Goal: Task Accomplishment & Management: Use online tool/utility

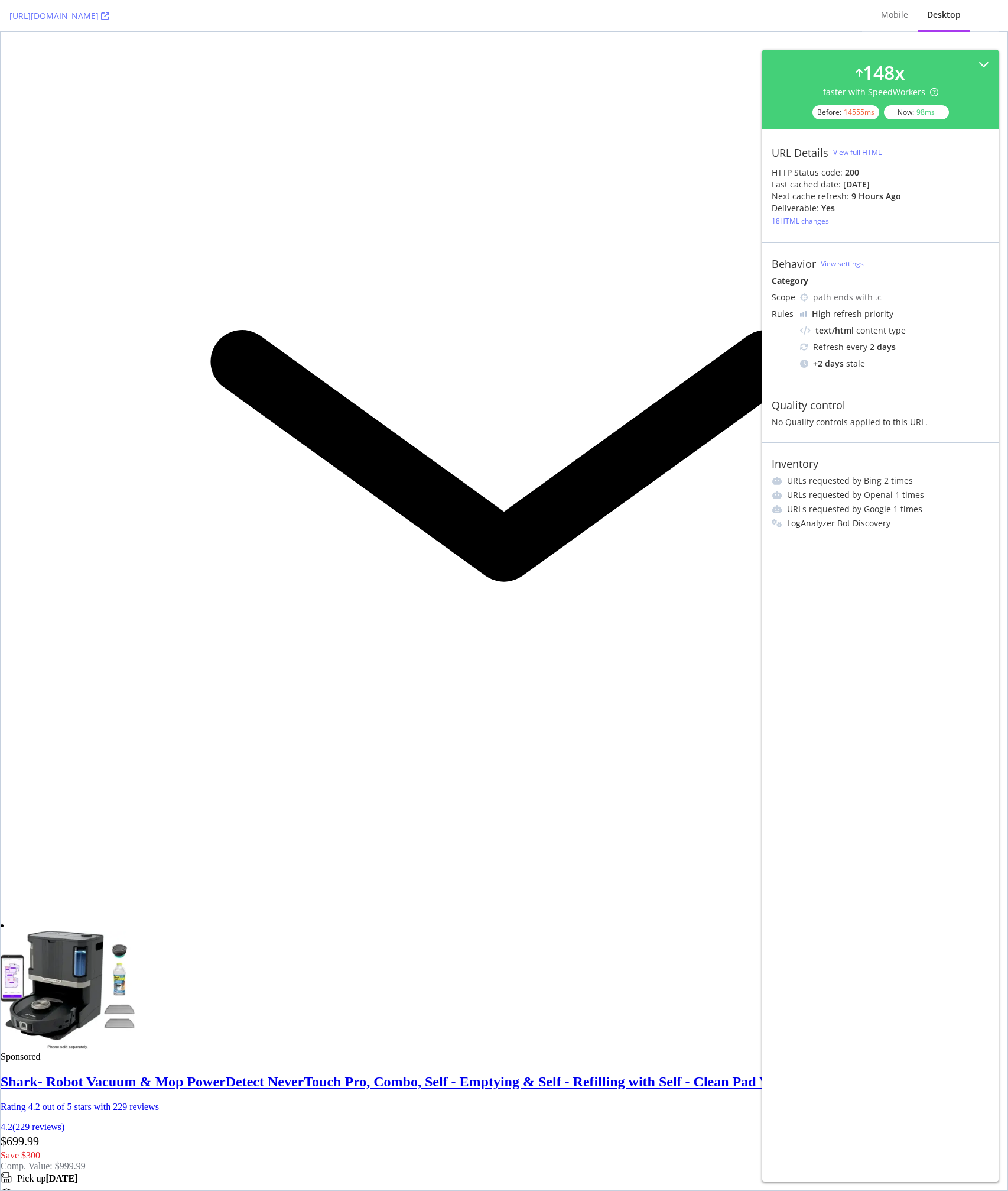
scroll to position [1791, 0]
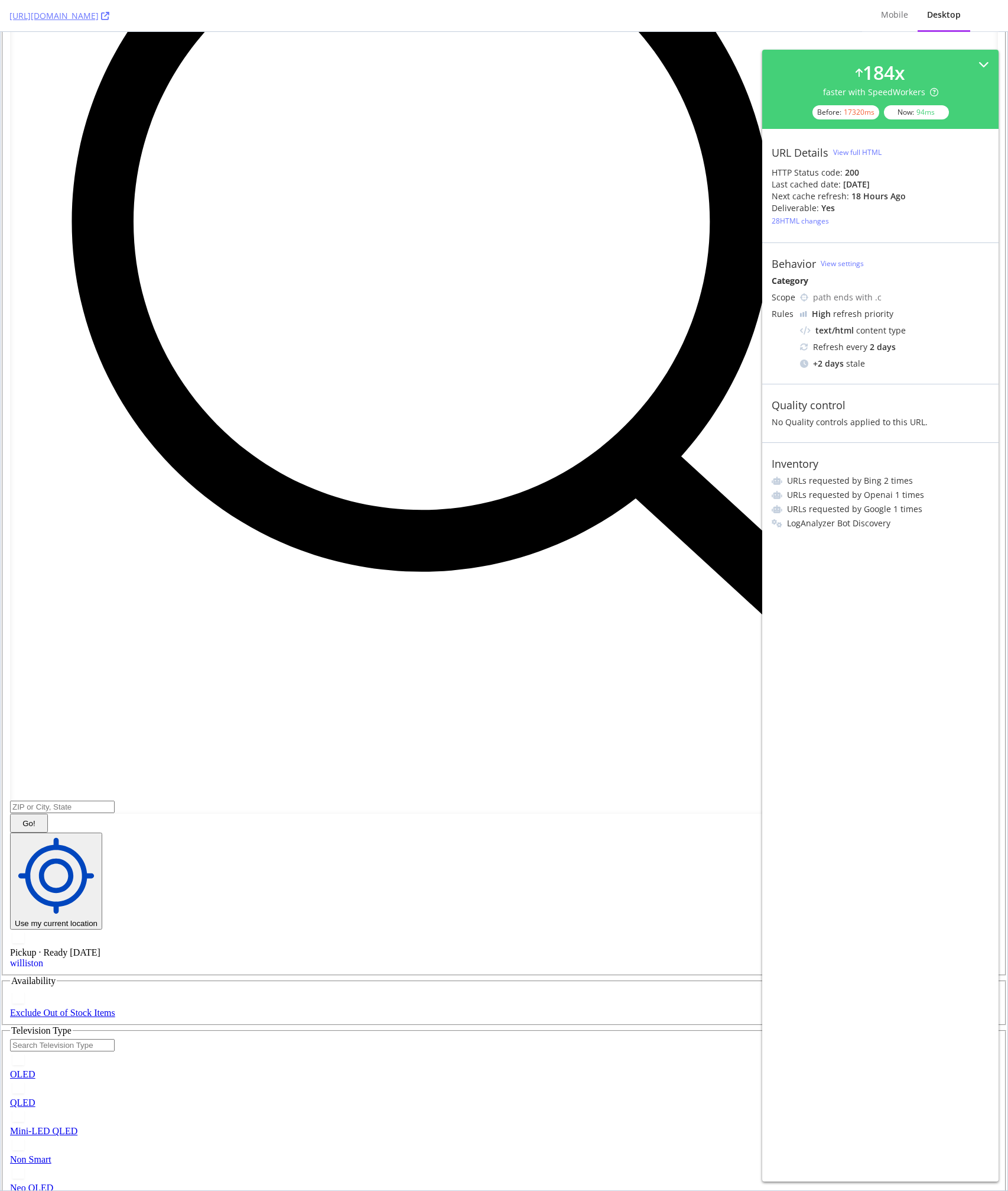
scroll to position [9900, 0]
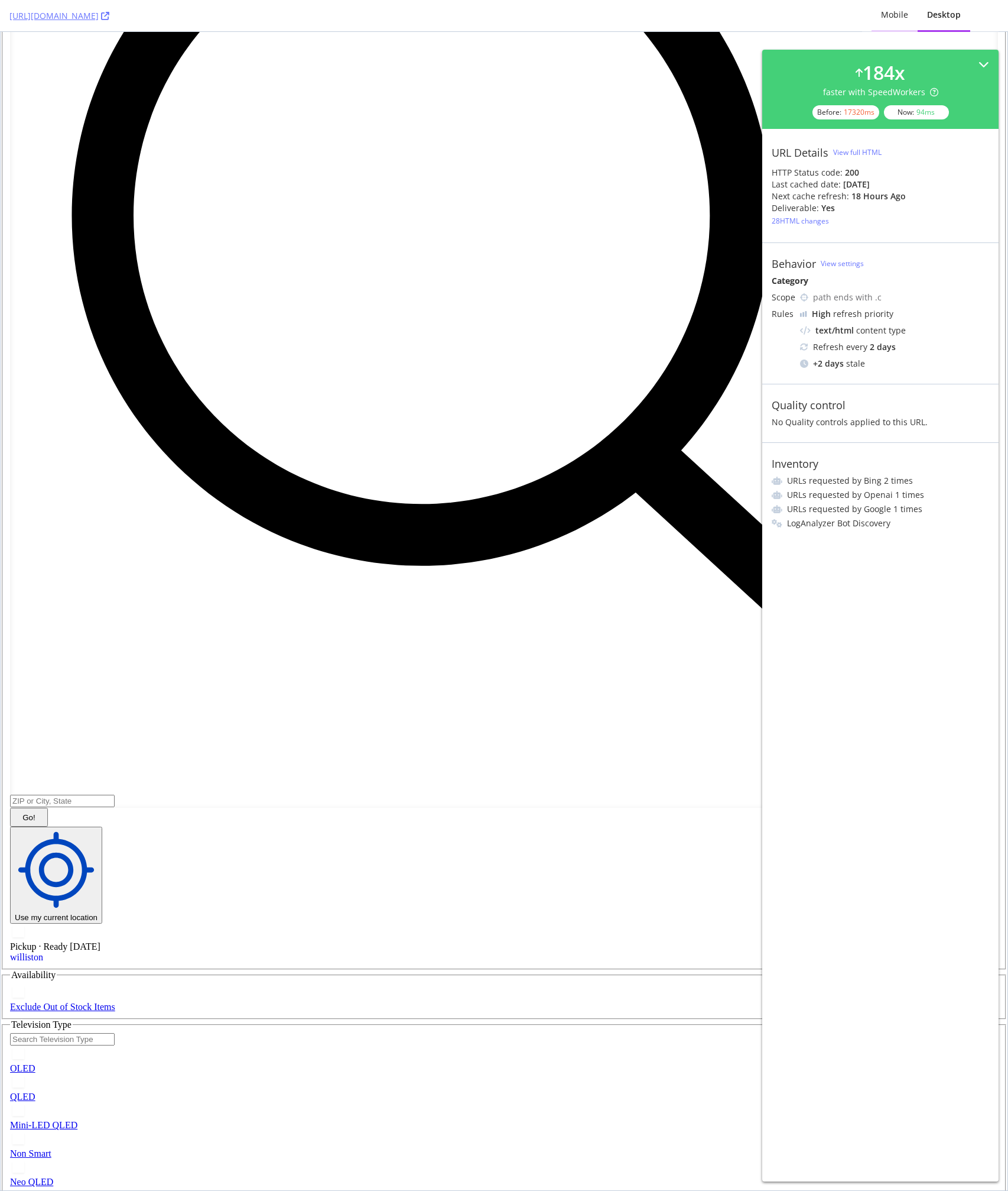
click at [902, 16] on div "Mobile" at bounding box center [894, 15] width 27 height 12
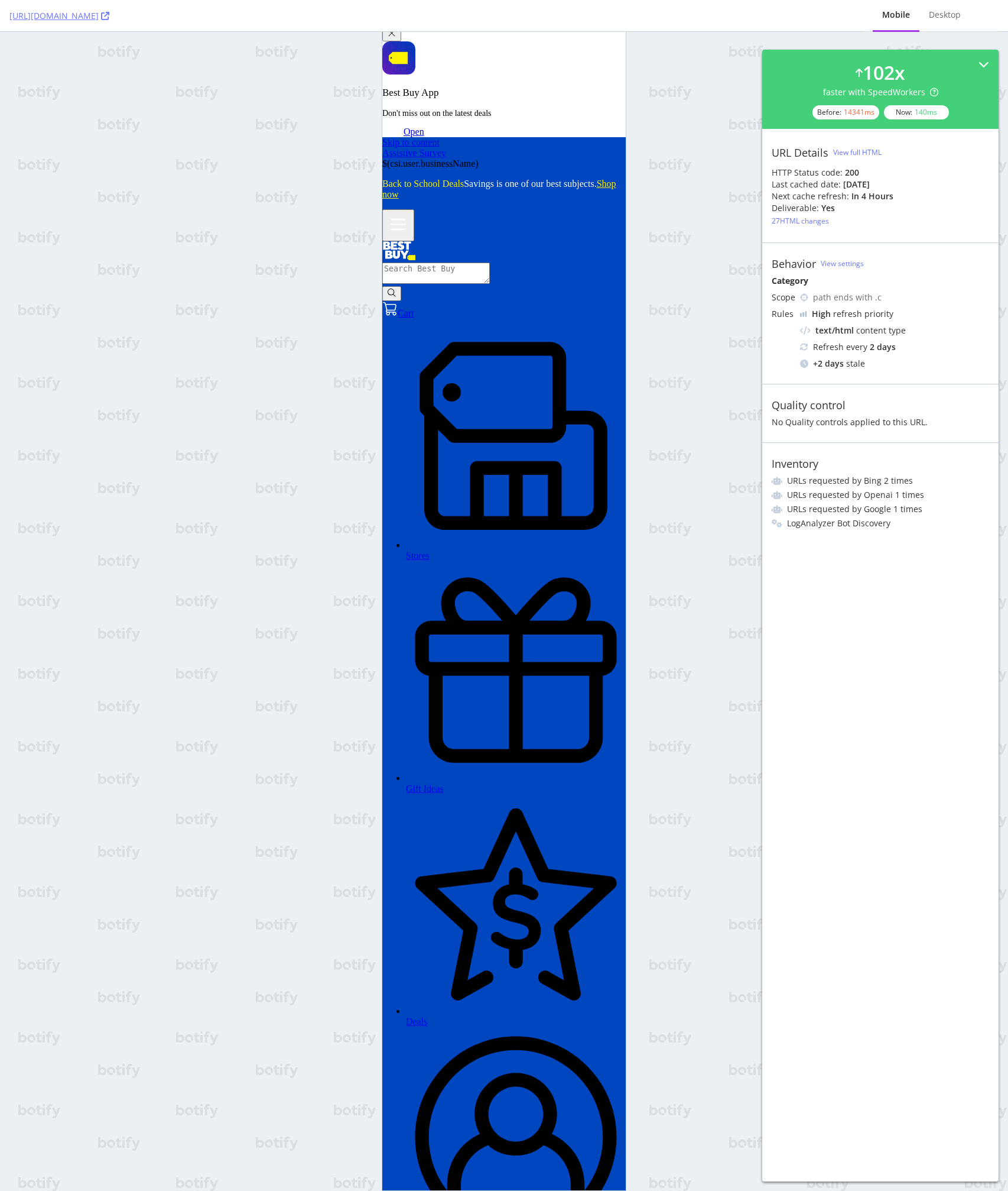
scroll to position [0, 0]
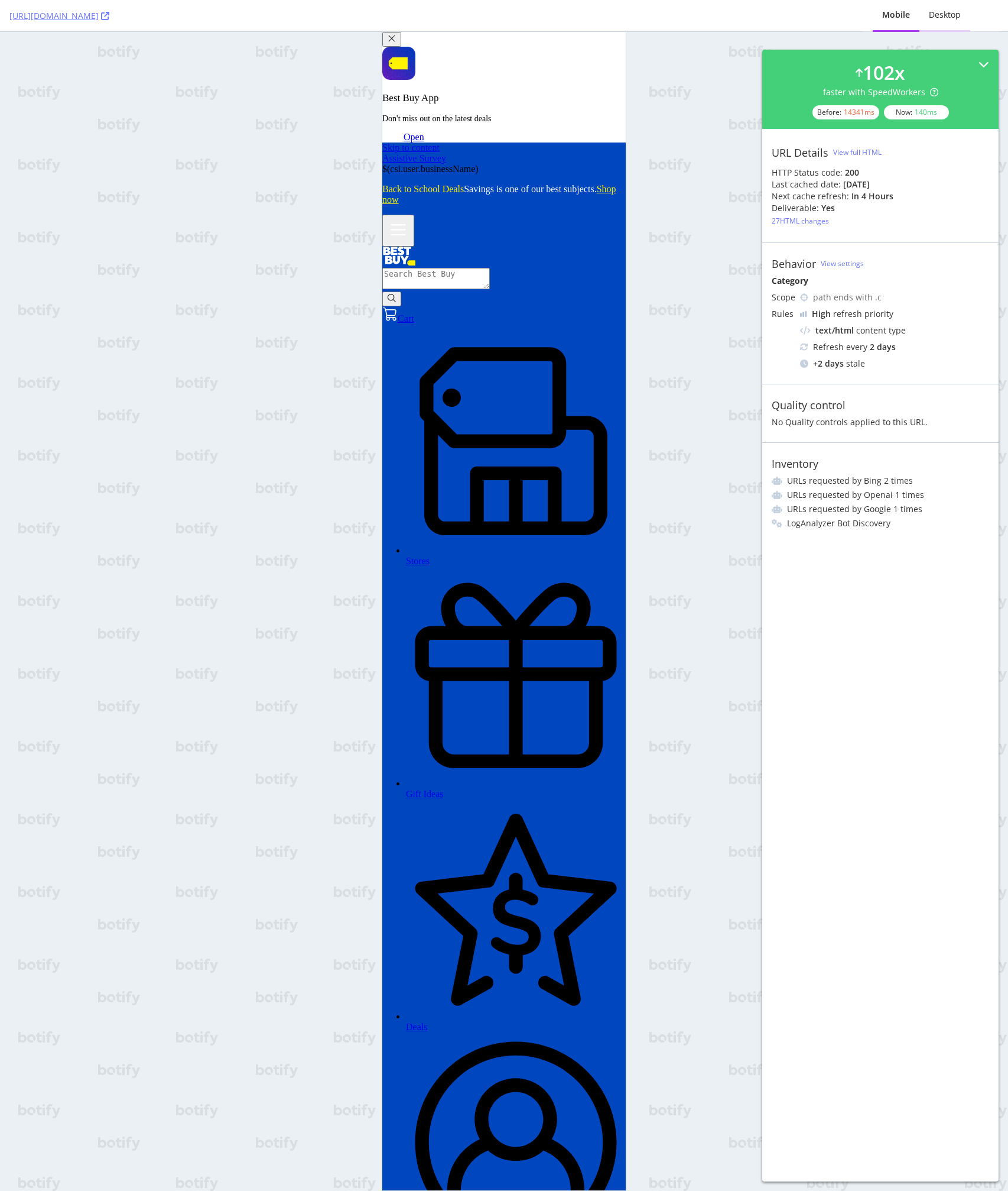
click at [935, 16] on div "Desktop" at bounding box center [945, 15] width 32 height 12
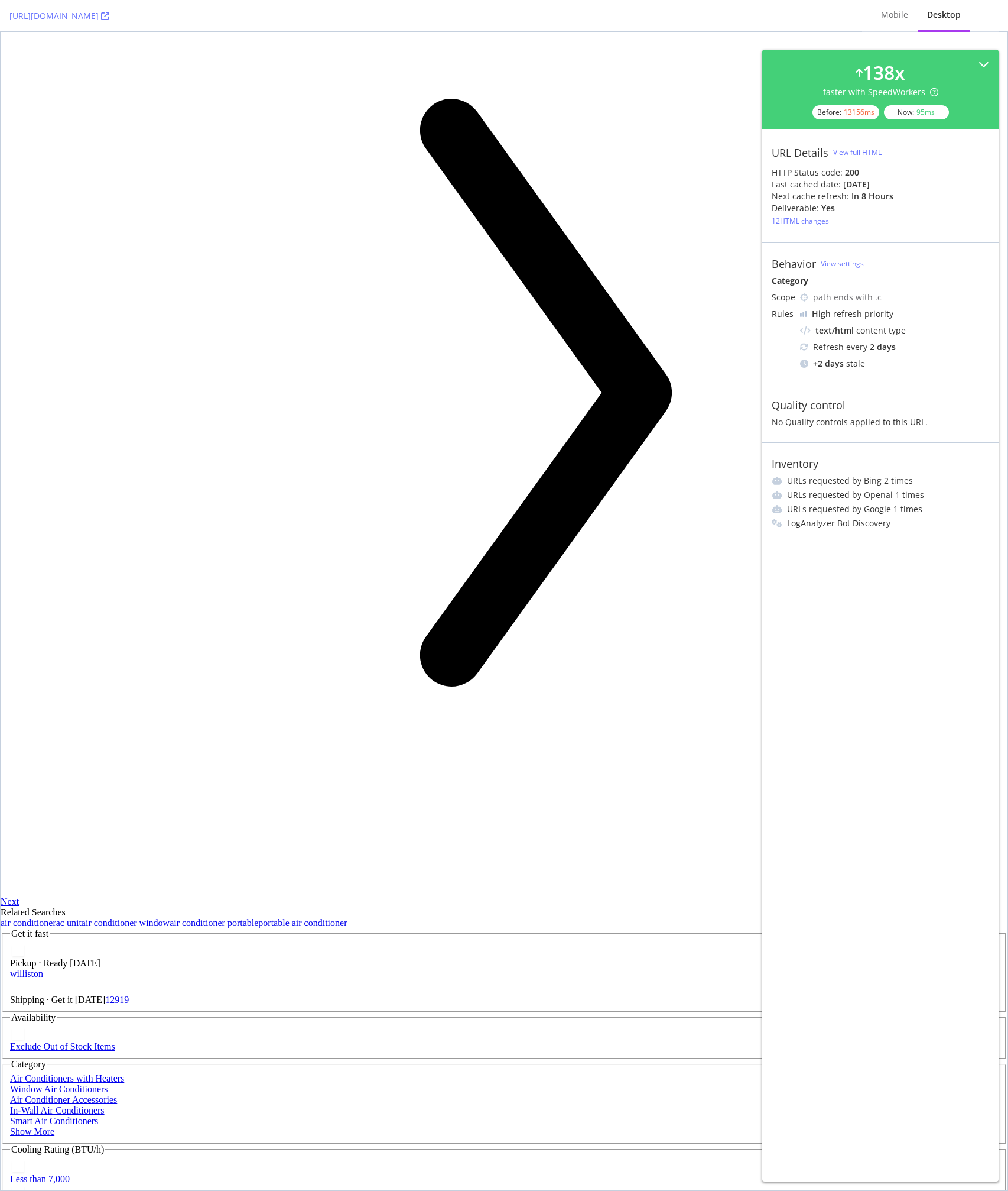
scroll to position [10130, 0]
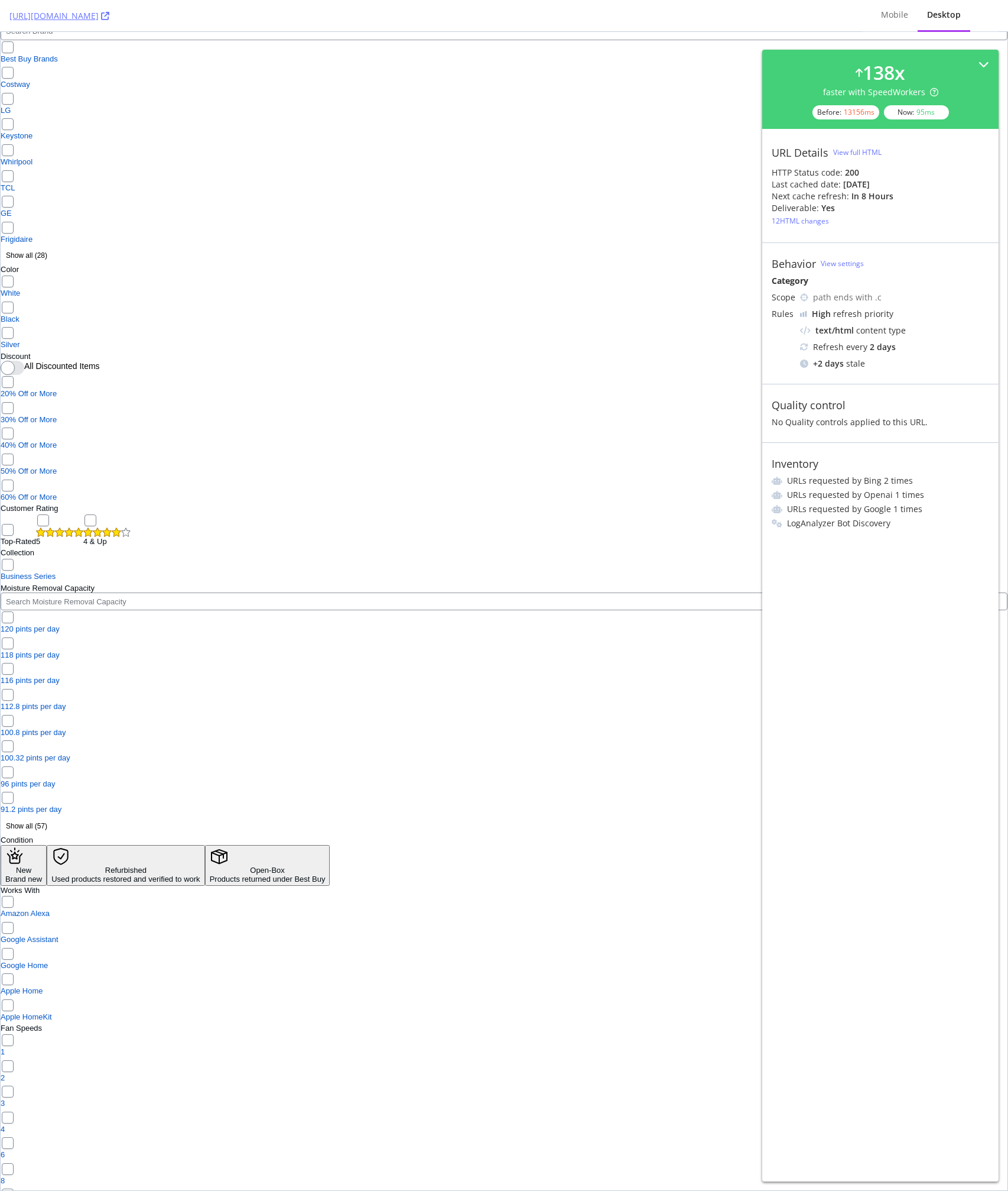
scroll to position [9053, 0]
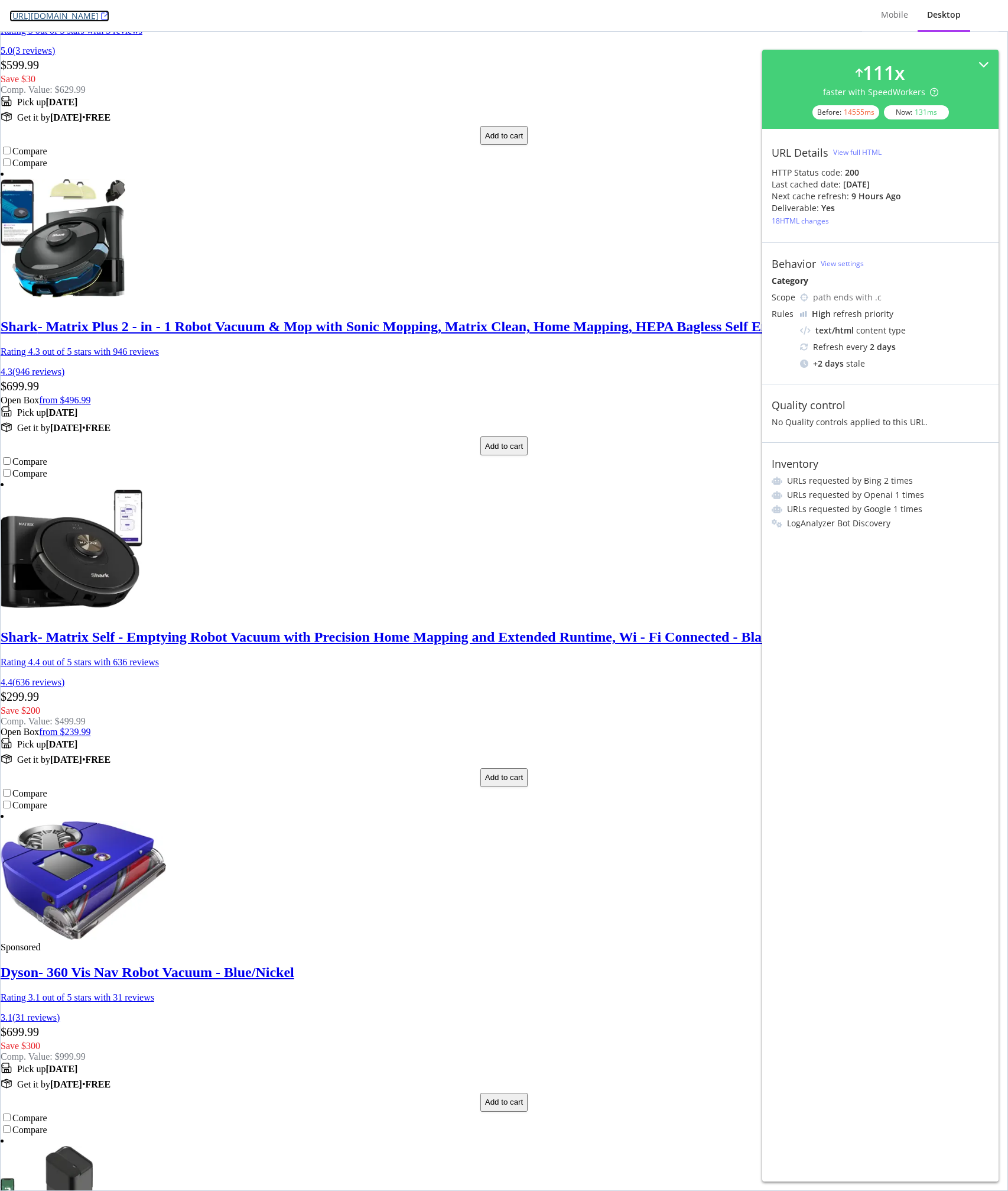
scroll to position [4195, 0]
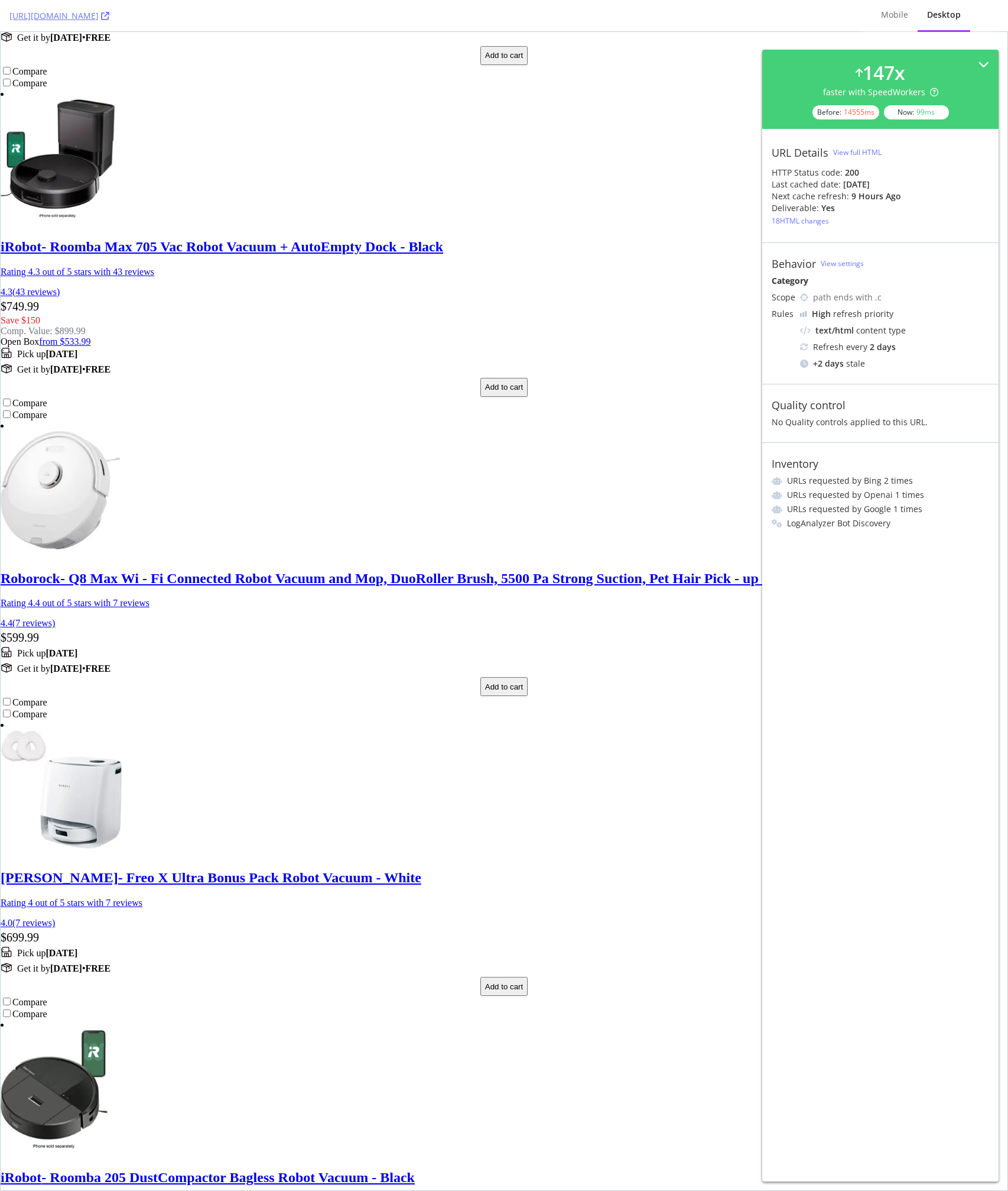
scroll to position [8430, 0]
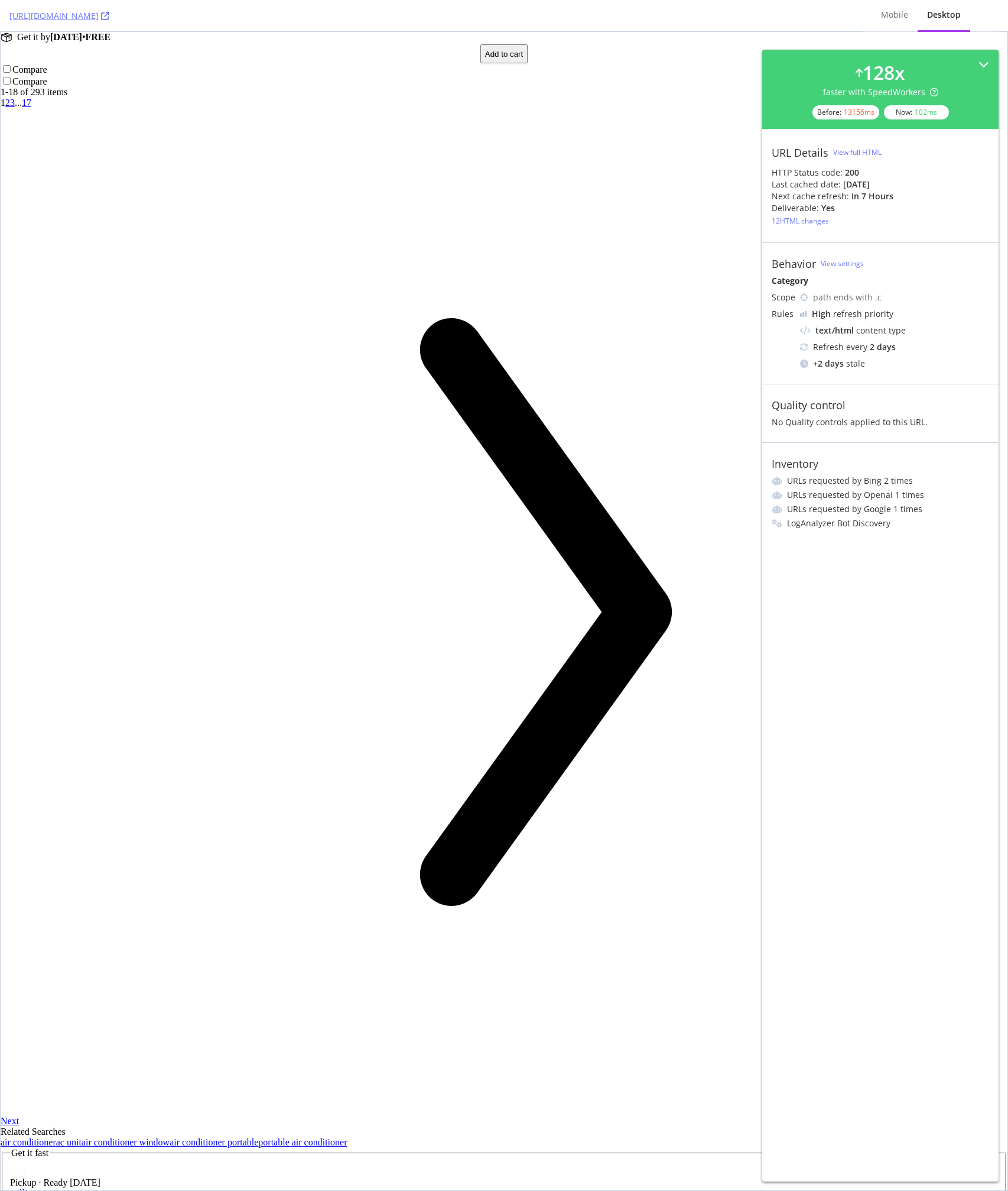
scroll to position [10130, 0]
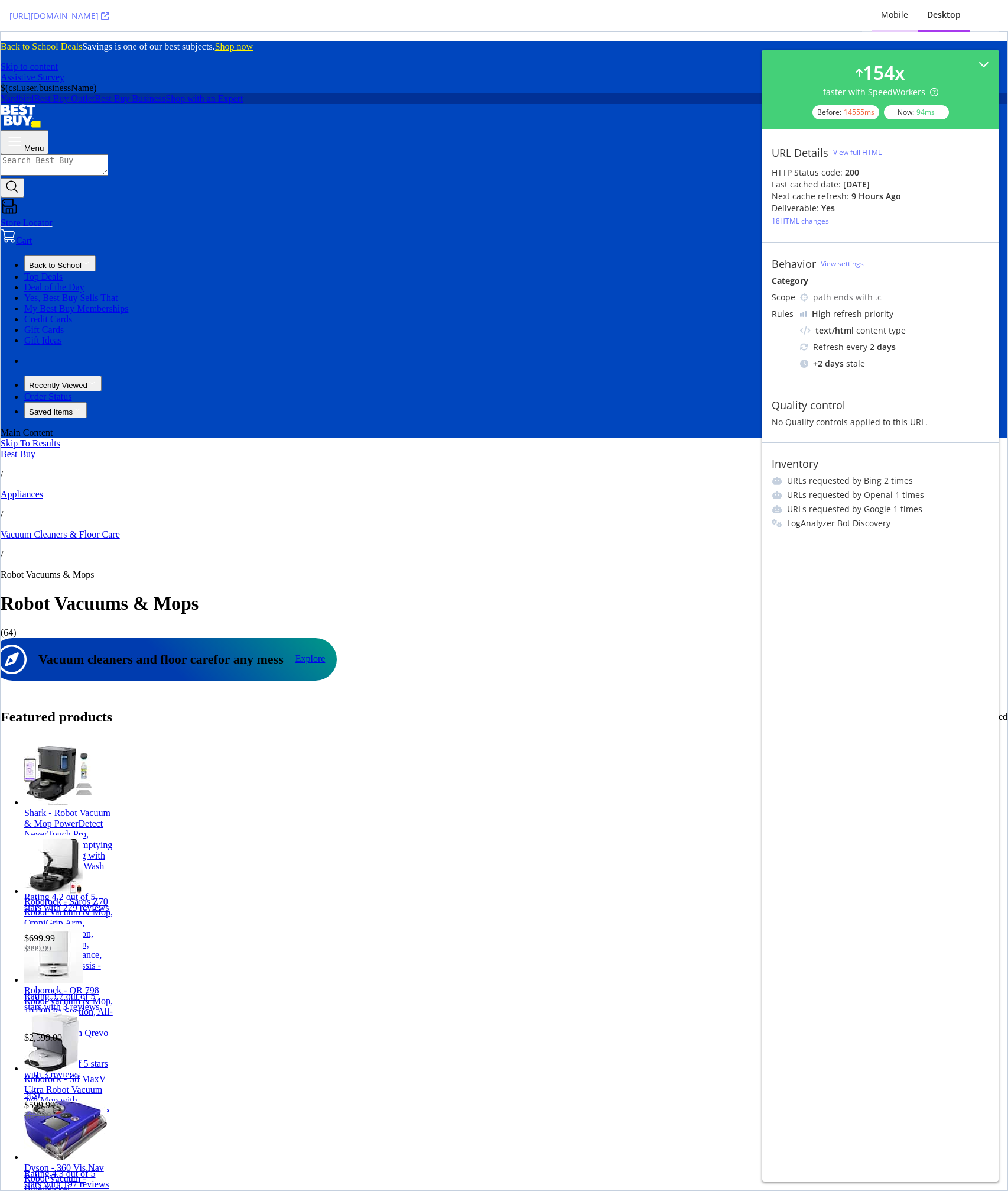
click at [894, 19] on div "Mobile" at bounding box center [894, 15] width 27 height 12
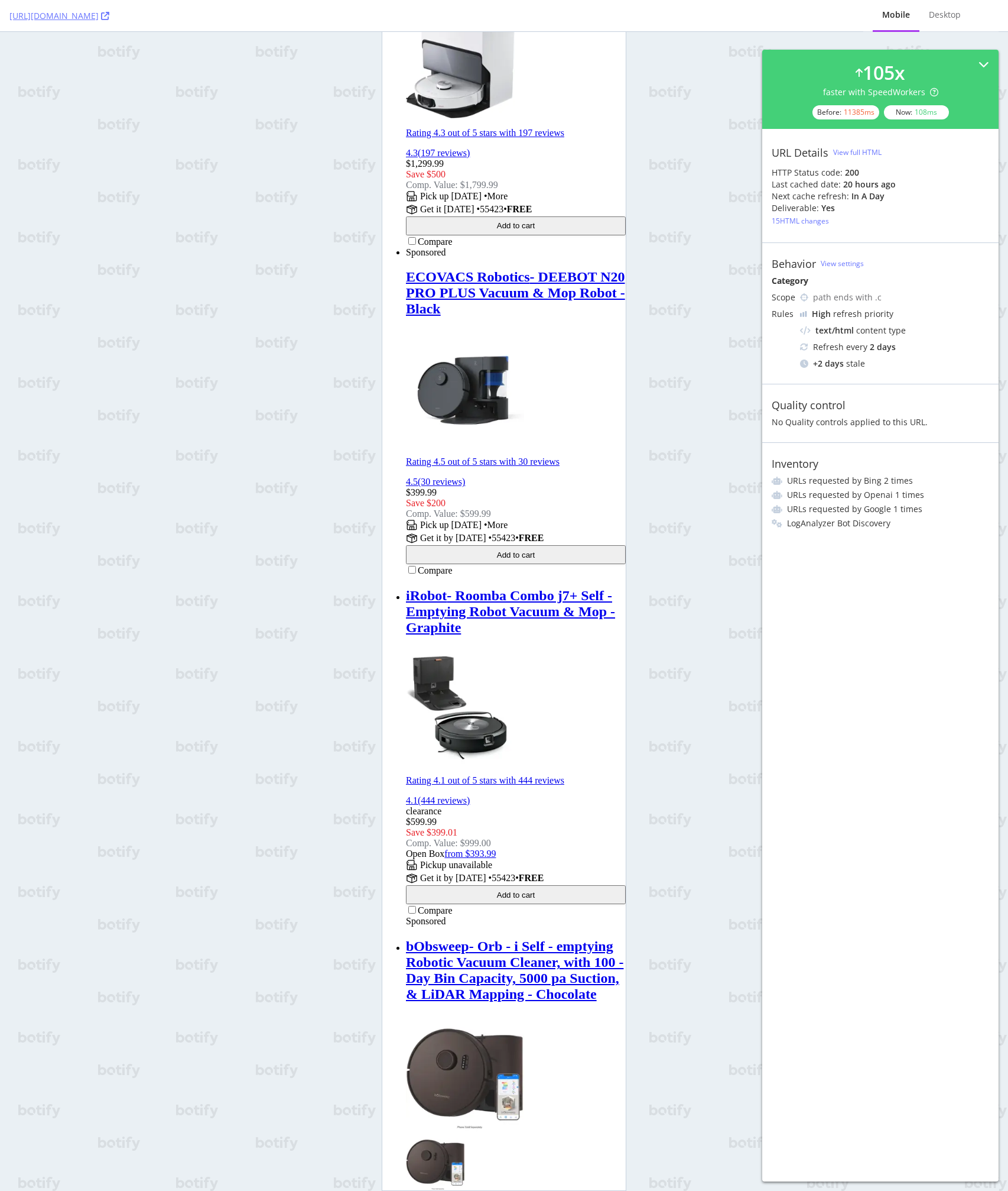
scroll to position [6241, 0]
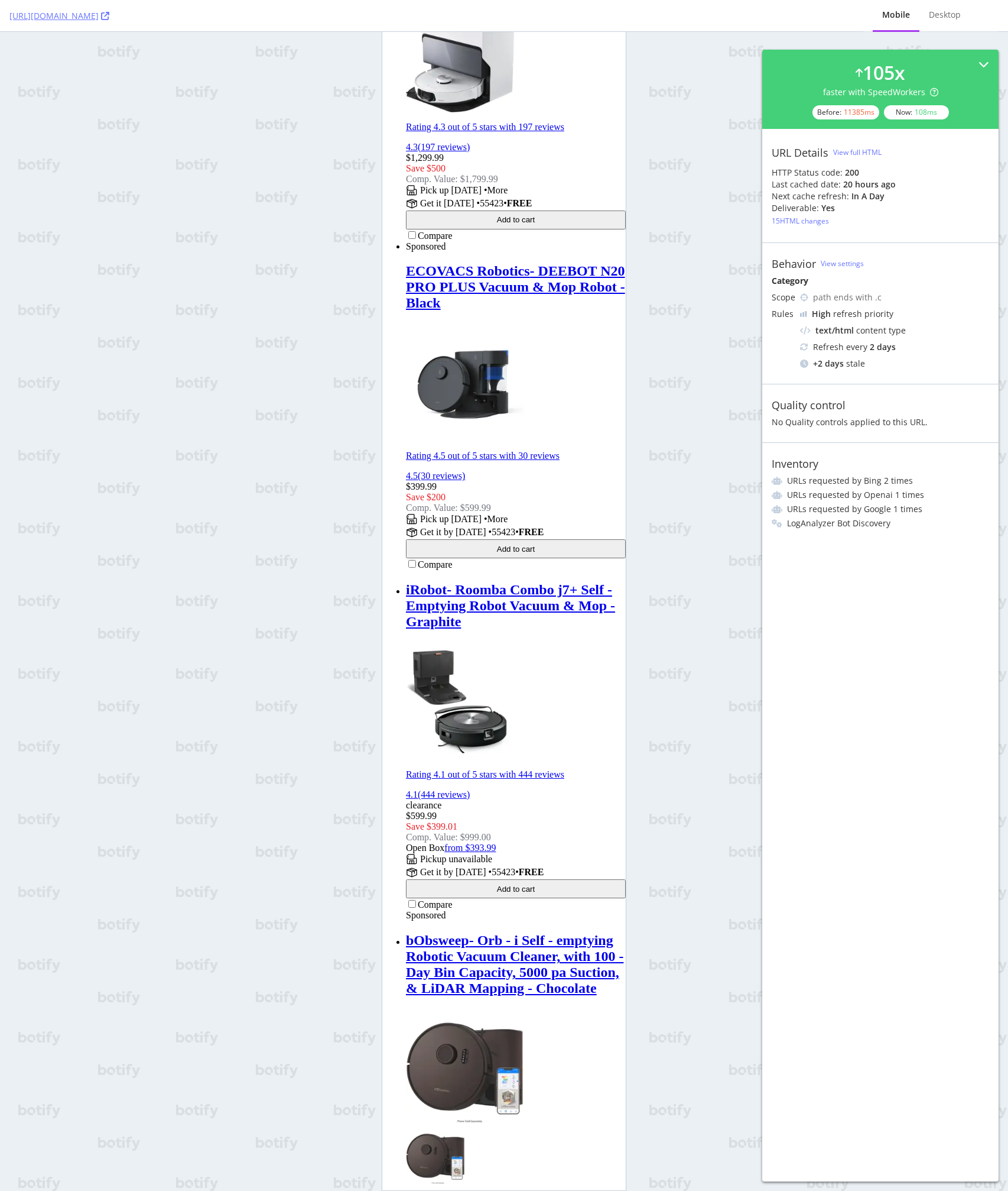
click at [257, 363] on div "https://www.bestbuy.com/site/vacuums-floor-care/robotic-vacuums/pcmcat164800050…" at bounding box center [504, 596] width 1008 height 1191
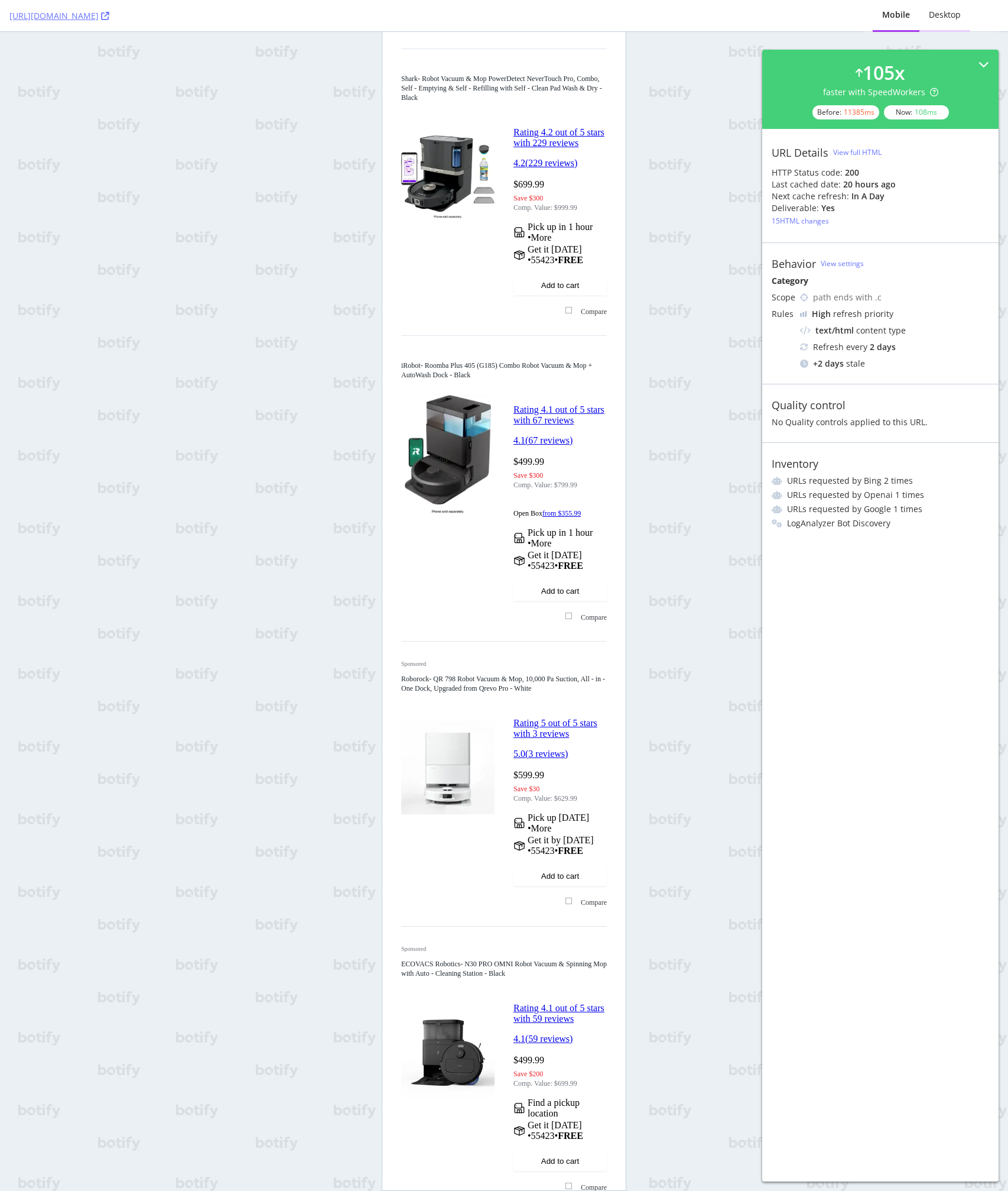
click at [956, 19] on div "Desktop" at bounding box center [945, 15] width 32 height 12
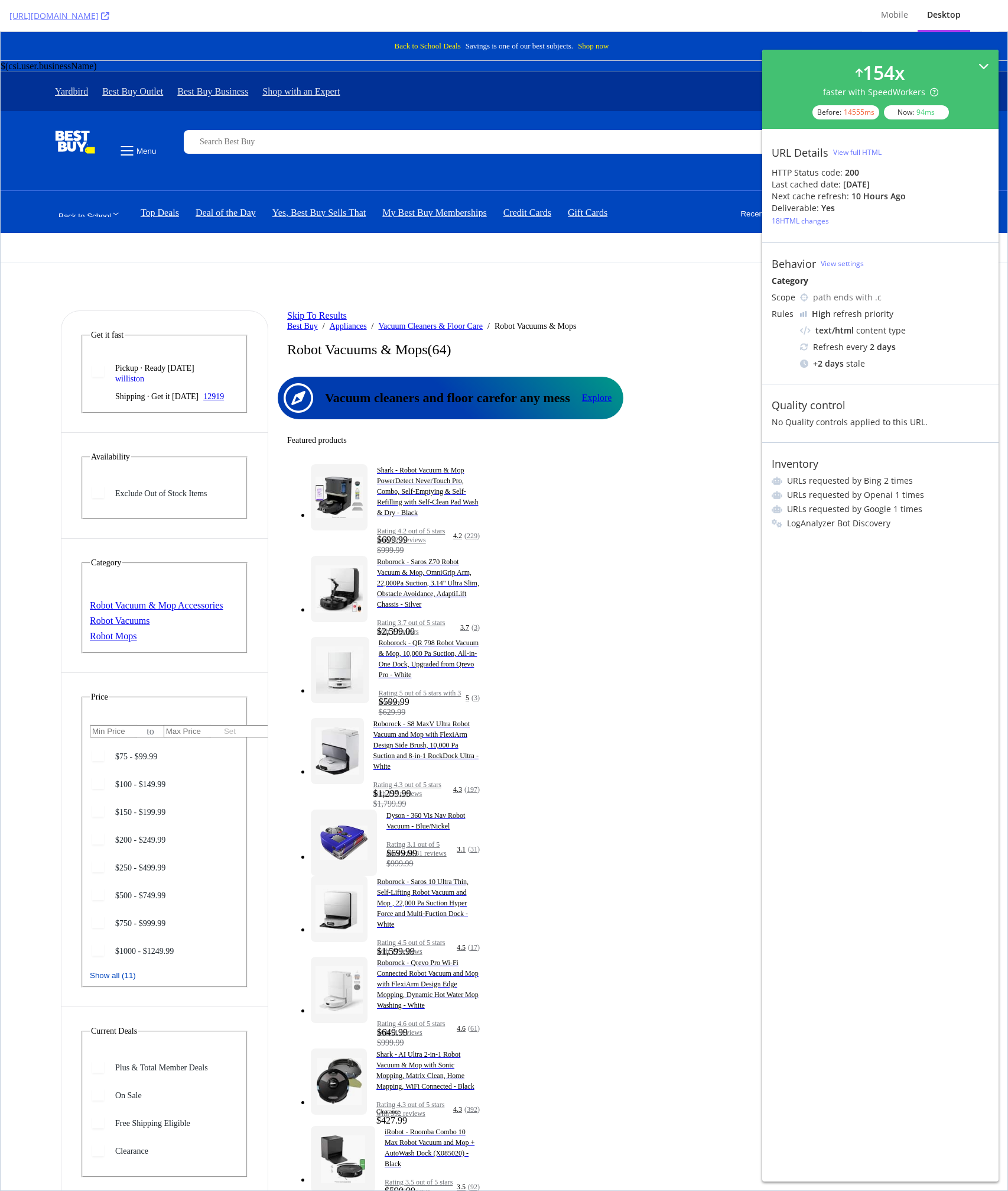
scroll to position [0, 0]
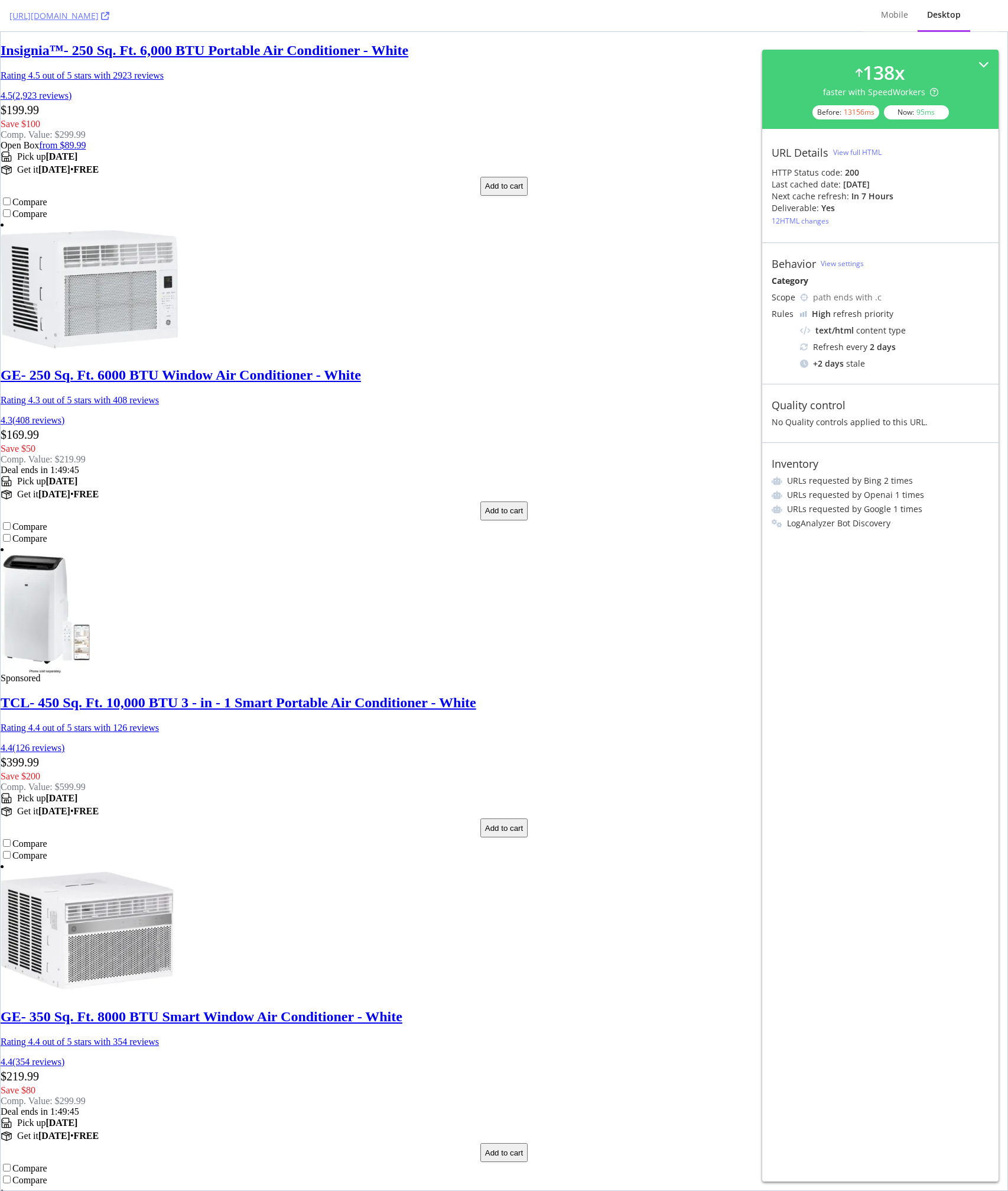
scroll to position [3263, 0]
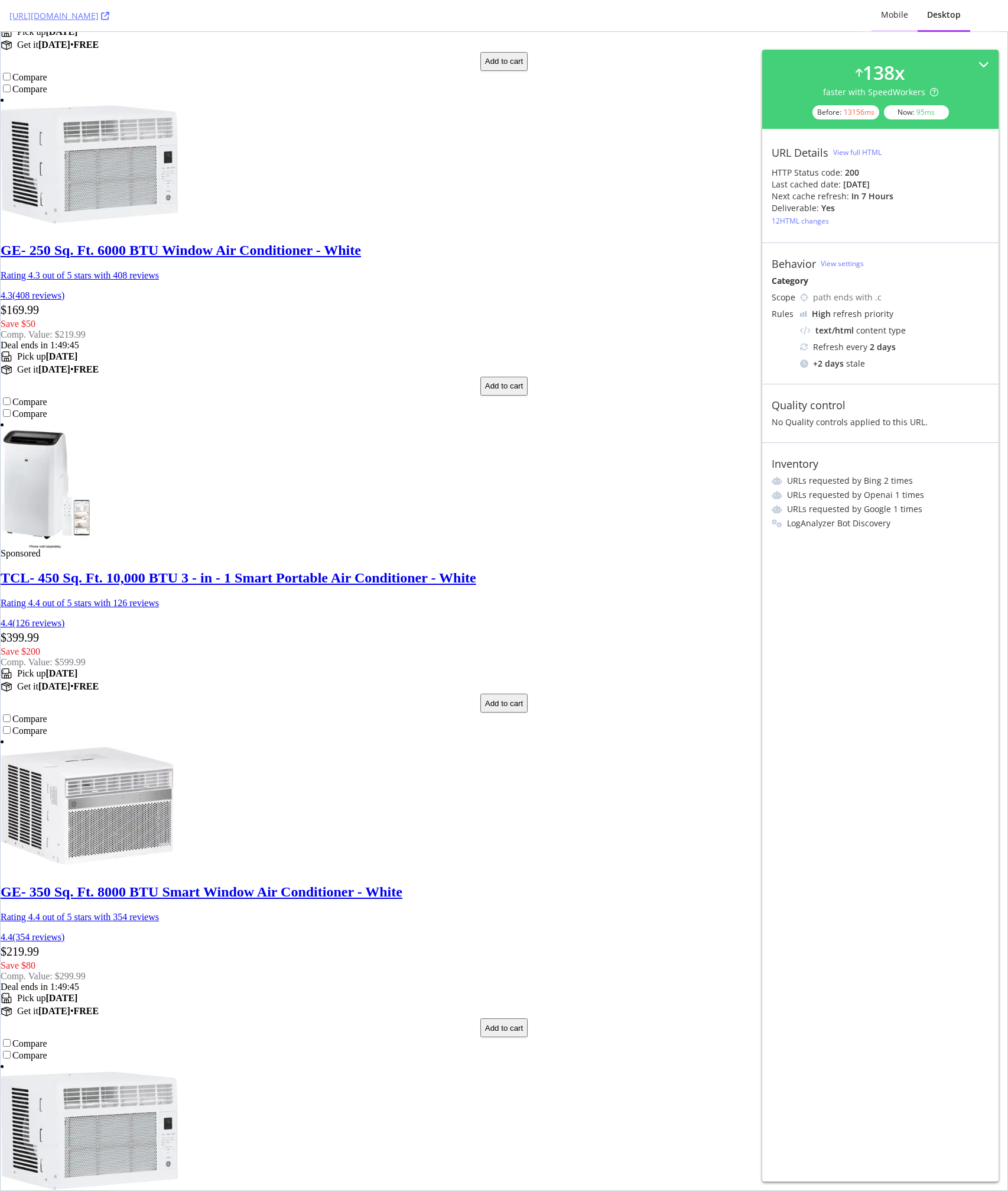
click at [894, 19] on div "Mobile" at bounding box center [894, 15] width 27 height 12
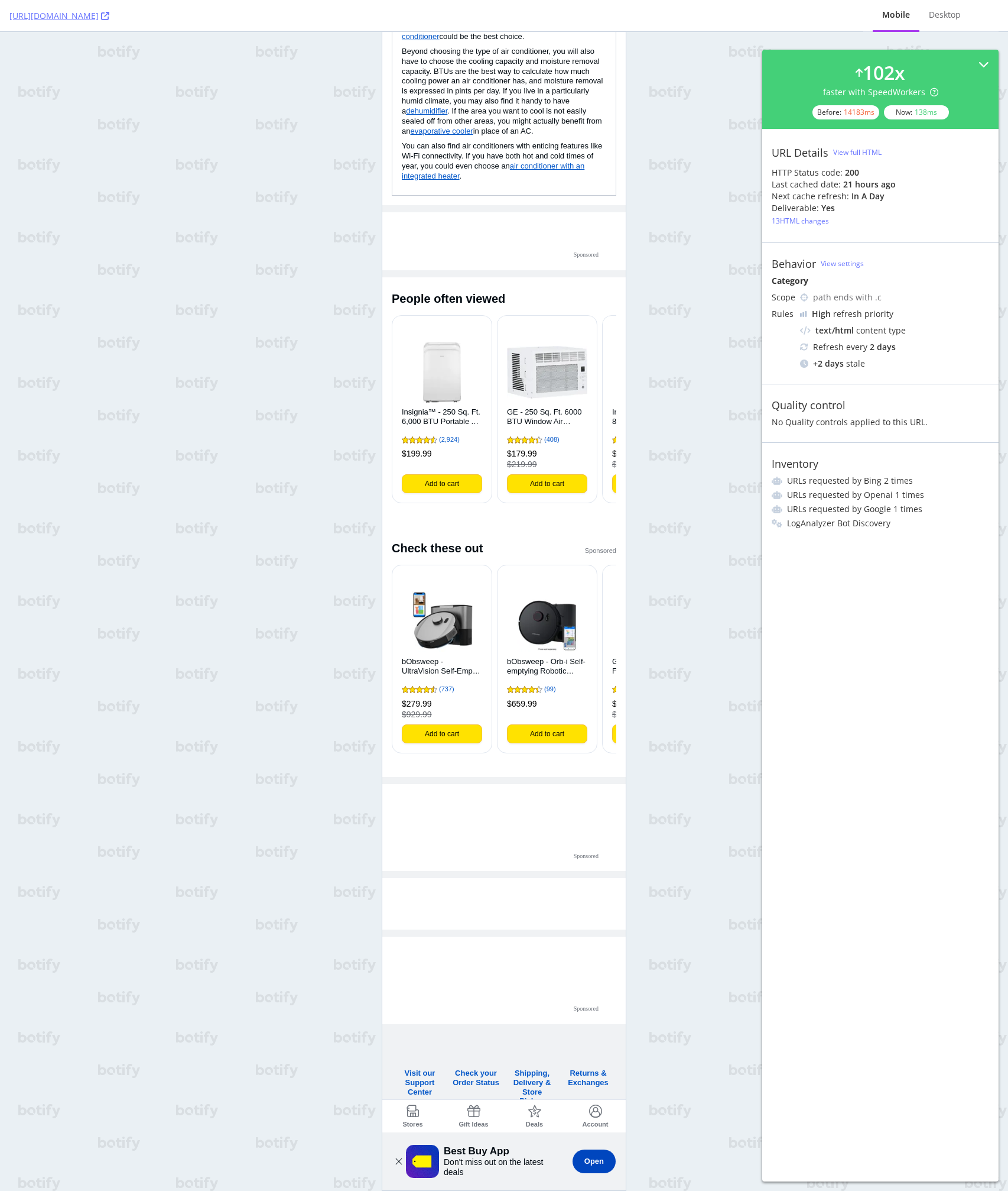
scroll to position [5655, 0]
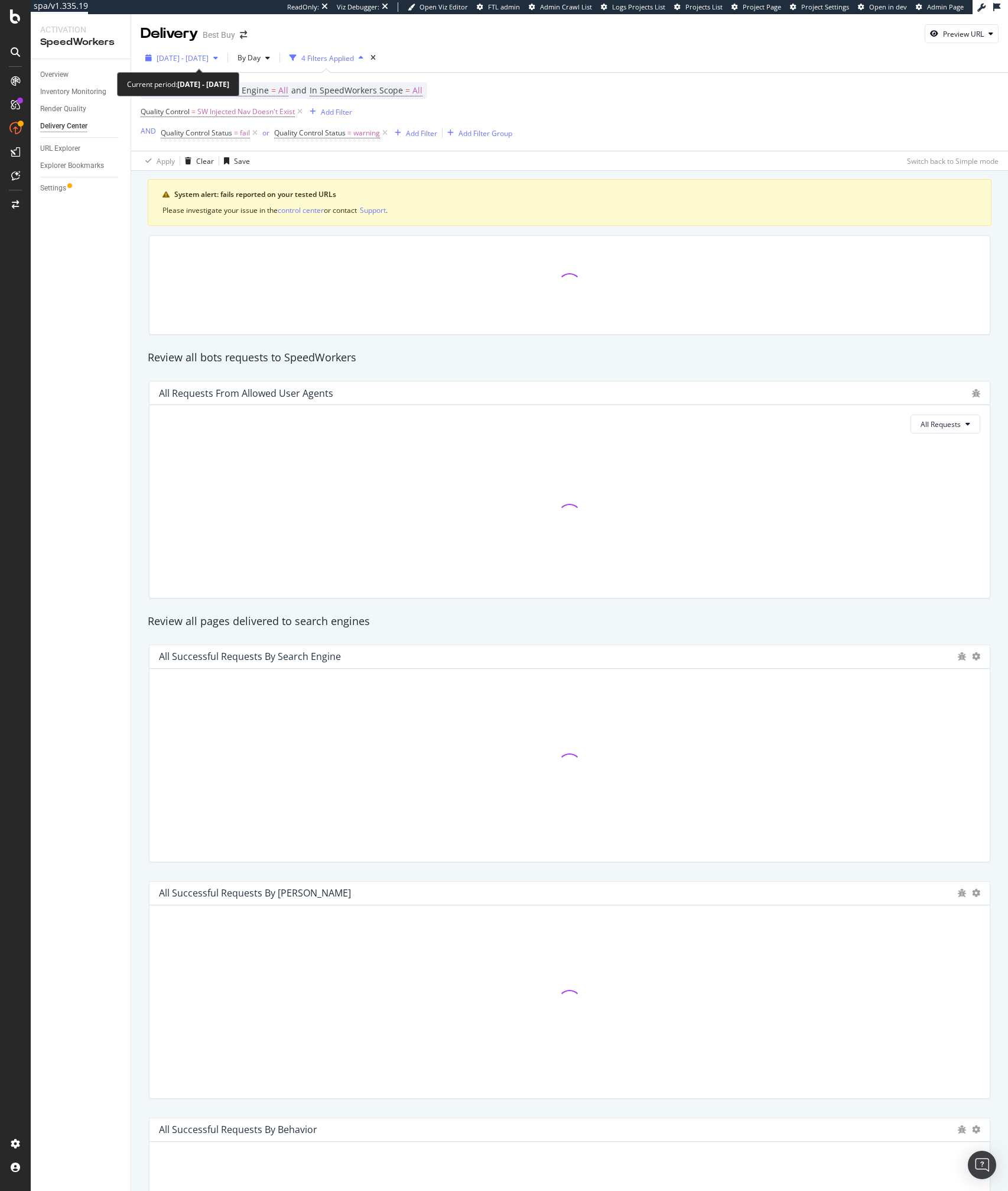
click at [209, 58] on span "[DATE] - [DATE]" at bounding box center [183, 58] width 52 height 10
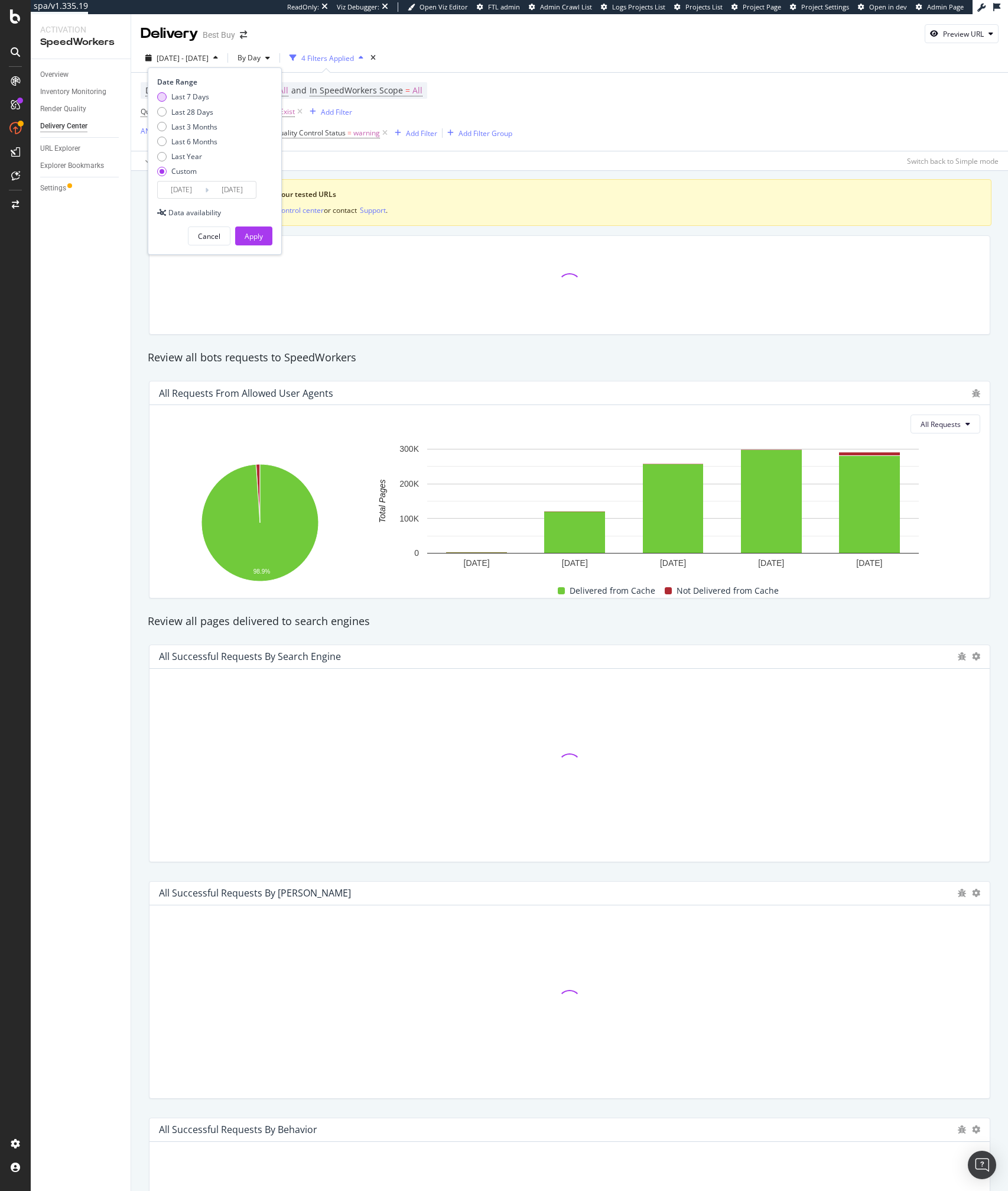
click at [184, 96] on div "Last 7 Days" at bounding box center [190, 96] width 38 height 10
type input "2025/08/06"
type input "2025/08/12"
click at [179, 186] on input "2025/08/06" at bounding box center [181, 190] width 47 height 17
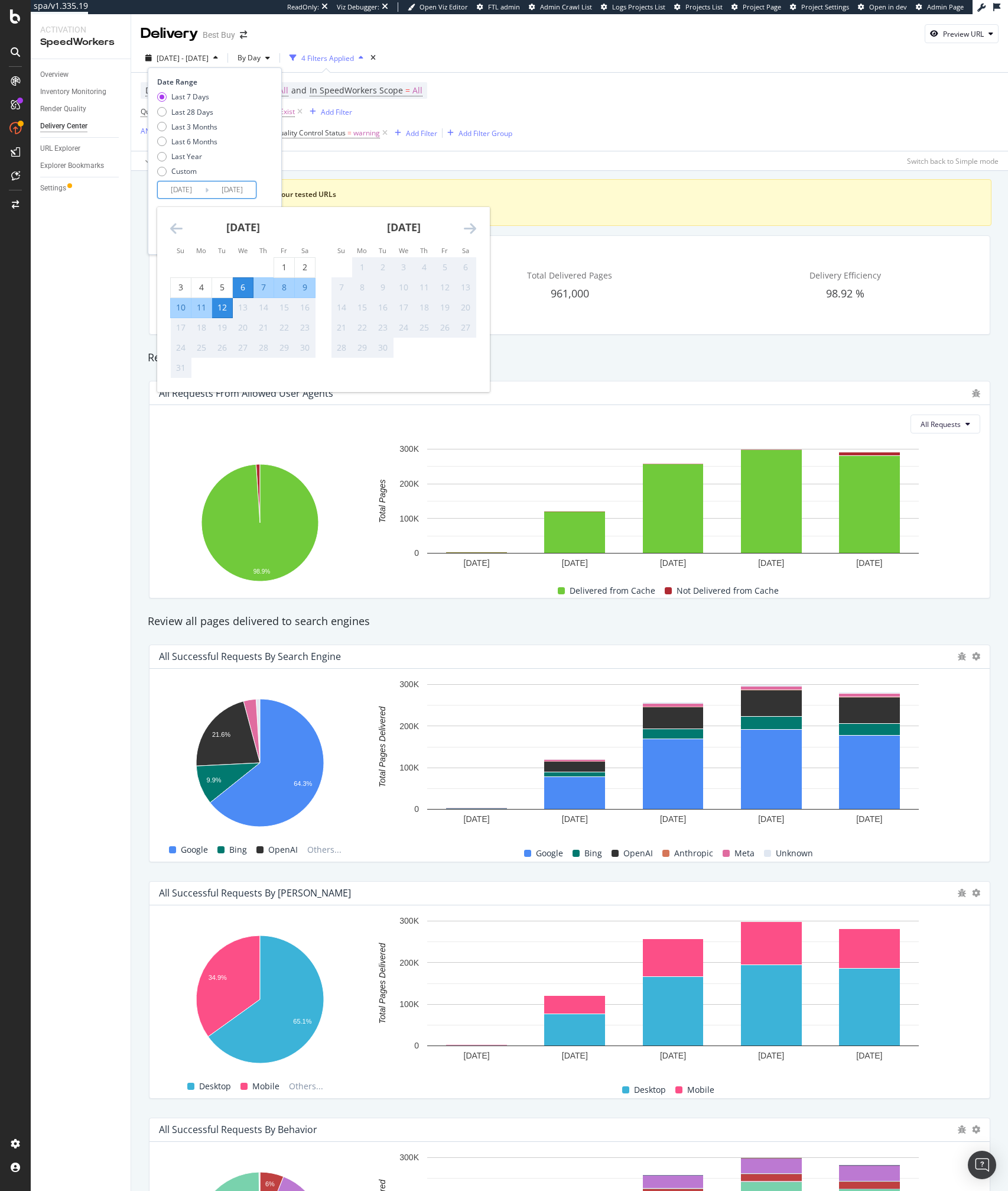
click at [305, 288] on div "9" at bounding box center [305, 287] width 20 height 12
type input "2025/08/09"
click at [203, 306] on div "11" at bounding box center [202, 307] width 20 height 12
type input "2025/08/11"
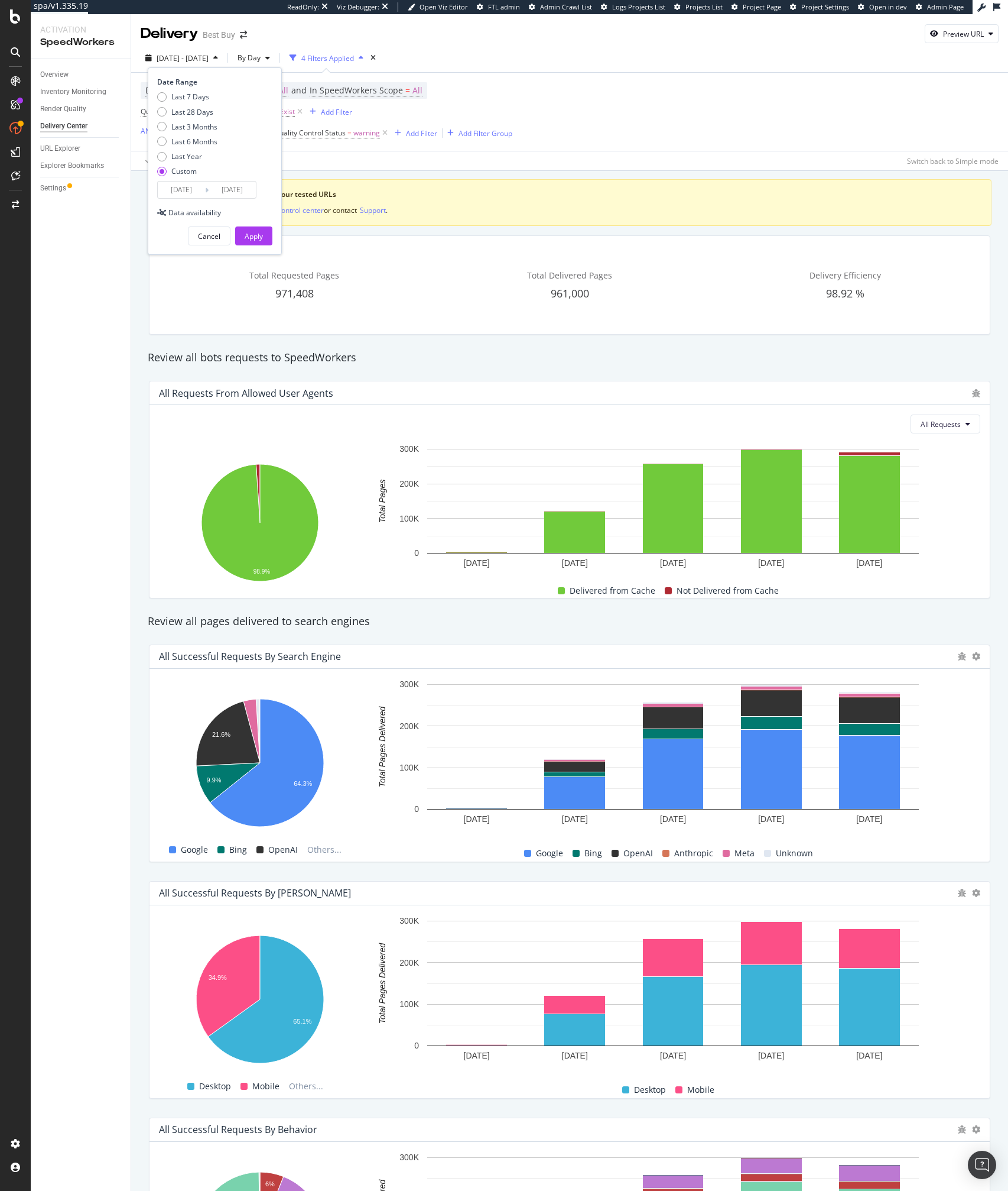
click at [259, 225] on div "Cancel Apply" at bounding box center [215, 232] width 115 height 28
click at [255, 229] on div "Apply" at bounding box center [254, 236] width 19 height 18
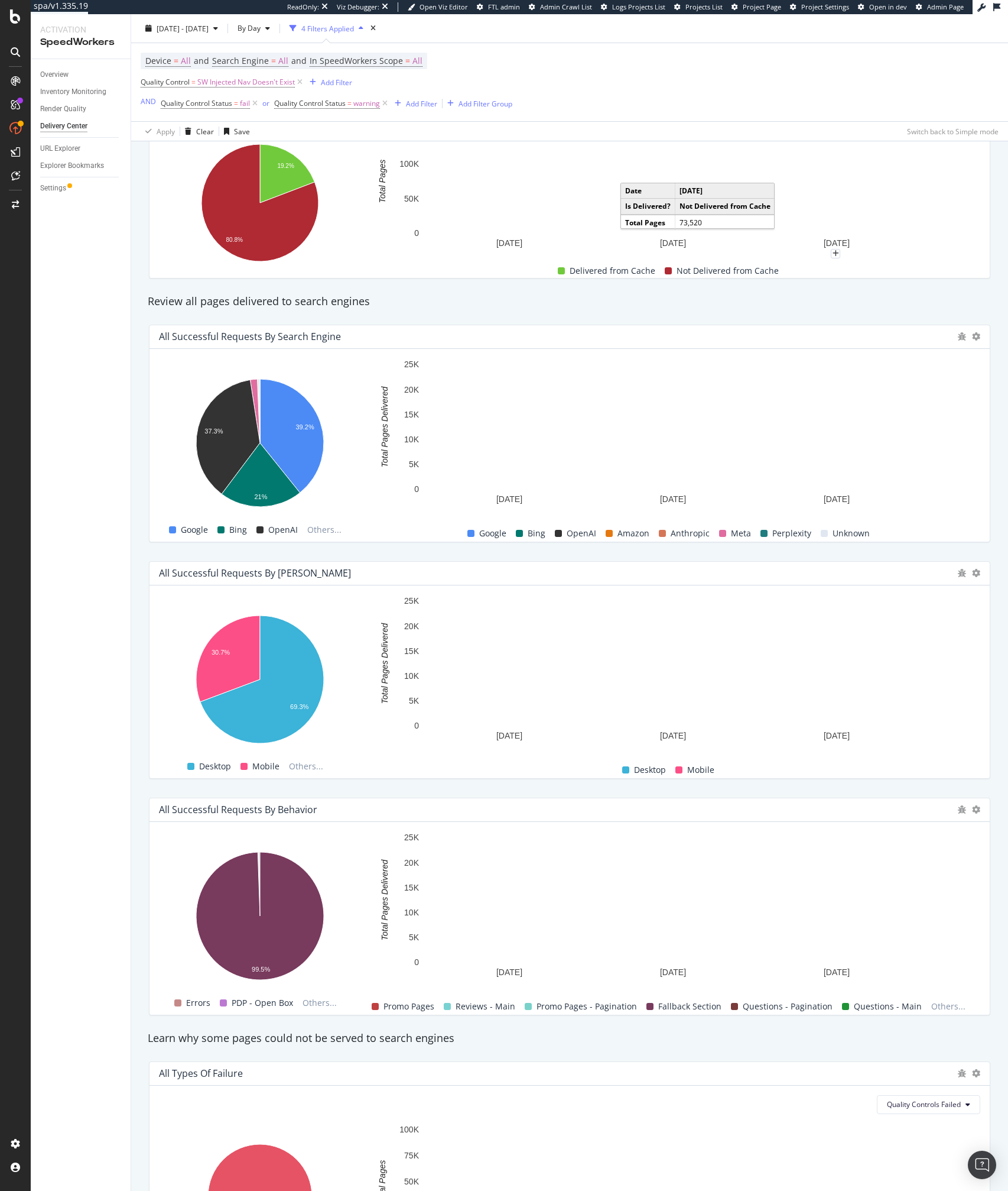
scroll to position [459, 0]
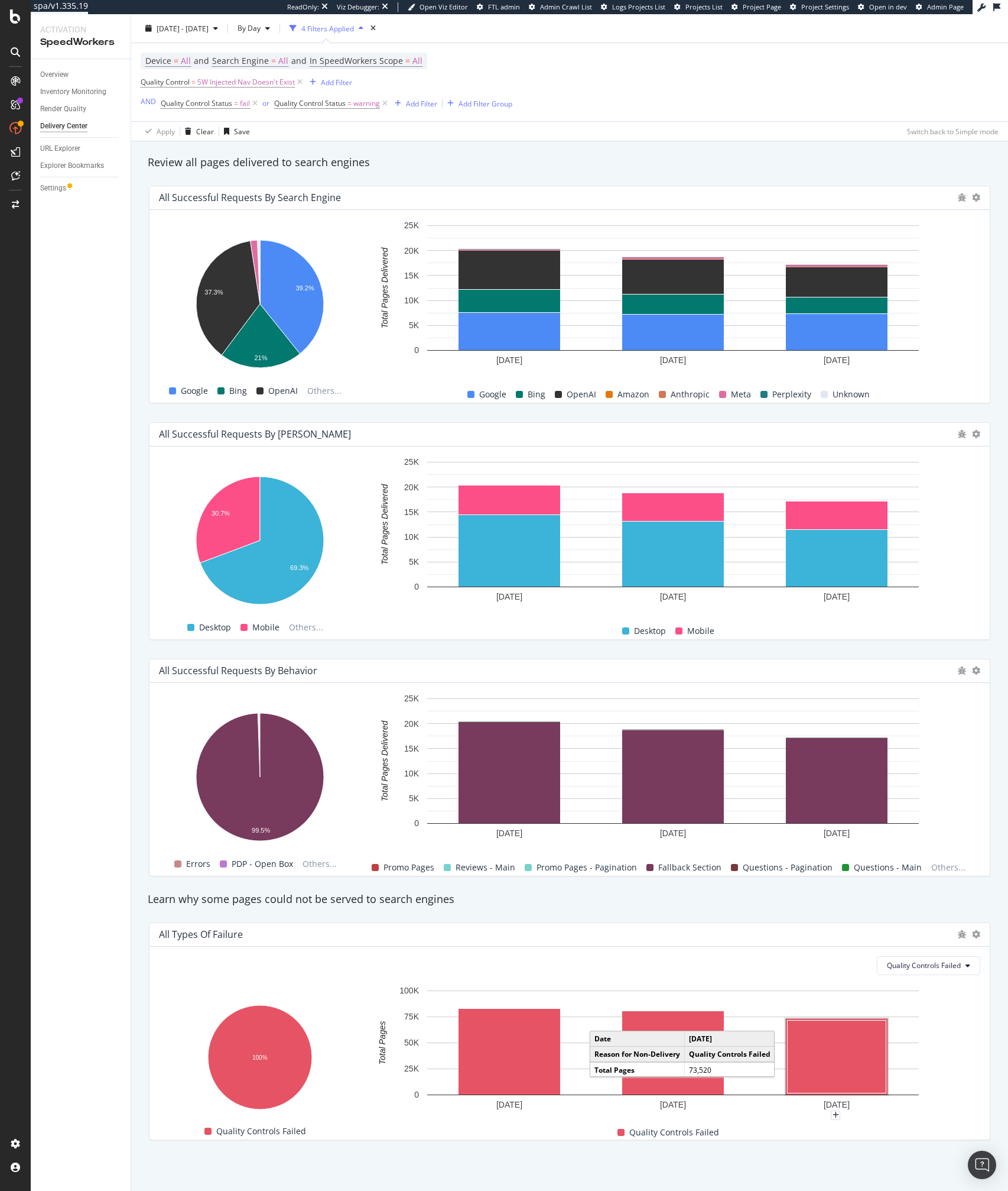
click at [836, 1047] on rect "A chart." at bounding box center [837, 1057] width 98 height 72
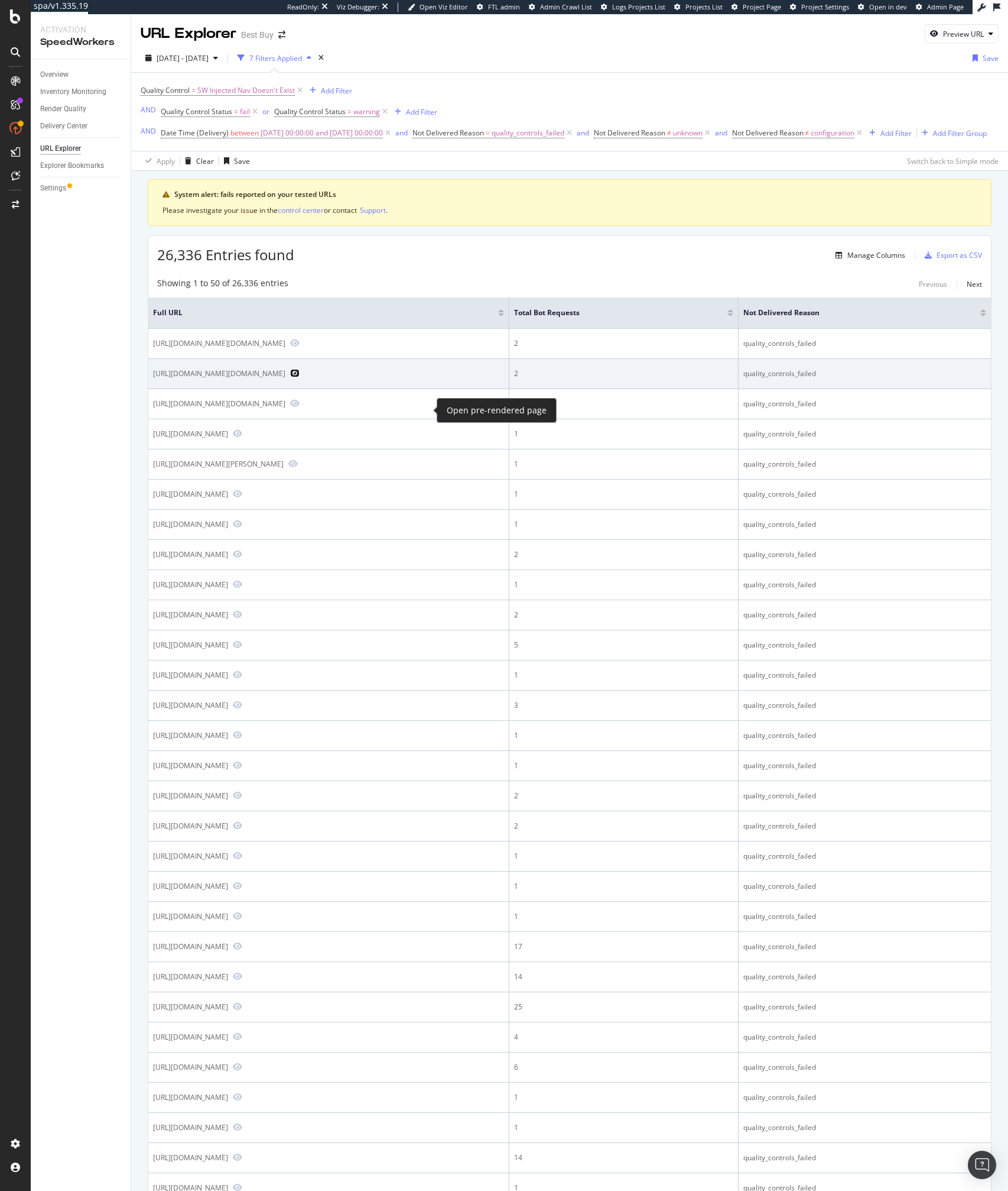
click at [300, 378] on icon "Preview https://www.bestbuy.com/site/searchpage.jsp?qp=currentoffers_facet%3DCu…" at bounding box center [295, 373] width 9 height 8
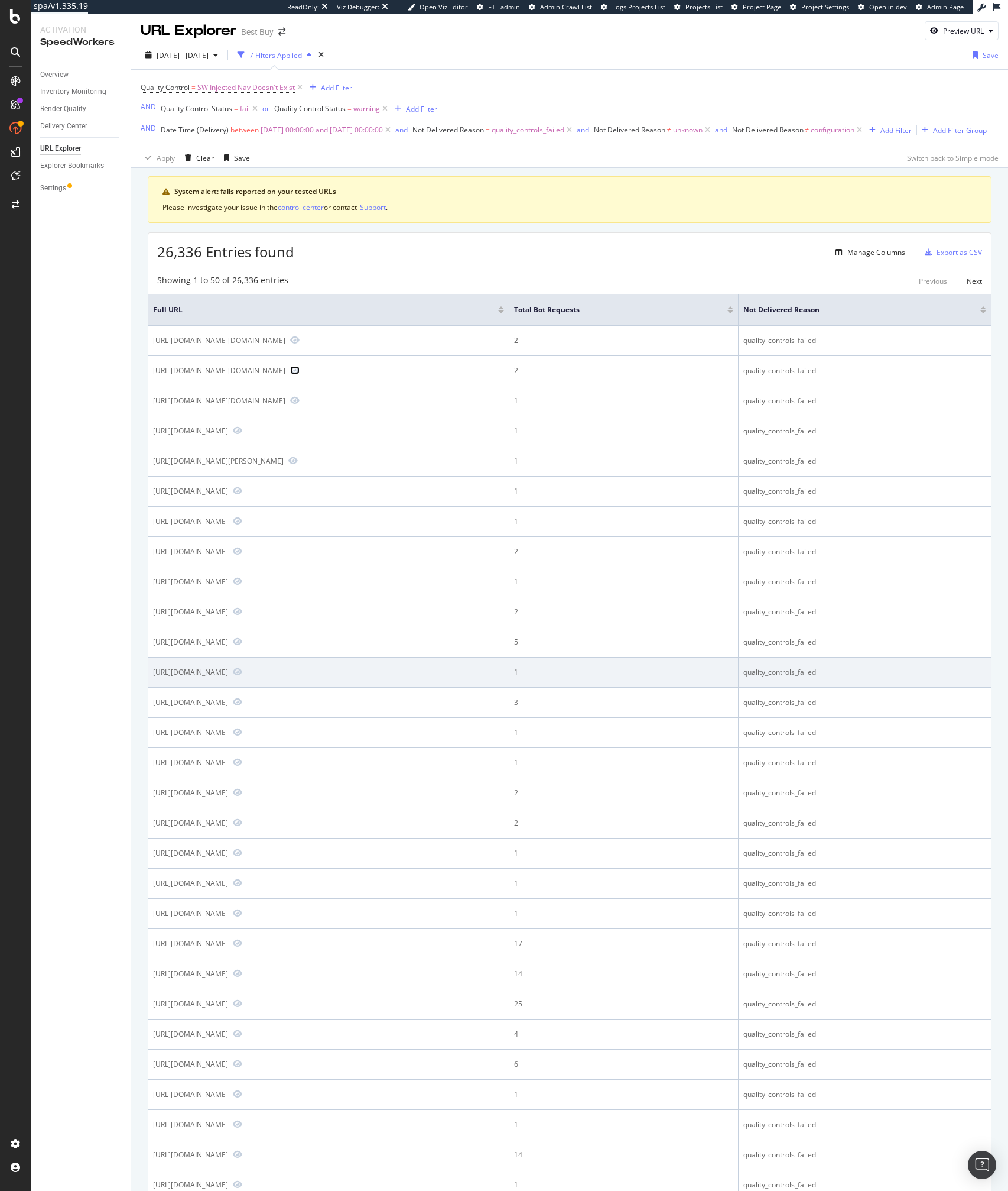
scroll to position [4, 0]
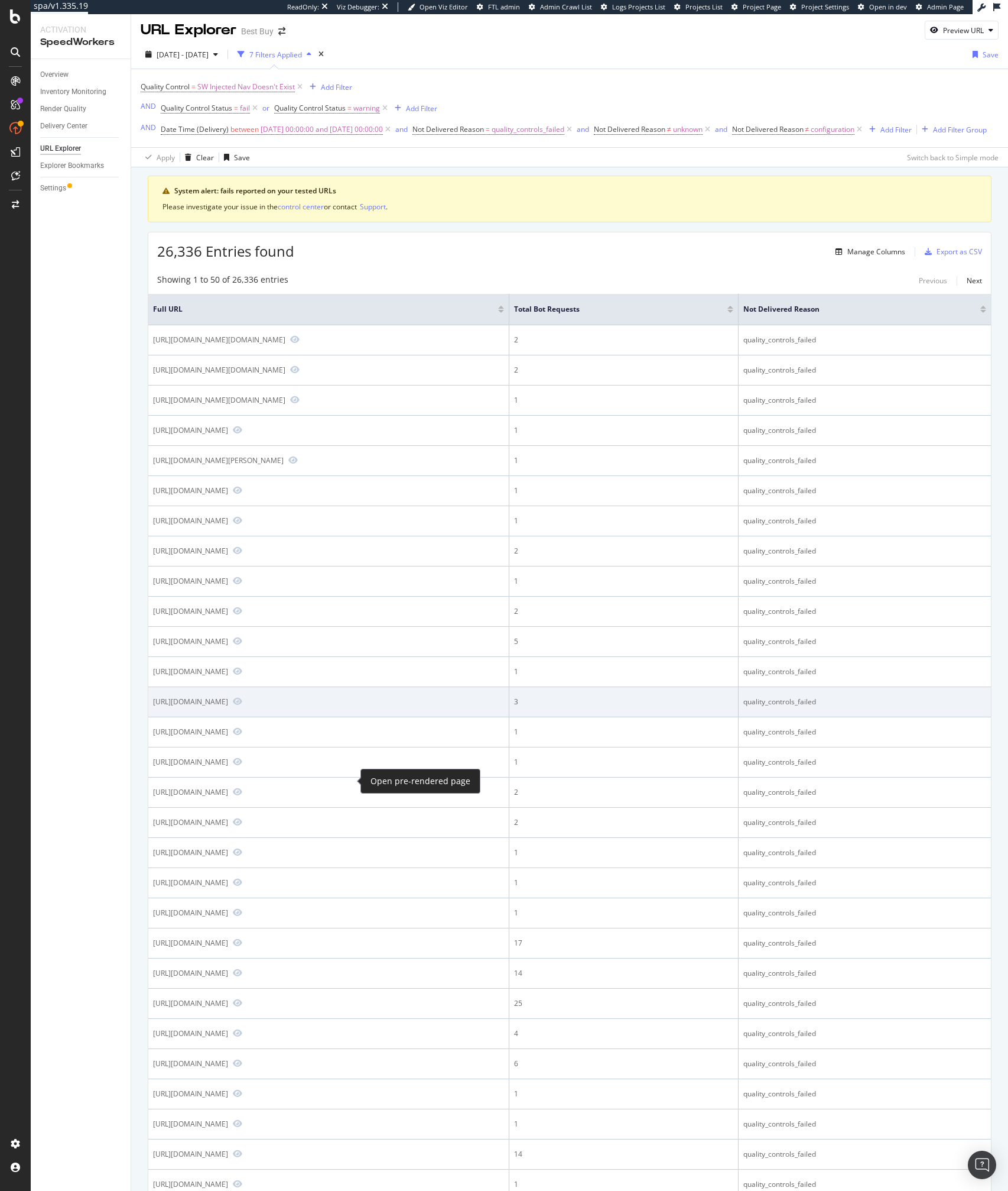
click at [242, 707] on span at bounding box center [235, 701] width 14 height 10
click at [242, 705] on icon "Preview https://www.bestbuy.com/site/shop/xfinity-cable-modem" at bounding box center [237, 700] width 9 height 8
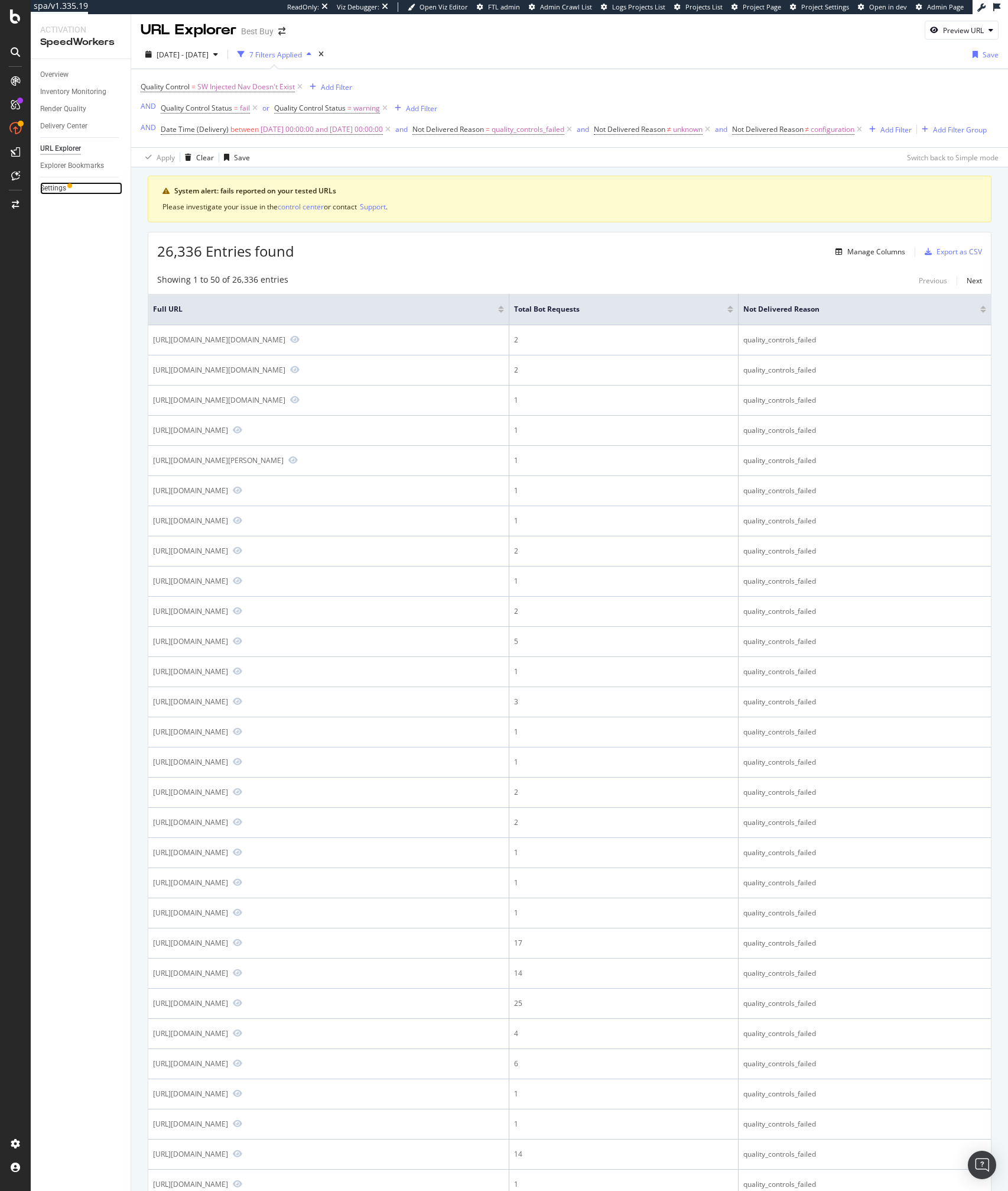
click at [68, 188] on link "Settings" at bounding box center [81, 187] width 83 height 12
click at [219, 87] on span "SW Injected Nav Doesn't Exist" at bounding box center [246, 87] width 97 height 17
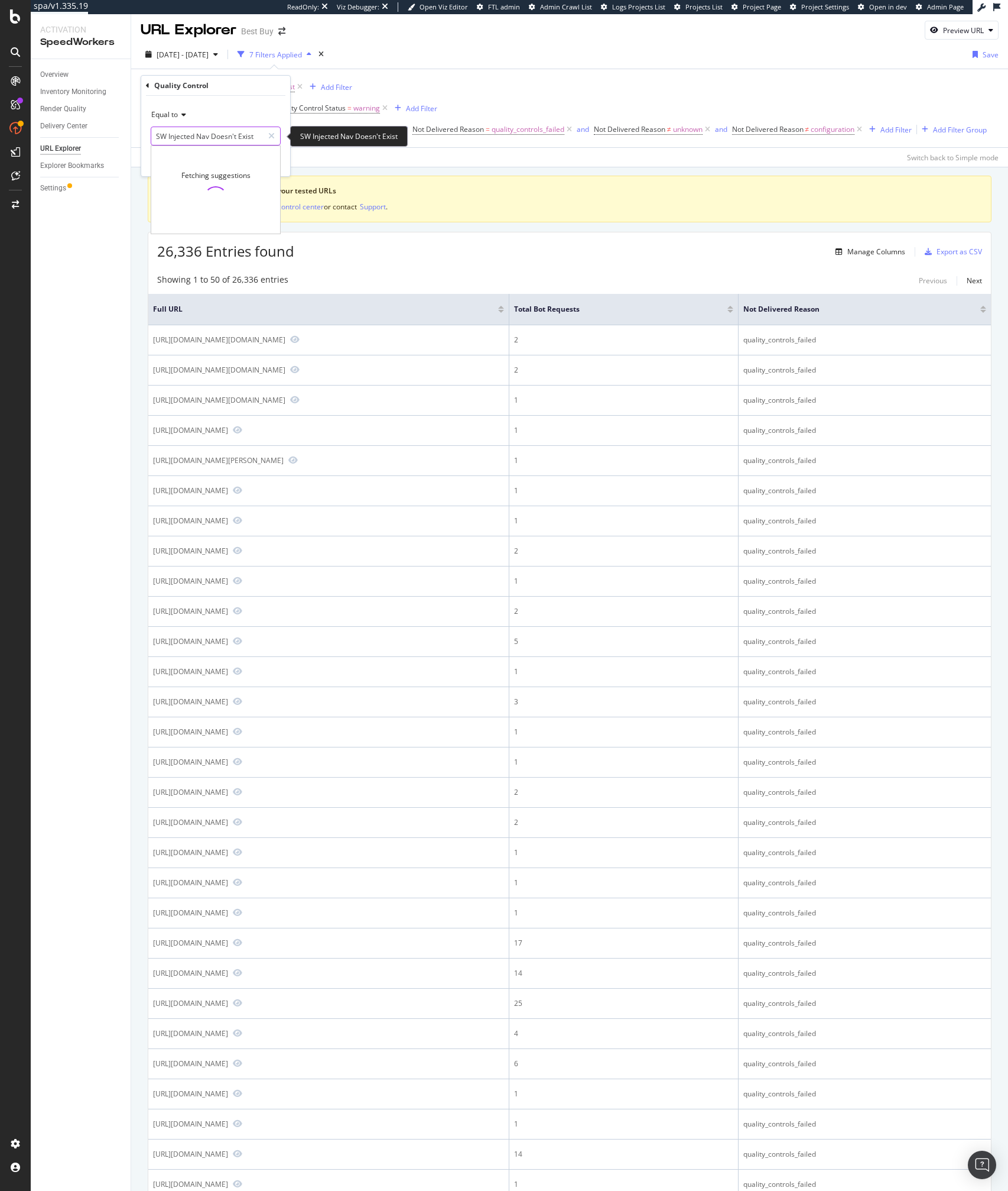
click at [196, 138] on input "SW Injected Nav Doesn't Exist" at bounding box center [207, 135] width 111 height 19
paste input "HeaderNavInjection: Nav Injected"
click at [218, 147] on span "HeaderNavInjection: Nav Injected" at bounding box center [213, 151] width 120 height 10
type input "HeaderNavInjection: Nav Injected"
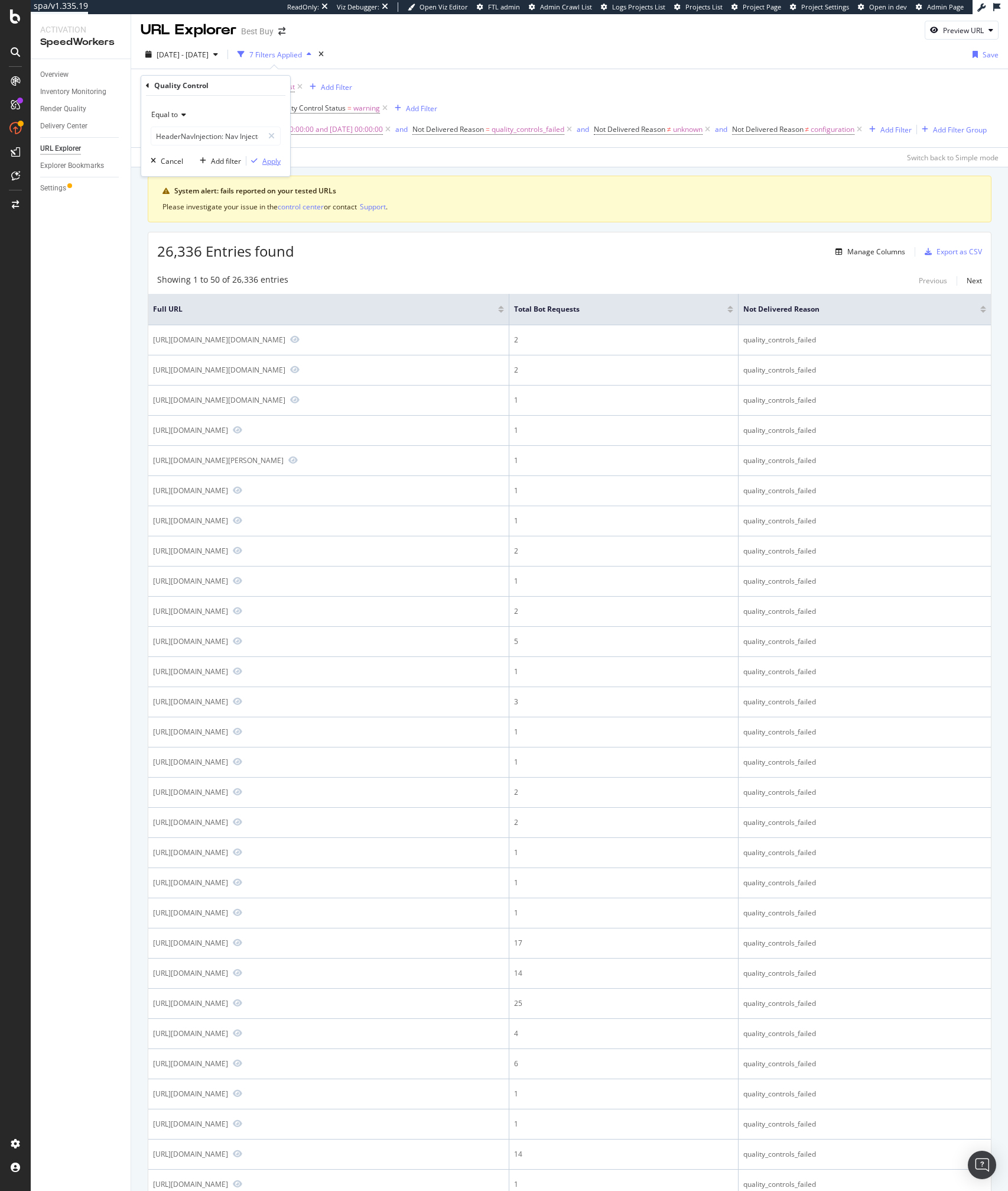
click at [269, 164] on div "Apply" at bounding box center [272, 160] width 19 height 10
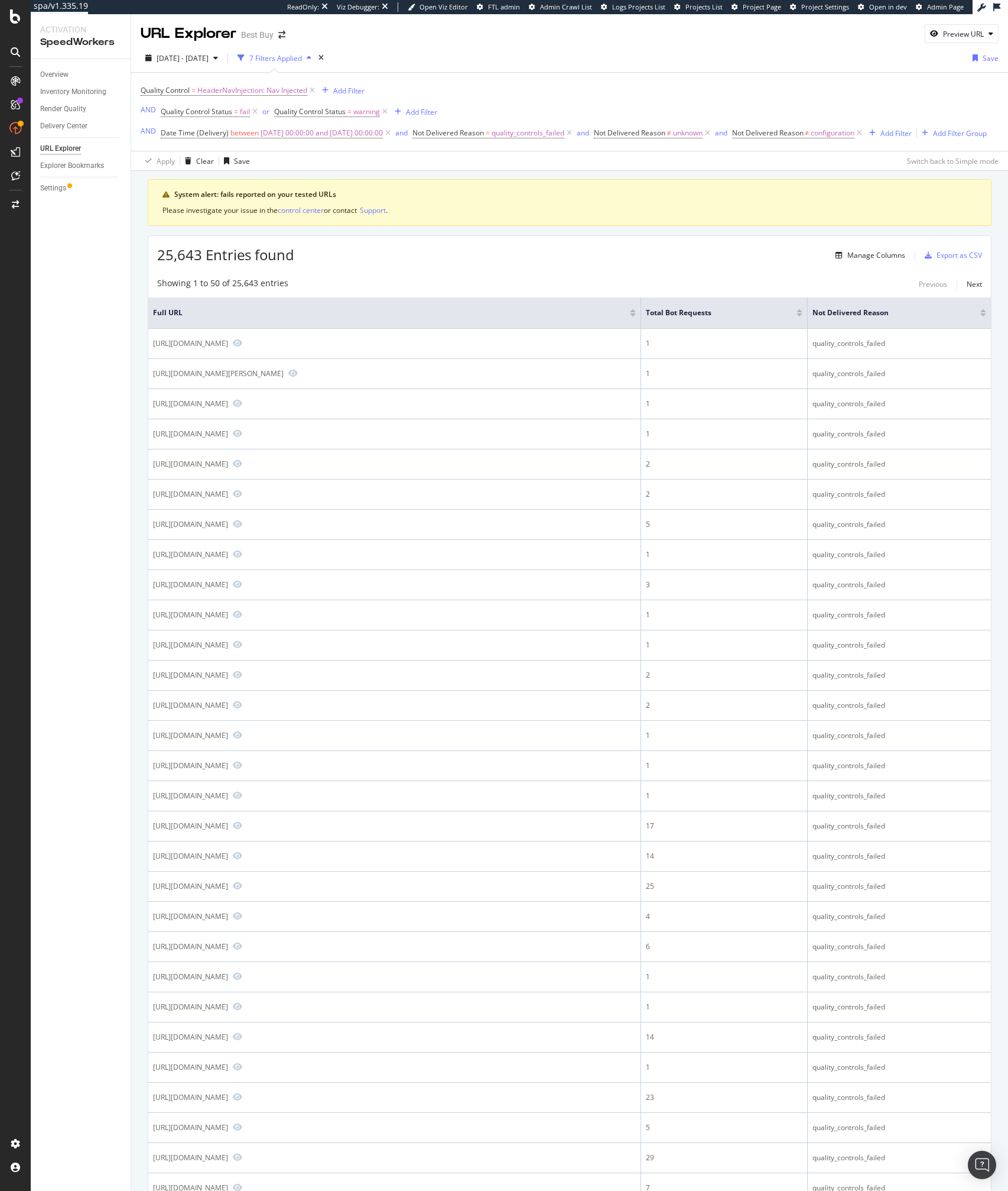
click at [334, 318] on th "Full URL" at bounding box center [395, 314] width 493 height 32
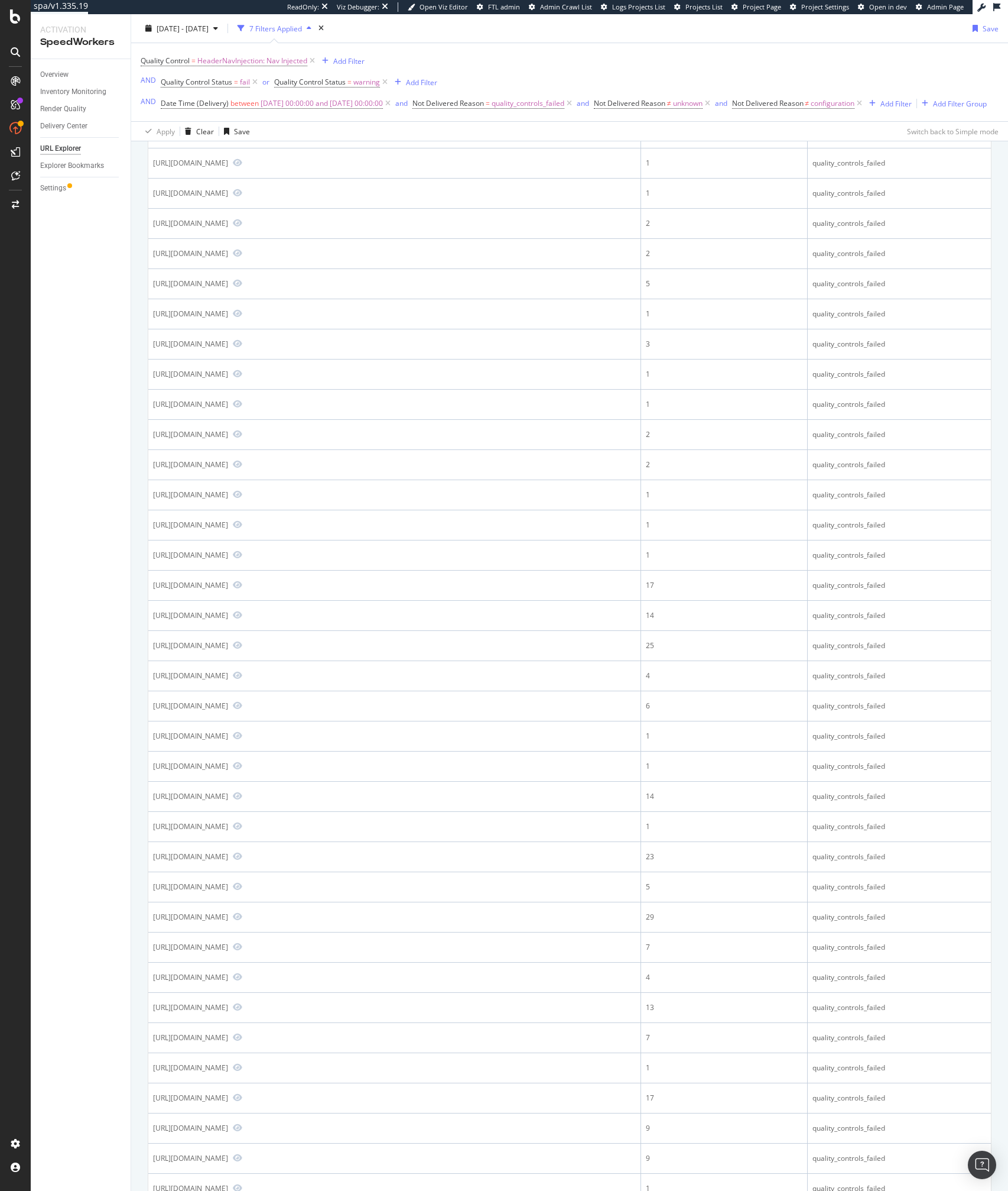
scroll to position [278, 0]
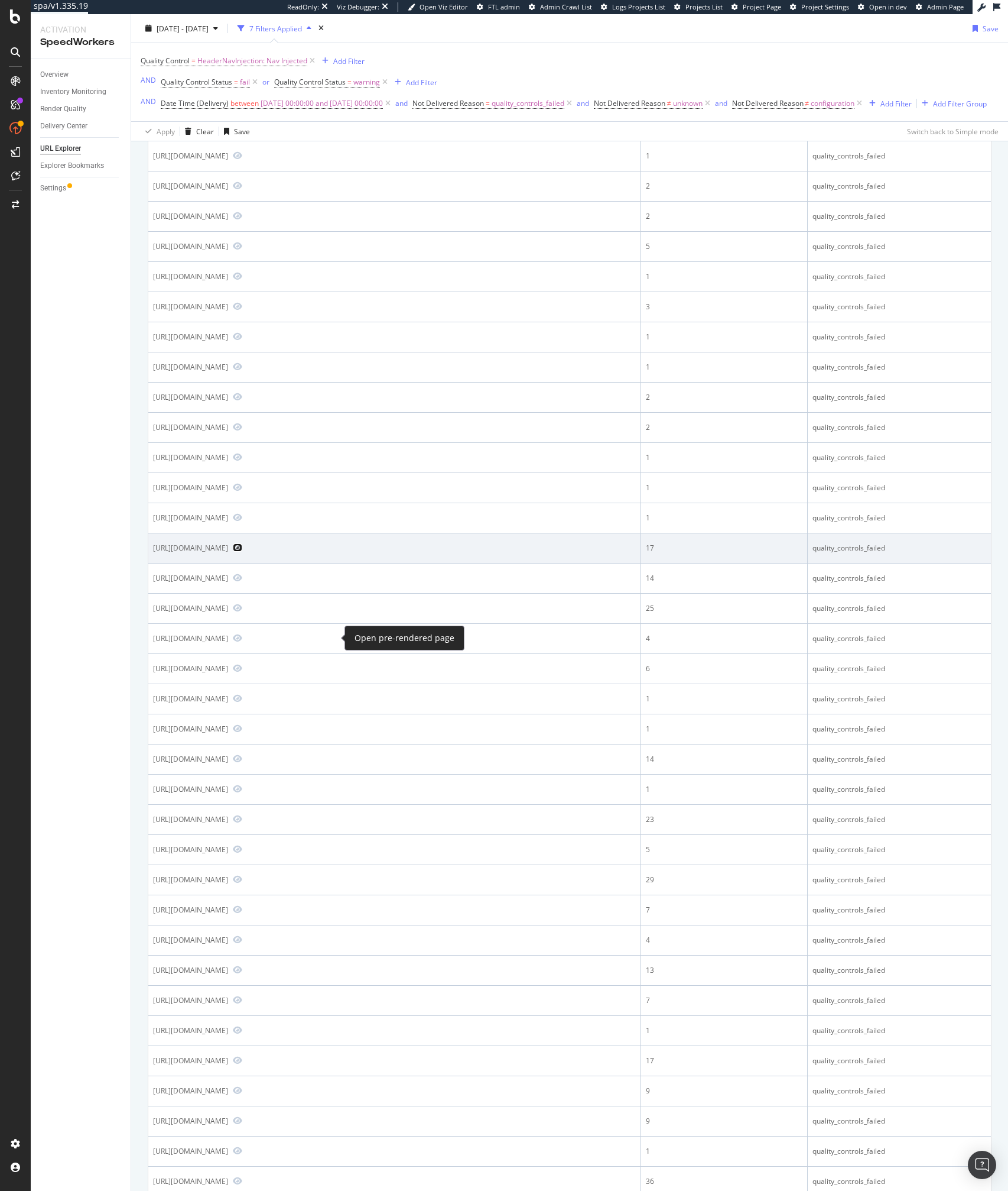
click at [242, 552] on icon "Preview https://www.bestbuy.com/site/martinlogan-motion-foundation-f1-3-way-flo…" at bounding box center [237, 547] width 9 height 8
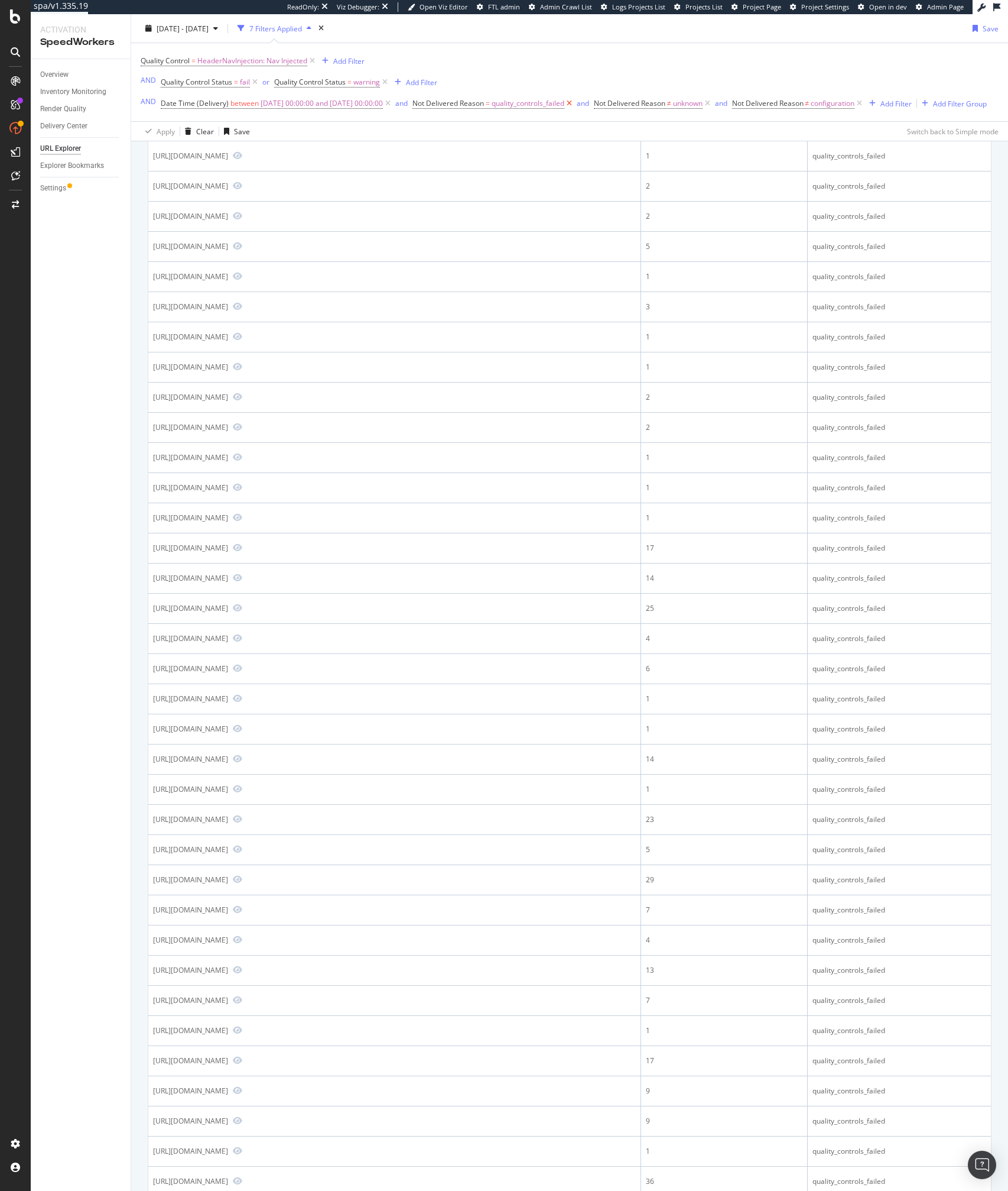
click at [575, 104] on icon at bounding box center [569, 103] width 10 height 12
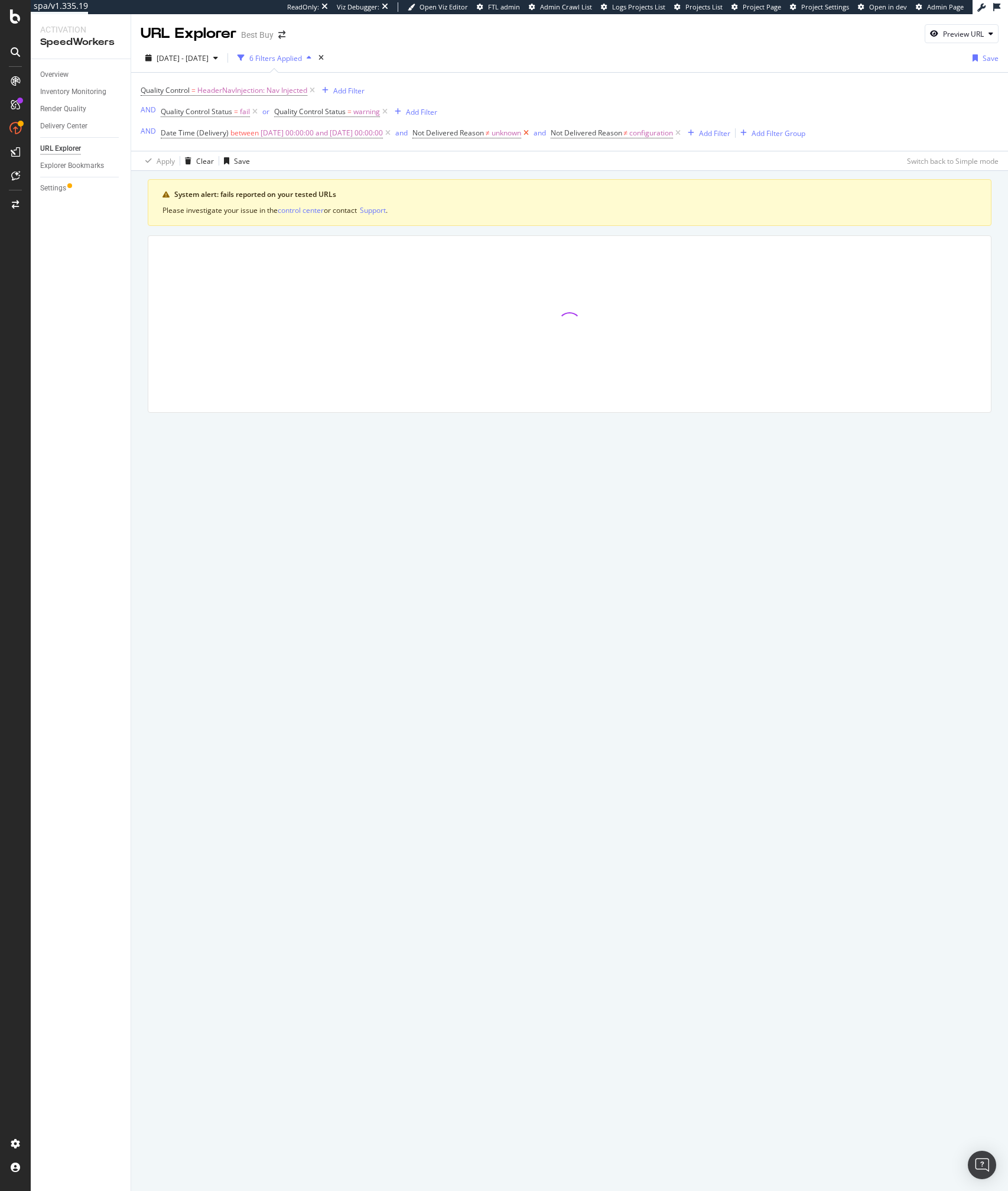
click at [531, 132] on icon at bounding box center [526, 133] width 10 height 12
click at [535, 132] on span "configuration" at bounding box center [513, 133] width 44 height 17
click at [589, 116] on div "Quality Control = HeaderNavInjection: Nav Injected Add Filter AND Quality Contr…" at bounding box center [404, 112] width 528 height 59
click at [545, 133] on icon at bounding box center [540, 133] width 10 height 12
click at [393, 134] on icon at bounding box center [388, 133] width 10 height 12
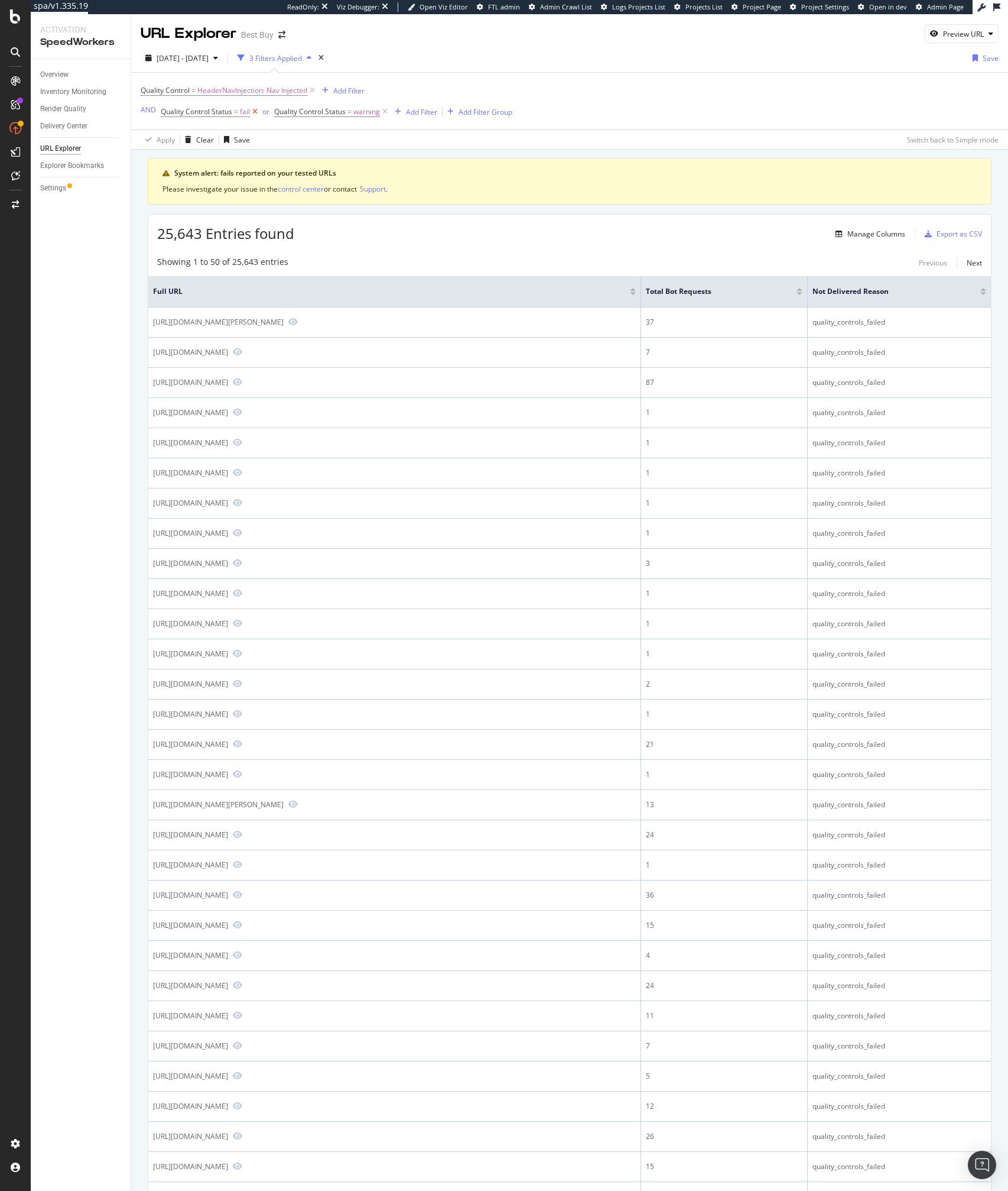
click at [256, 112] on icon at bounding box center [255, 111] width 10 height 12
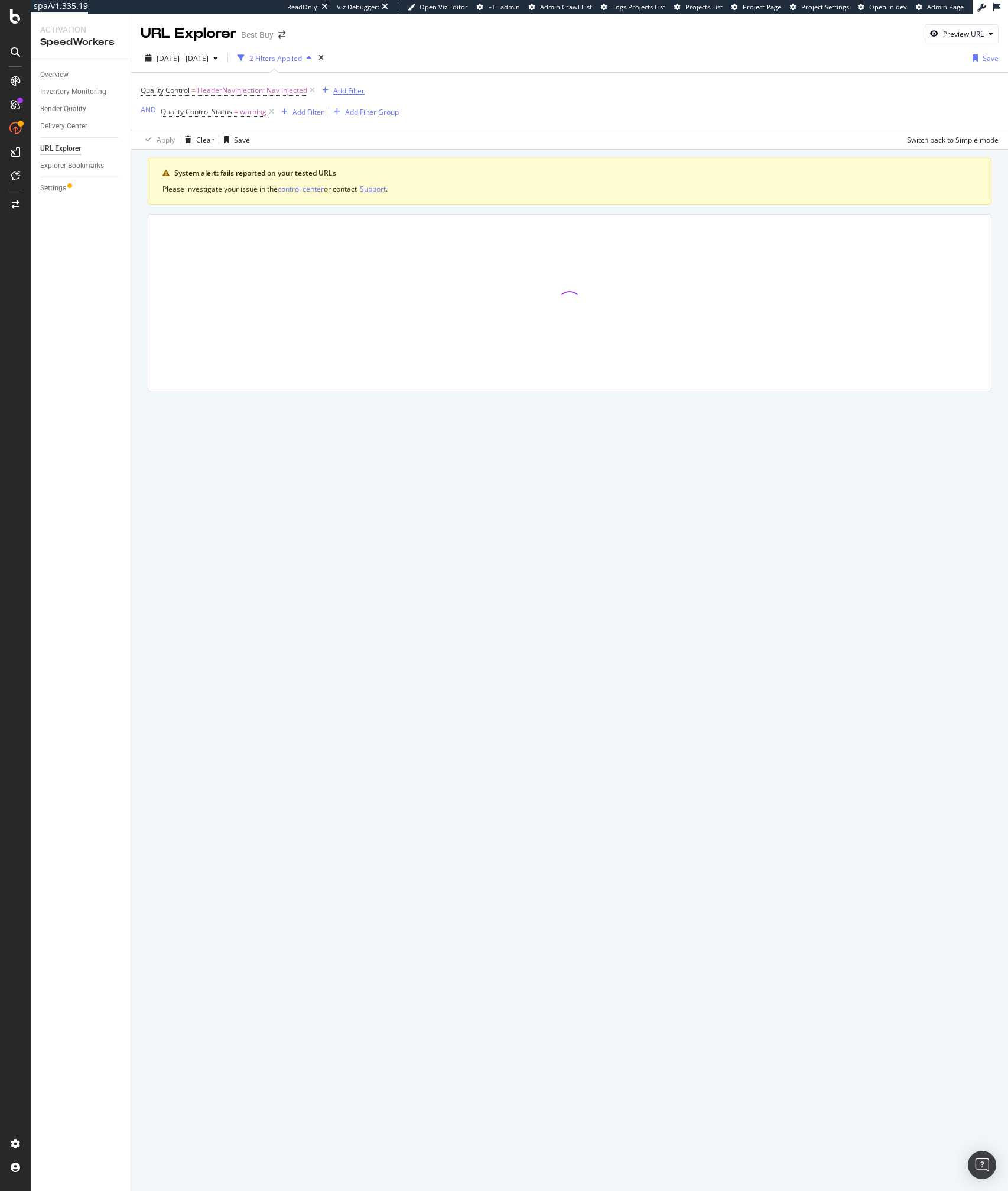
click at [340, 85] on div "Add Filter" at bounding box center [340, 91] width 47 height 13
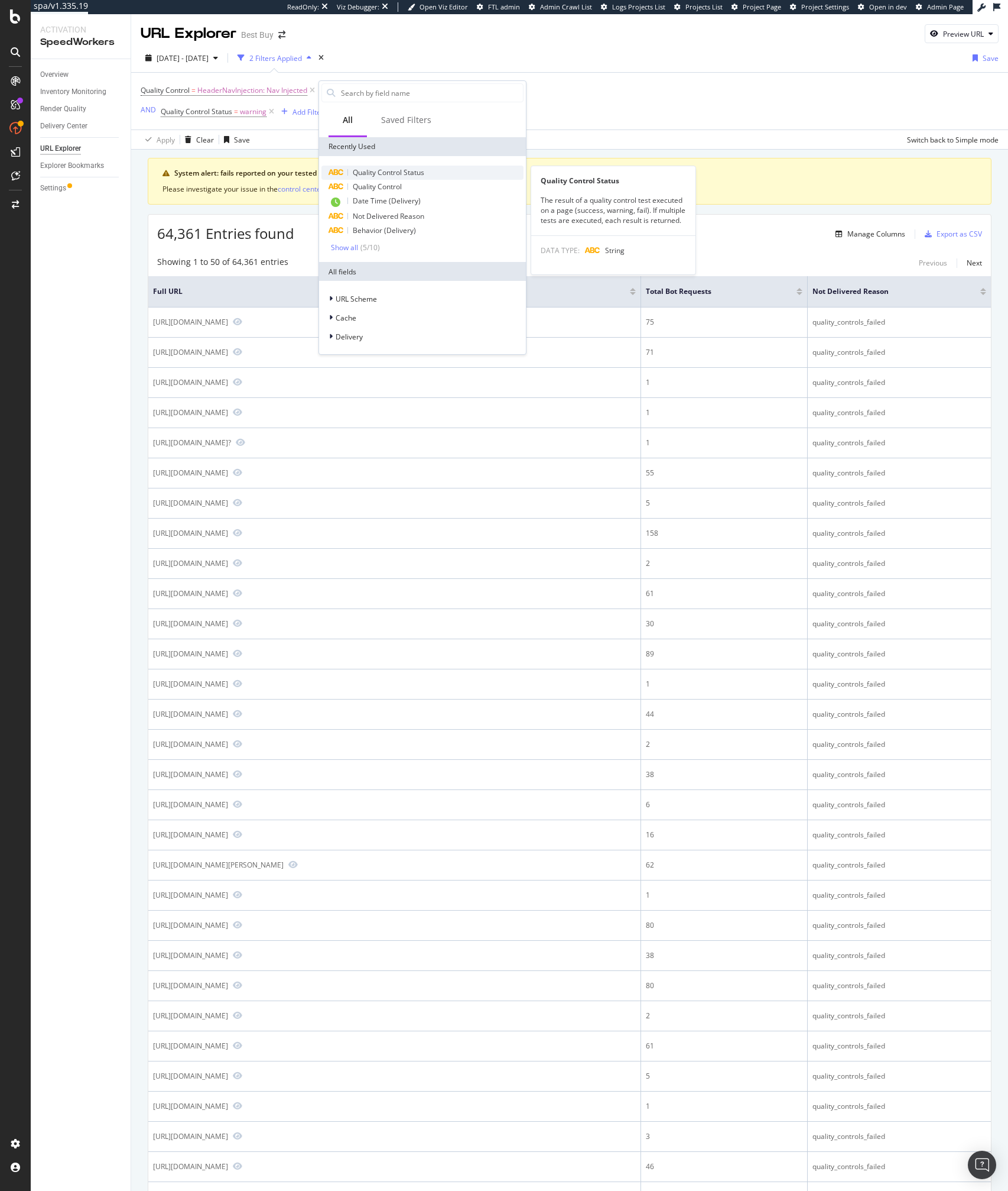
click at [388, 173] on span "Quality Control Status" at bounding box center [389, 172] width 71 height 10
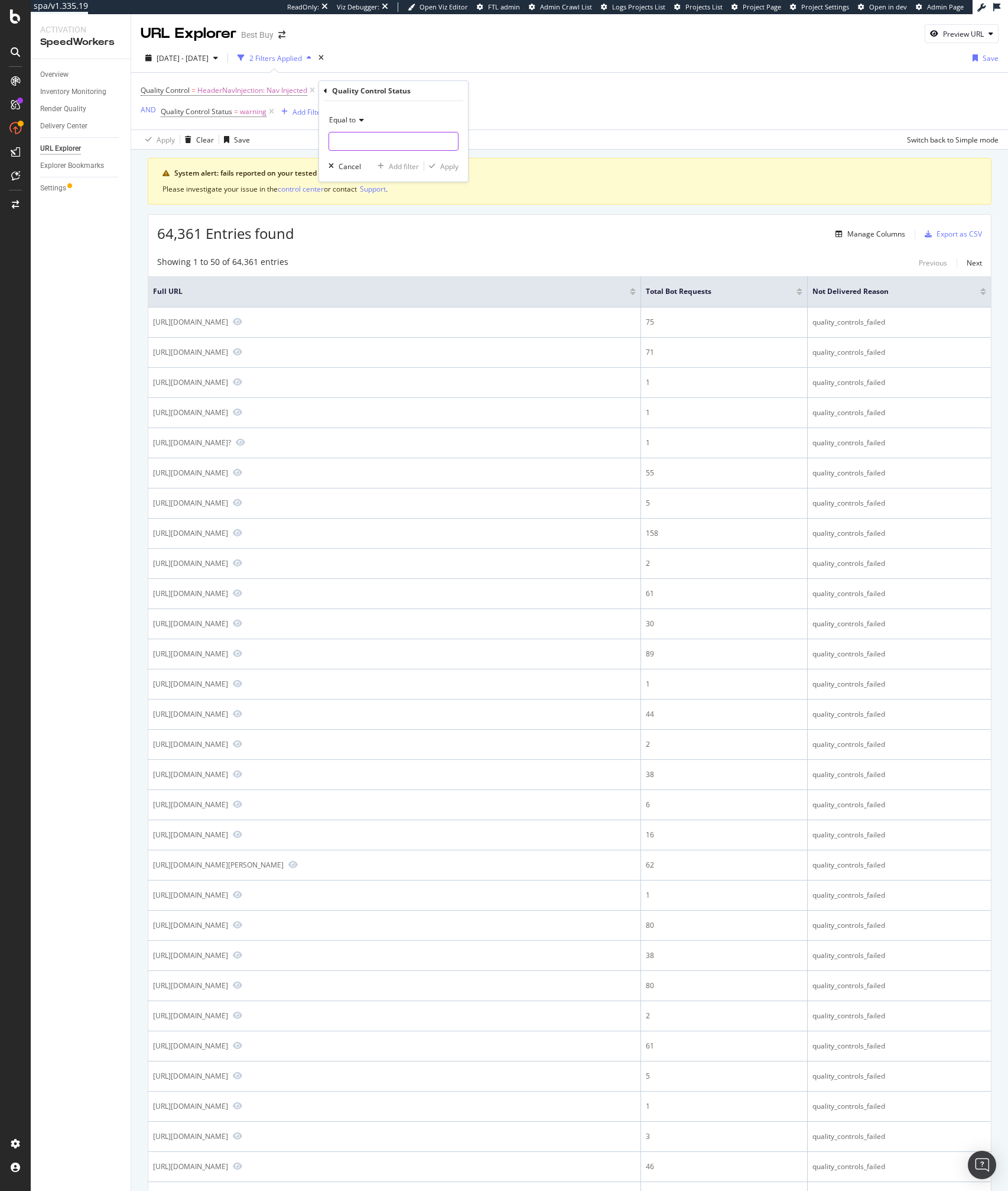
click at [354, 133] on input "text" at bounding box center [393, 141] width 129 height 19
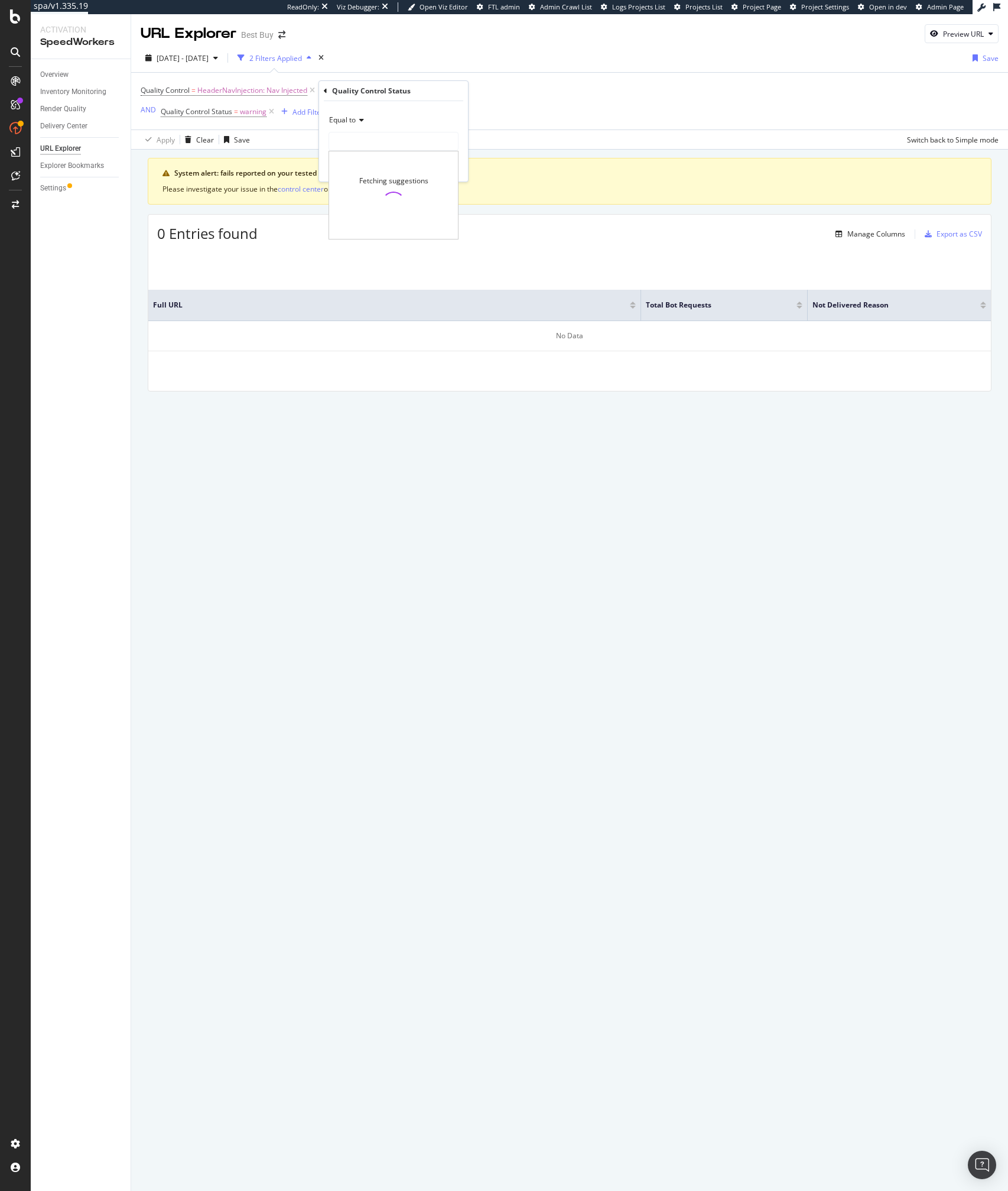
click at [348, 121] on span "Equal to" at bounding box center [342, 120] width 27 height 10
click at [347, 134] on input "text" at bounding box center [393, 141] width 129 height 19
click at [359, 182] on span "warning" at bounding box center [371, 182] width 79 height 10
type input "warning"
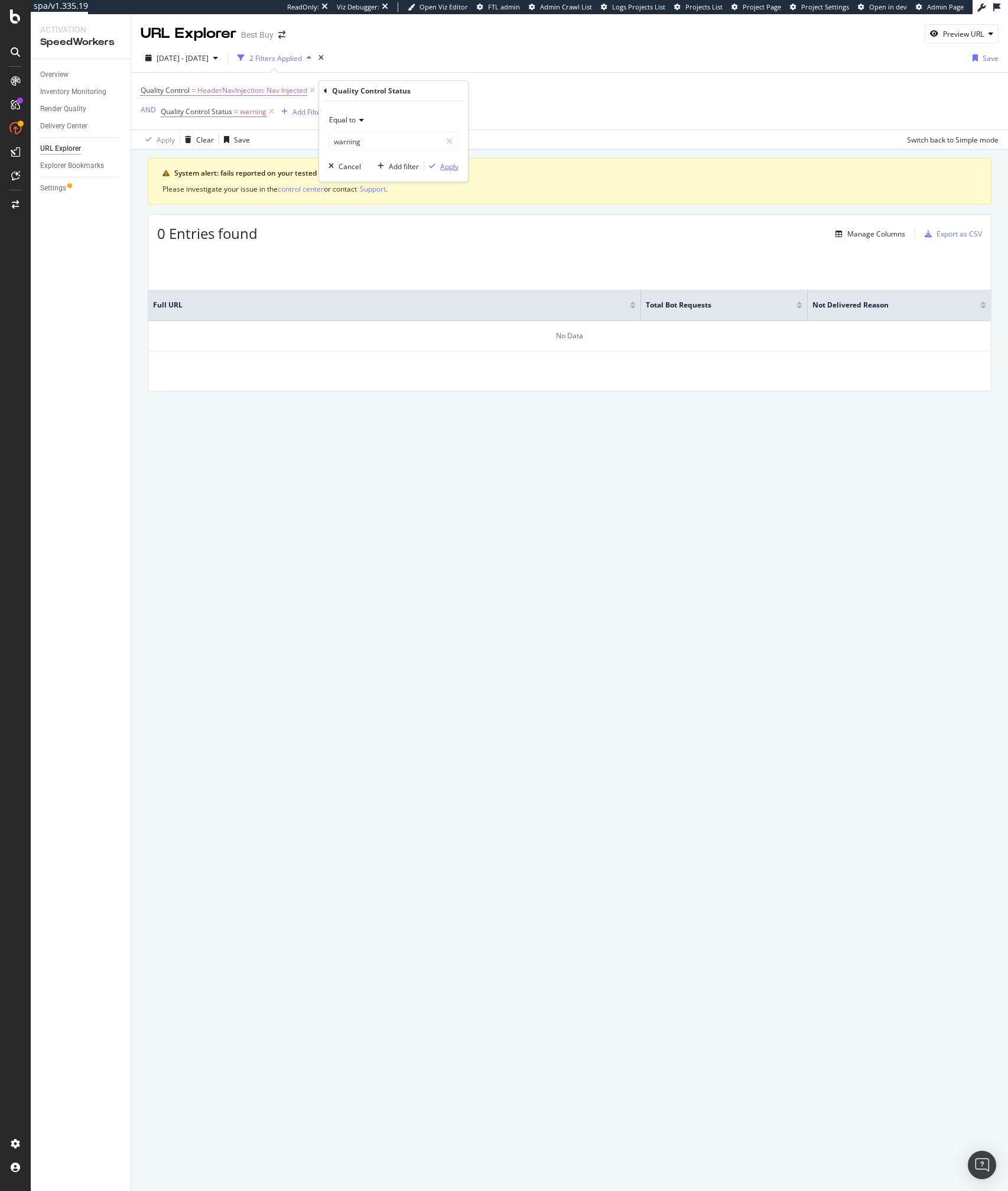
click at [439, 165] on div "button" at bounding box center [432, 166] width 16 height 7
click at [272, 115] on icon at bounding box center [271, 111] width 10 height 12
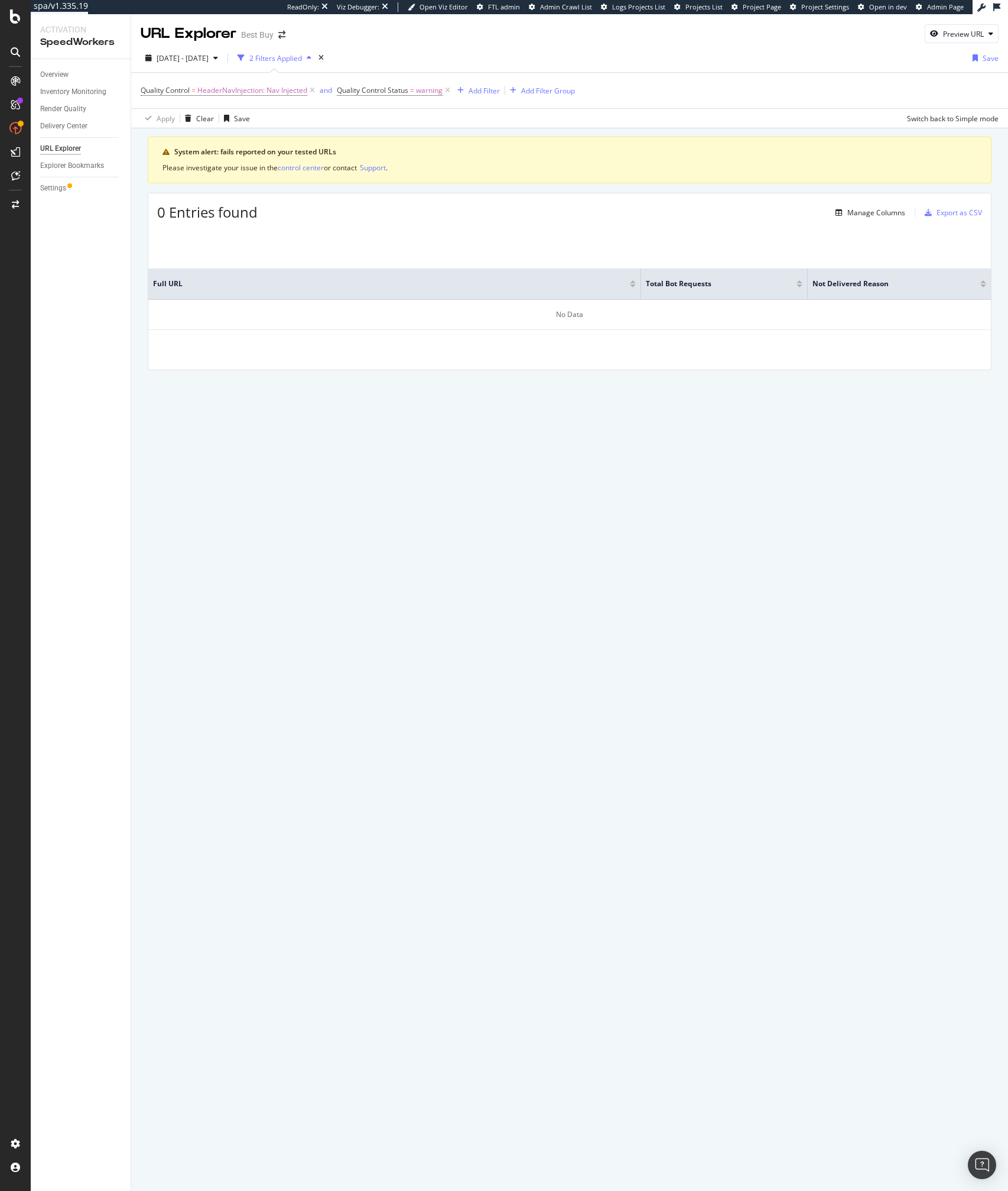
click at [666, 98] on div "Quality Control = HeaderNavInjection: Nav Injected and Quality Control Status =…" at bounding box center [570, 90] width 859 height 35
click at [431, 111] on div "Apply Clear Save Switch back to Simple mode" at bounding box center [570, 118] width 877 height 19
click at [397, 94] on span "Quality Control Status" at bounding box center [372, 90] width 71 height 10
click at [380, 136] on input "warning" at bounding box center [405, 139] width 111 height 19
click at [366, 159] on span "success" at bounding box center [389, 155] width 72 height 10
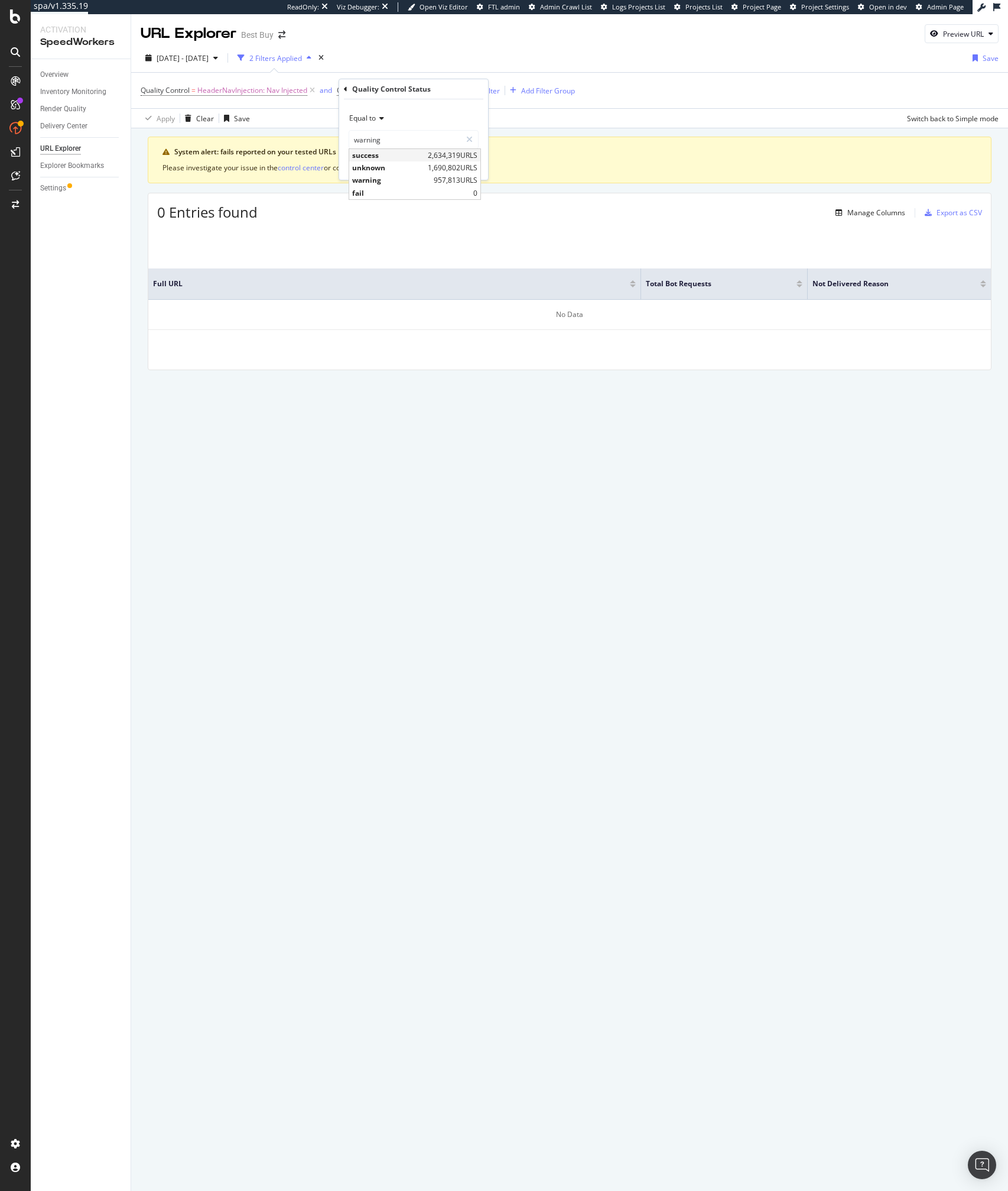
type input "success"
click at [457, 161] on div "button" at bounding box center [452, 164] width 16 height 7
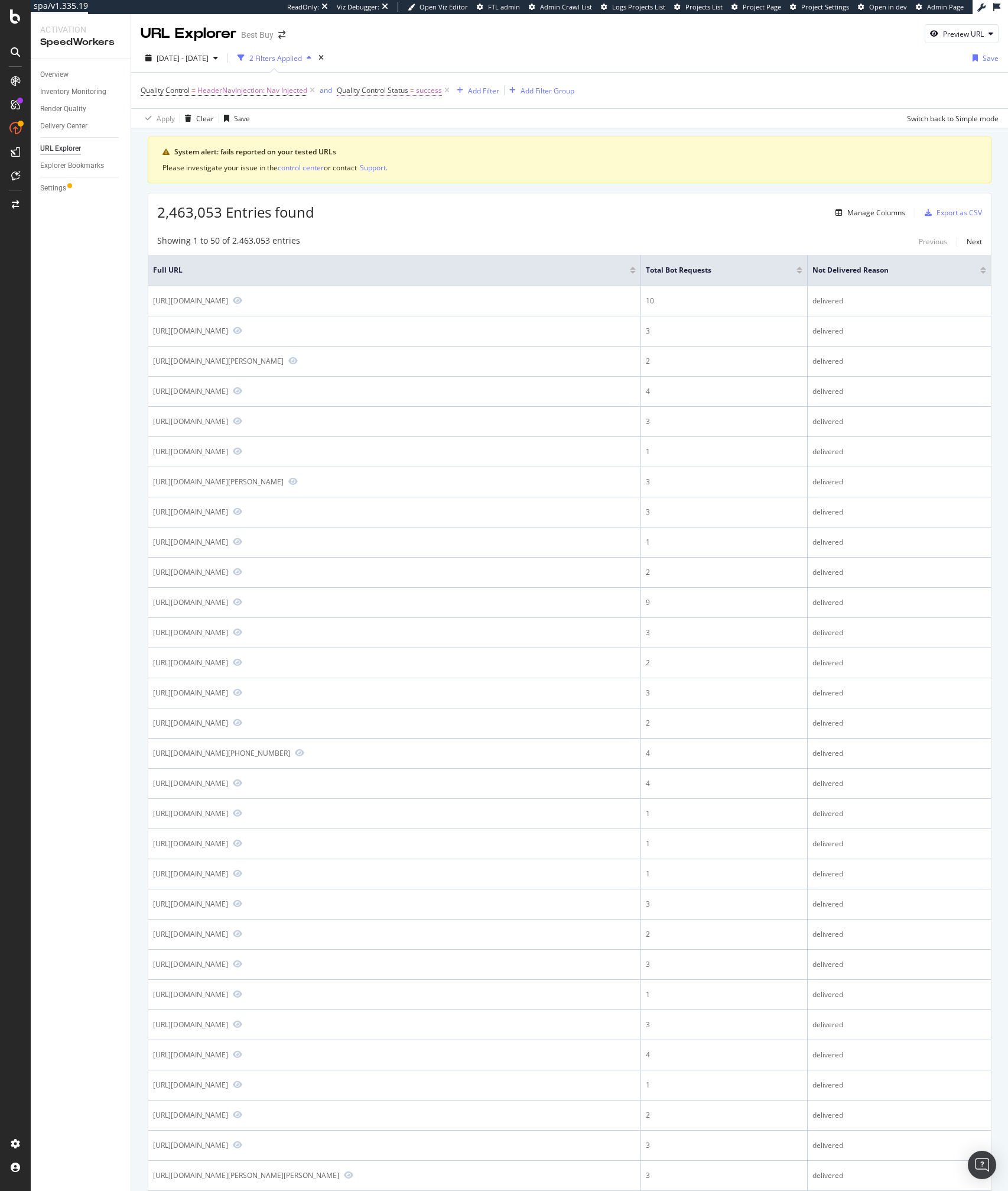
click at [397, 93] on span "Quality Control Status" at bounding box center [372, 90] width 71 height 10
click at [392, 142] on input "success" at bounding box center [405, 139] width 111 height 19
type input "fail"
click at [363, 151] on span "fail" at bounding box center [413, 155] width 121 height 10
click at [466, 166] on div "Apply" at bounding box center [470, 164] width 19 height 10
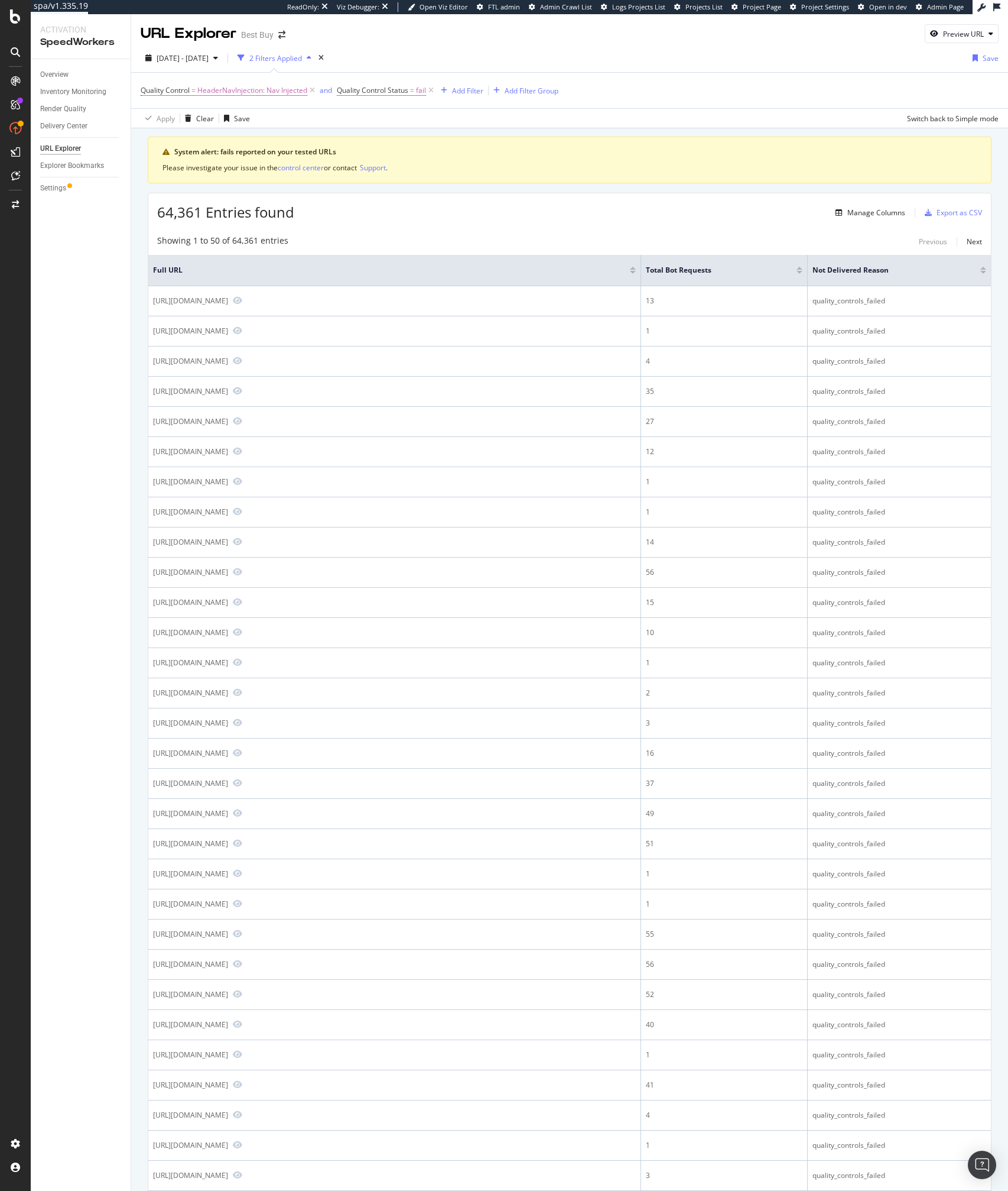
click at [356, 203] on div "64,361 Entries found Manage Columns Export as CSV" at bounding box center [569, 207] width 843 height 29
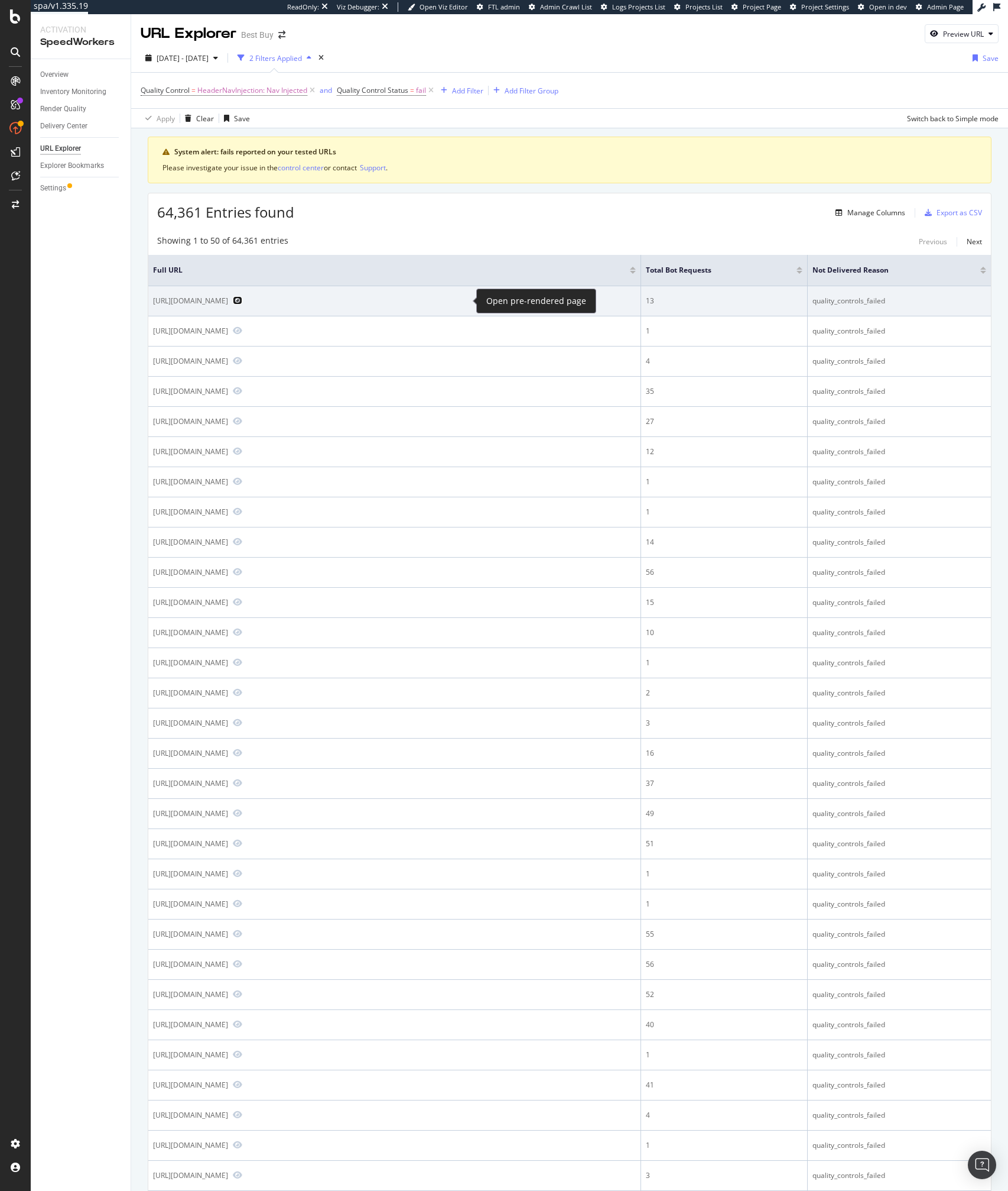
click at [242, 301] on icon "Preview https://www.bestbuy.com/site/brands/xfx/pcmcat123000050004.c?id=pcmcat1…" at bounding box center [237, 300] width 9 height 8
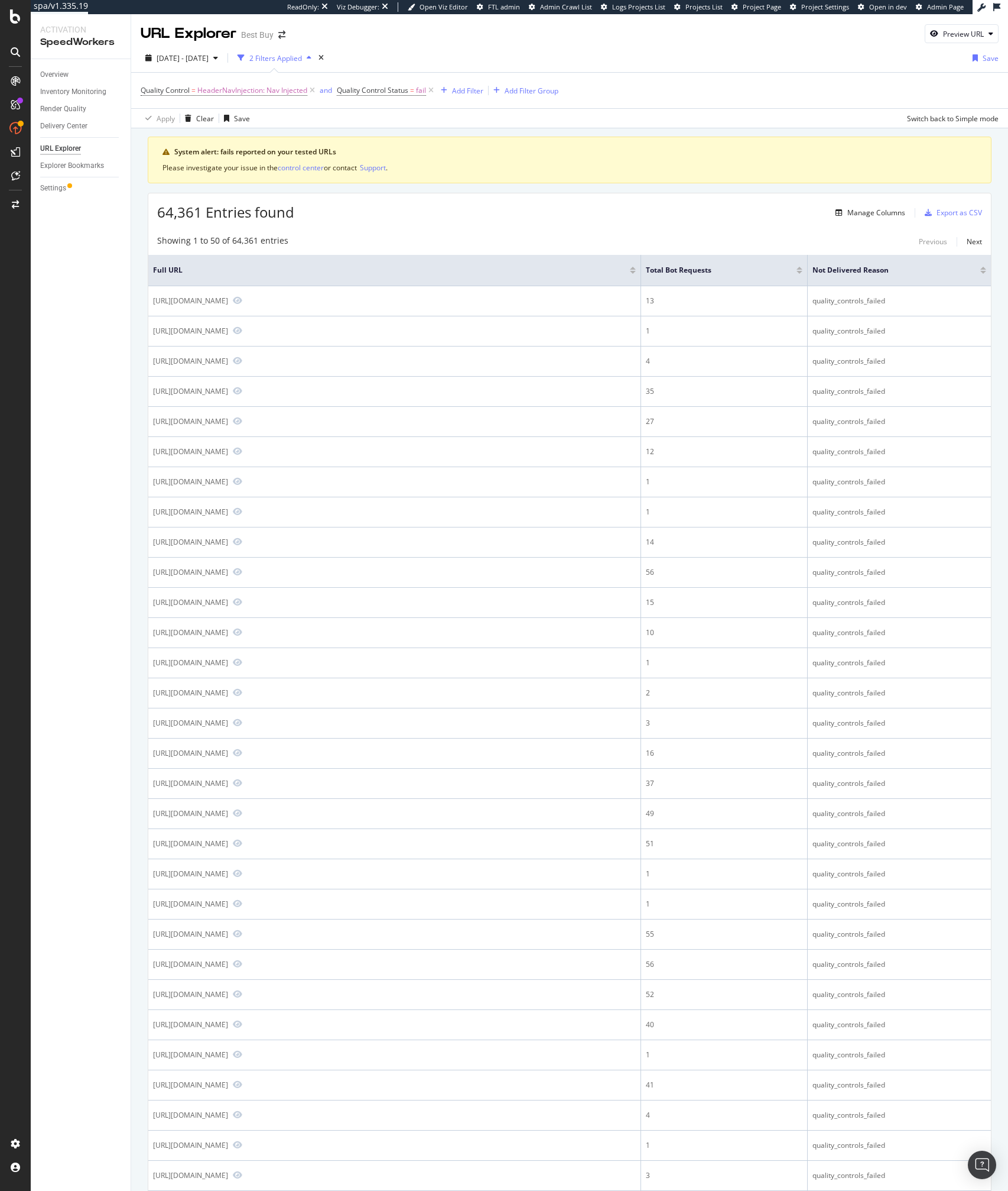
click at [454, 208] on div "64,361 Entries found Manage Columns Export as CSV" at bounding box center [569, 207] width 843 height 29
drag, startPoint x: 467, startPoint y: 94, endPoint x: 528, endPoint y: 92, distance: 61.0
click at [528, 92] on div "Add Filter Add Filter Group" at bounding box center [497, 90] width 122 height 14
click at [528, 92] on div "Add Filter Group" at bounding box center [531, 90] width 54 height 10
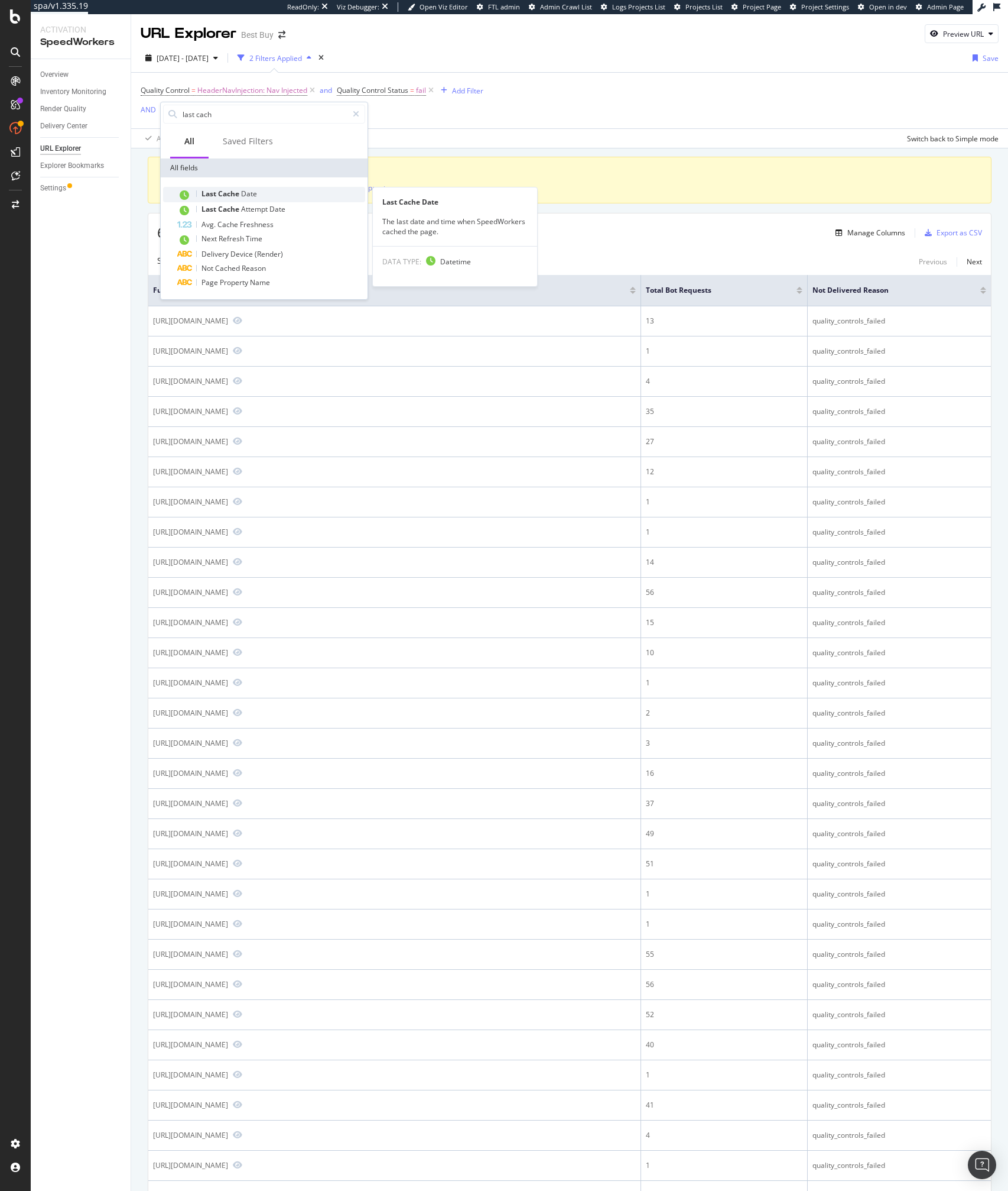
type input "last cach"
click at [233, 198] on div "Last Cache Date" at bounding box center [271, 194] width 188 height 16
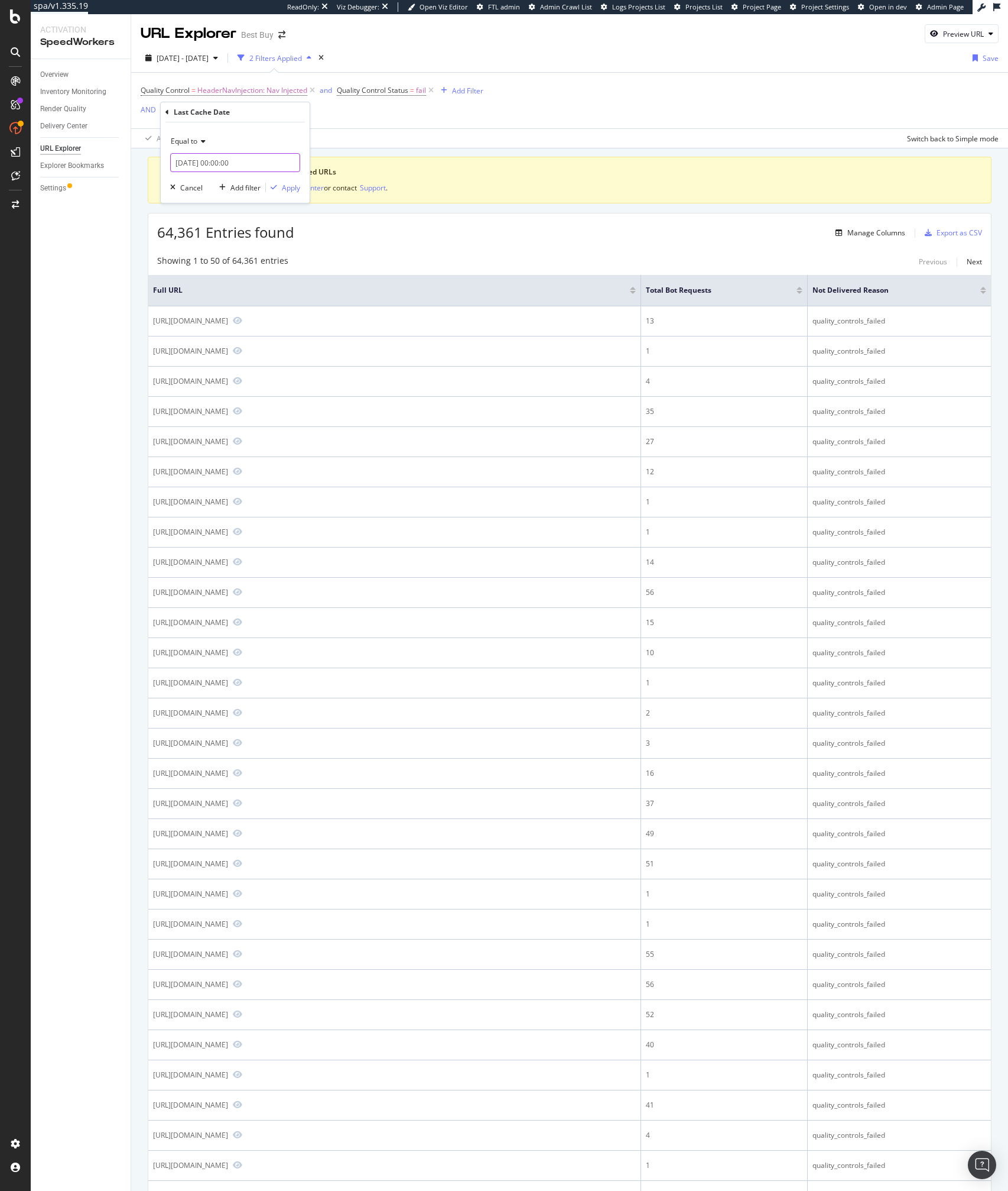
click at [192, 165] on input "2025-08-12 00:00:00" at bounding box center [236, 162] width 130 height 19
click at [186, 133] on div "Equal to" at bounding box center [236, 141] width 130 height 19
click at [193, 186] on div "After" at bounding box center [236, 181] width 126 height 16
click at [232, 165] on input "2025-08-12 00:00:00" at bounding box center [236, 162] width 130 height 19
click at [299, 246] on div "9" at bounding box center [303, 240] width 19 height 16
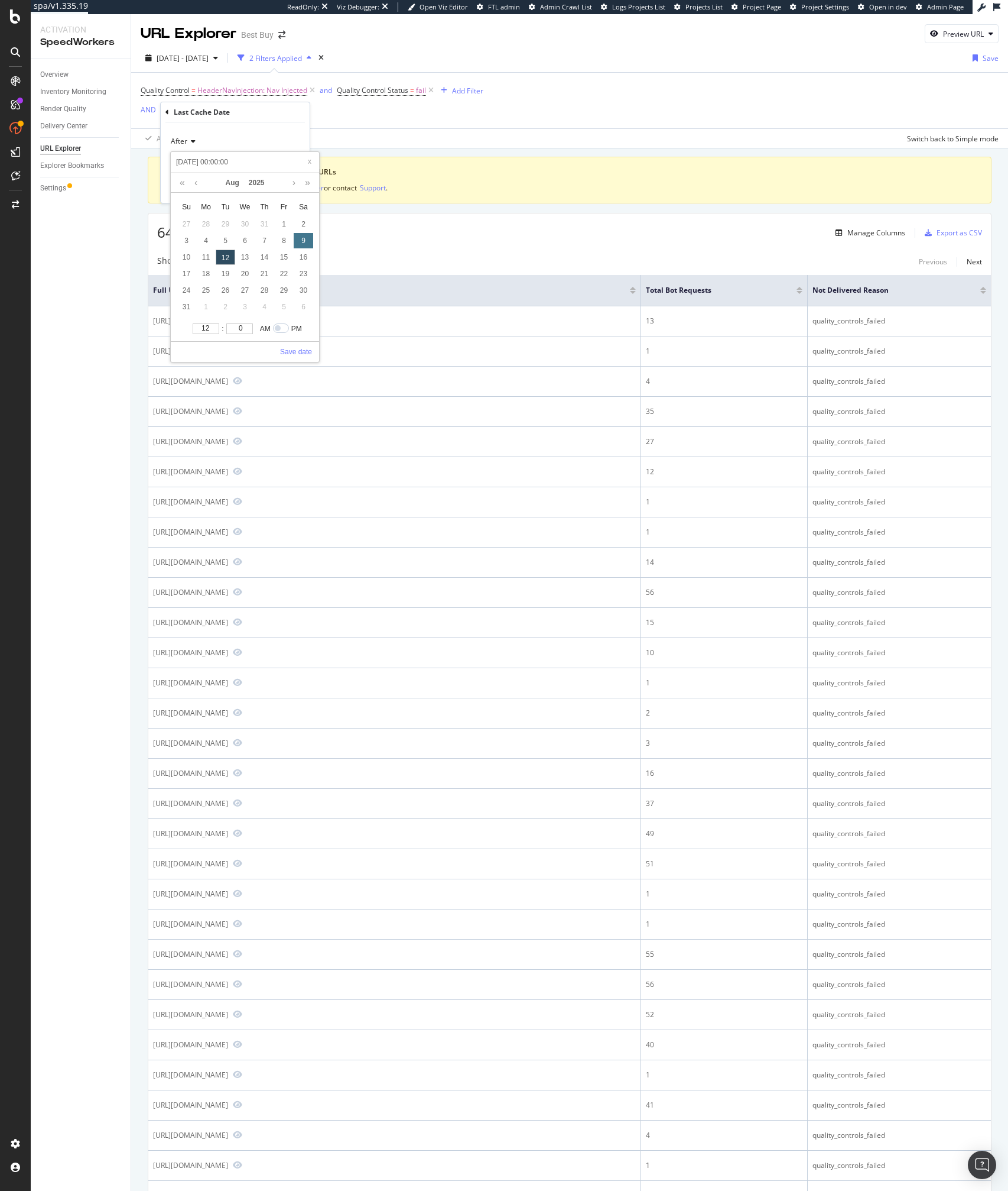
type input "2025-08-09 00:00:00"
click at [300, 352] on link "Save date" at bounding box center [296, 352] width 32 height 10
click at [289, 193] on div "After 2025-08-09 00:00:00 Cancel Add filter Apply" at bounding box center [235, 162] width 149 height 81
click at [285, 187] on div "Apply" at bounding box center [291, 187] width 19 height 10
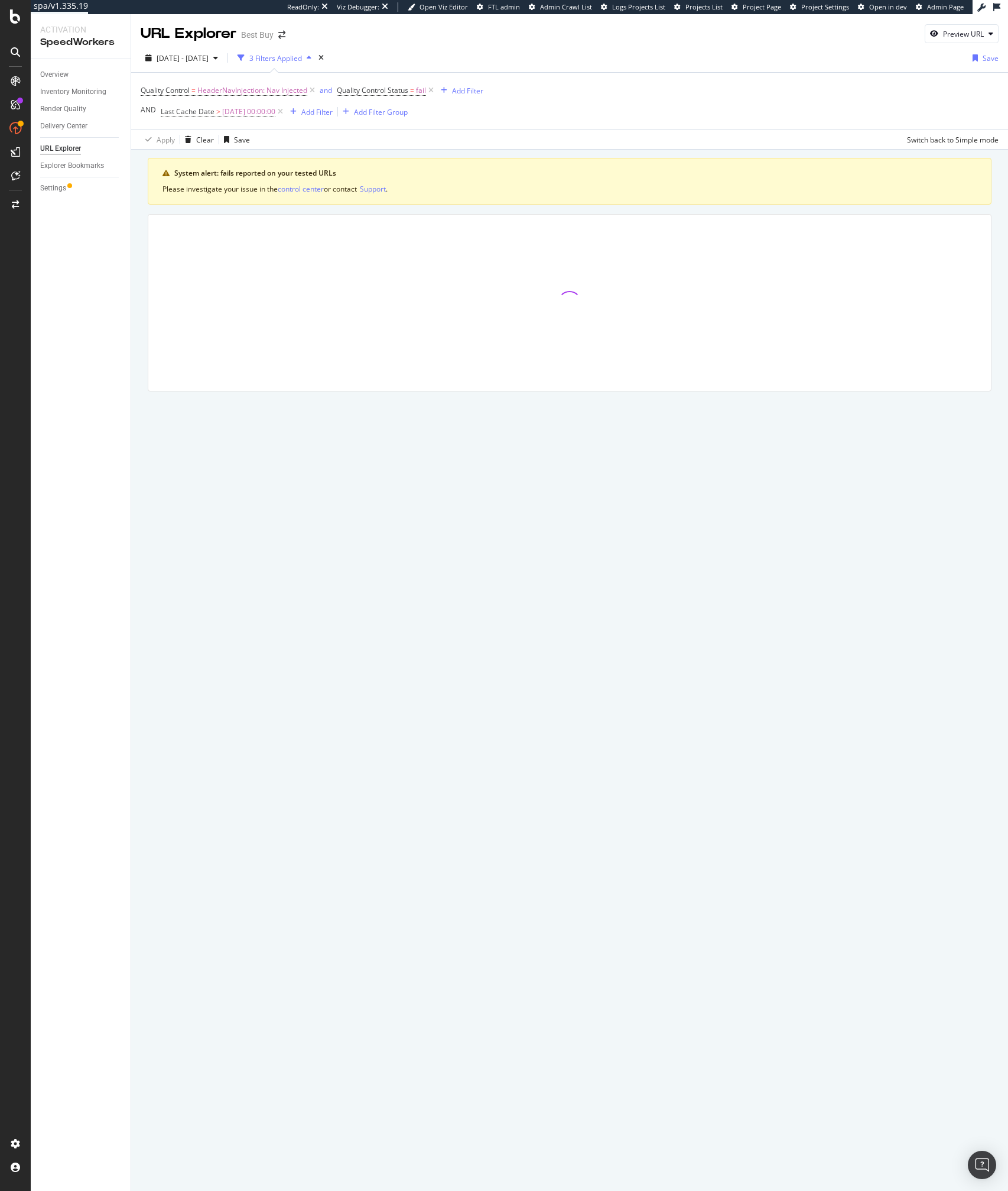
click at [487, 136] on div "Apply Clear Save Switch back to Simple mode" at bounding box center [570, 139] width 877 height 19
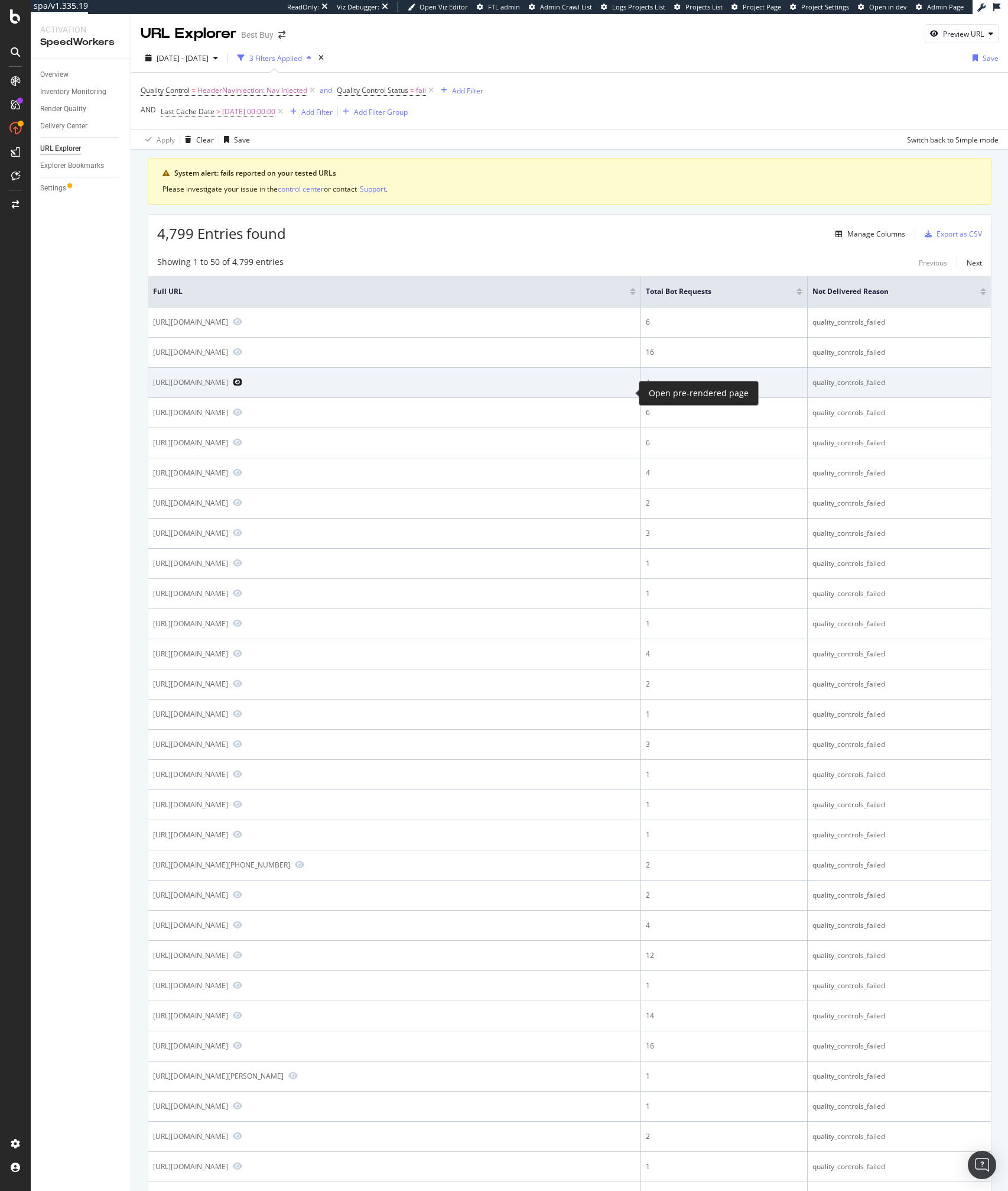
click at [242, 386] on icon "Preview https://www.bestbuy.com/site/life-is-strange-double-exposure-standard-e…" at bounding box center [237, 381] width 9 height 8
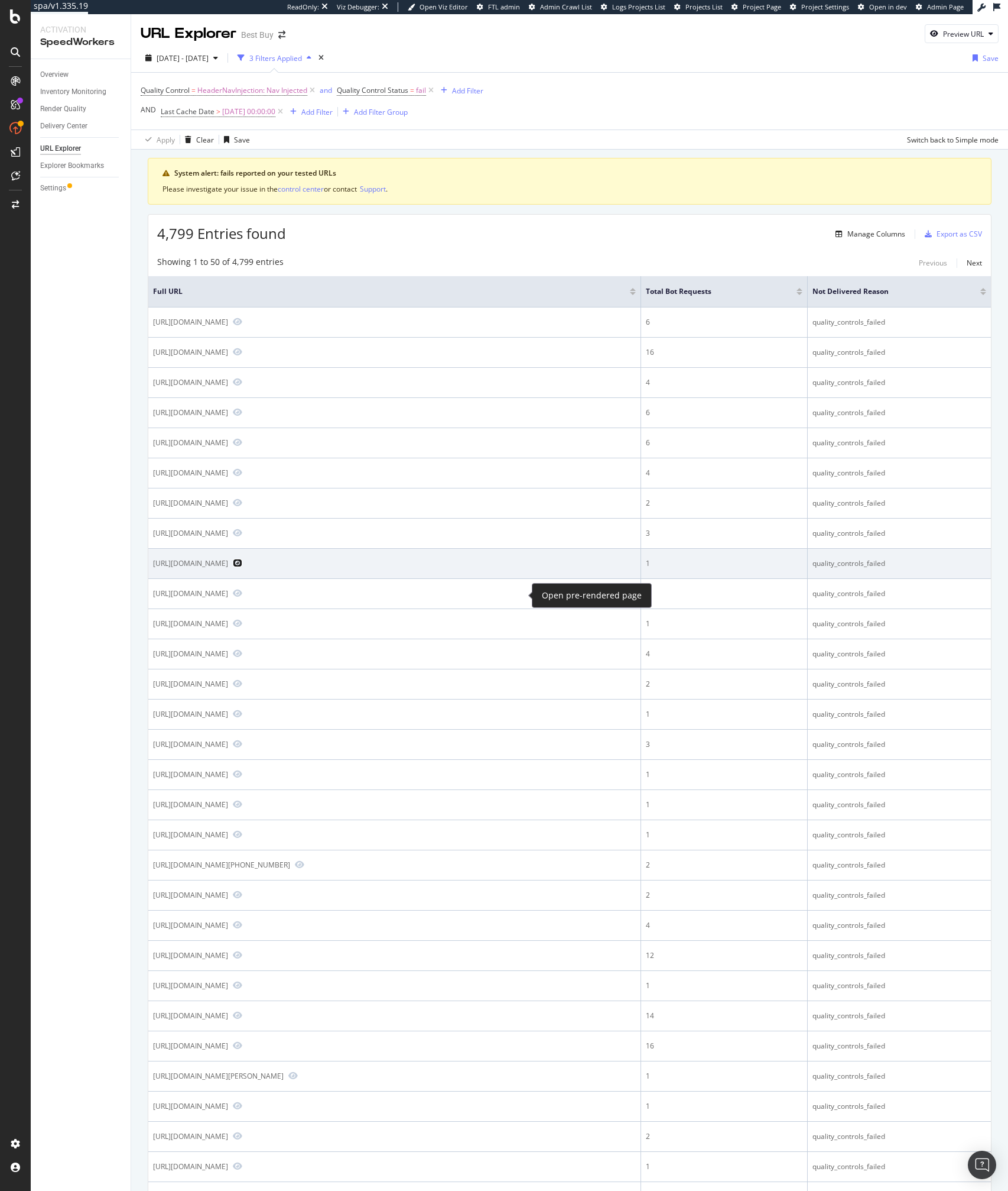
click at [242, 567] on icon "Preview https://www.bestbuy.com/site/hori-split-pad-compact-for-nintendo-switch…" at bounding box center [237, 562] width 9 height 8
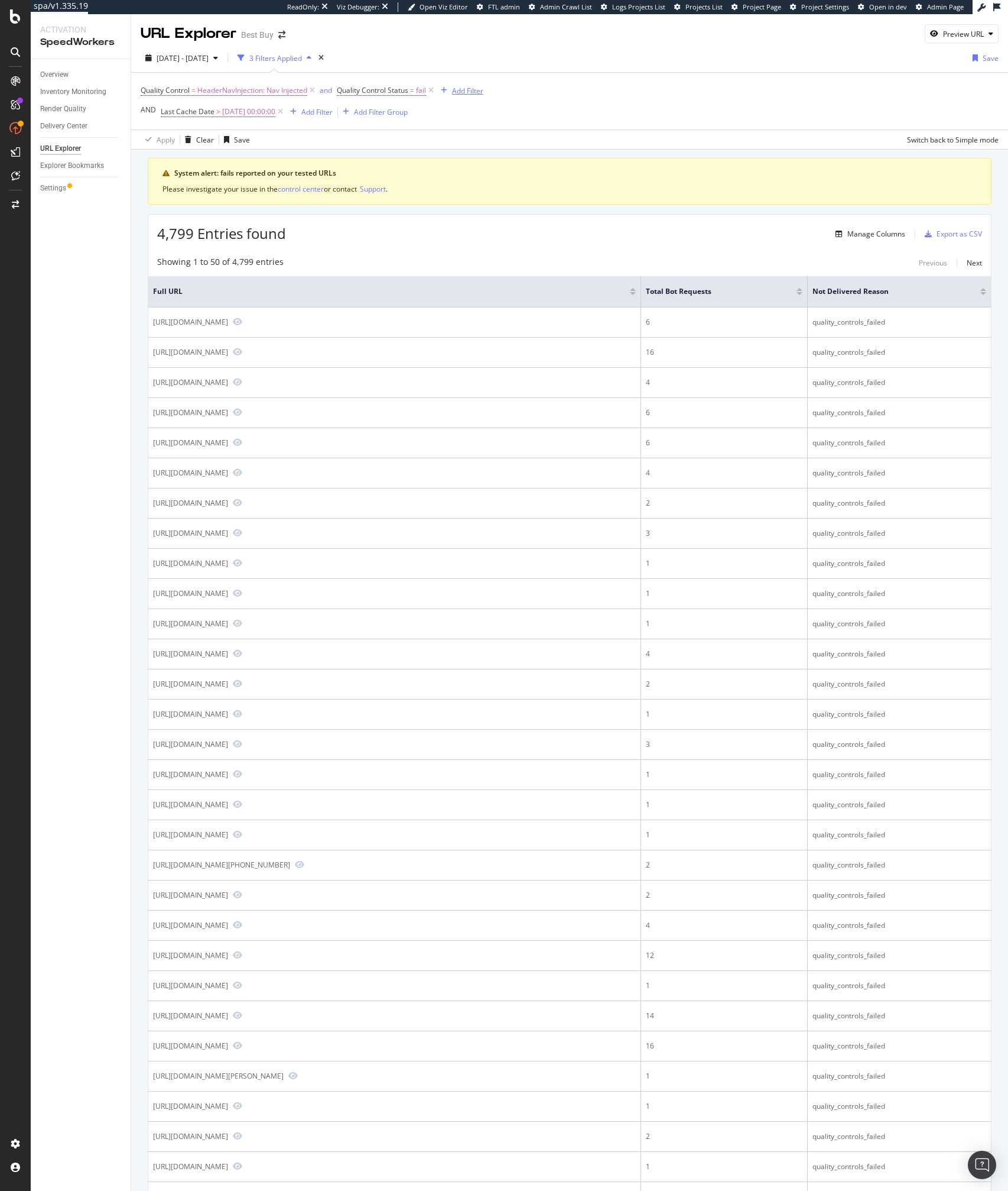
click at [458, 93] on div "Add Filter" at bounding box center [468, 90] width 32 height 10
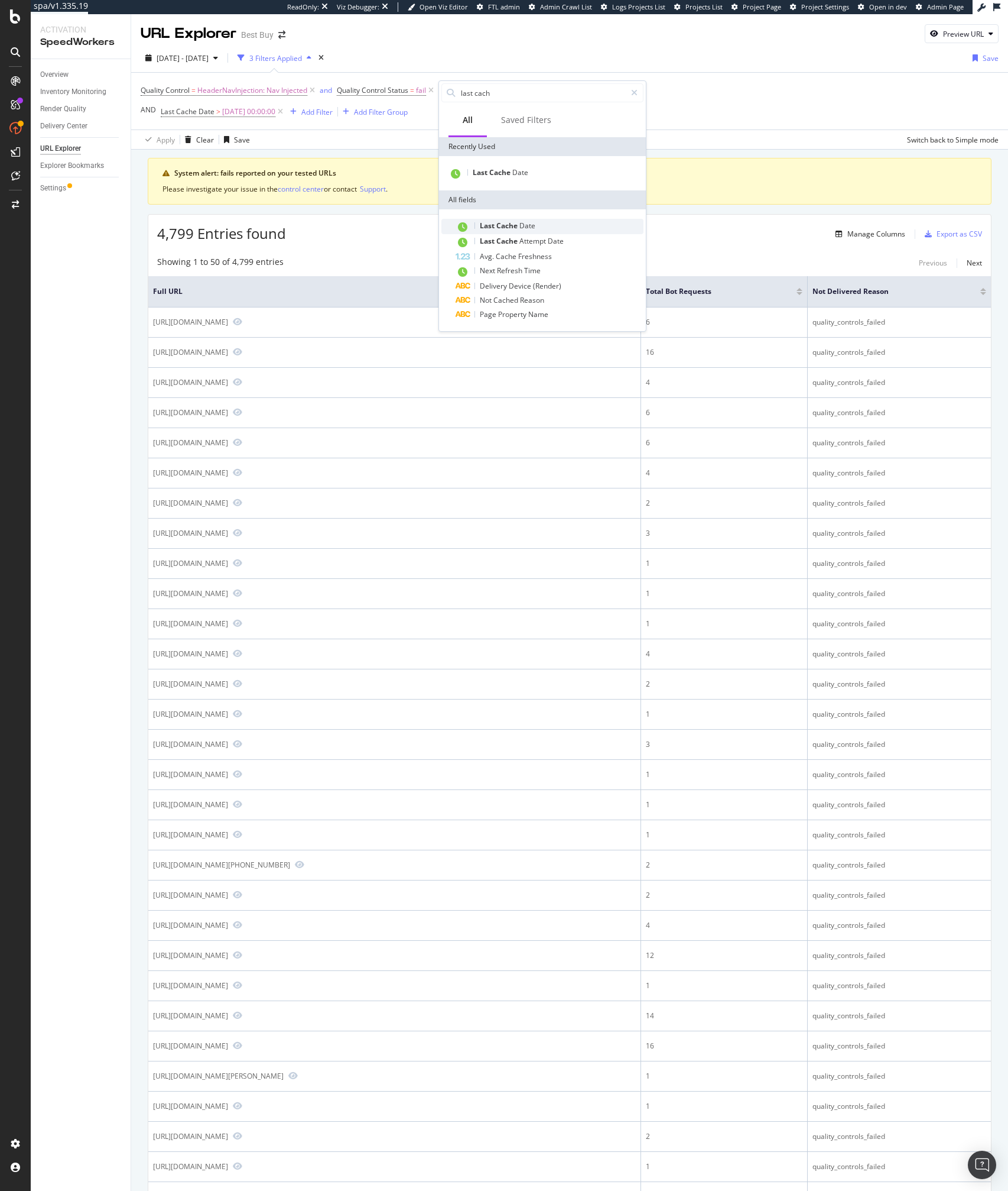
click at [535, 224] on span "Date" at bounding box center [527, 225] width 16 height 10
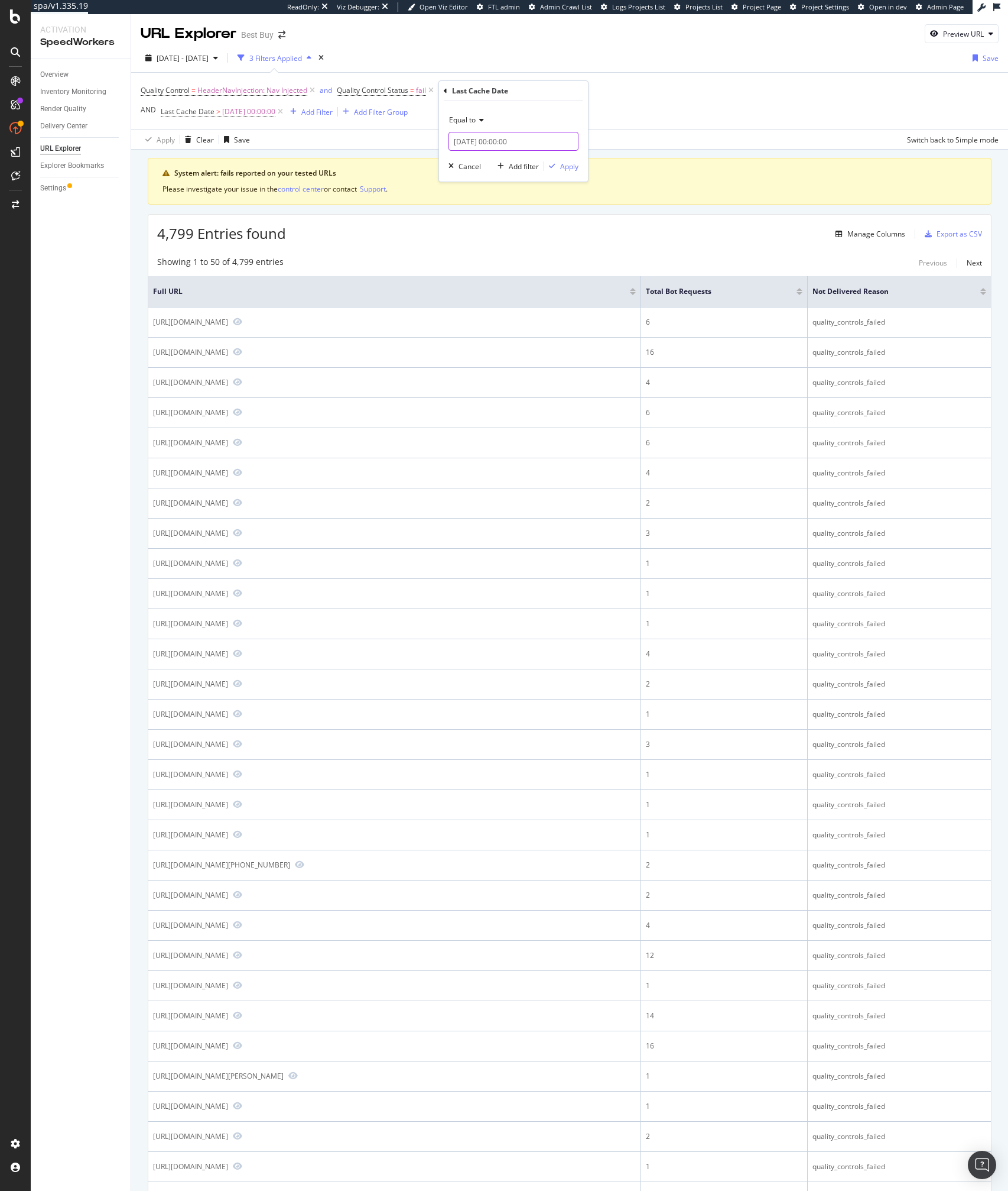
click at [492, 148] on input "2025-08-12 00:00:00" at bounding box center [514, 141] width 130 height 19
click at [576, 222] on div "9" at bounding box center [581, 219] width 19 height 16
type input "2025-08-09 00:00:00"
click at [475, 112] on div "Equal to" at bounding box center [514, 120] width 130 height 19
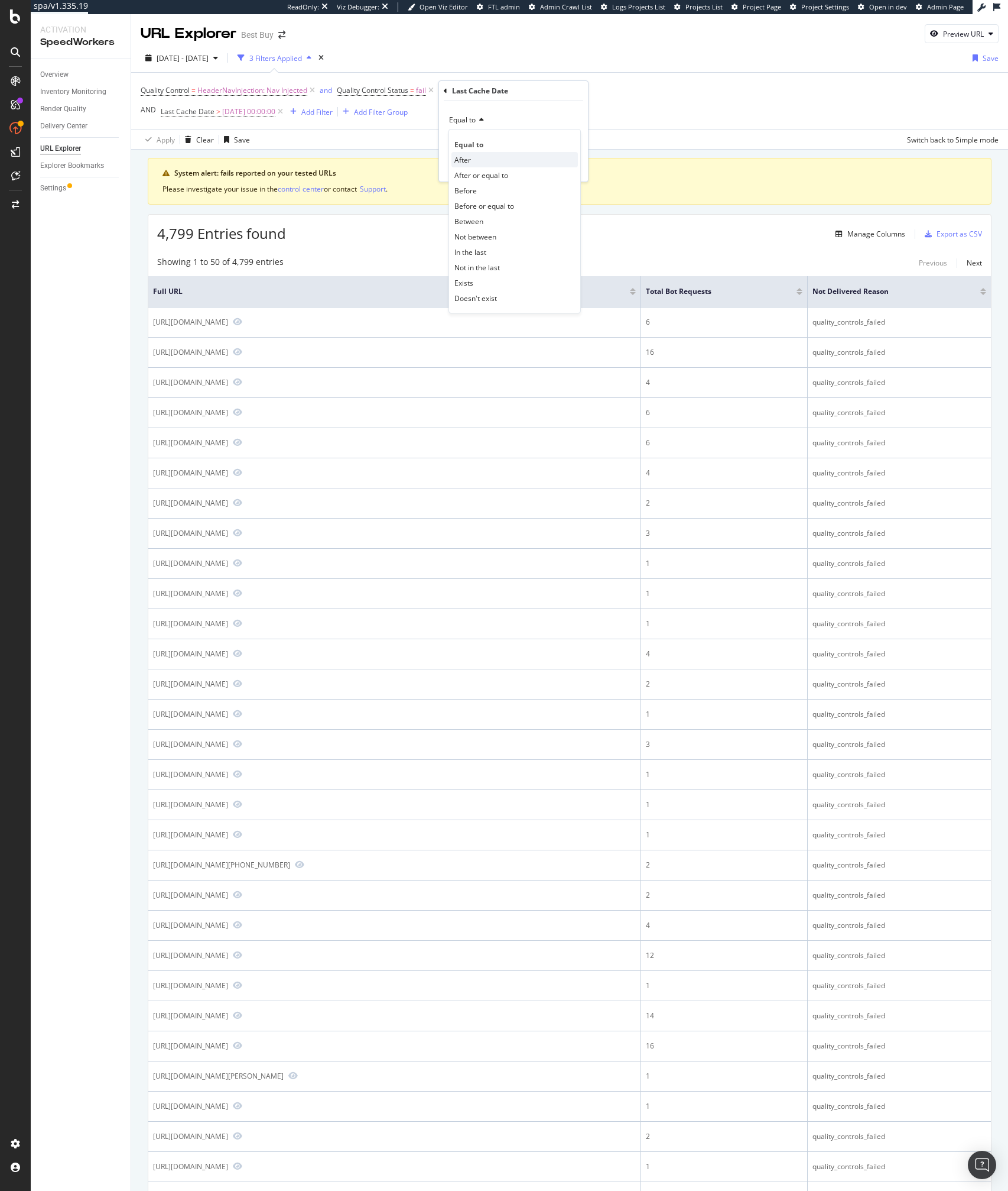
click at [470, 157] on span "After" at bounding box center [463, 160] width 17 height 10
click at [554, 169] on icon "button" at bounding box center [552, 166] width 6 height 7
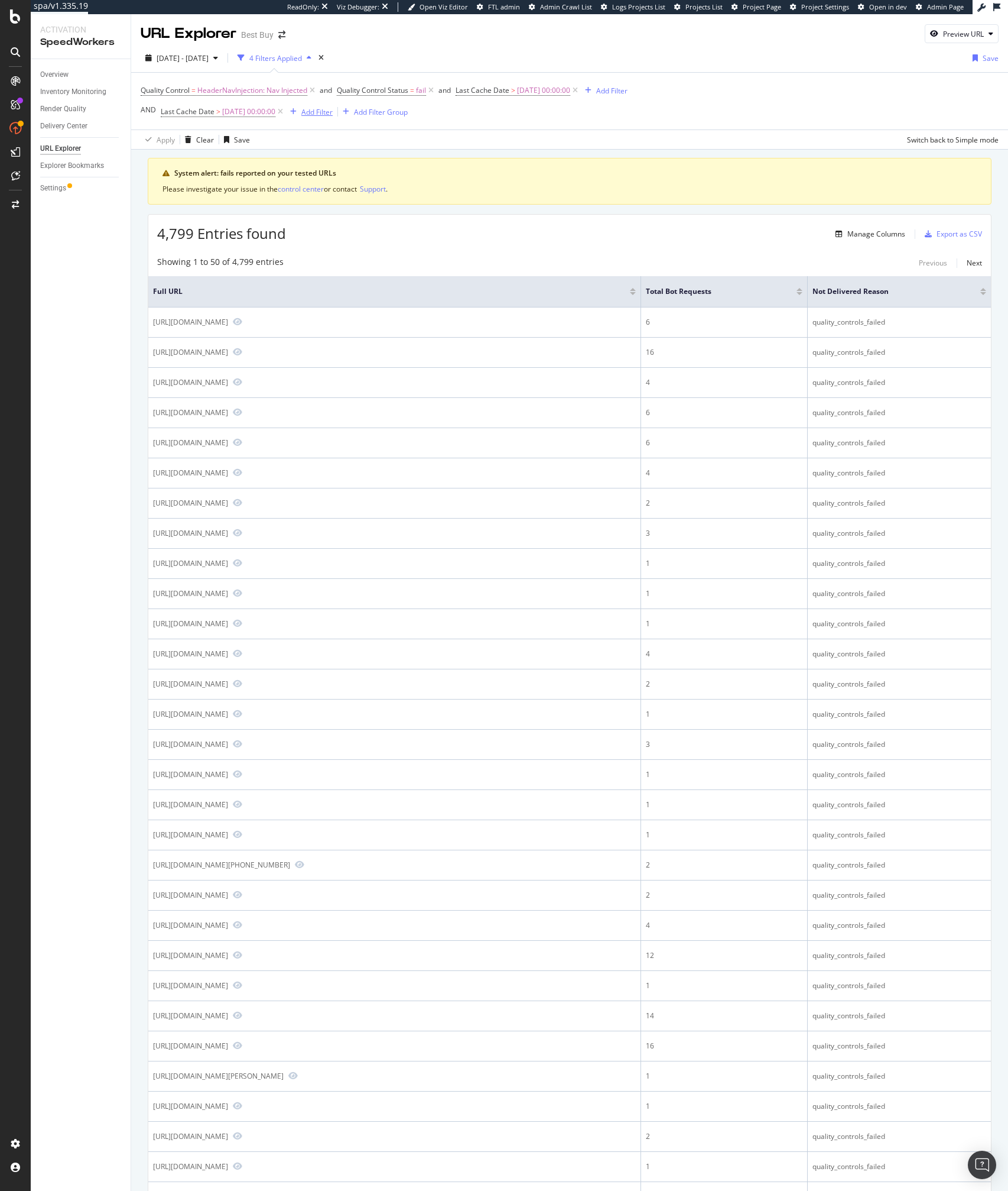
click at [300, 111] on div "button" at bounding box center [293, 112] width 16 height 7
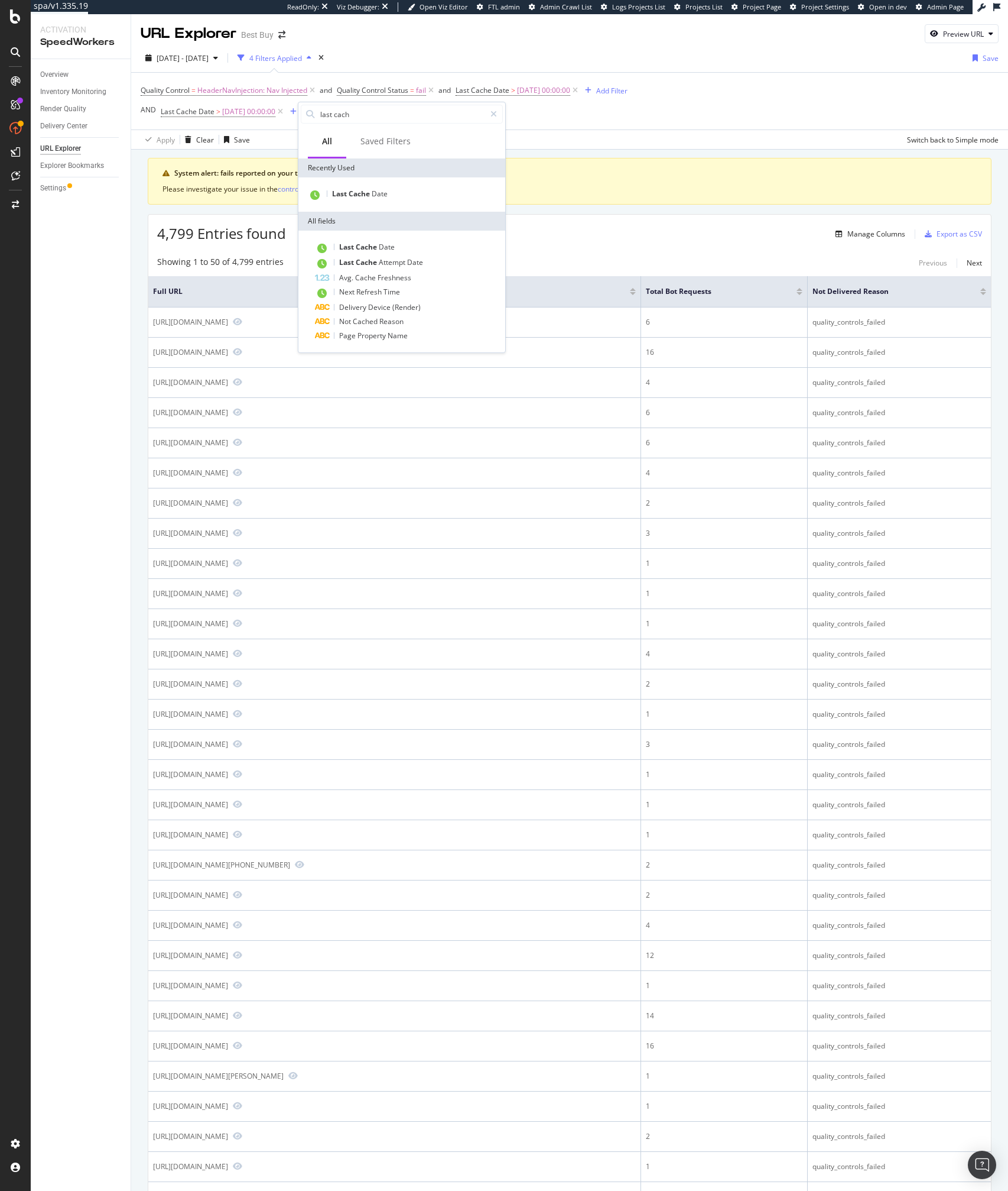
click at [300, 111] on div "last cach" at bounding box center [402, 113] width 207 height 23
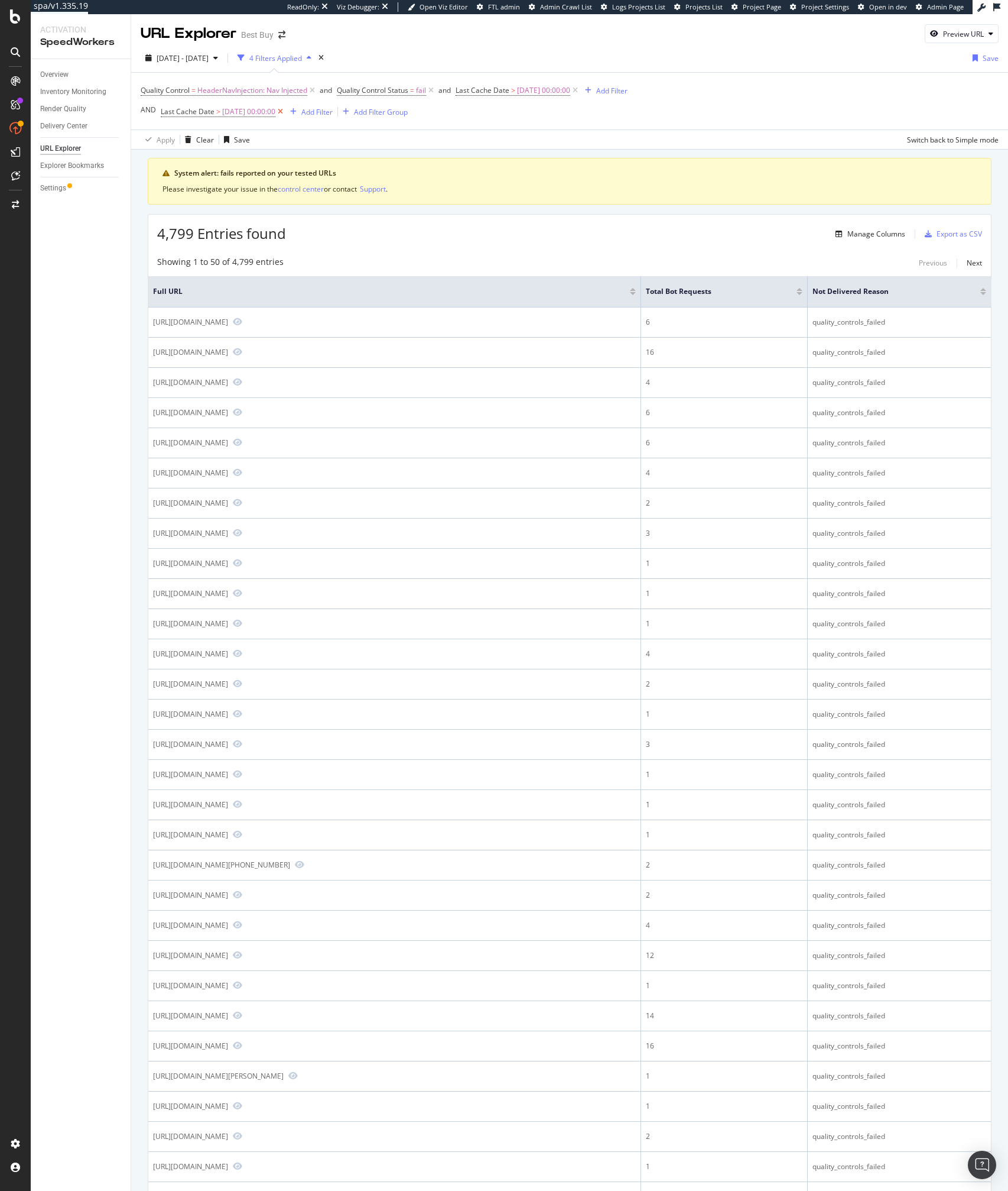
click at [286, 111] on icon at bounding box center [280, 111] width 10 height 12
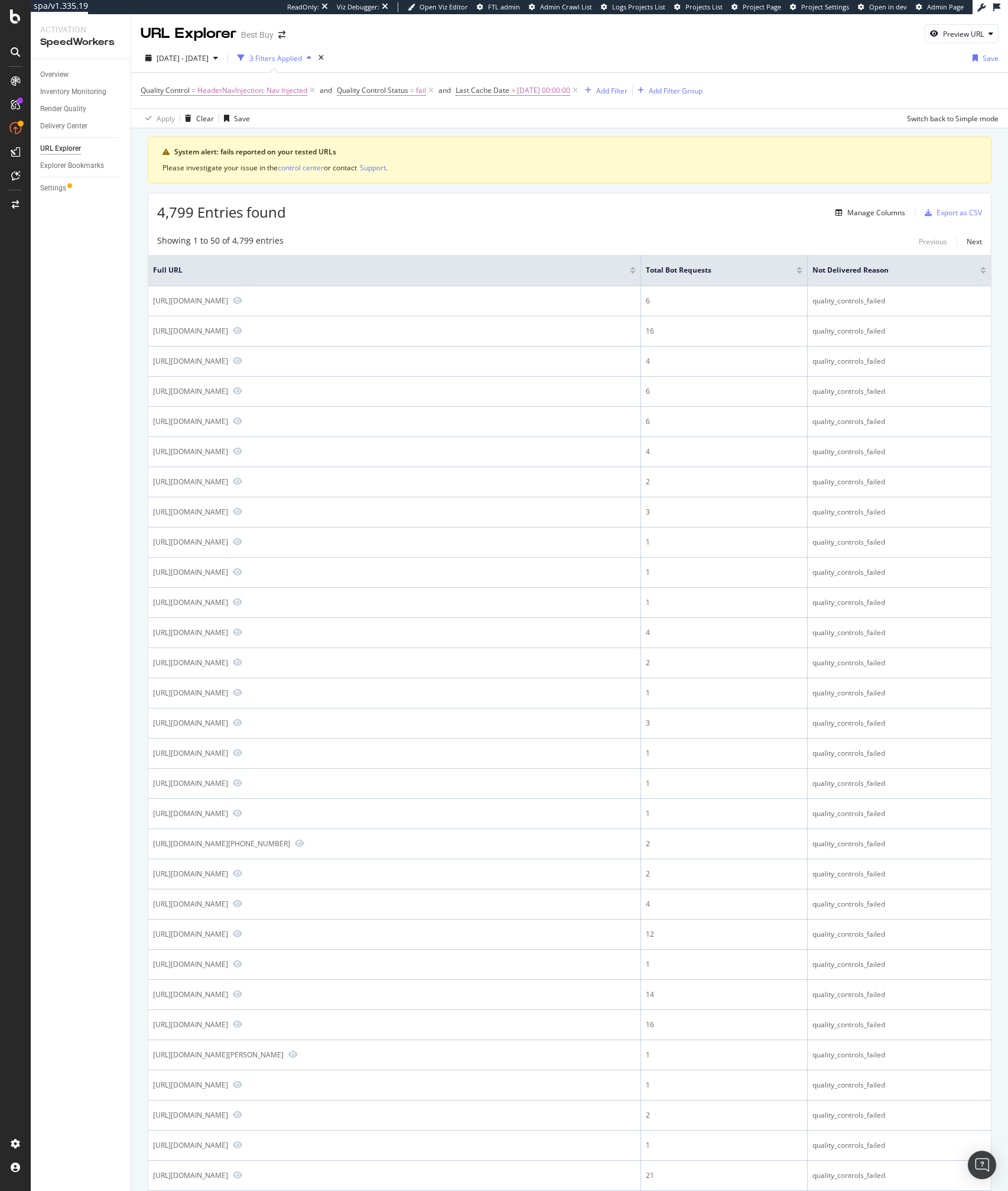
click at [606, 113] on div "Apply Clear Save Switch back to Simple mode" at bounding box center [570, 118] width 877 height 19
click at [553, 149] on div "System alert: fails reported on your tested URLs" at bounding box center [576, 151] width 803 height 10
click at [503, 173] on div "System alert: fails reported on your tested URLs Please investigate your issue …" at bounding box center [569, 160] width 844 height 46
click at [873, 202] on div "Manage Columns Export as CSV" at bounding box center [906, 212] width 151 height 20
click at [860, 208] on div "Manage Columns" at bounding box center [876, 212] width 57 height 10
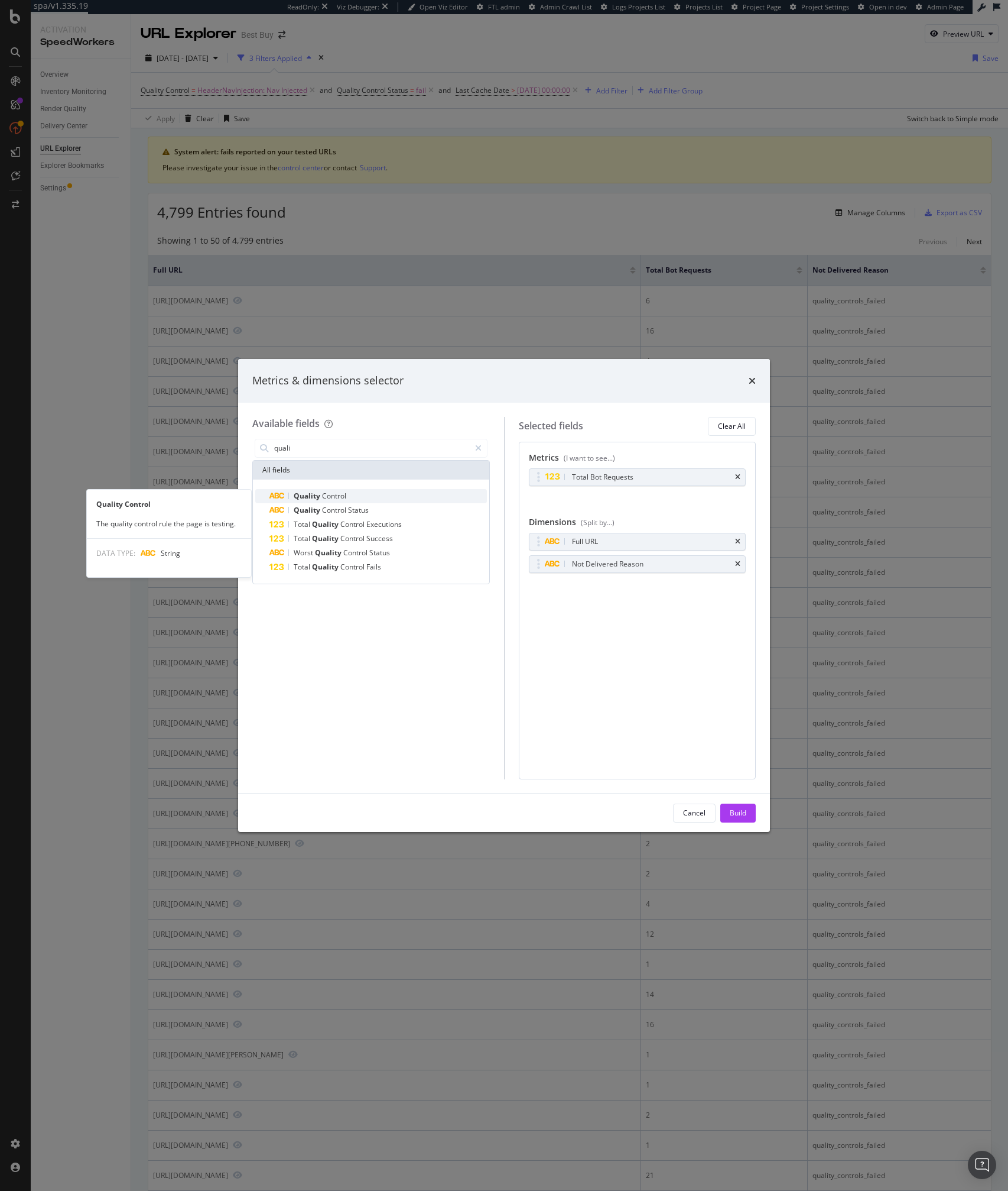
type input "quali"
click at [322, 496] on span "Control" at bounding box center [334, 495] width 24 height 10
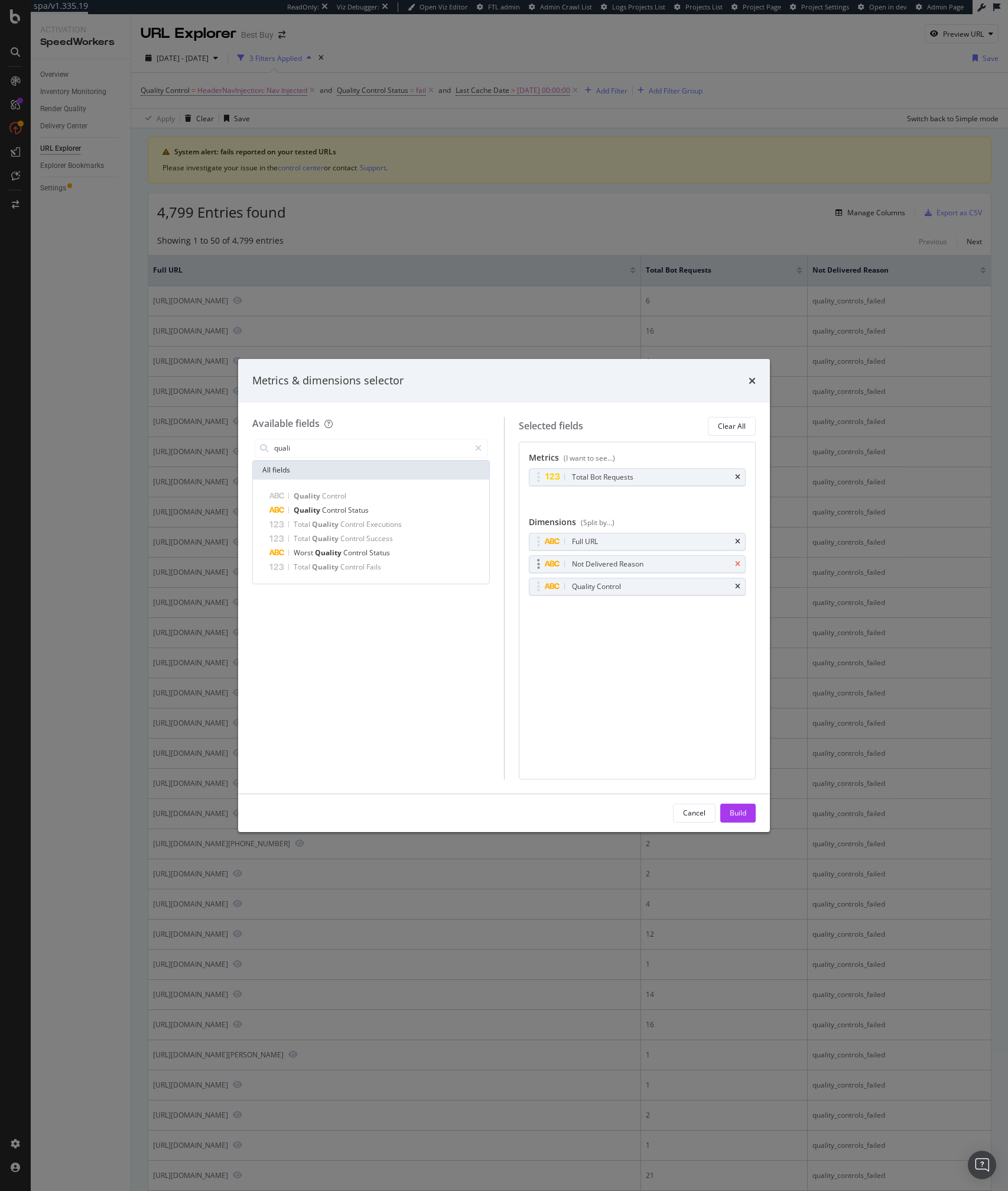
click at [736, 564] on icon "times" at bounding box center [738, 564] width 6 height 7
click at [381, 509] on div "Quality Control Status" at bounding box center [378, 509] width 218 height 14
click at [734, 810] on div "Build" at bounding box center [738, 813] width 17 height 10
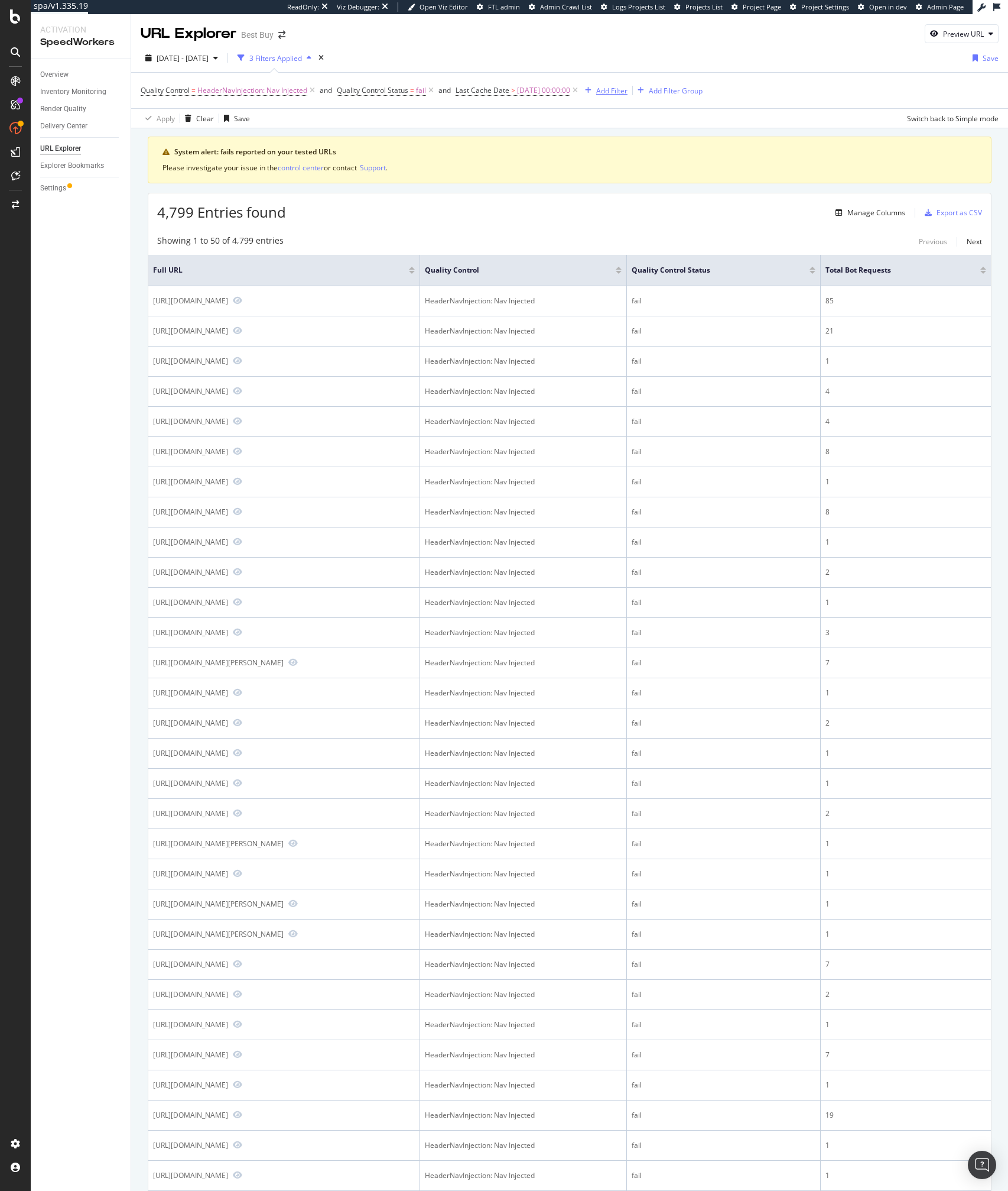
click at [621, 91] on div "Add Filter" at bounding box center [612, 90] width 32 height 10
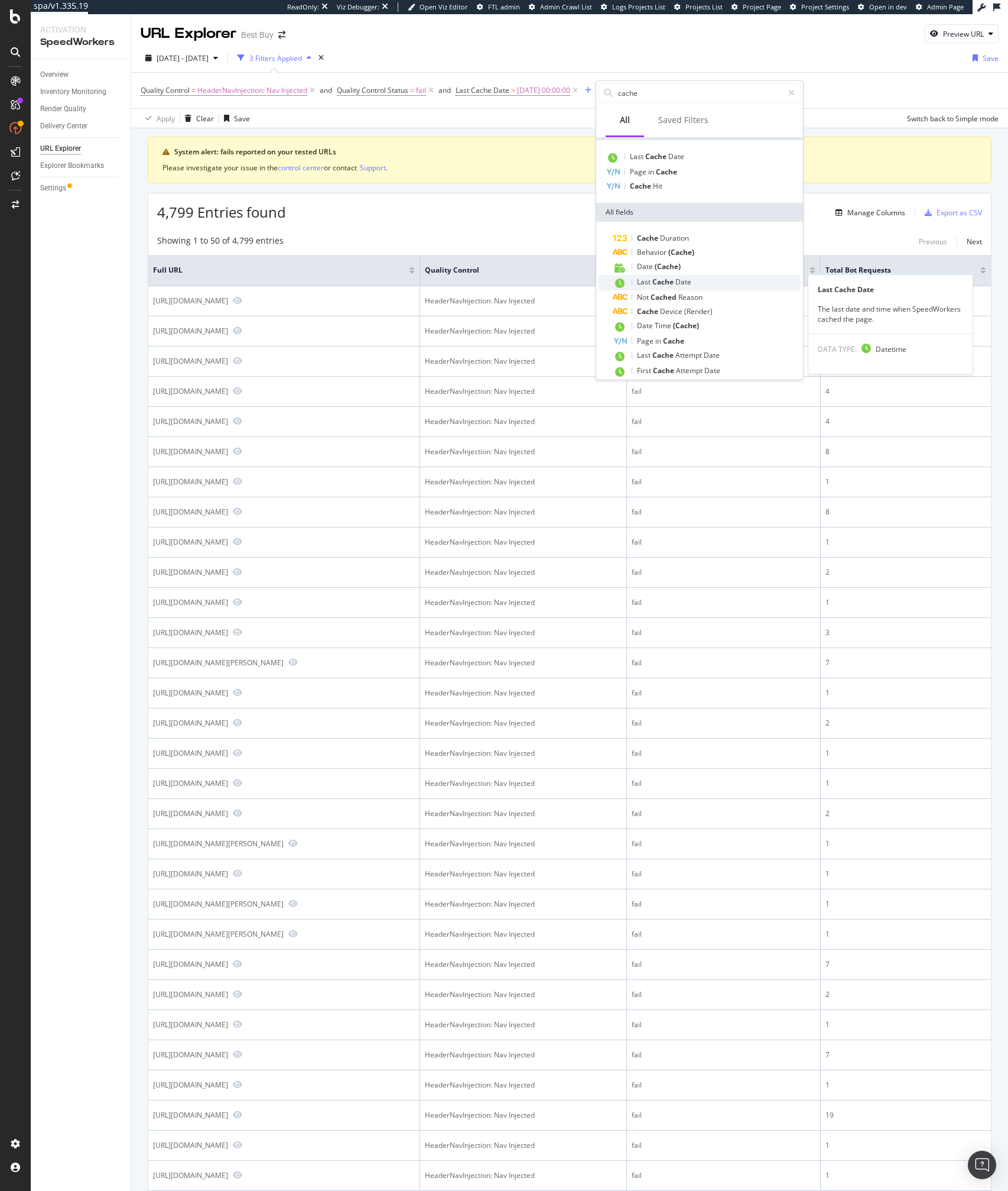
scroll to position [40, 0]
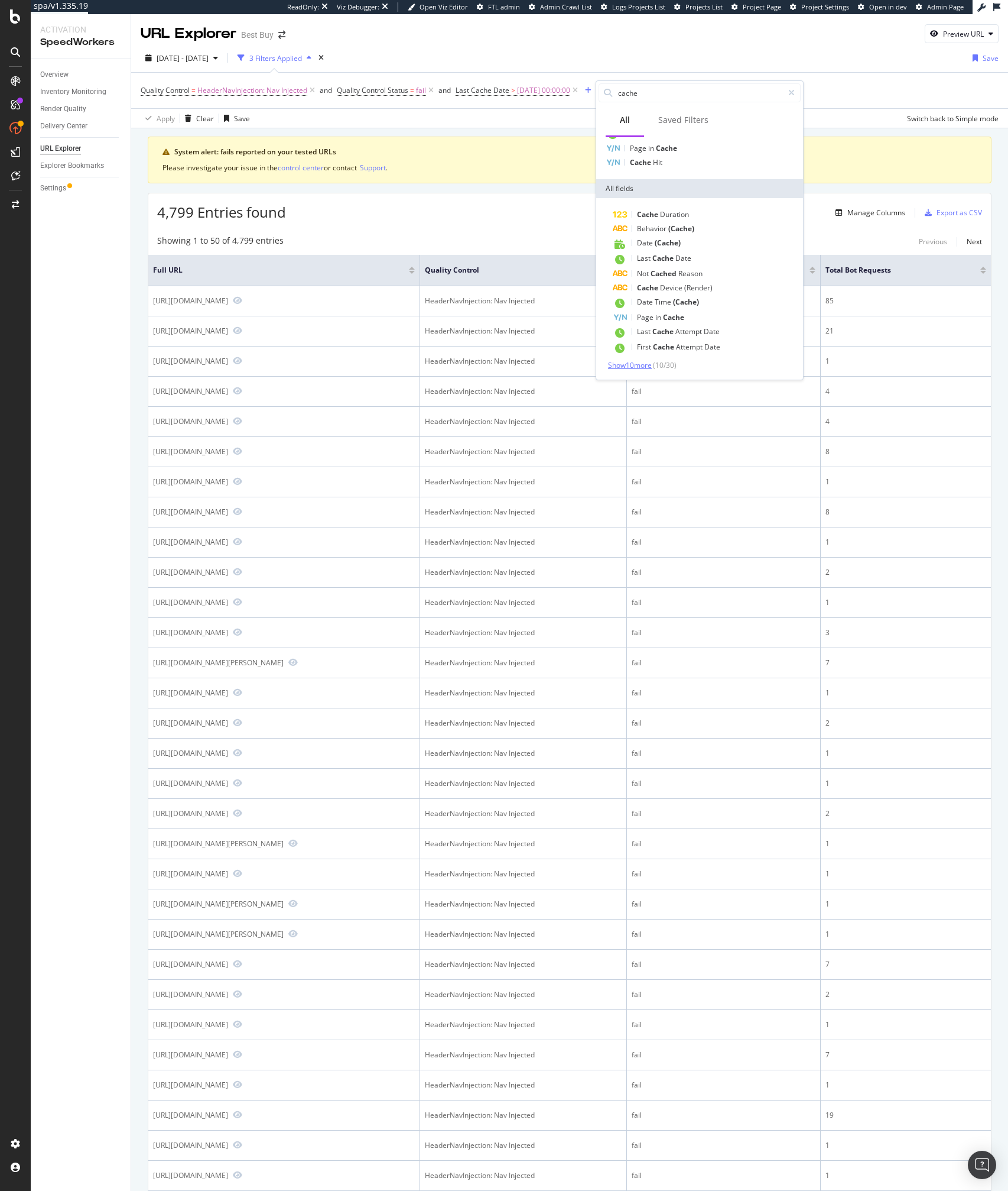
type input "cache"
click at [651, 366] on span "Show 10 more" at bounding box center [630, 365] width 44 height 10
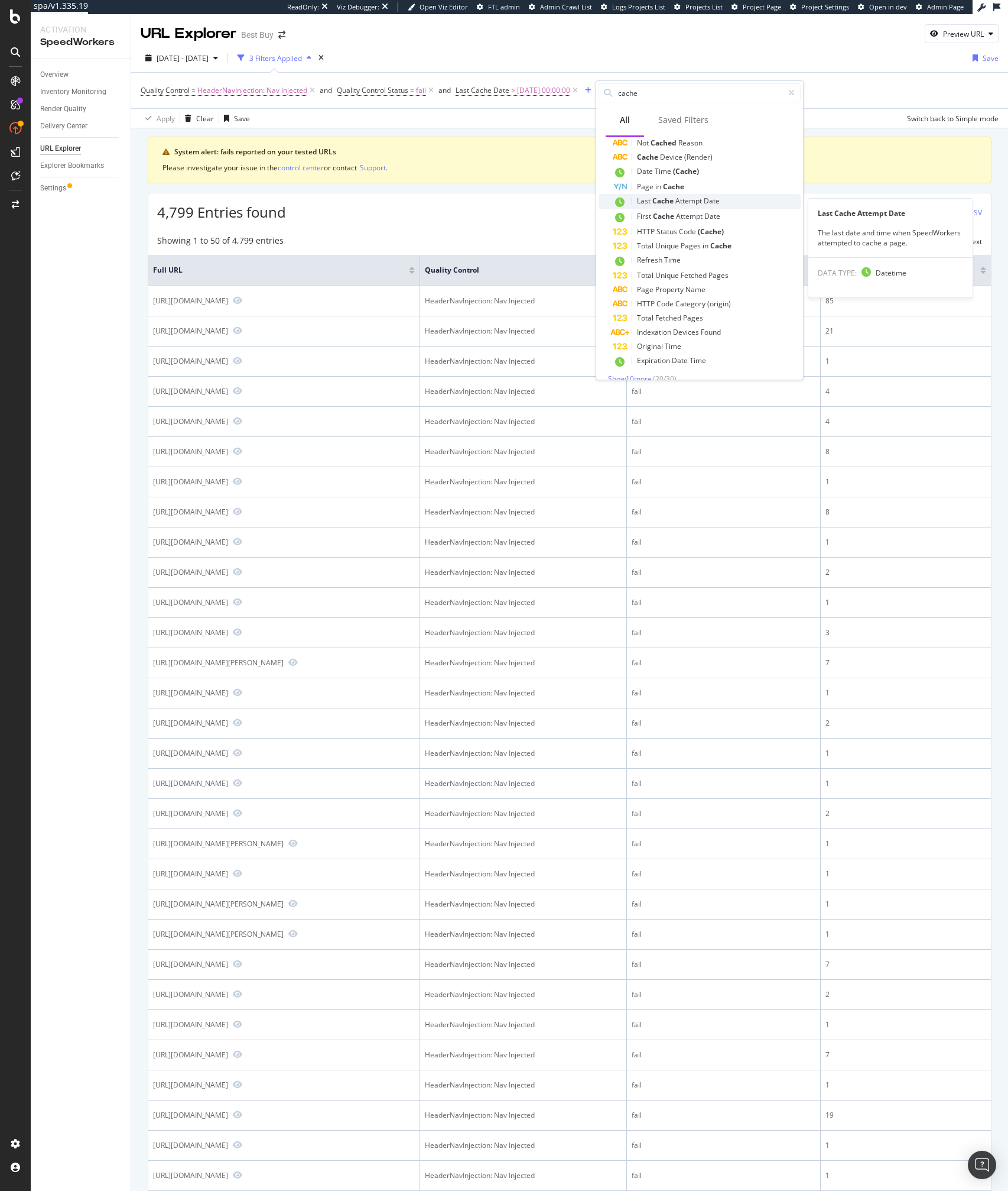
scroll to position [184, 0]
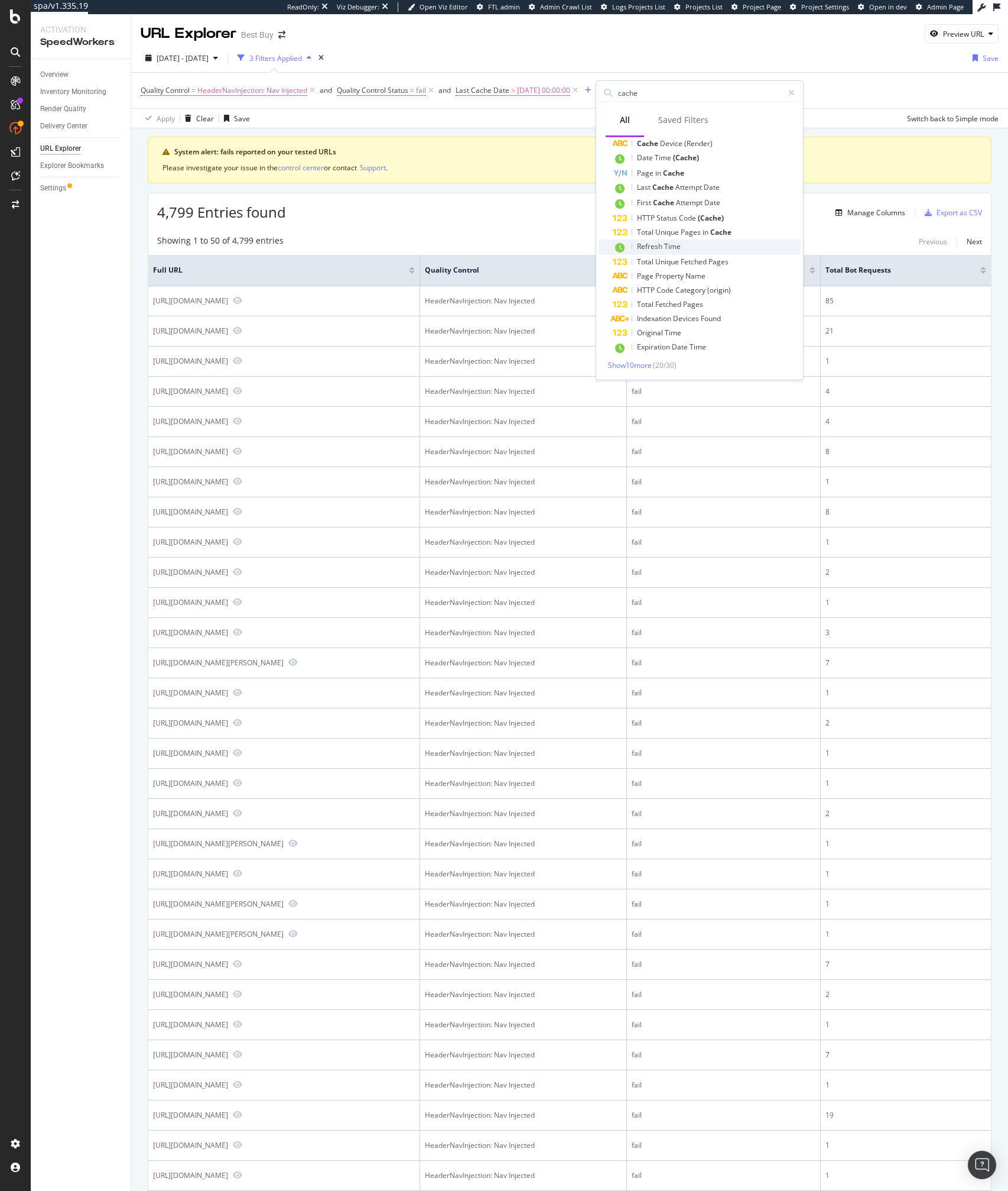
click at [674, 250] on span "Time" at bounding box center [672, 246] width 17 height 10
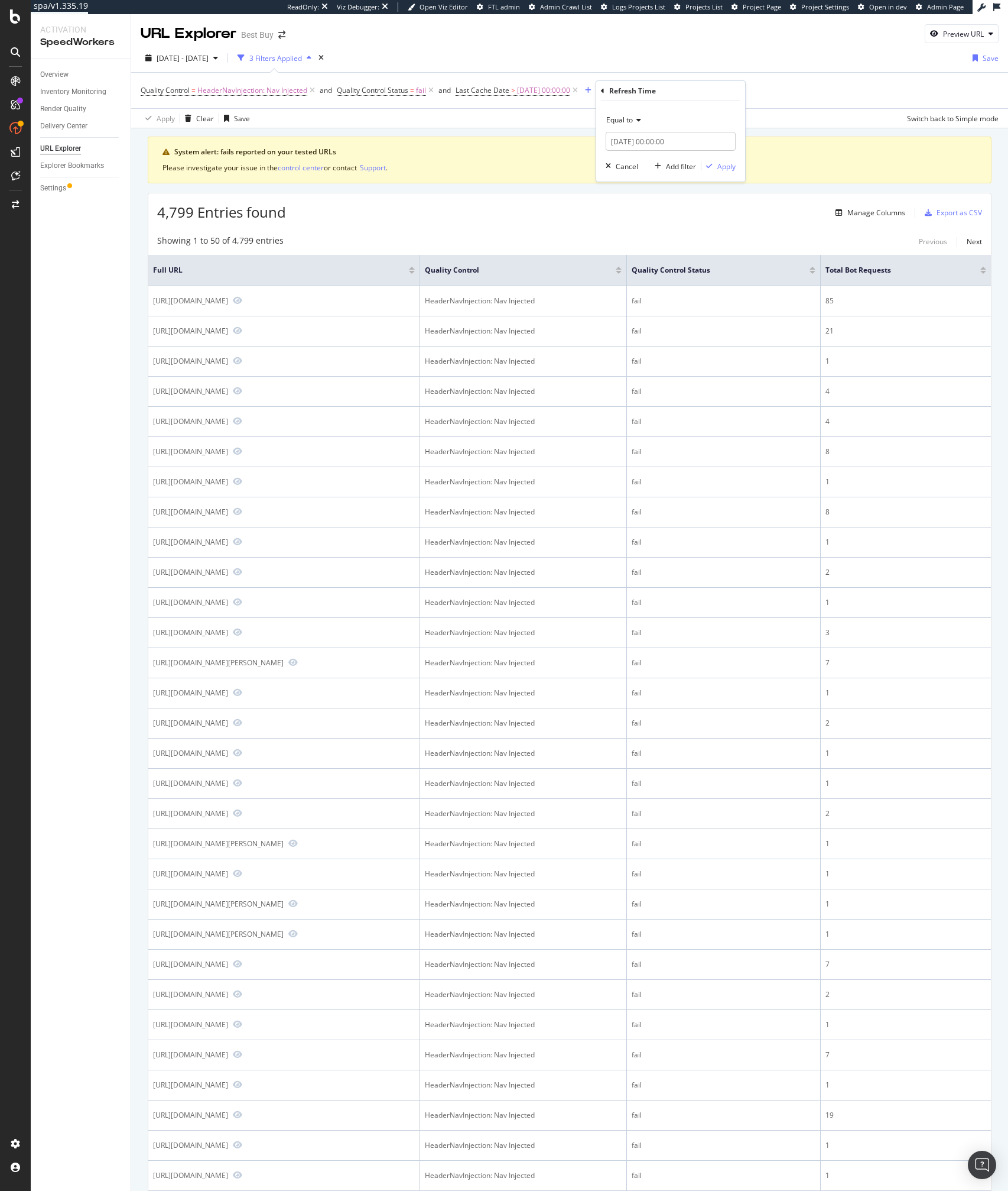
click at [625, 123] on span "Equal to" at bounding box center [619, 120] width 27 height 10
click at [635, 159] on div "After" at bounding box center [672, 160] width 126 height 16
click at [668, 143] on input "2025-08-12 00:00:00" at bounding box center [670, 141] width 130 height 19
click at [734, 218] on div "9" at bounding box center [739, 219] width 19 height 16
type input "2025-08-09 00:00:00"
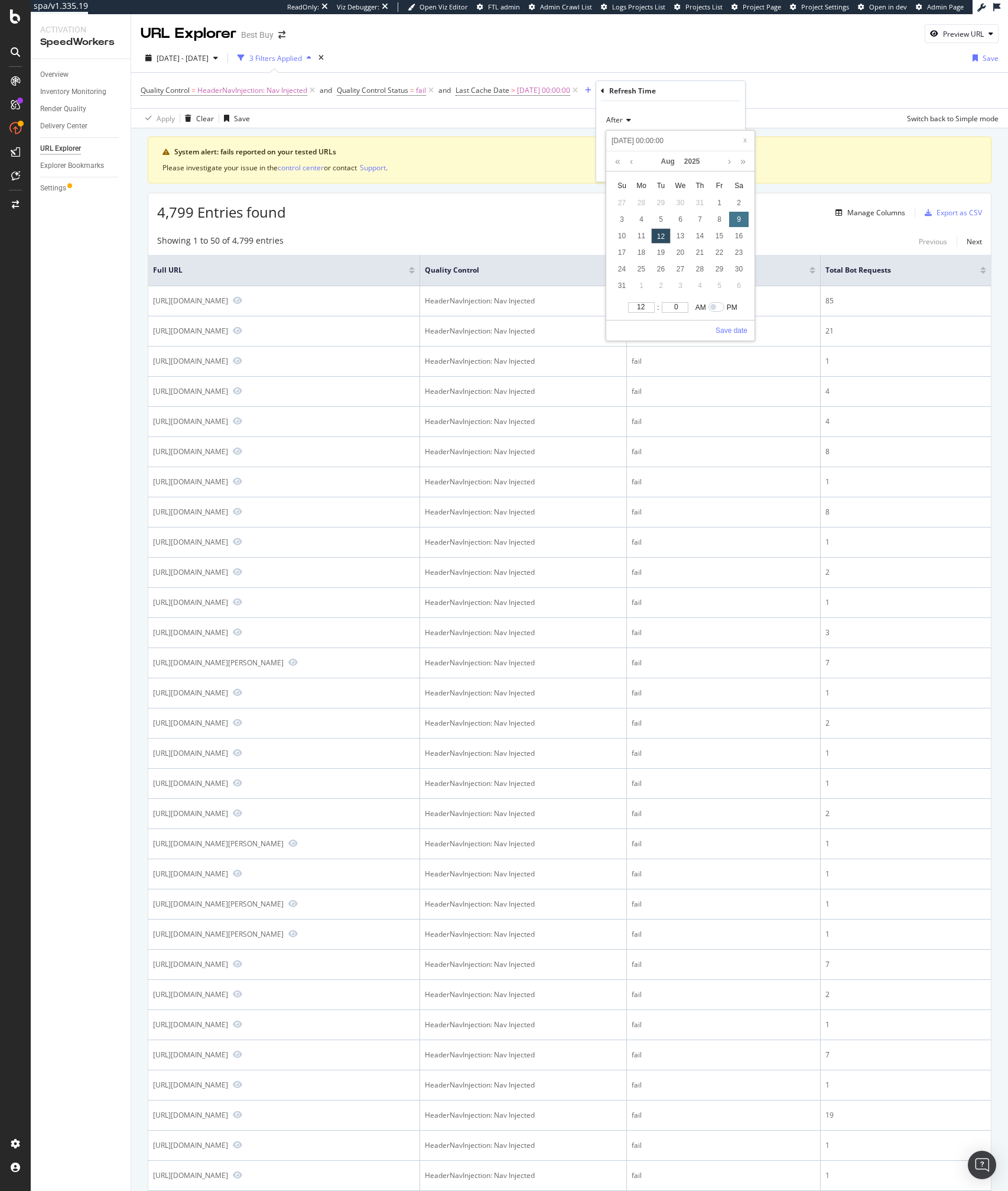
type input "2025-08-09 00:00:00"
click at [734, 327] on link "Save date" at bounding box center [732, 330] width 32 height 10
click at [730, 171] on div "Apply" at bounding box center [727, 166] width 19 height 10
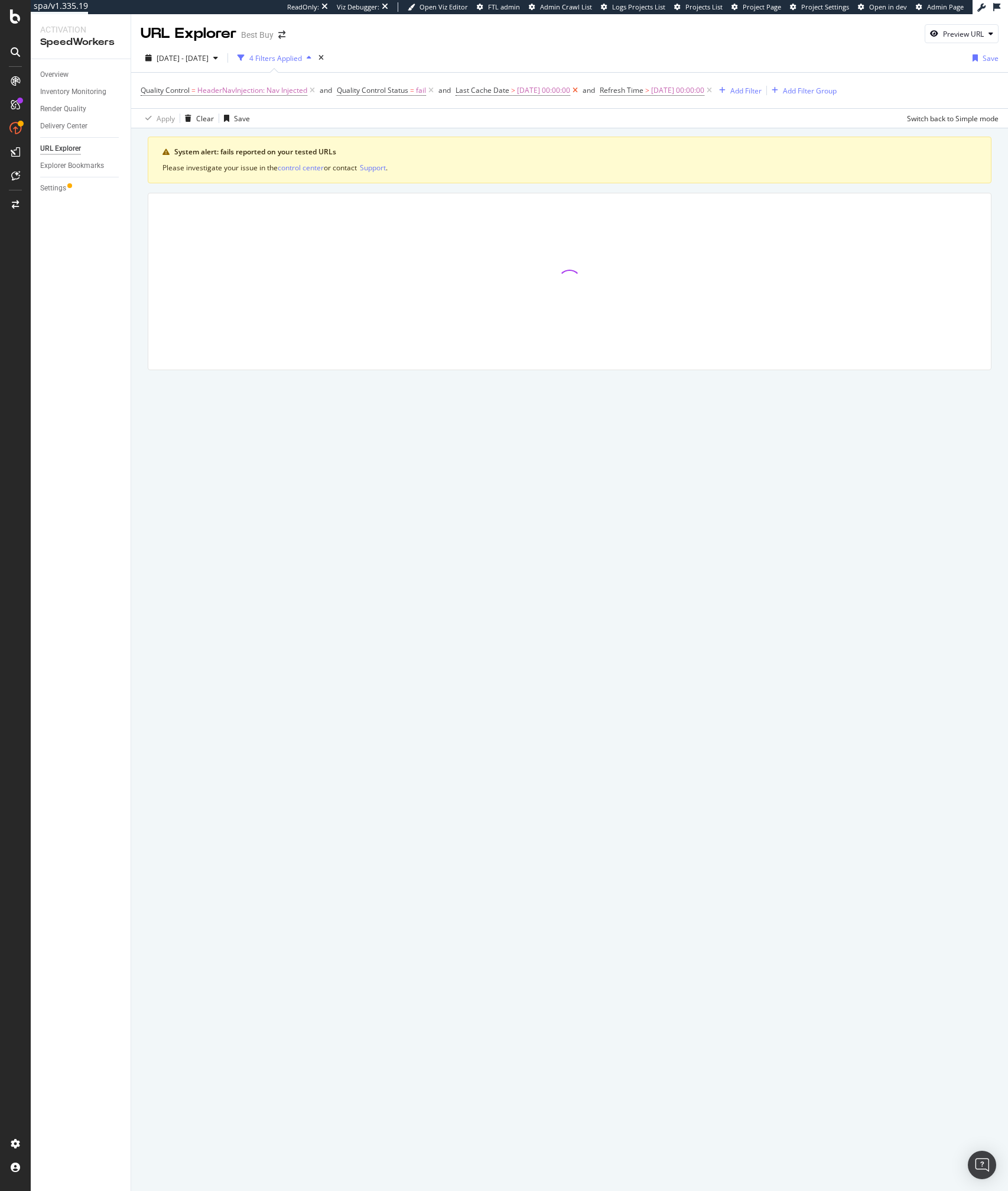
click at [581, 92] on icon at bounding box center [575, 90] width 10 height 12
click at [517, 121] on div "Apply Clear Save Switch back to Simple mode" at bounding box center [570, 118] width 877 height 19
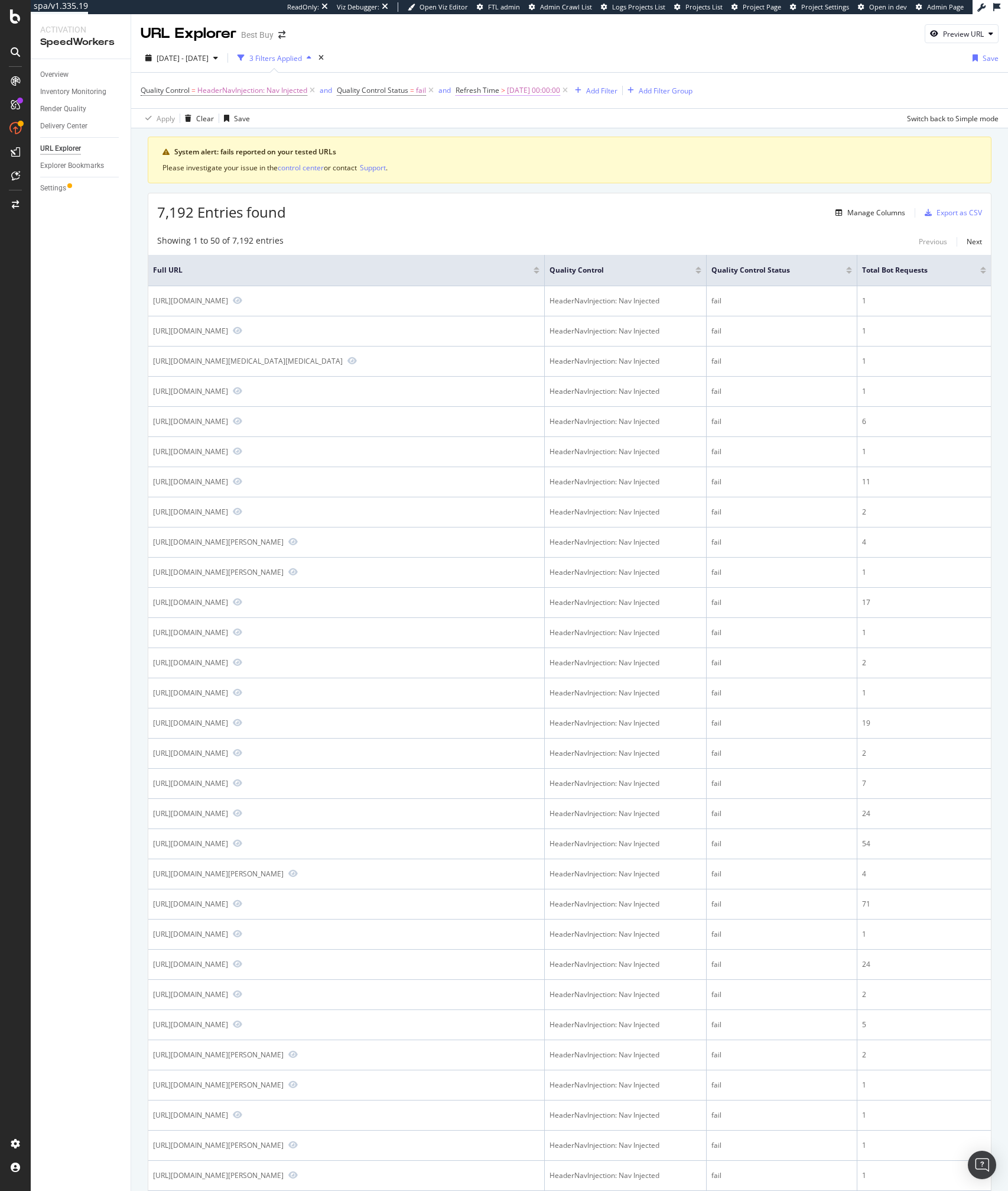
click at [542, 91] on span "2025-08-09 00:00:00" at bounding box center [533, 91] width 53 height 17
click at [504, 139] on input "2025-08-09 00:00:00" at bounding box center [533, 139] width 130 height 19
click at [418, 141] on div "System alert: fails reported on your tested URLs Please investigate your issue …" at bounding box center [569, 160] width 844 height 46
click at [489, 86] on span "Refresh Time" at bounding box center [477, 90] width 44 height 10
click at [467, 92] on div "Refresh Time" at bounding box center [533, 89] width 139 height 20
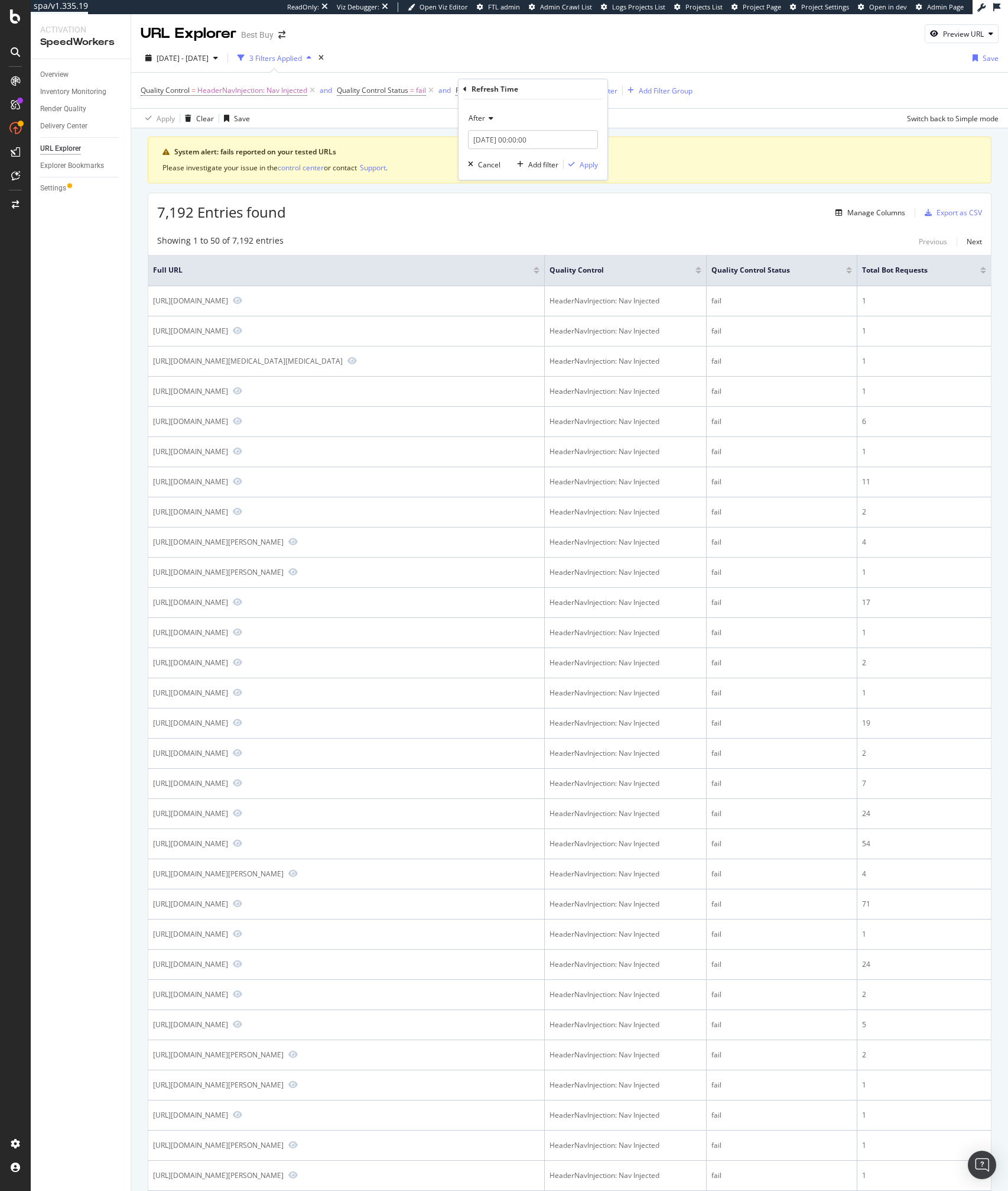
click at [462, 90] on div "Refresh Time After 2025-08-09 00:00:00 Cancel Add filter Apply" at bounding box center [533, 129] width 149 height 100
click at [466, 89] on icon at bounding box center [466, 89] width 4 height 7
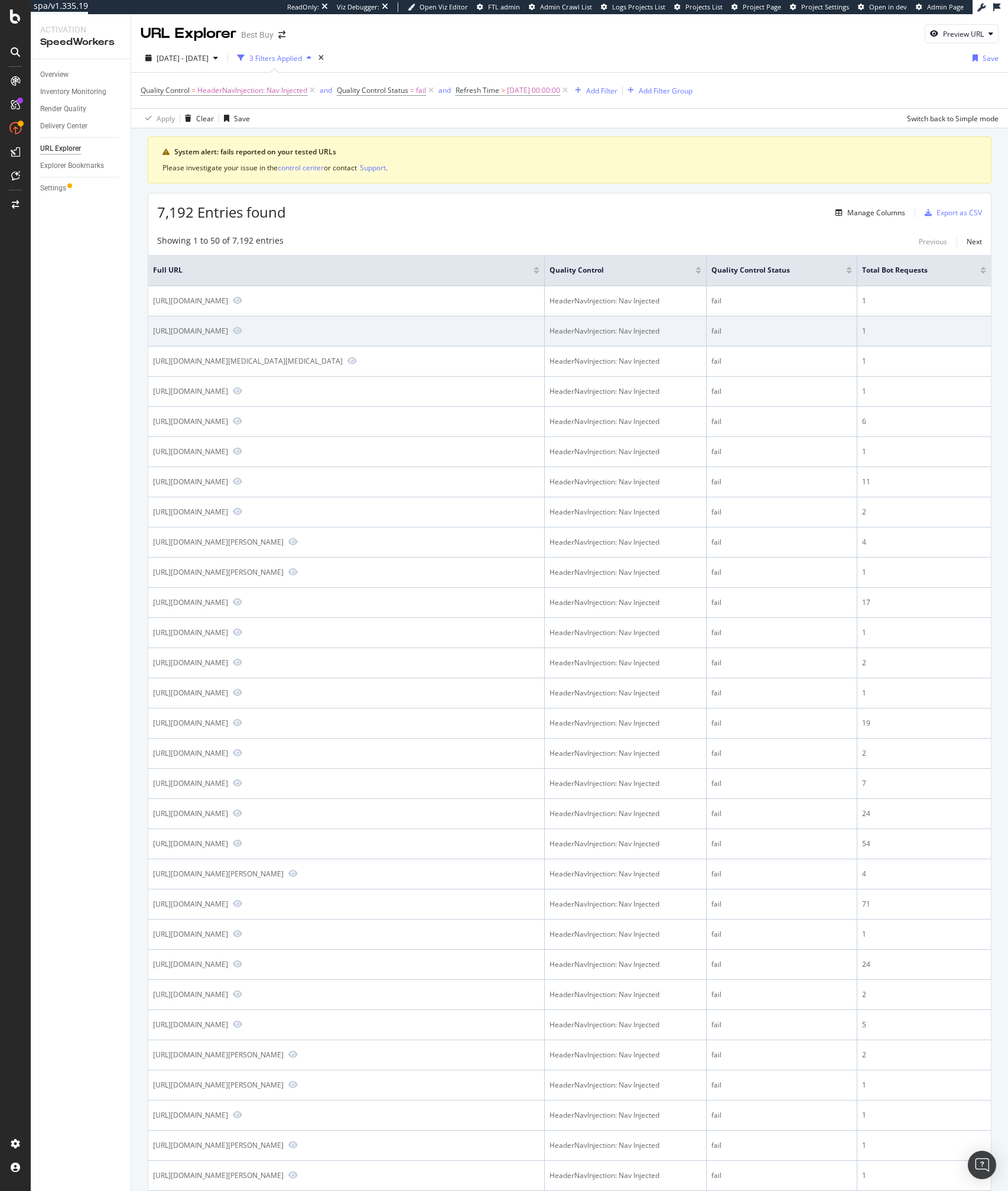
click at [330, 347] on td "https://www.bestbuy.com/product/pioneer-elite-vsx-lx805-11-4-channel-av-receive…" at bounding box center [347, 331] width 397 height 31
click at [242, 337] on span at bounding box center [235, 330] width 14 height 10
click at [242, 335] on icon "Preview https://www.bestbuy.com/product/pioneer-elite-vsx-lx805-11-4-channel-av…" at bounding box center [237, 330] width 9 height 8
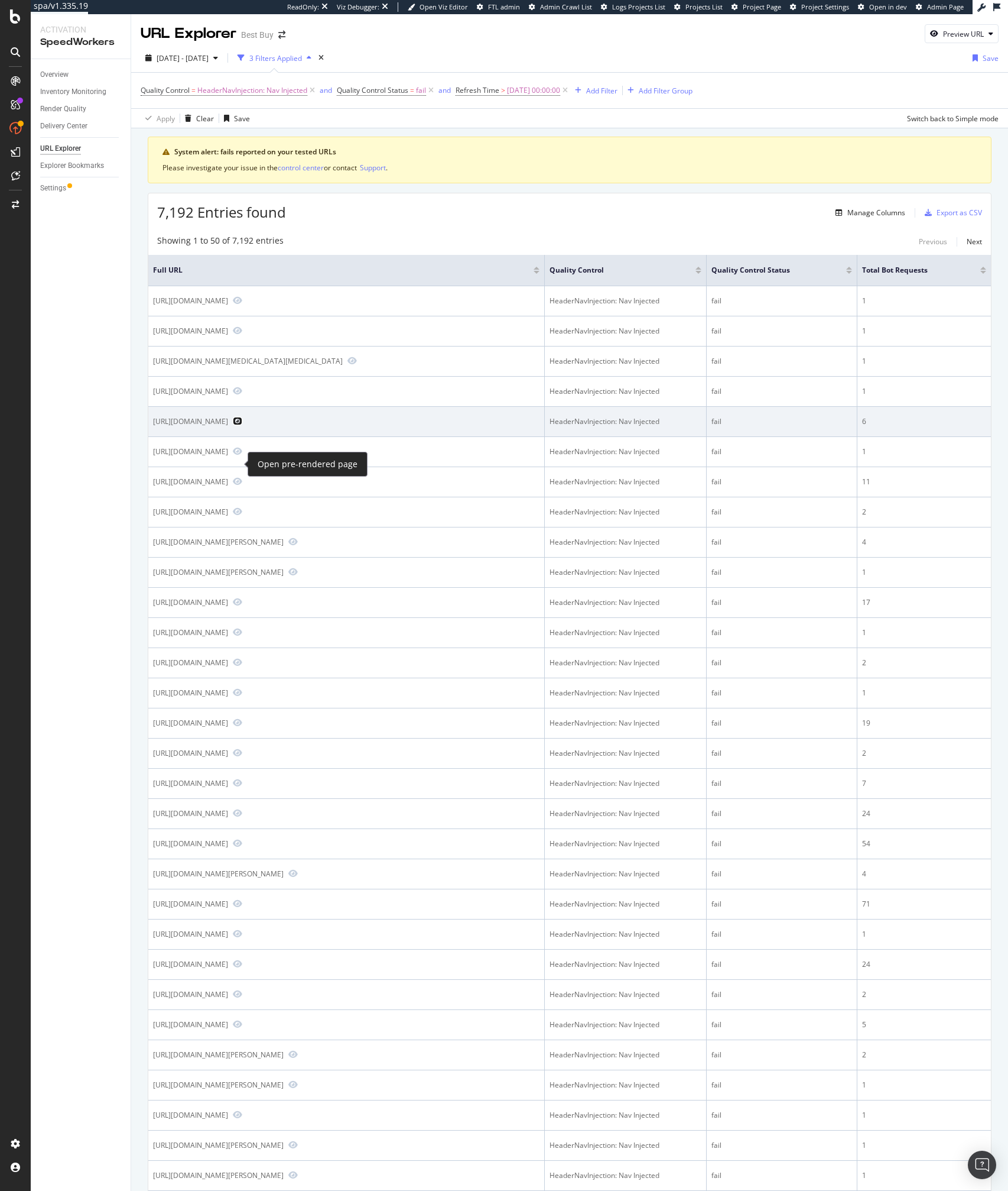
click at [237, 425] on icon "Preview https://www.bestbuy.com/site/kiddieland-disney-mickey-mouse-2-in-1-batt…" at bounding box center [237, 420] width 9 height 8
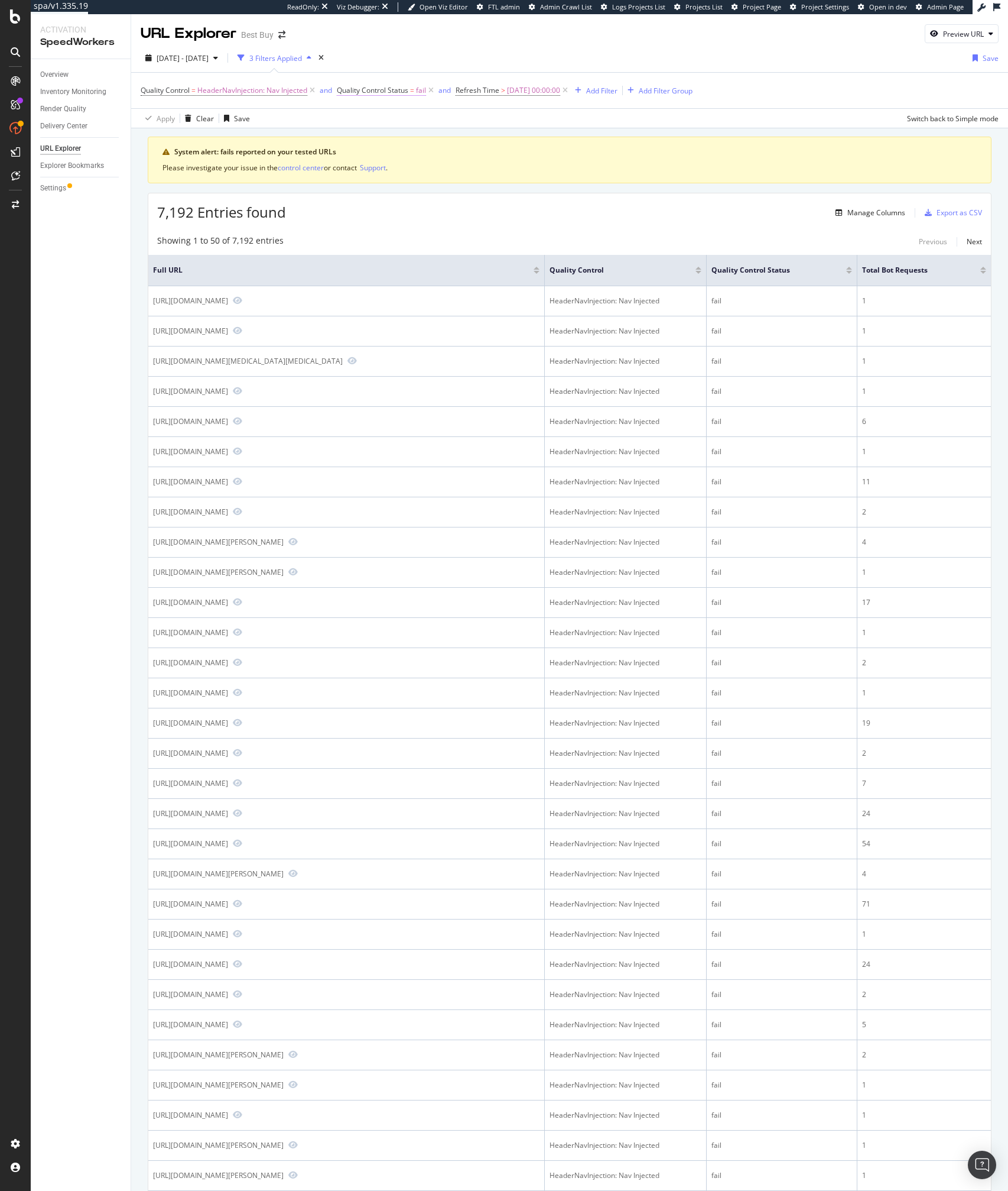
click at [389, 93] on span "Quality Control Status" at bounding box center [372, 90] width 71 height 10
click at [588, 130] on div "System alert: fails reported on your tested URLs Please investigate your issue …" at bounding box center [570, 994] width 877 height 1733
click at [490, 91] on span "Refresh Time" at bounding box center [477, 90] width 44 height 10
click at [483, 120] on span "After" at bounding box center [477, 118] width 17 height 10
click at [412, 170] on div "Please investigate your issue in the control center or contact Support ." at bounding box center [569, 168] width 814 height 11
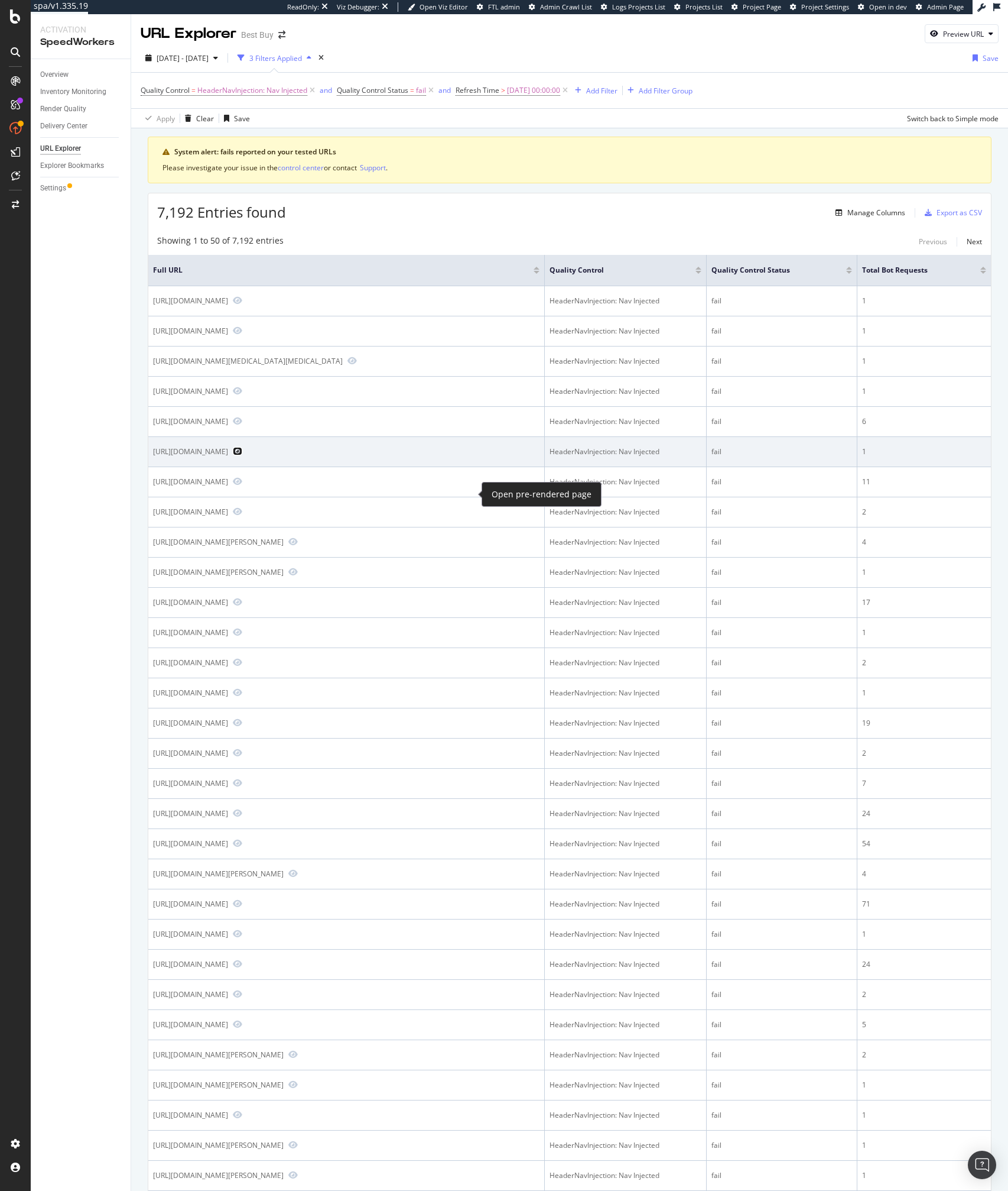
click at [242, 455] on icon "Preview https://www.bestbuy.com/site/rk-lp-the-warner-bros-studio-album/6211946…" at bounding box center [237, 451] width 9 height 8
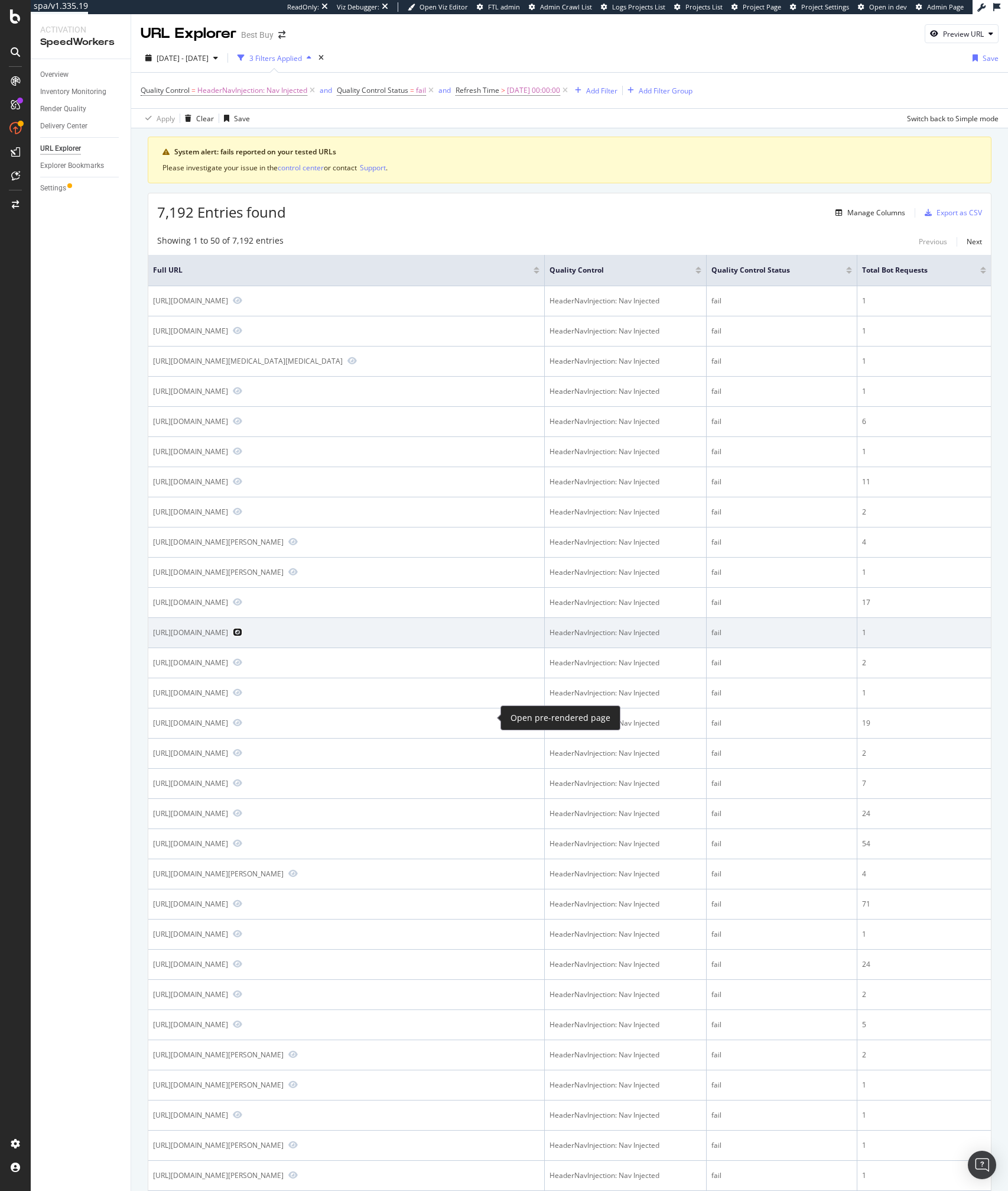
click at [242, 636] on icon "Preview https://www.bestbuy.com/site/apple-iphone-6s-32gb-space-gray-verizon/55…" at bounding box center [237, 632] width 9 height 8
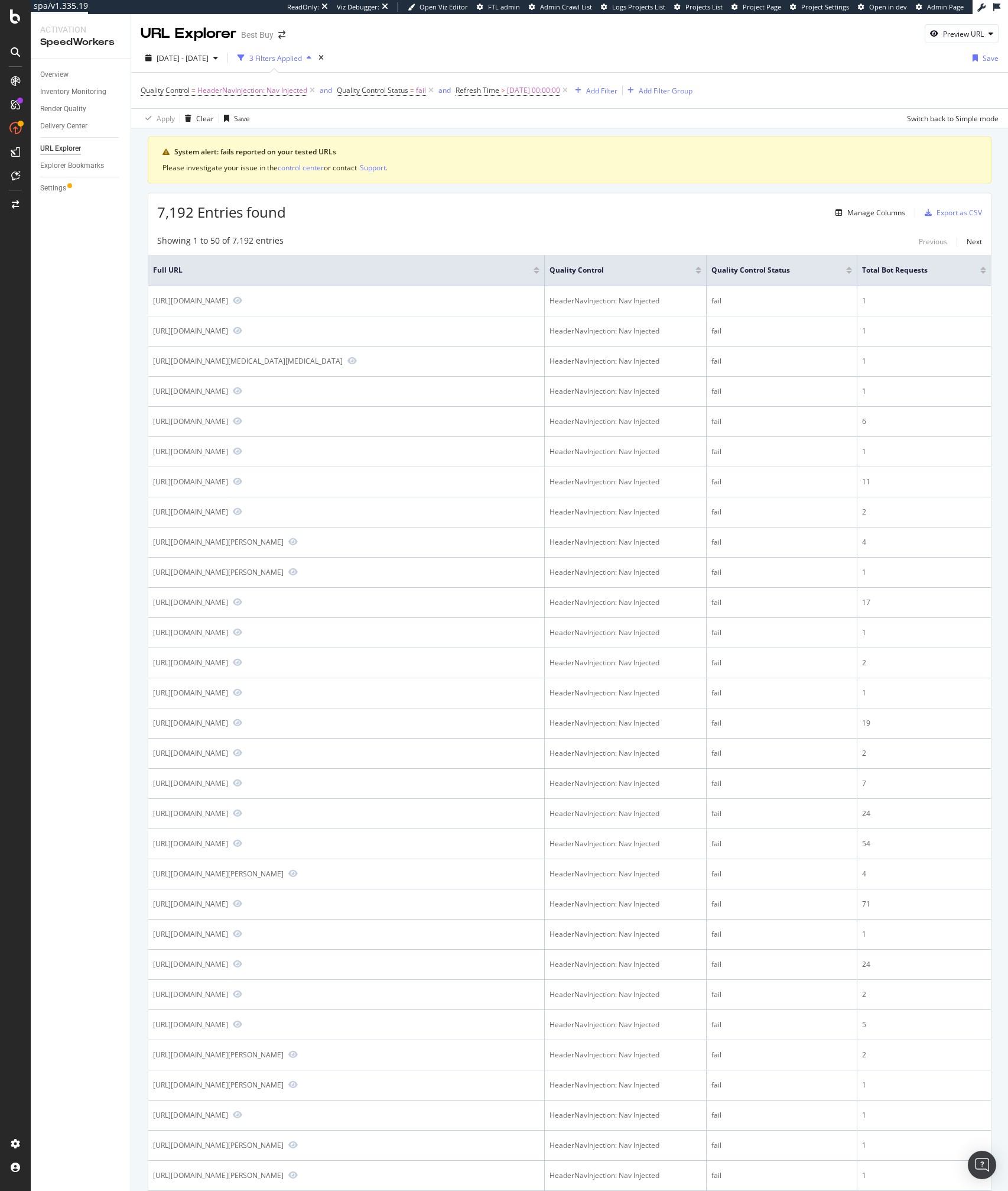
click at [377, 211] on div "7,192 Entries found Manage Columns Export as CSV" at bounding box center [569, 207] width 843 height 29
click at [570, 91] on icon at bounding box center [565, 90] width 10 height 12
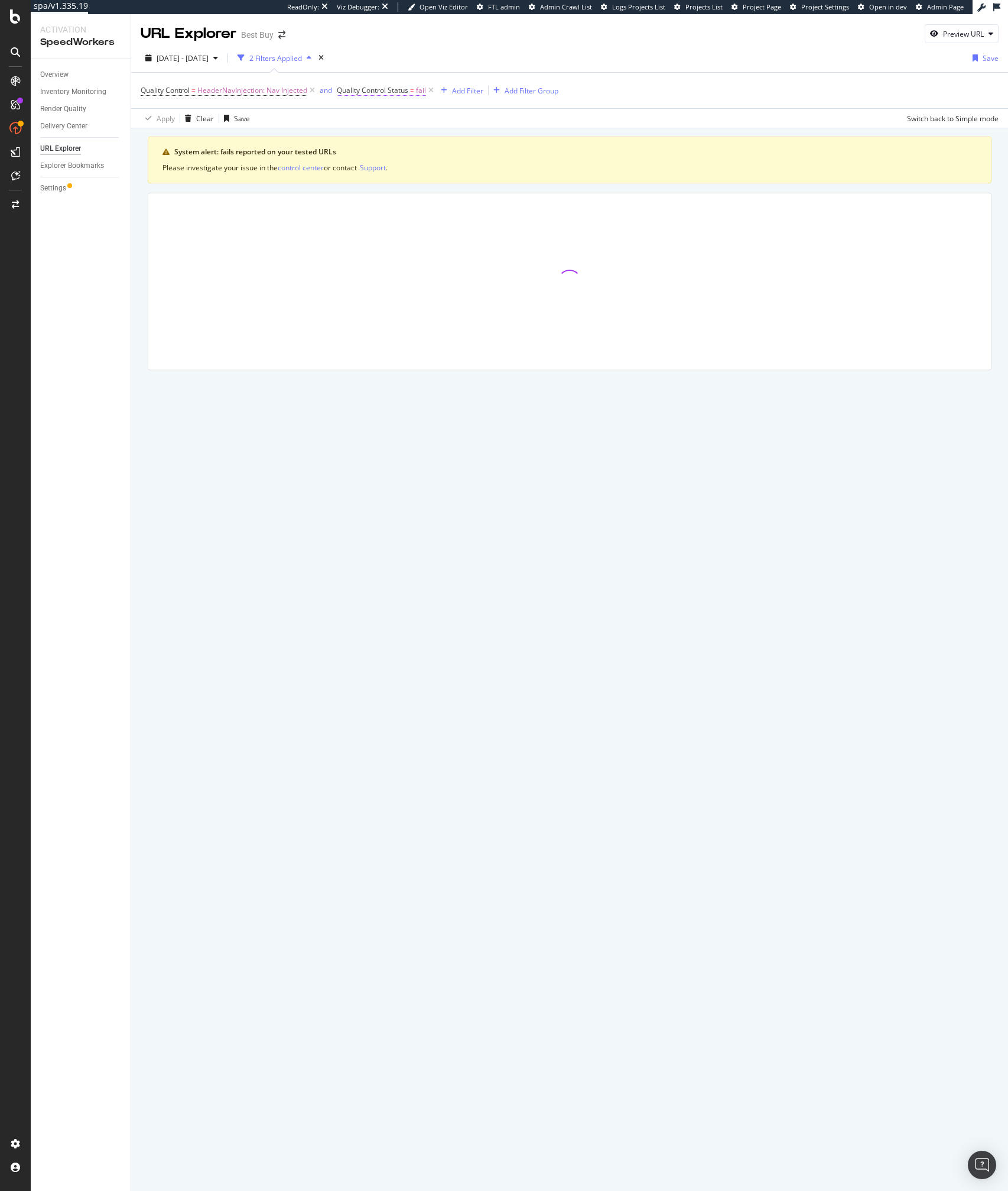
click at [418, 91] on span "fail" at bounding box center [421, 91] width 10 height 17
click at [393, 135] on input "fail" at bounding box center [405, 139] width 111 height 19
click at [549, 100] on div "Quality Control = HeaderNavInjection: Nav Injected and Quality Control Status =…" at bounding box center [570, 90] width 859 height 35
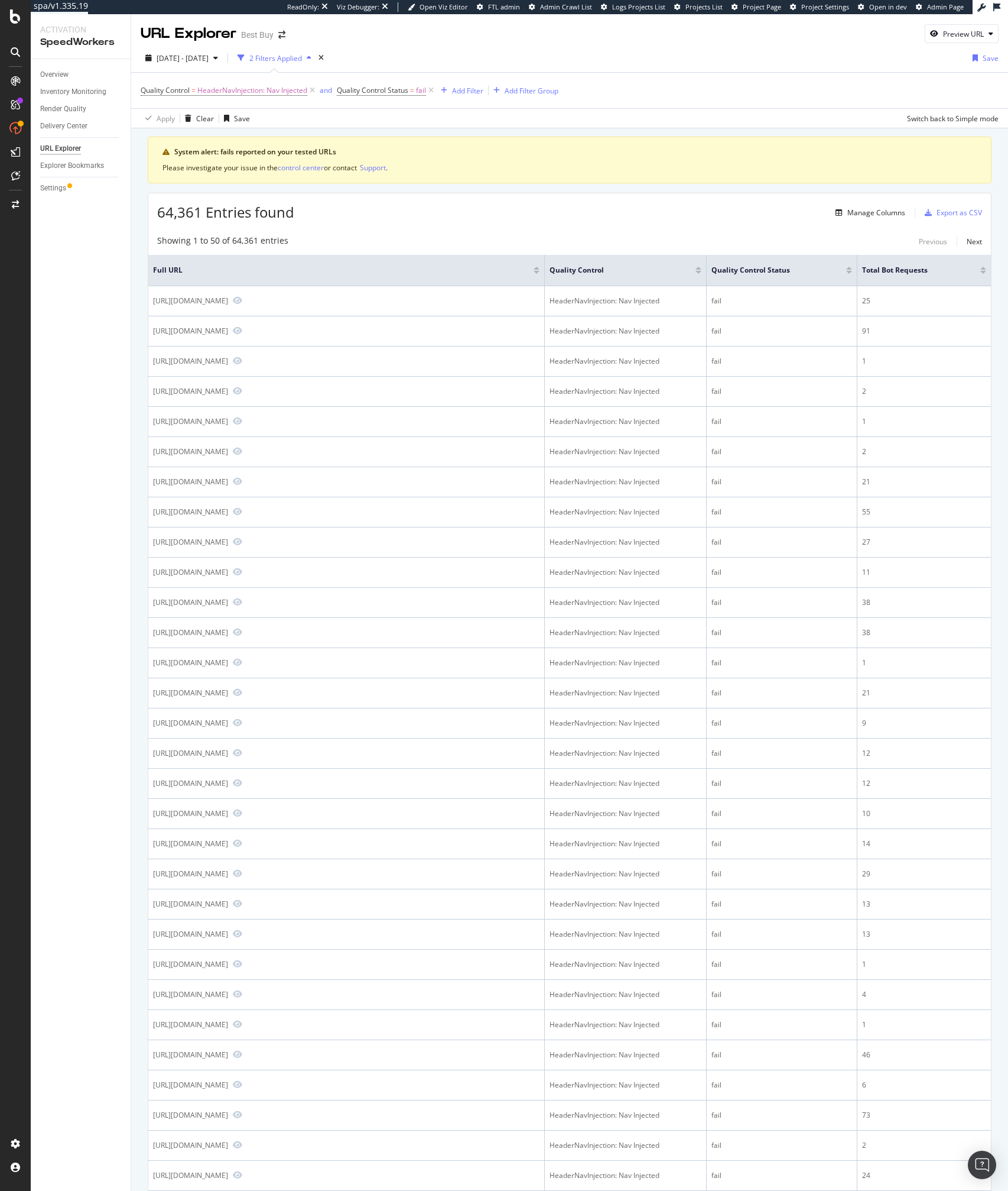
click at [326, 111] on div "Apply Clear Save Switch back to Simple mode" at bounding box center [570, 118] width 877 height 19
click at [308, 50] on div "2 Filters Applied" at bounding box center [274, 58] width 83 height 18
click at [289, 59] on div "2 Filters Applied" at bounding box center [275, 58] width 53 height 10
click at [209, 57] on span "2025 Aug. 9th - Aug. 11th" at bounding box center [183, 58] width 52 height 10
click at [236, 182] on input "2025/08/11" at bounding box center [232, 190] width 47 height 17
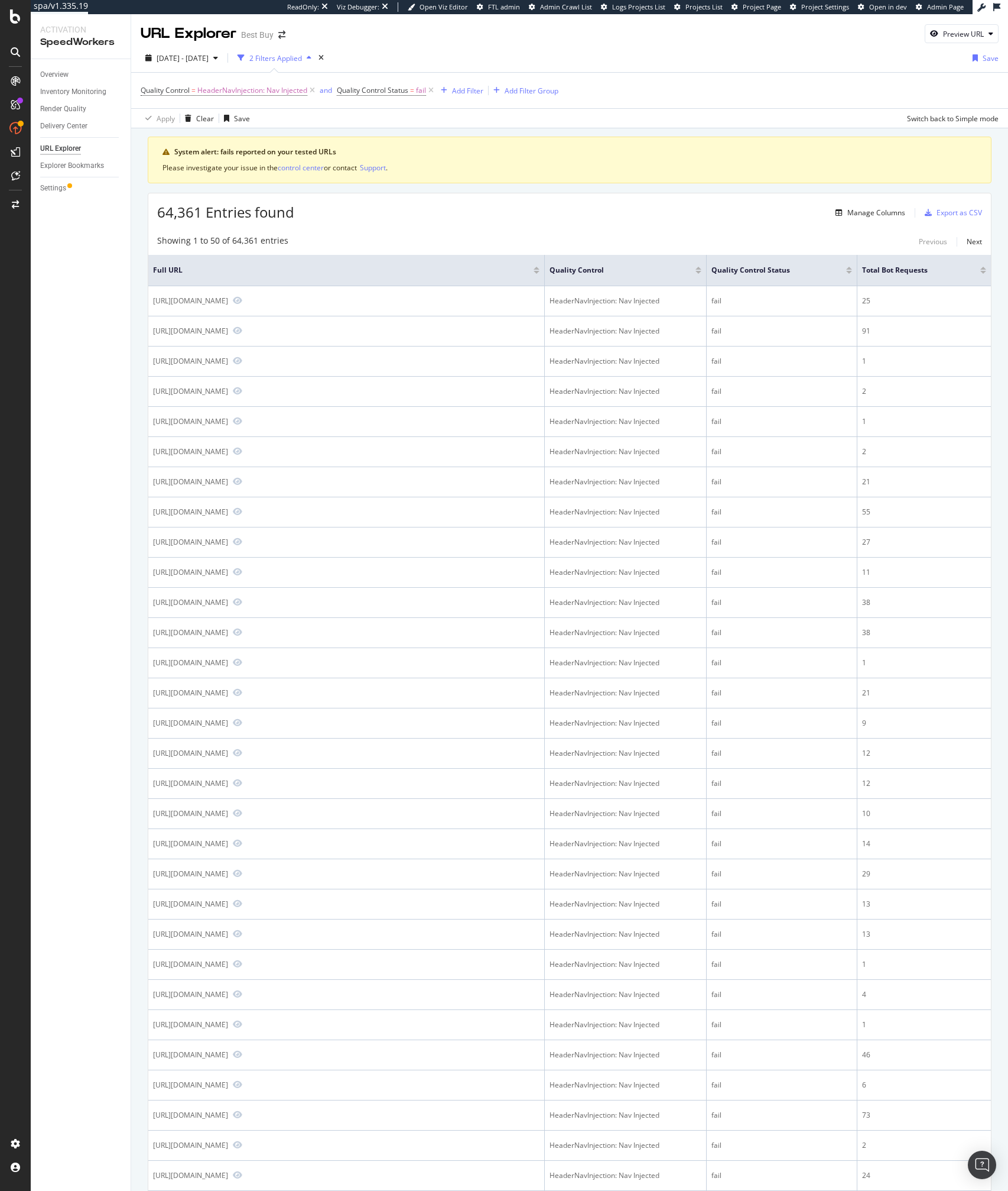
click at [376, 133] on div "System alert: fails reported on your tested URLs Please investigate your issue …" at bounding box center [570, 994] width 877 height 1733
click at [467, 89] on div "Add Filter" at bounding box center [468, 90] width 32 height 10
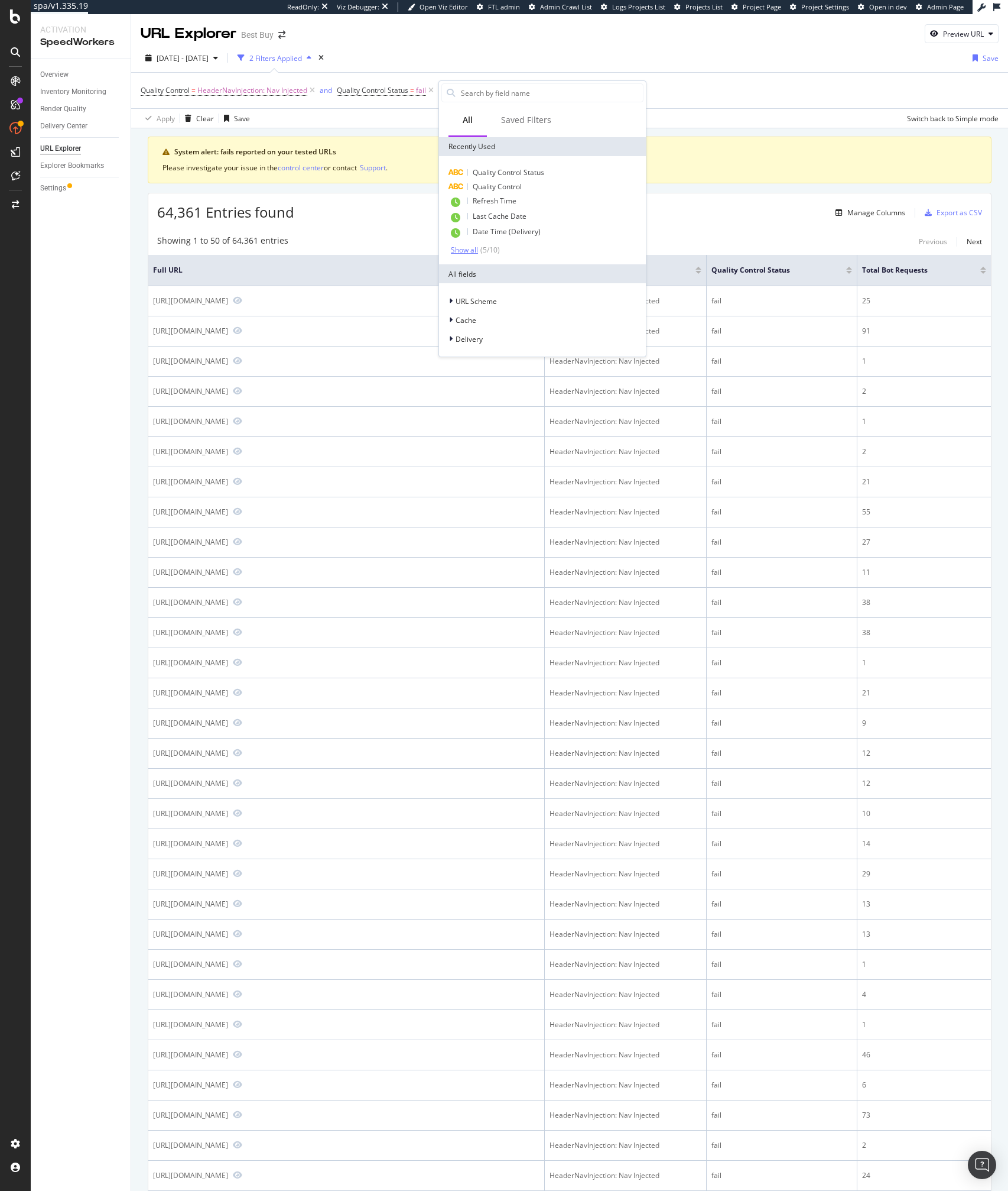
click at [491, 250] on div "( 5 / 10 )" at bounding box center [490, 250] width 22 height 10
click at [506, 291] on span "Page in Cache" at bounding box center [496, 289] width 46 height 10
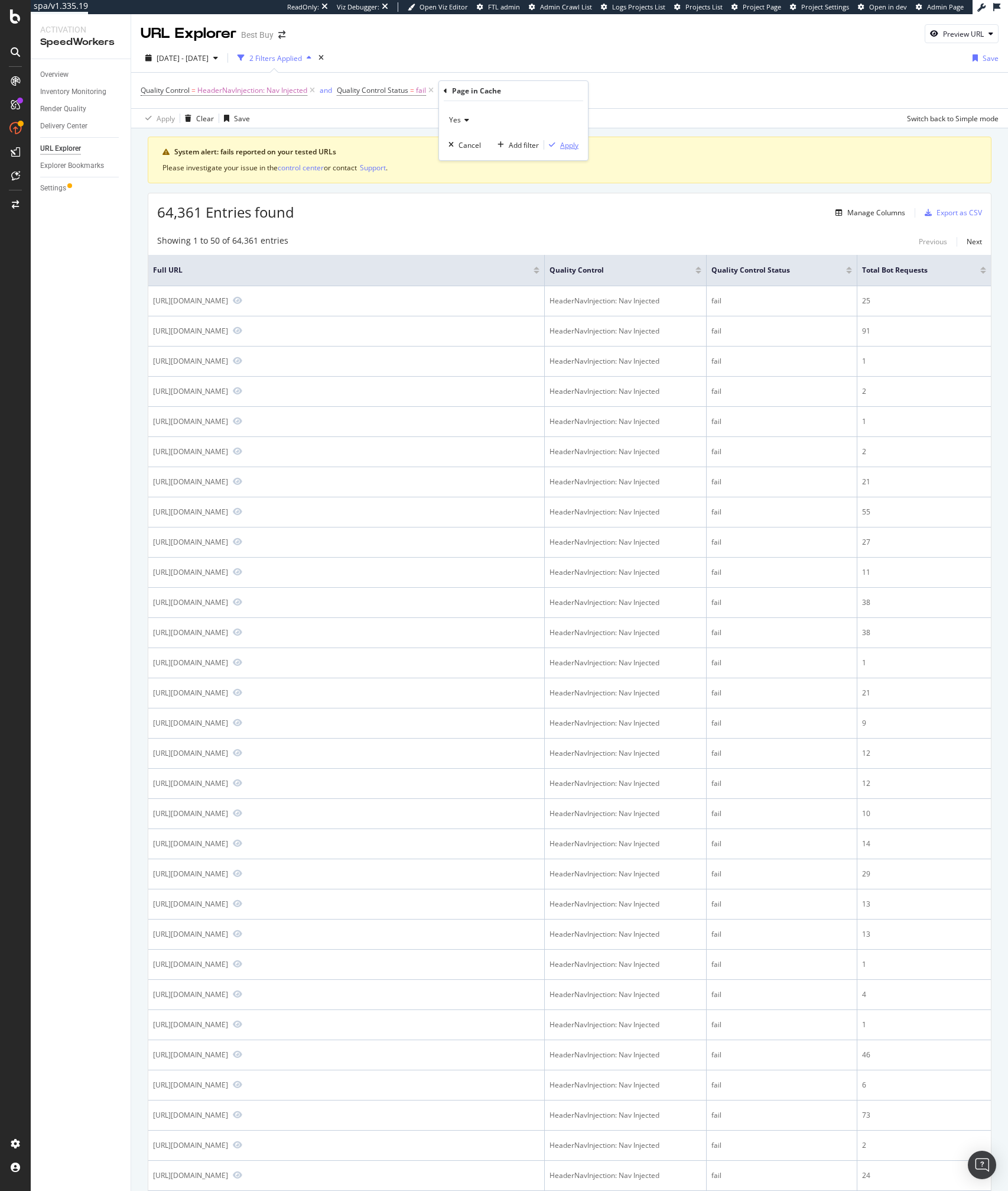
click at [569, 140] on div "Apply" at bounding box center [569, 145] width 19 height 10
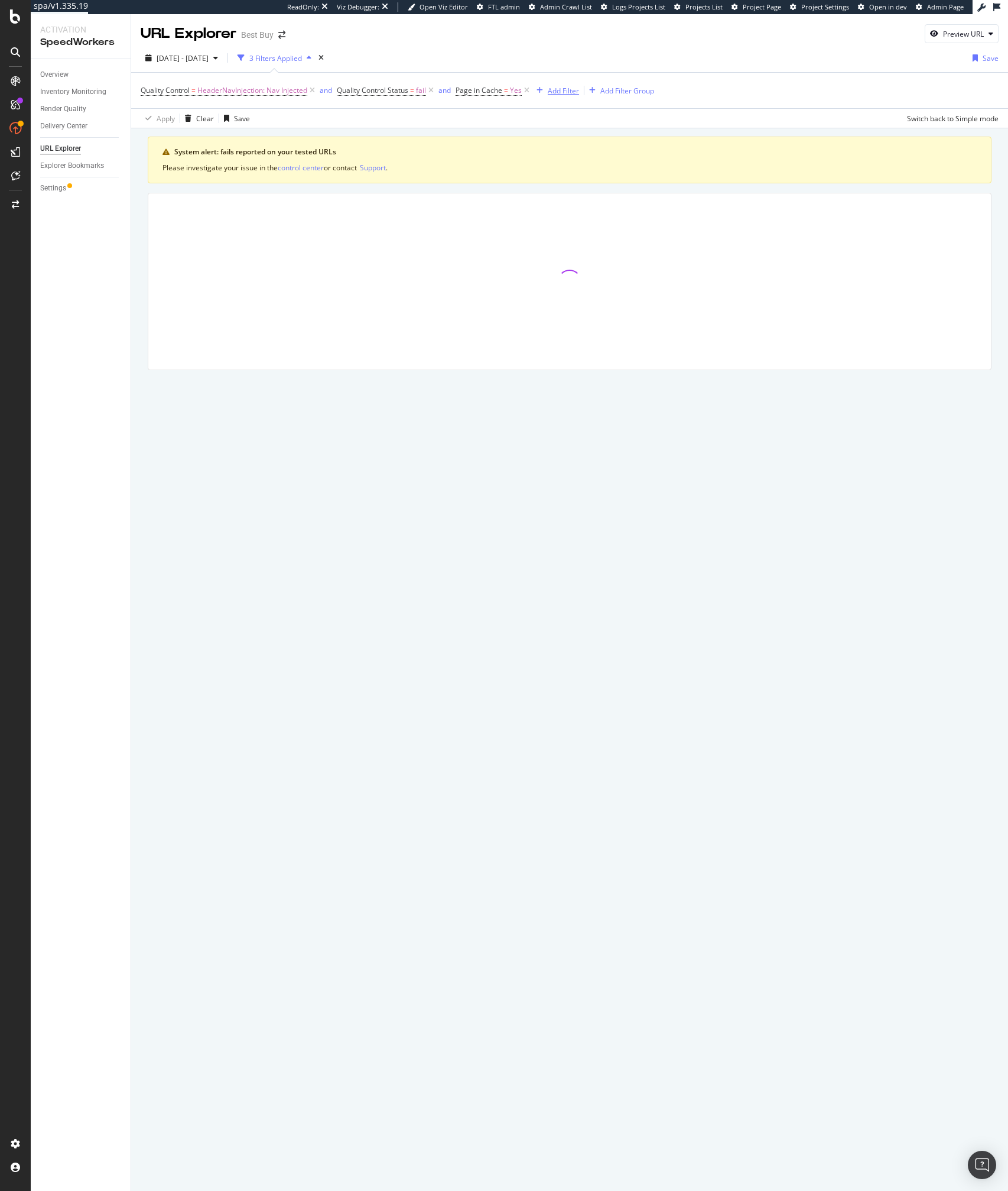
click at [556, 91] on div "Add Filter" at bounding box center [564, 90] width 32 height 10
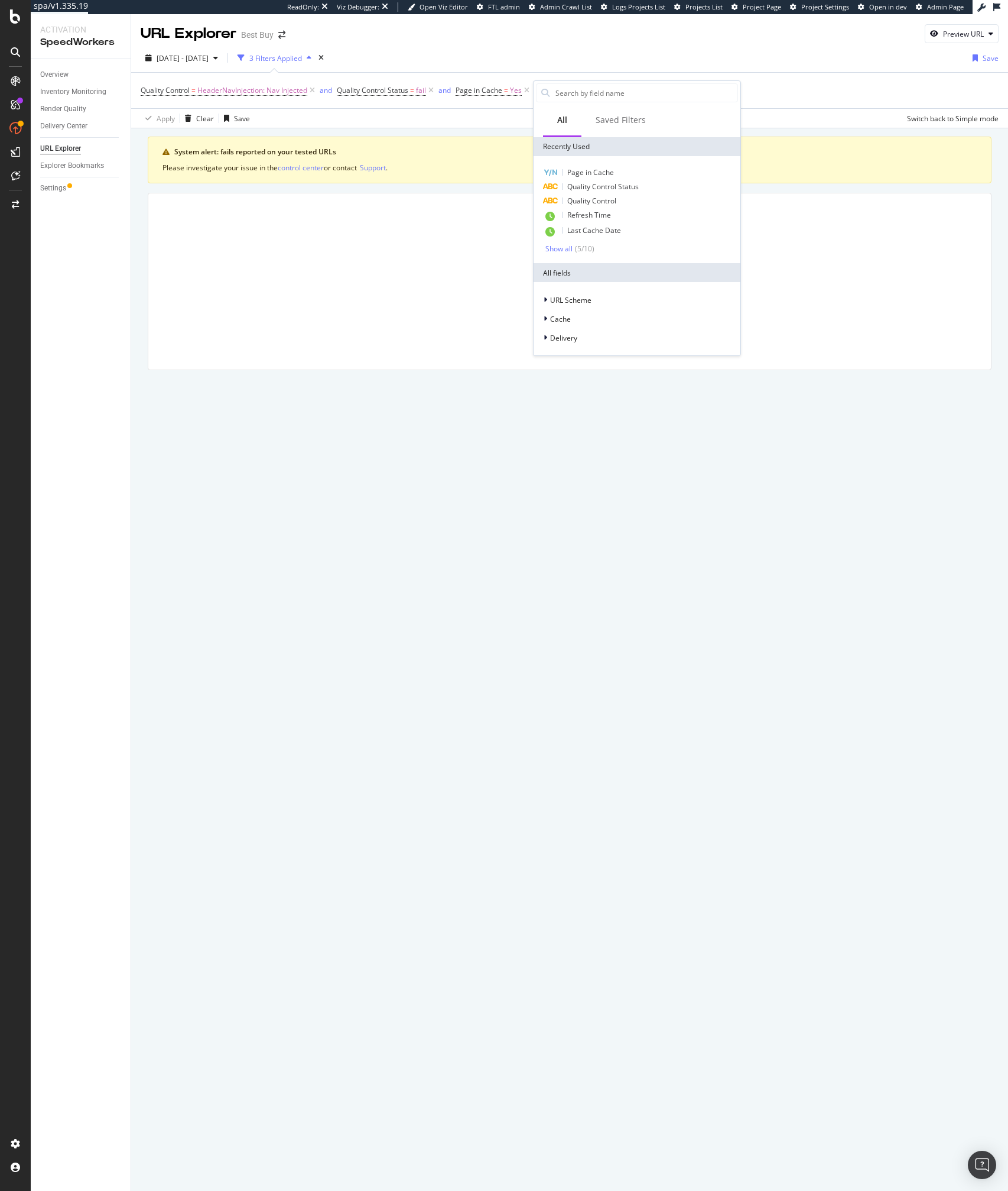
click at [784, 104] on div "Quality Control = HeaderNavInjection: Nav Injected and Quality Control Status =…" at bounding box center [570, 90] width 859 height 35
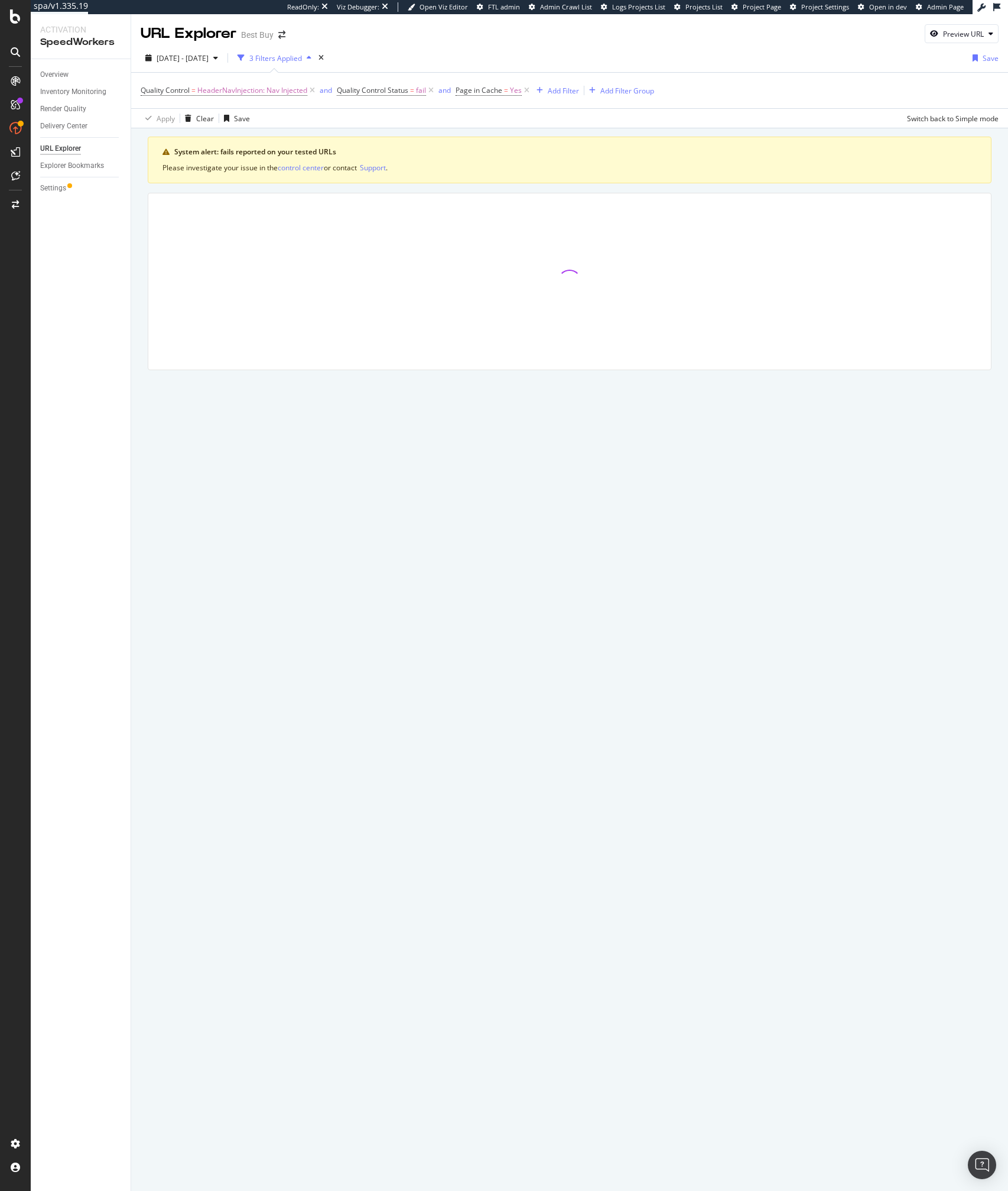
click at [771, 77] on div "Quality Control = HeaderNavInjection: Nav Injected and Quality Control Status =…" at bounding box center [570, 90] width 859 height 35
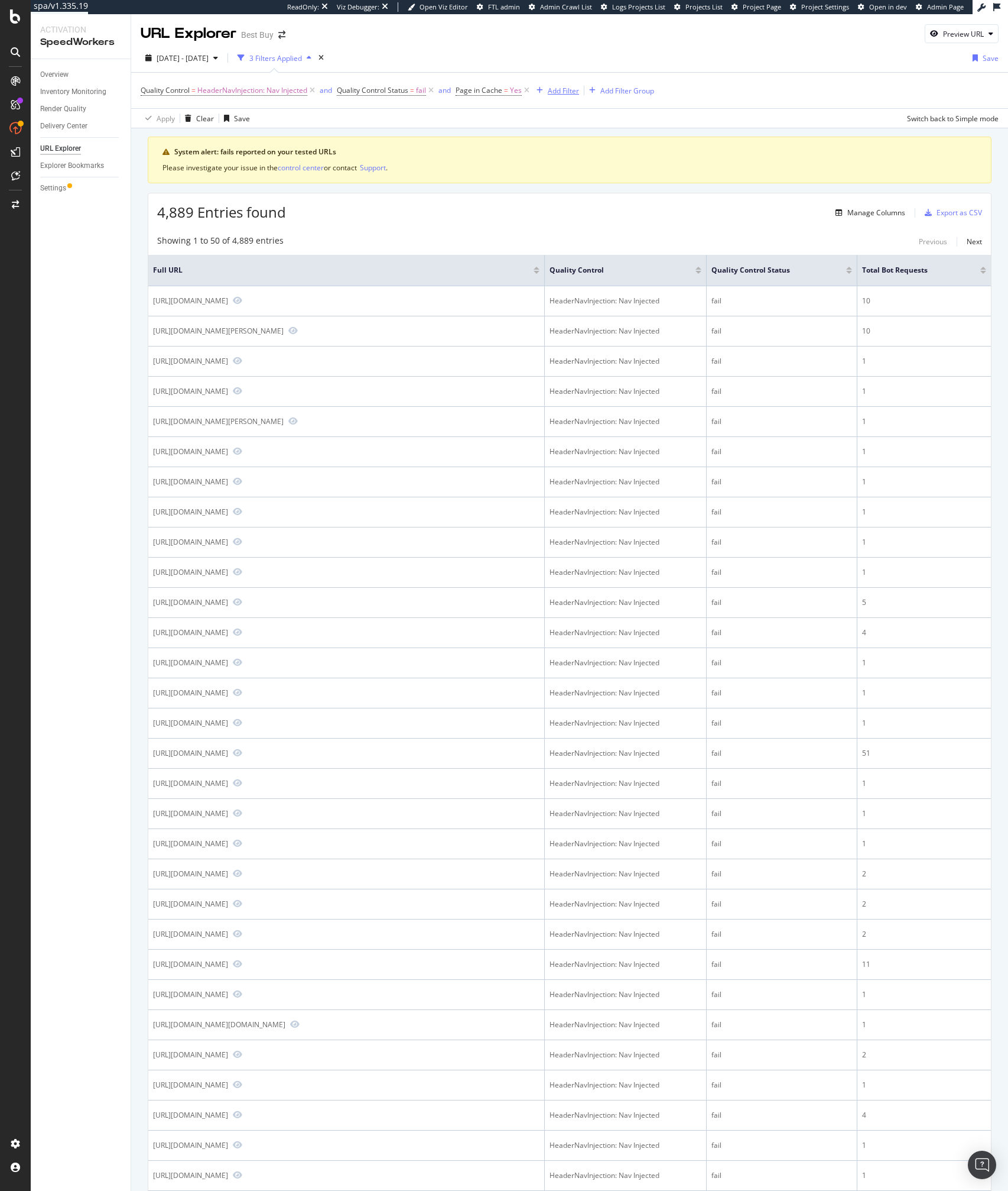
click at [555, 89] on div "Add Filter" at bounding box center [564, 90] width 32 height 10
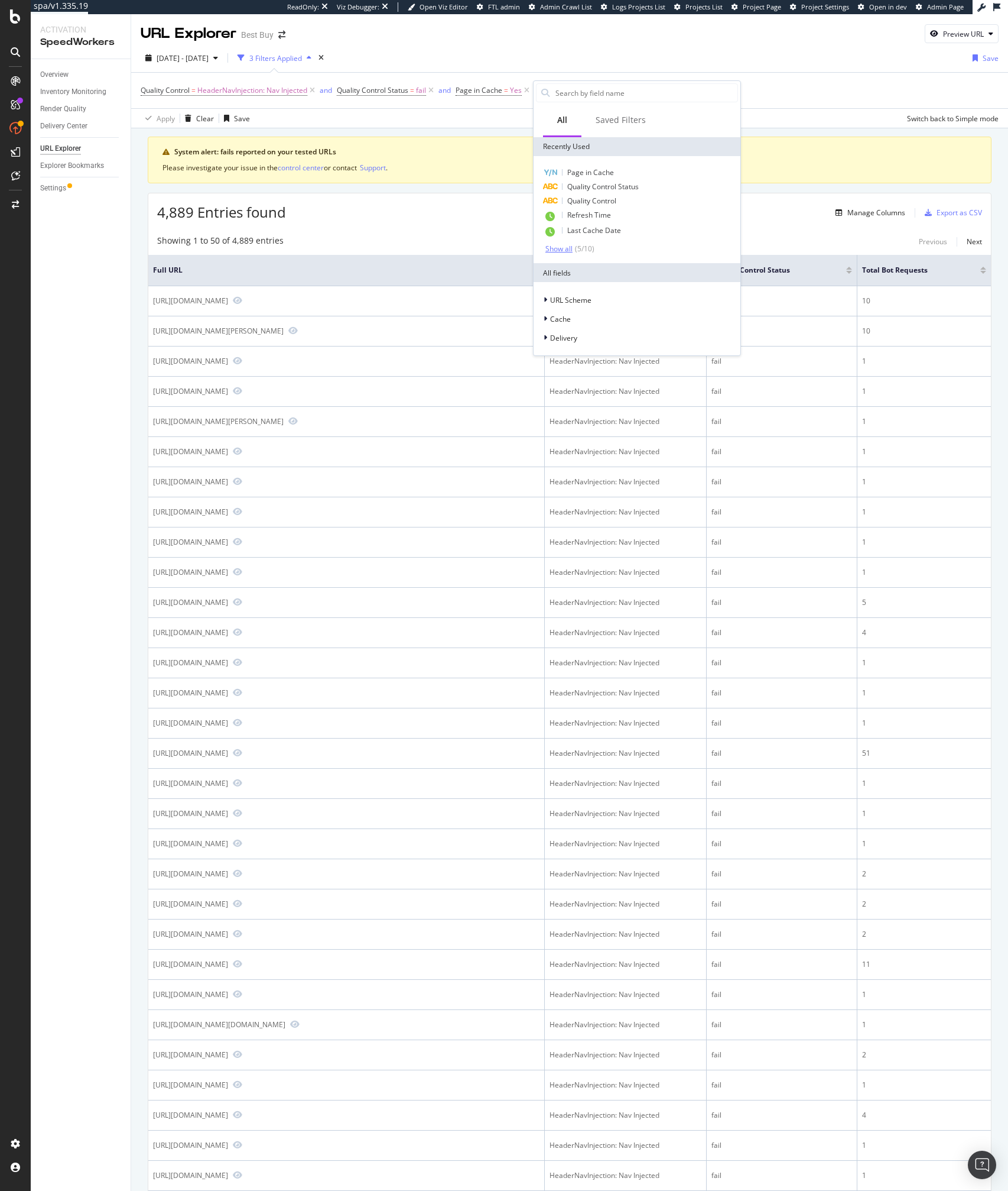
click at [580, 249] on div "( 5 / 10 )" at bounding box center [584, 249] width 22 height 10
click at [579, 98] on input "text" at bounding box center [646, 93] width 184 height 18
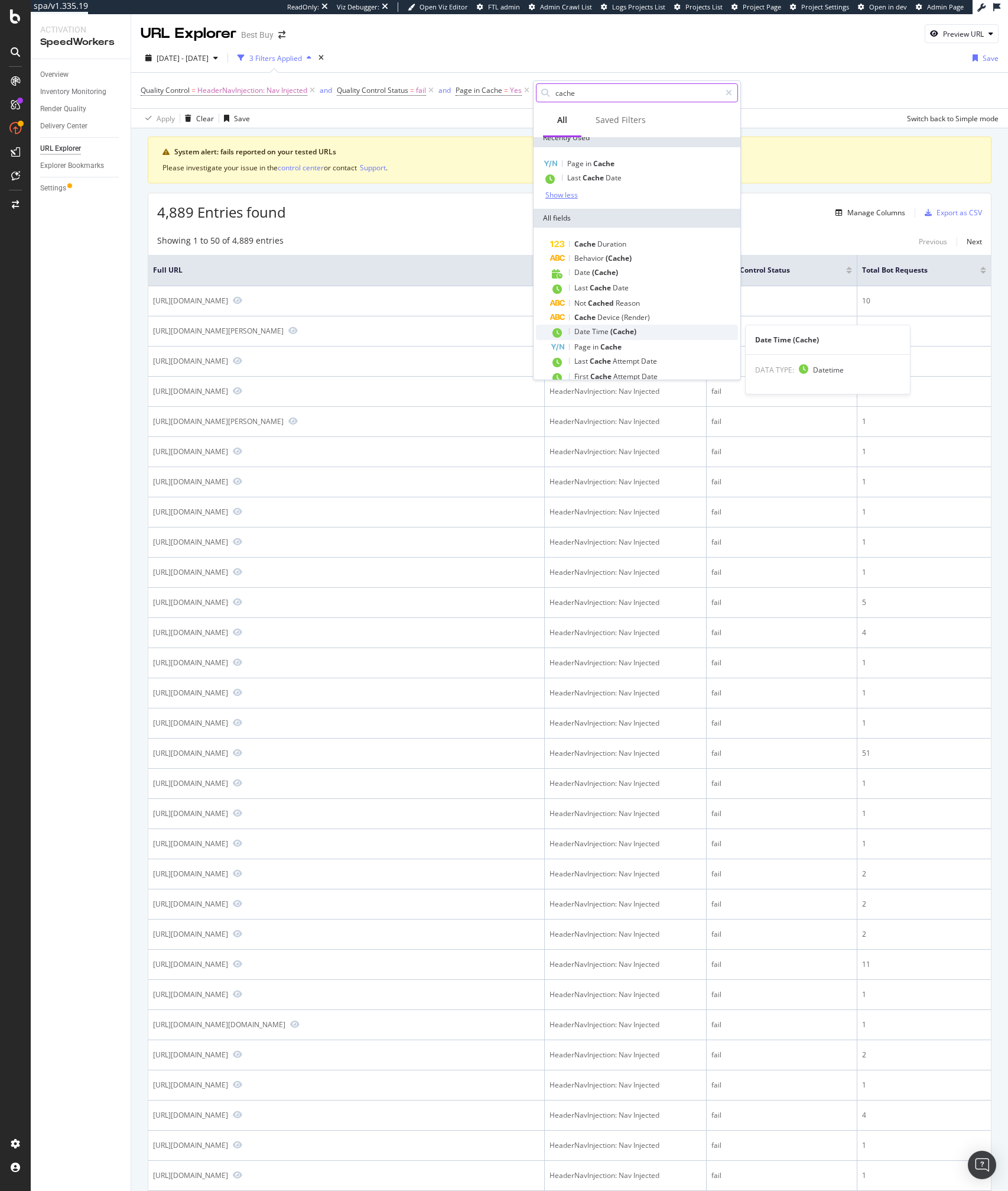
scroll to position [22, 0]
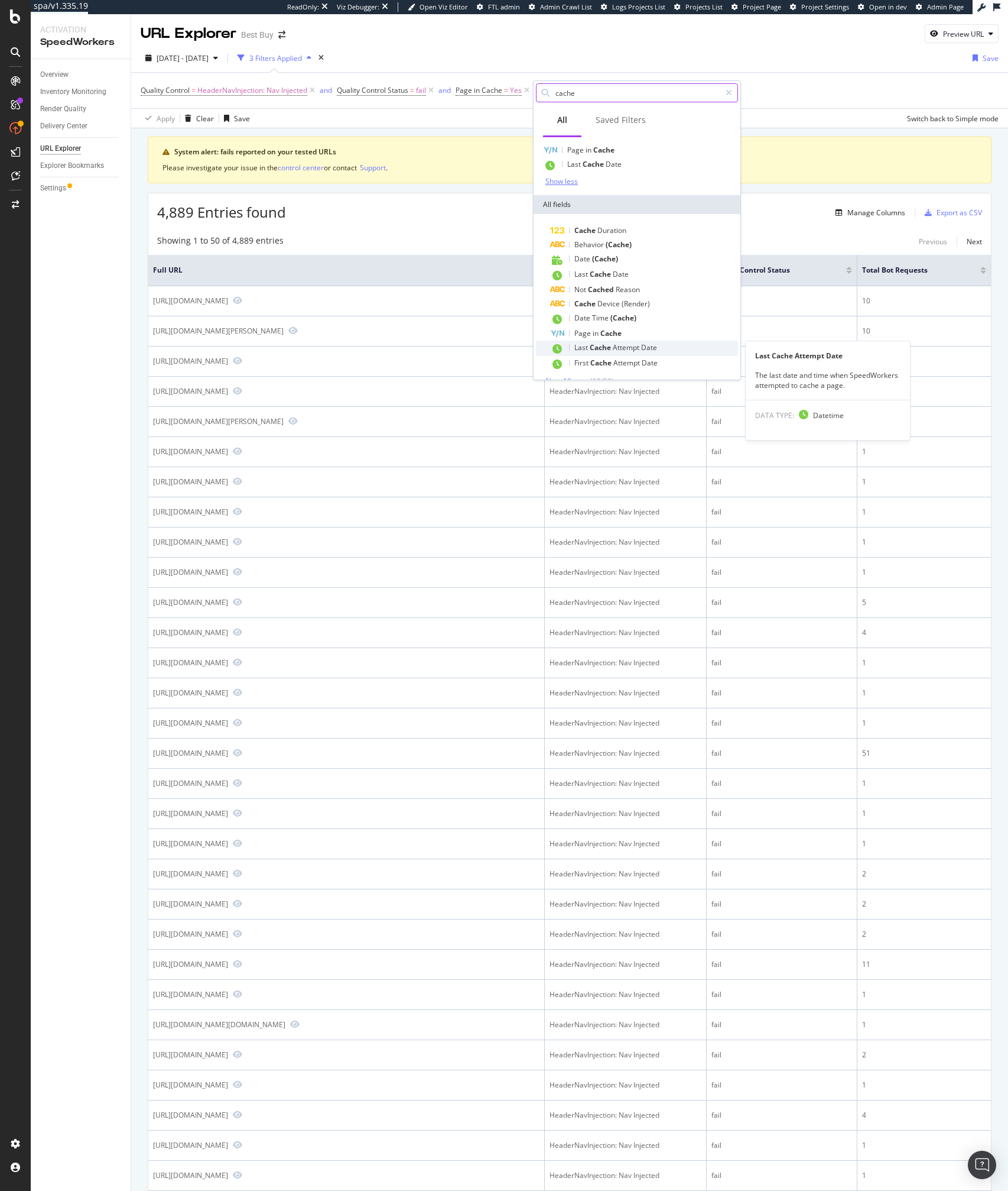
type input "cache"
click at [617, 348] on span "Attempt" at bounding box center [627, 347] width 29 height 10
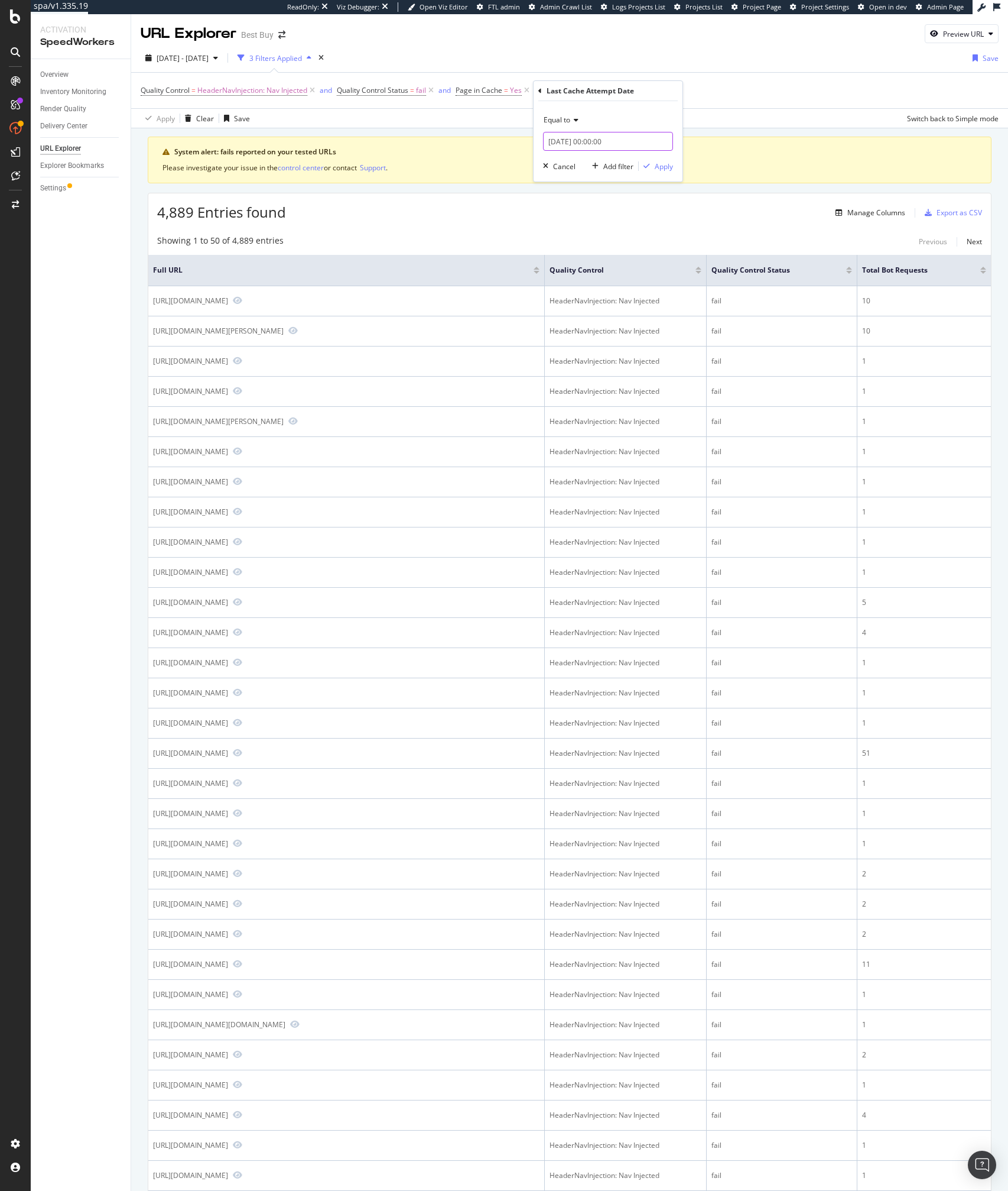
click at [582, 143] on input "2025-08-12 00:00:00" at bounding box center [608, 141] width 130 height 19
click at [565, 131] on div "2025-08-12 00:00:00" at bounding box center [618, 141] width 148 height 20
click at [560, 122] on span "Equal to" at bounding box center [556, 120] width 27 height 10
click at [558, 160] on span "After" at bounding box center [557, 160] width 17 height 10
click at [575, 141] on input "2025-08-12 00:00:00" at bounding box center [608, 141] width 130 height 19
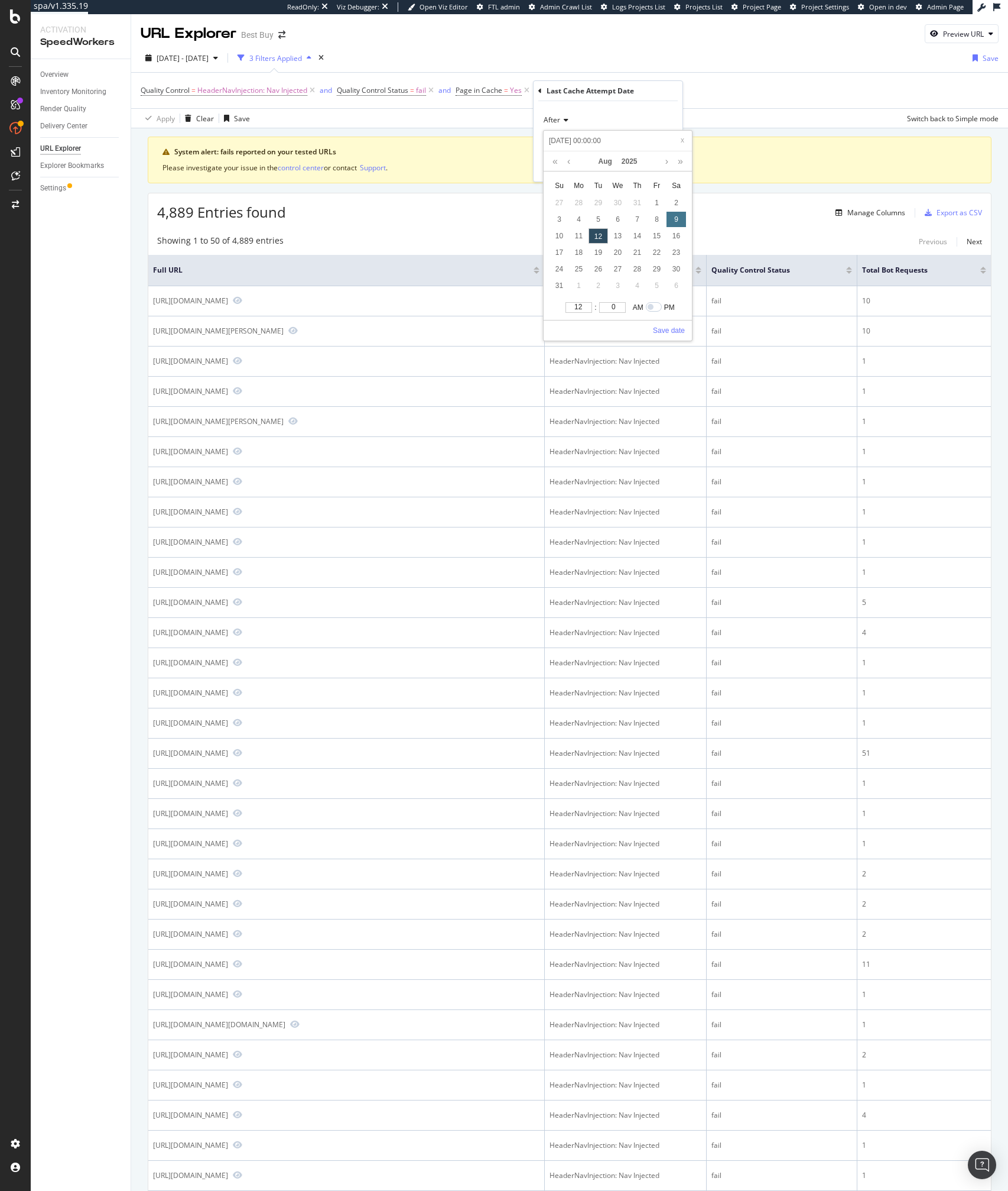
click at [677, 216] on div "9" at bounding box center [676, 219] width 19 height 16
type input "2025-08-09 00:00:00"
click at [674, 331] on link "Save date" at bounding box center [669, 330] width 32 height 10
click at [653, 159] on div "After 2025-08-09 00:00:00 Cancel Add filter Apply" at bounding box center [608, 141] width 149 height 81
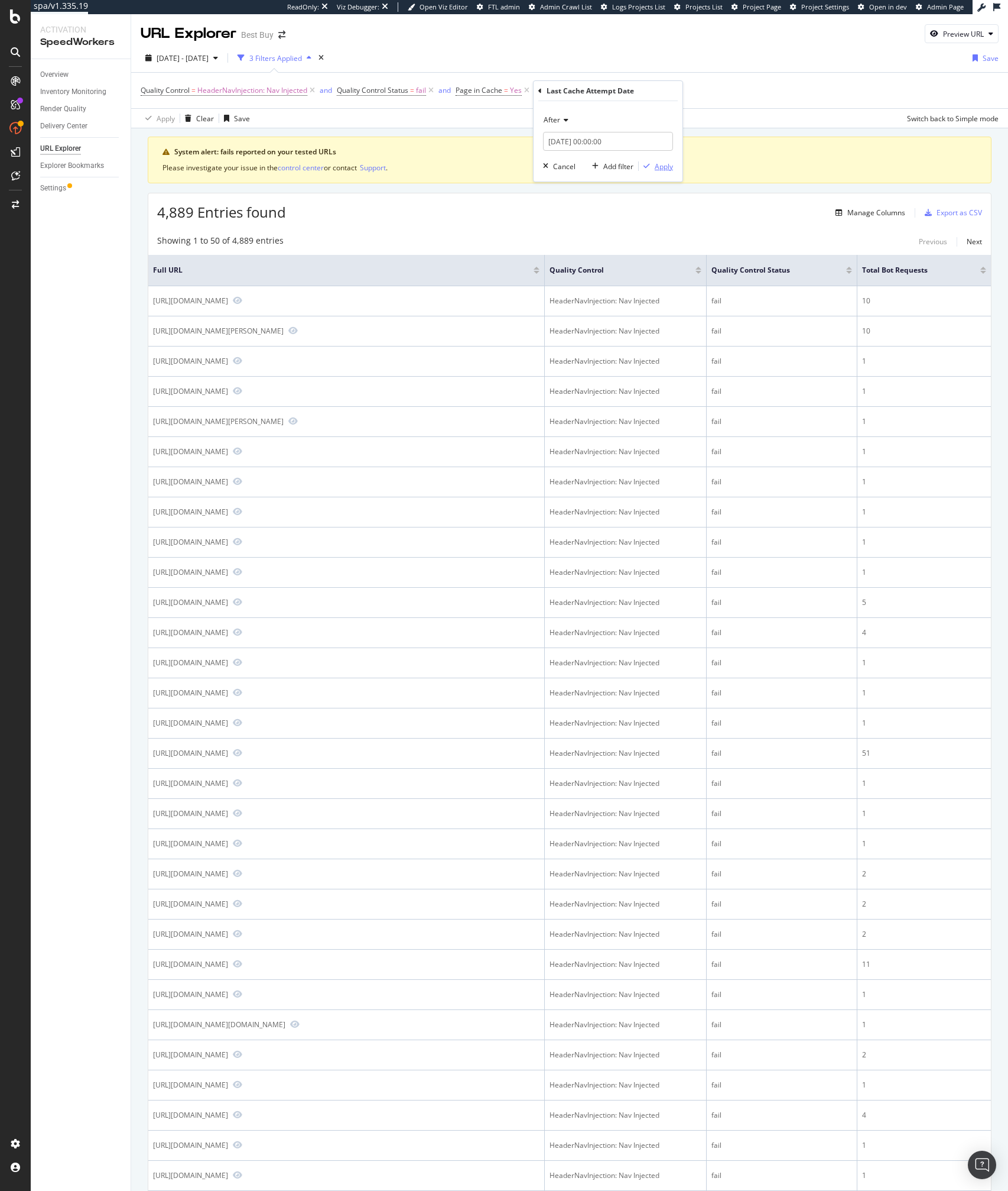
click at [653, 161] on div "Apply" at bounding box center [656, 165] width 34 height 10
click at [463, 133] on div "System alert: fails reported on your tested URLs Please investigate your issue …" at bounding box center [570, 994] width 877 height 1733
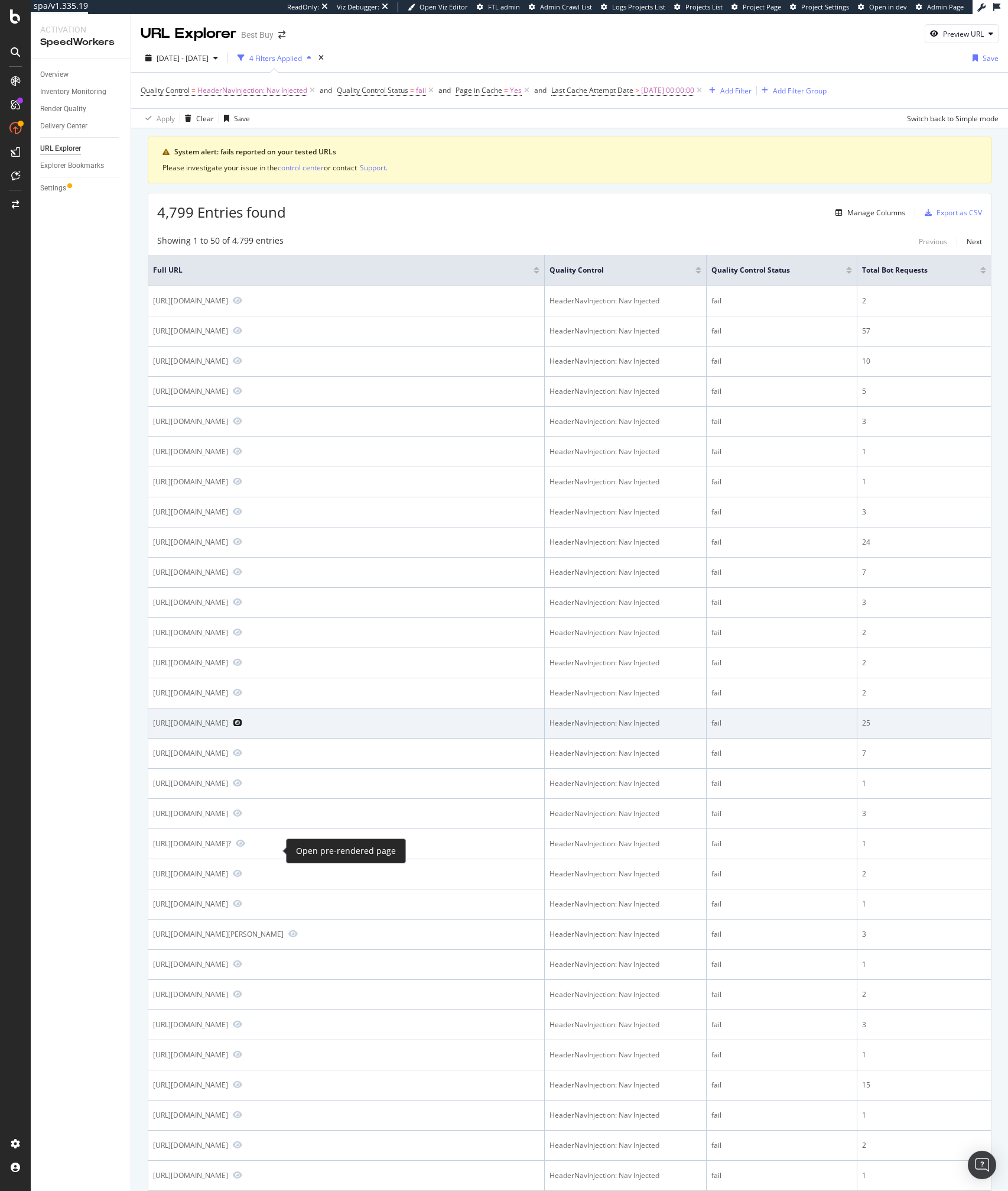
click at [242, 726] on icon "Preview https://www.bestbuy.com/site/whirlpool-7-4-cu-ft-stackable-smart-electr…" at bounding box center [237, 722] width 9 height 8
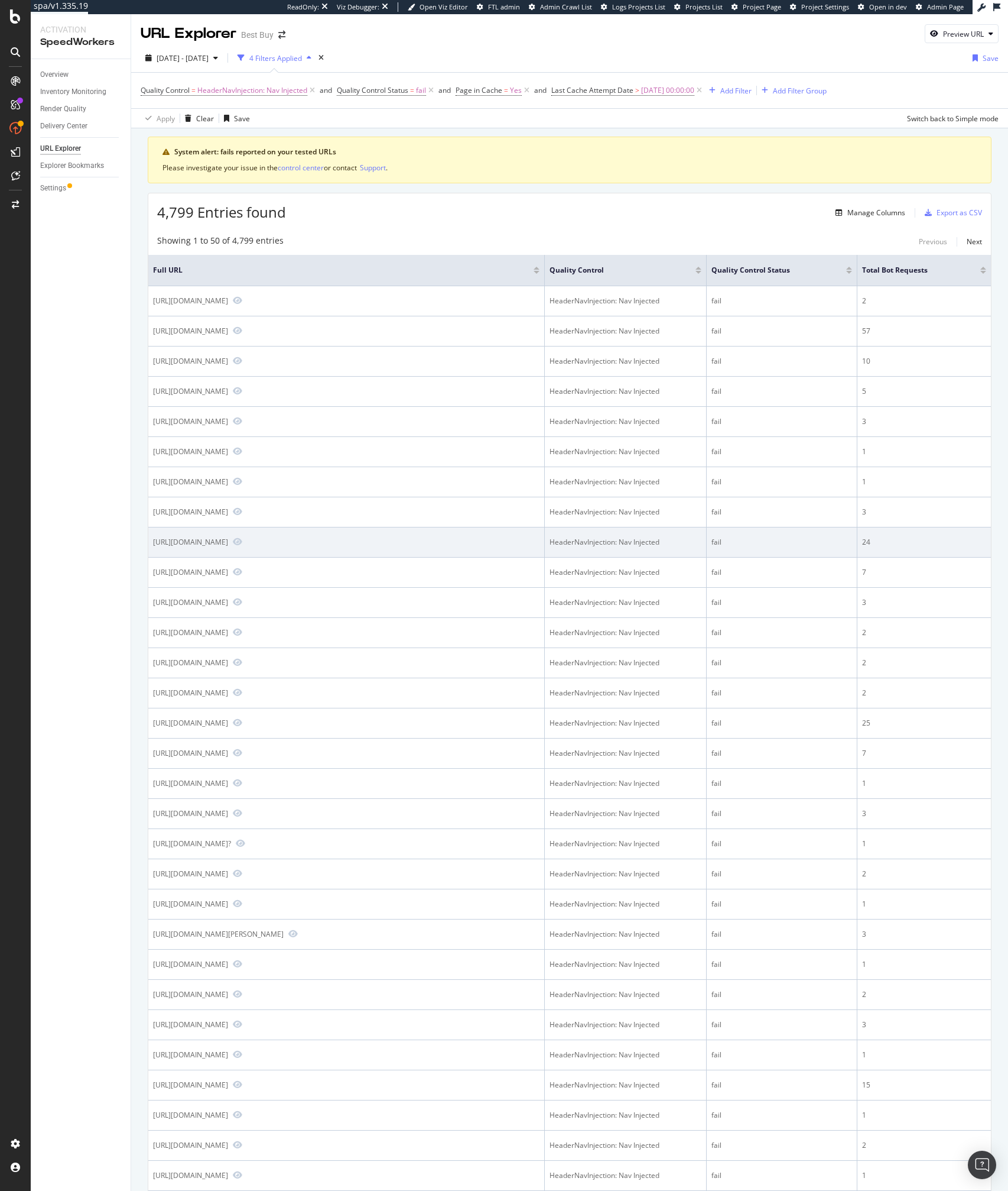
click at [565, 547] on div "HeaderNavInjection: Nav Injected" at bounding box center [626, 542] width 152 height 10
copy div "HeaderNavInjection"
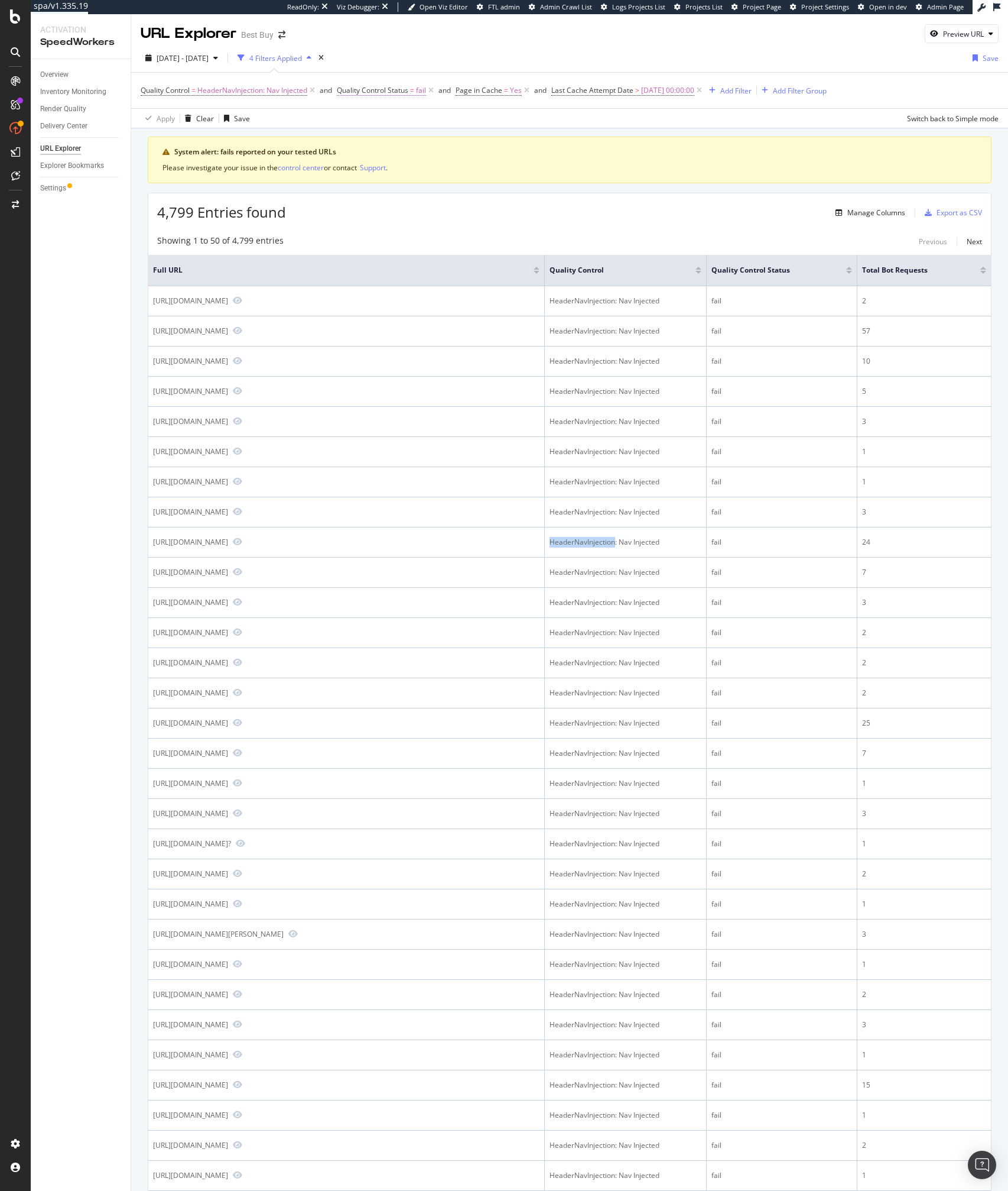
click at [427, 89] on span "Quality Control Status = fail" at bounding box center [386, 91] width 99 height 17
click at [418, 91] on span "fail" at bounding box center [421, 91] width 10 height 17
click at [399, 136] on input "fail" at bounding box center [405, 139] width 111 height 19
click at [376, 157] on span "success" at bounding box center [389, 155] width 72 height 10
type input "success"
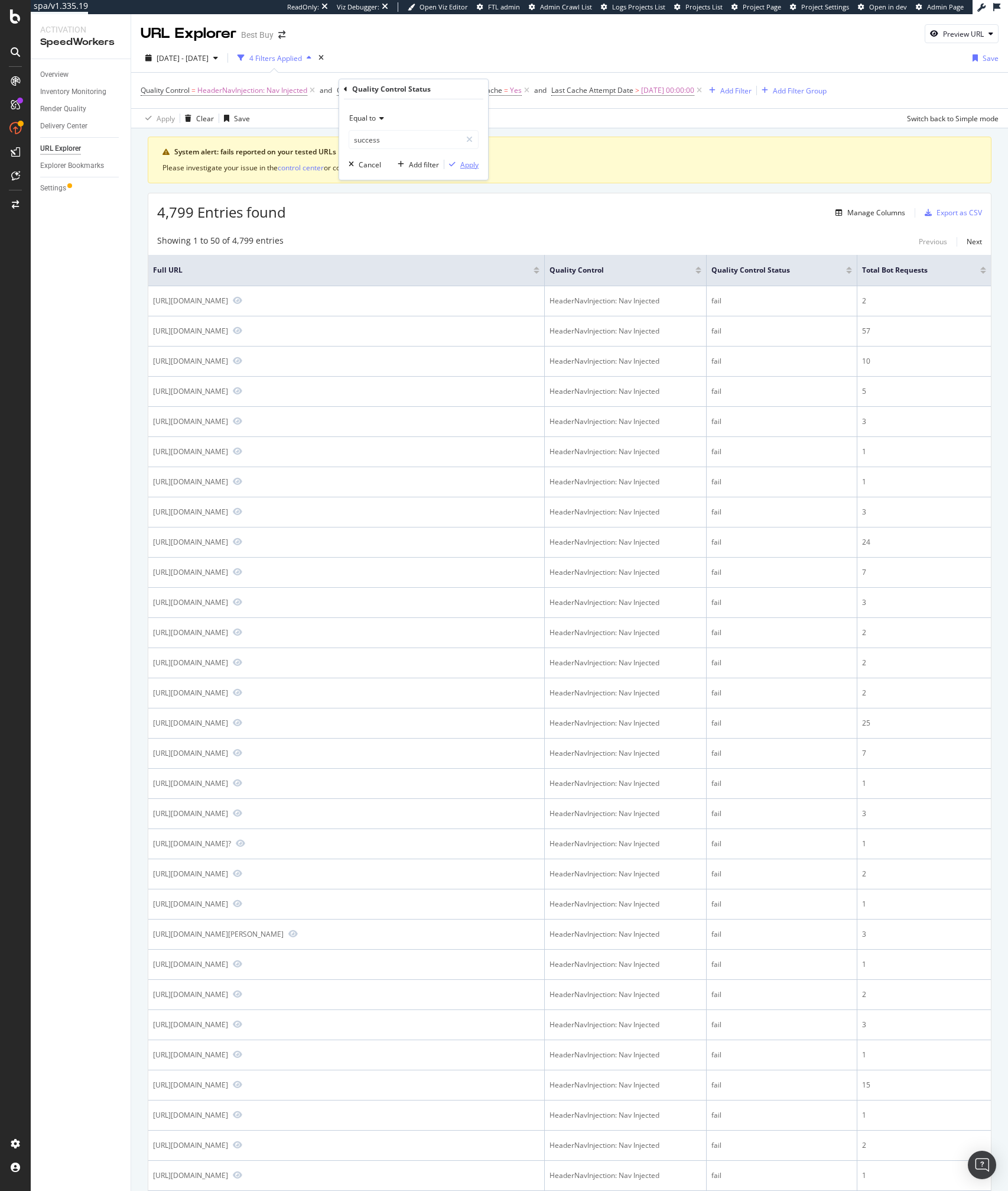
click at [466, 165] on div "Apply" at bounding box center [470, 164] width 19 height 10
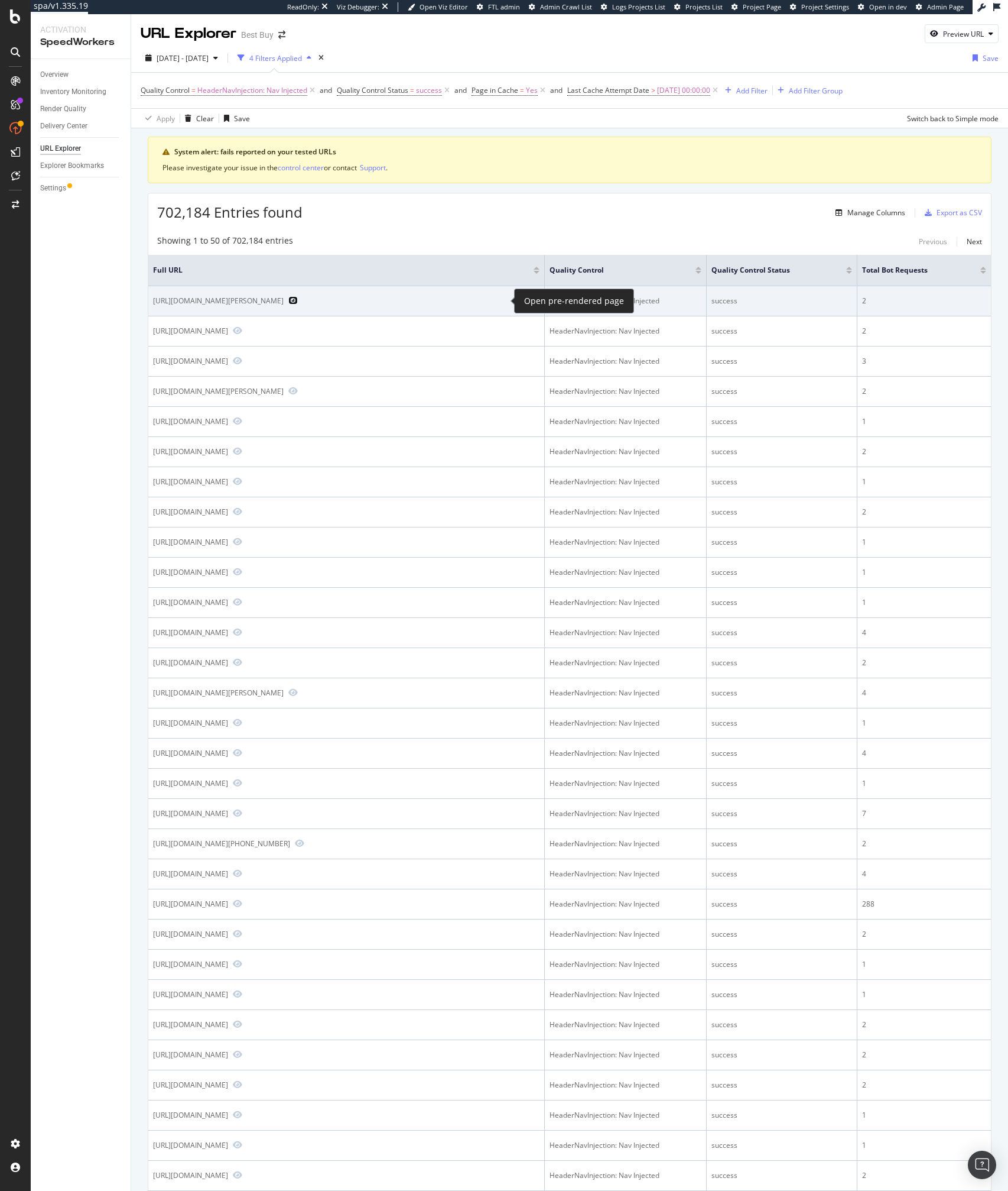
click at [298, 303] on icon "Preview https://www.bestbuy.com/site/questions/jensen-am-fm-dual-alarm-clock-ra…" at bounding box center [293, 300] width 9 height 8
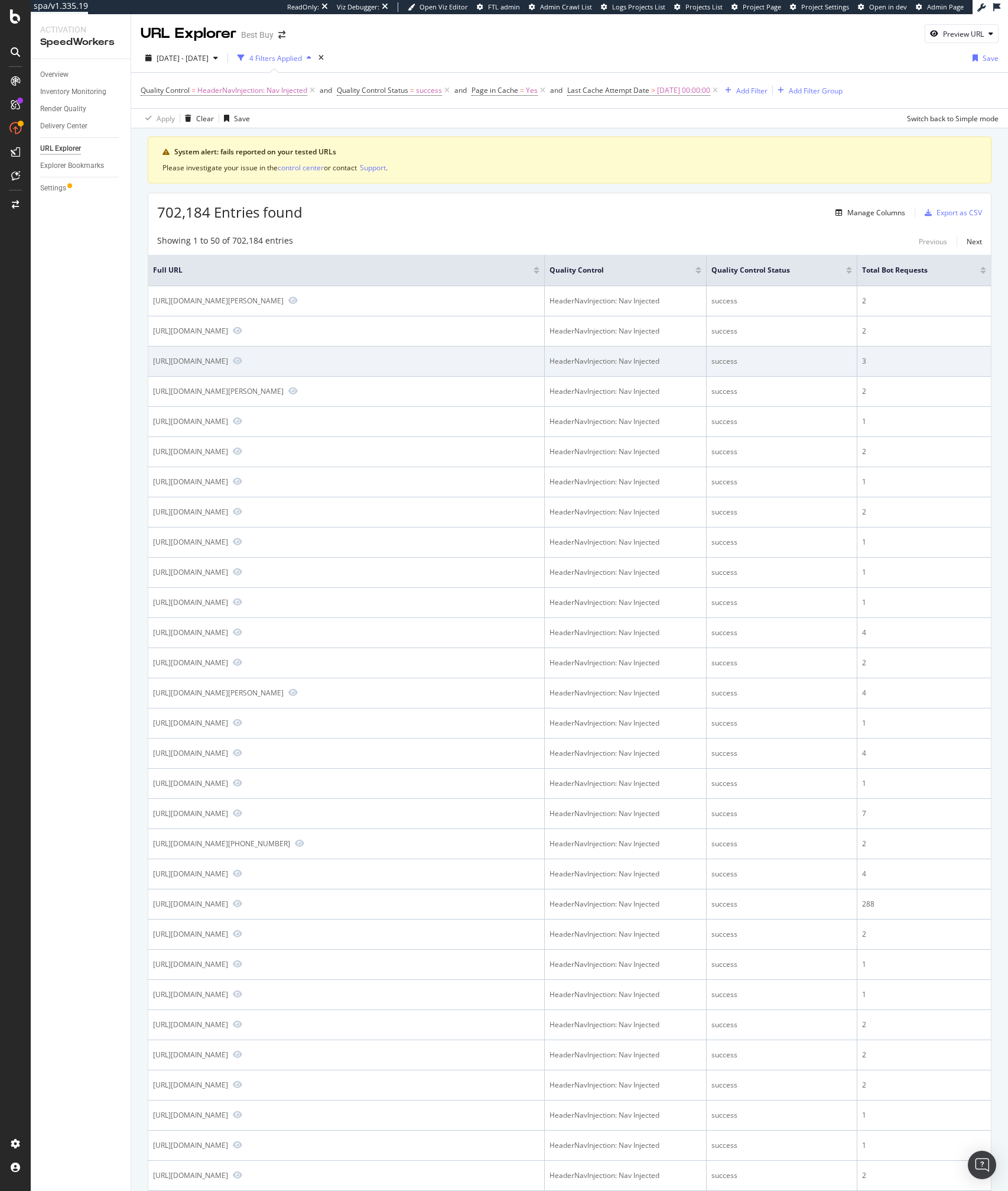
click at [493, 358] on div "https://www.bestbuy.com/site/reviews/samsung-galaxy-tab-s5e-10-5-128gb-silver/6…" at bounding box center [346, 361] width 387 height 10
click at [242, 361] on icon "Preview https://www.bestbuy.com/site/reviews/samsung-galaxy-tab-s5e-10-5-128gb-…" at bounding box center [237, 360] width 9 height 8
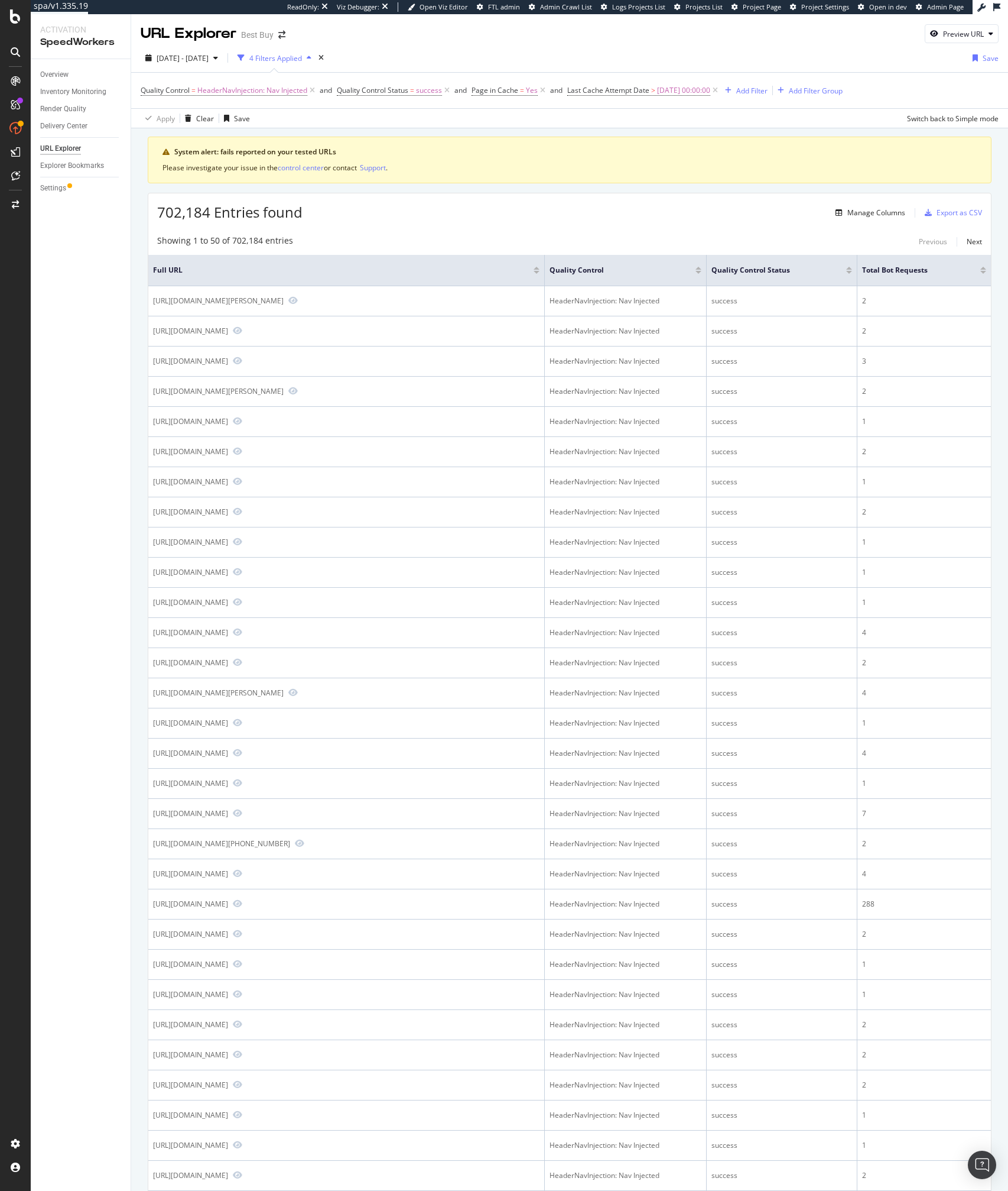
click at [403, 198] on div "702,184 Entries found Manage Columns Export as CSV" at bounding box center [569, 207] width 843 height 29
click at [434, 89] on span "success" at bounding box center [429, 91] width 26 height 17
click at [386, 136] on input "success" at bounding box center [405, 139] width 111 height 19
type input "fail"
click at [412, 121] on div "Equal to" at bounding box center [414, 118] width 130 height 19
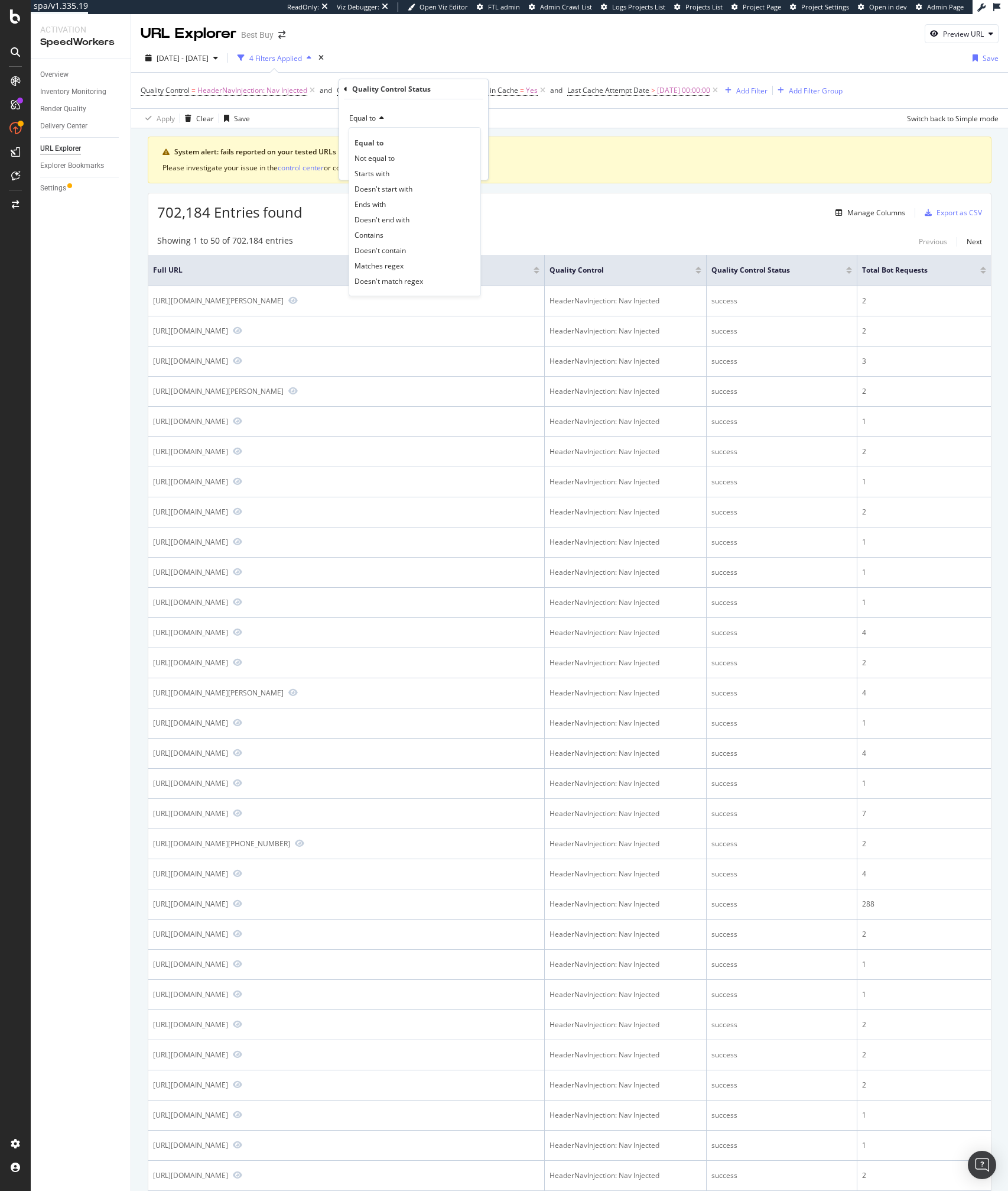
click at [418, 117] on div "Equal to" at bounding box center [414, 118] width 130 height 19
click at [365, 143] on input "fail" at bounding box center [405, 139] width 111 height 19
click at [370, 157] on span "fail" at bounding box center [413, 155] width 121 height 10
click at [462, 164] on div "Apply" at bounding box center [470, 164] width 19 height 10
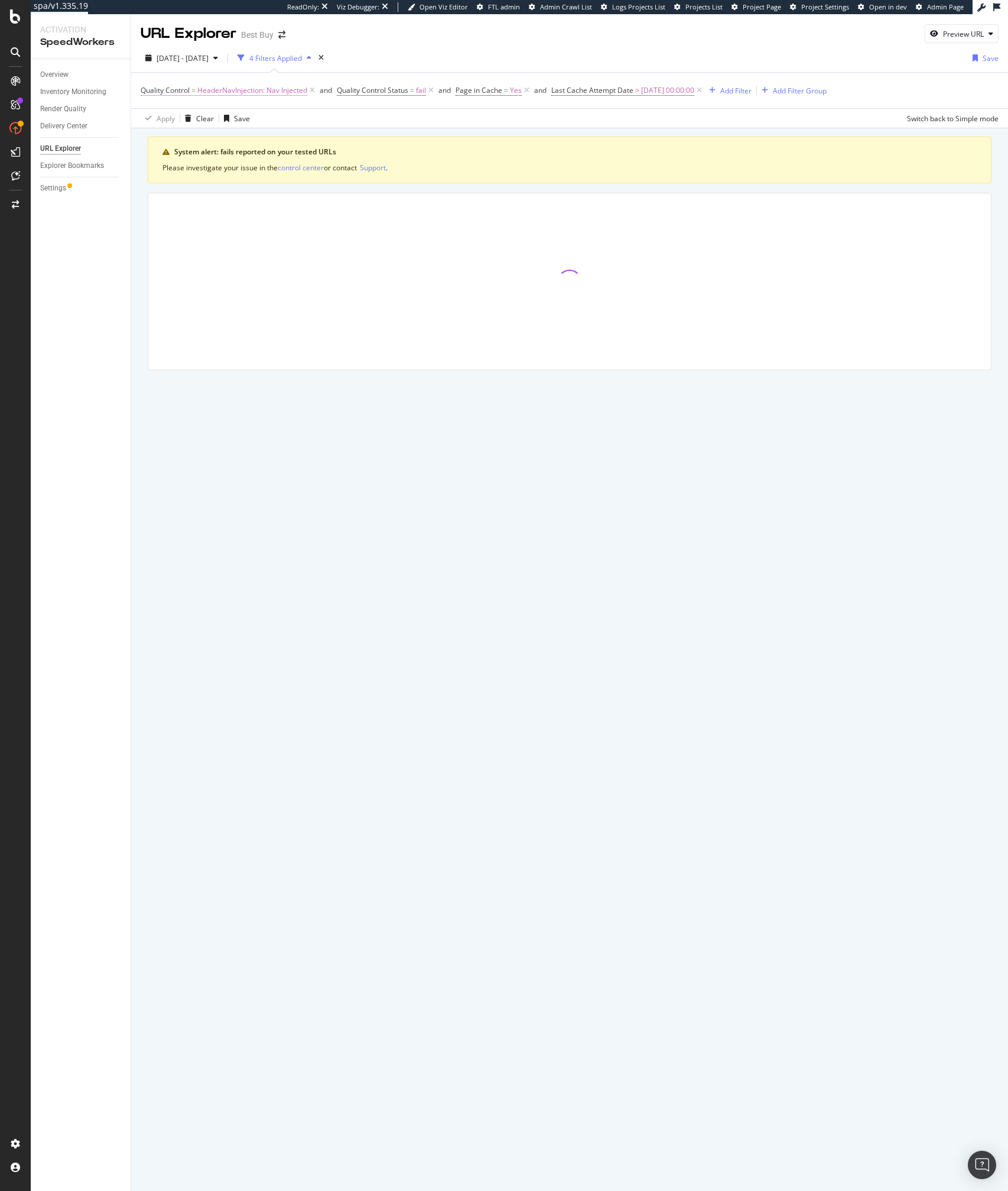
click at [278, 95] on span "HeaderNavInjection: Nav Injected" at bounding box center [252, 91] width 110 height 17
click at [211, 138] on input "HeaderNavInjection: Nav Injected" at bounding box center [207, 139] width 111 height 19
type input "sw"
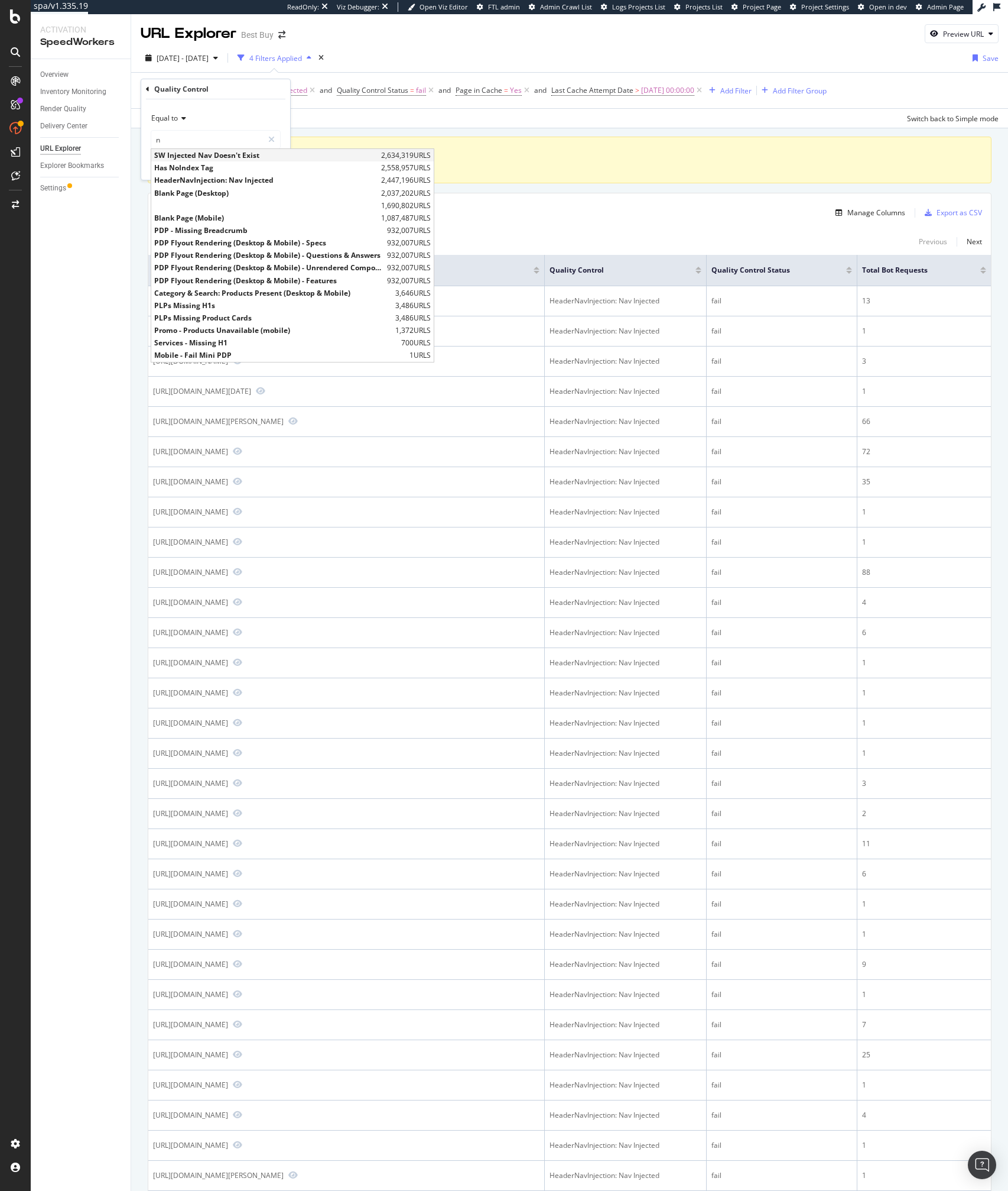
click at [201, 152] on span "SW Injected Nav Doesn't Exist" at bounding box center [266, 155] width 224 height 10
type input "SW Injected Nav Doesn't Exist"
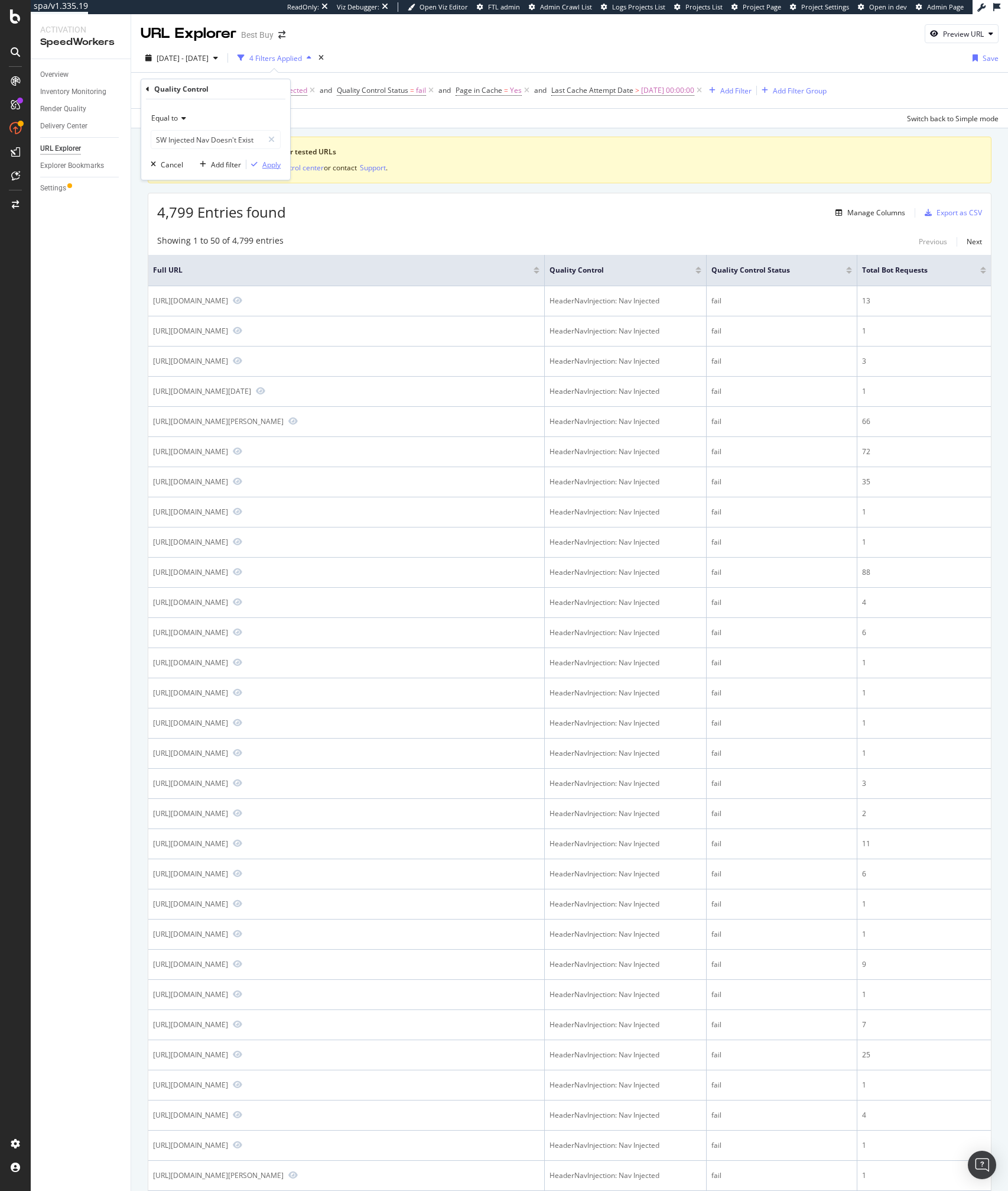
click at [264, 163] on div "Apply" at bounding box center [272, 164] width 19 height 10
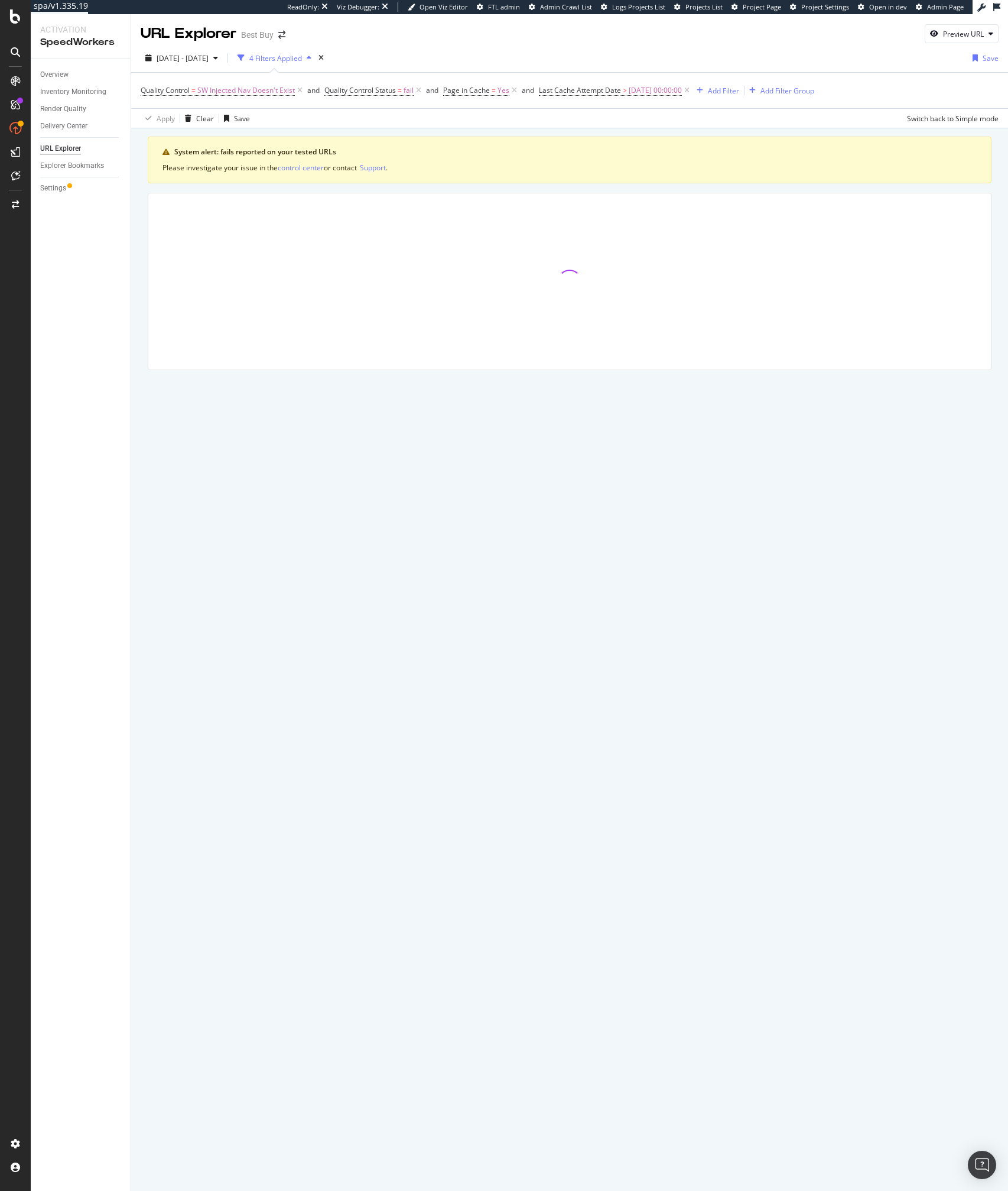
click at [623, 117] on div "Apply Clear Save Switch back to Simple mode" at bounding box center [570, 118] width 877 height 19
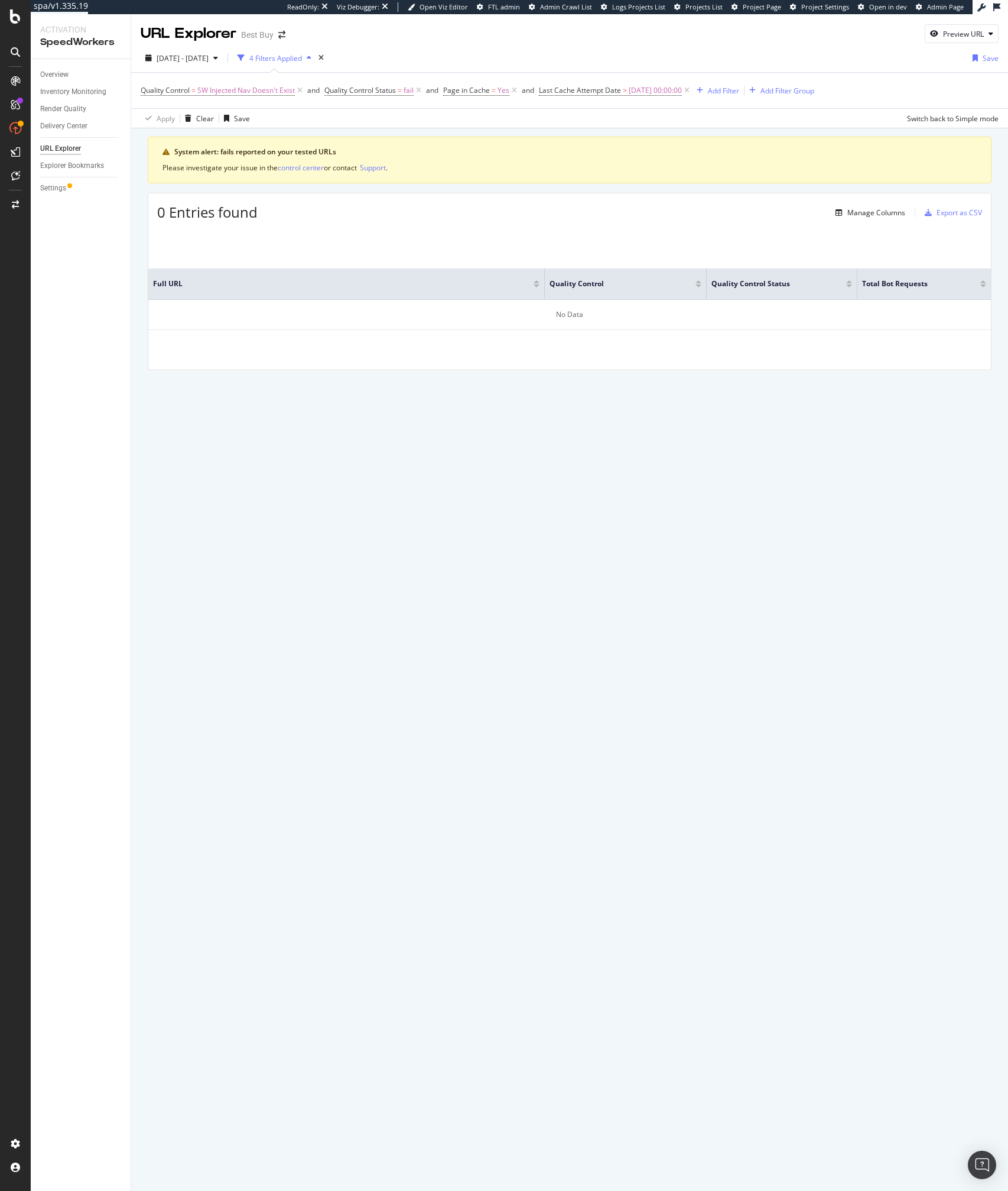
click at [497, 134] on div "System alert: fails reported on your tested URLs Please investigate your issue …" at bounding box center [570, 269] width 877 height 283
click at [407, 92] on span "fail" at bounding box center [408, 91] width 10 height 17
click at [365, 134] on input "fail" at bounding box center [392, 139] width 111 height 19
type input "success"
click at [374, 160] on span "success" at bounding box center [376, 155] width 72 height 10
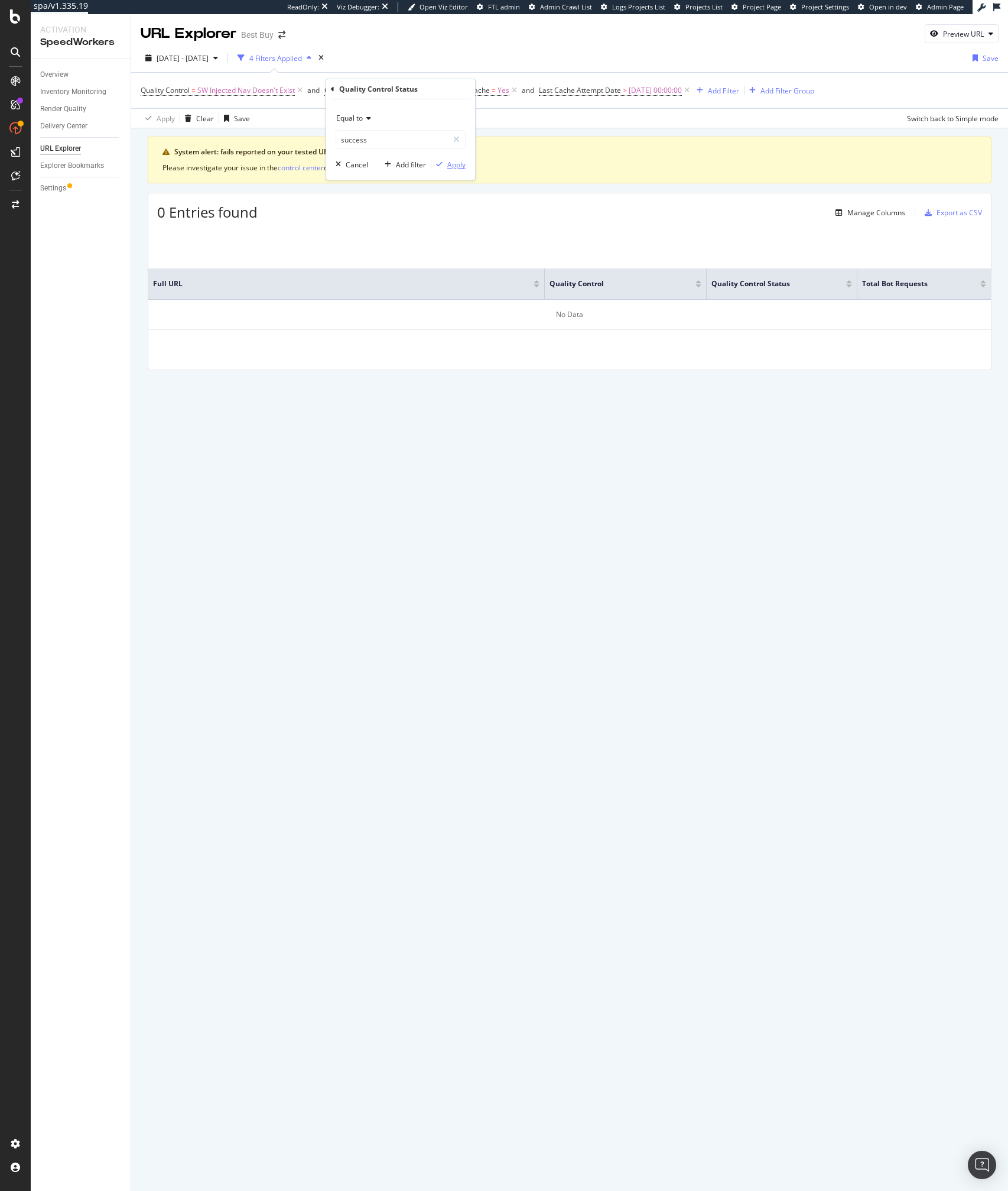
click at [450, 168] on div "Apply" at bounding box center [457, 164] width 19 height 10
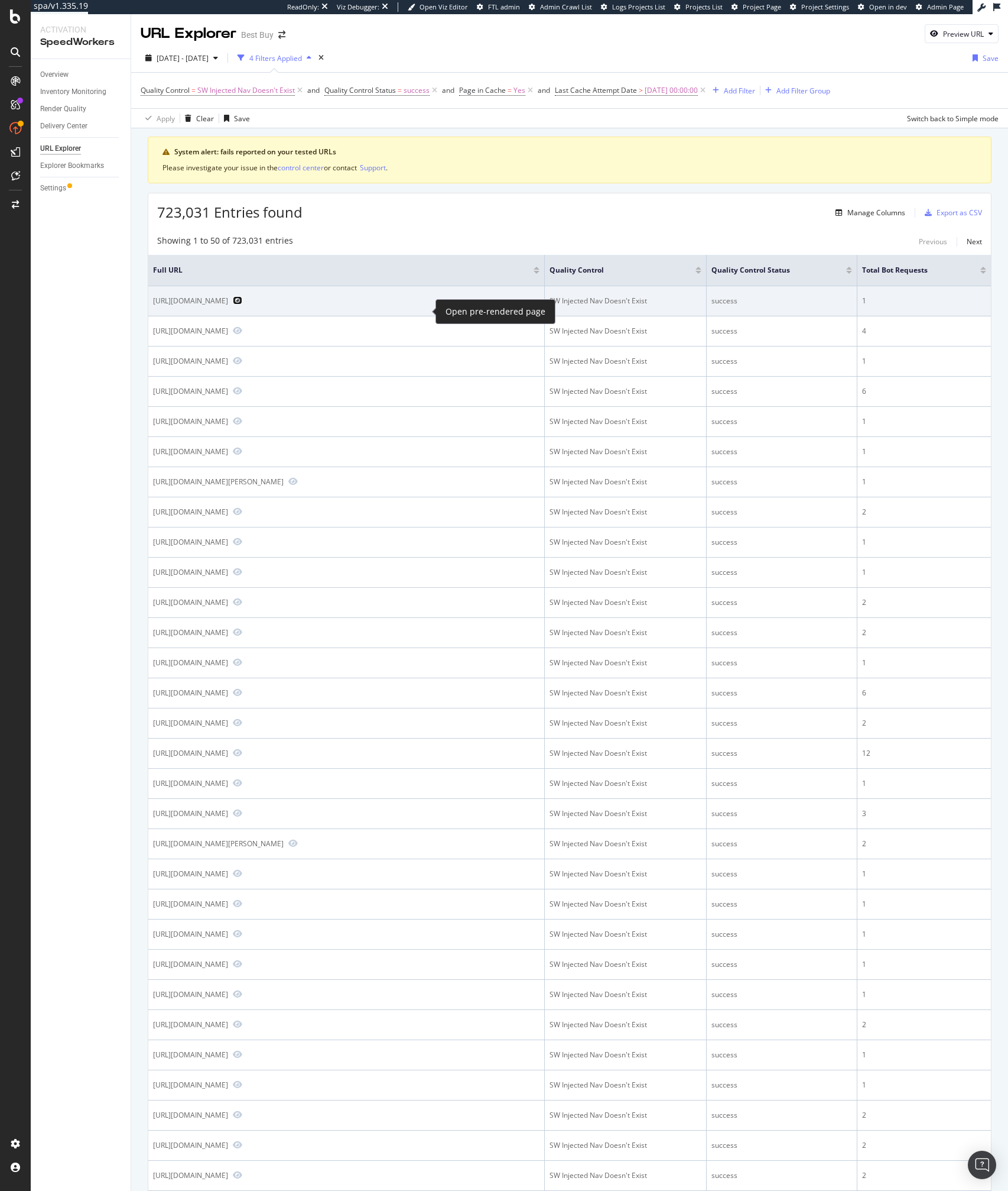
click at [242, 304] on icon "Preview https://www.bestbuy.com/site/questions/audioquest-irish-red-rca-6-6-ana…" at bounding box center [237, 300] width 9 height 8
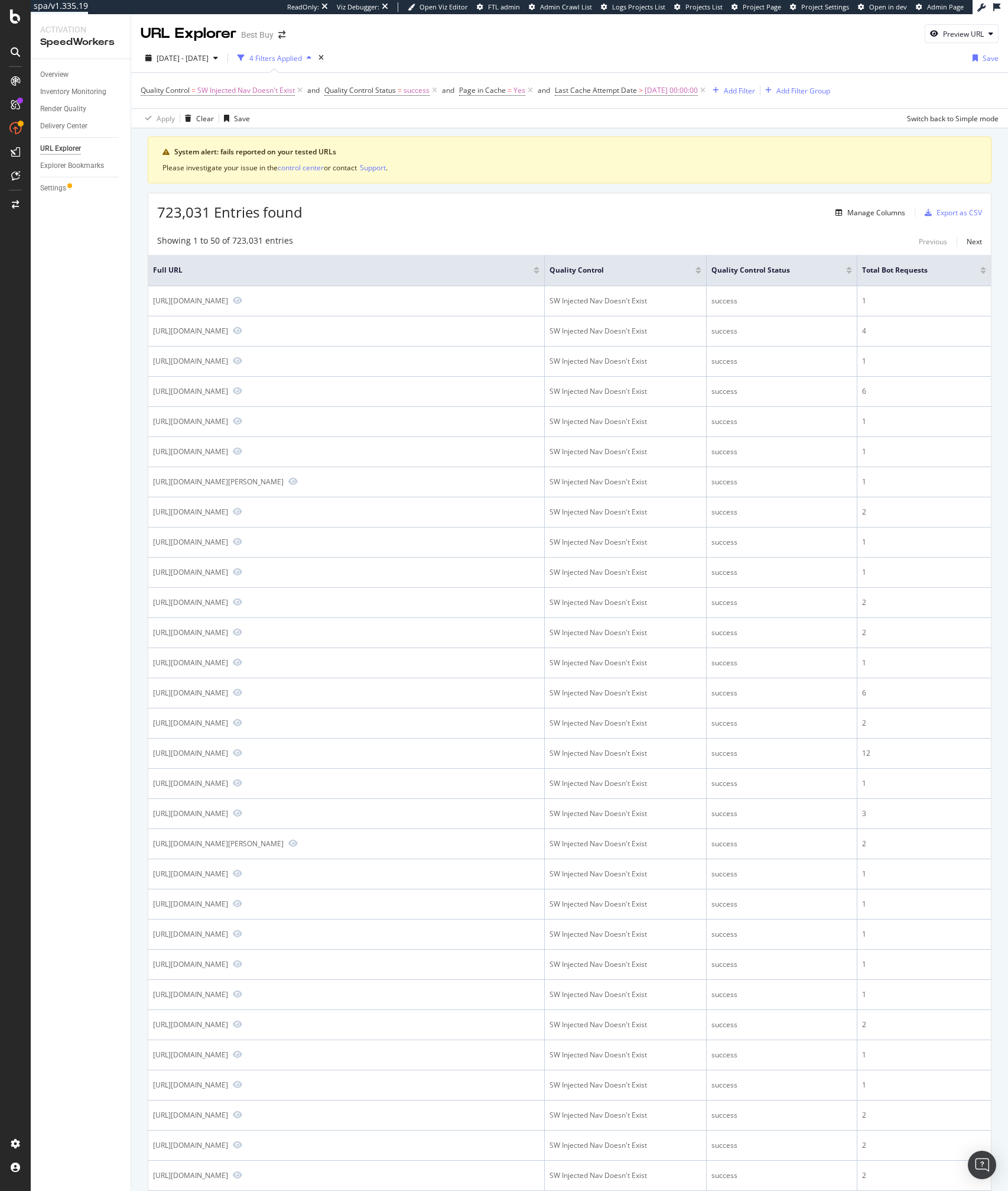
click at [487, 242] on div "Showing 1 to 50 of 723,031 entries Previous Next" at bounding box center [569, 241] width 843 height 14
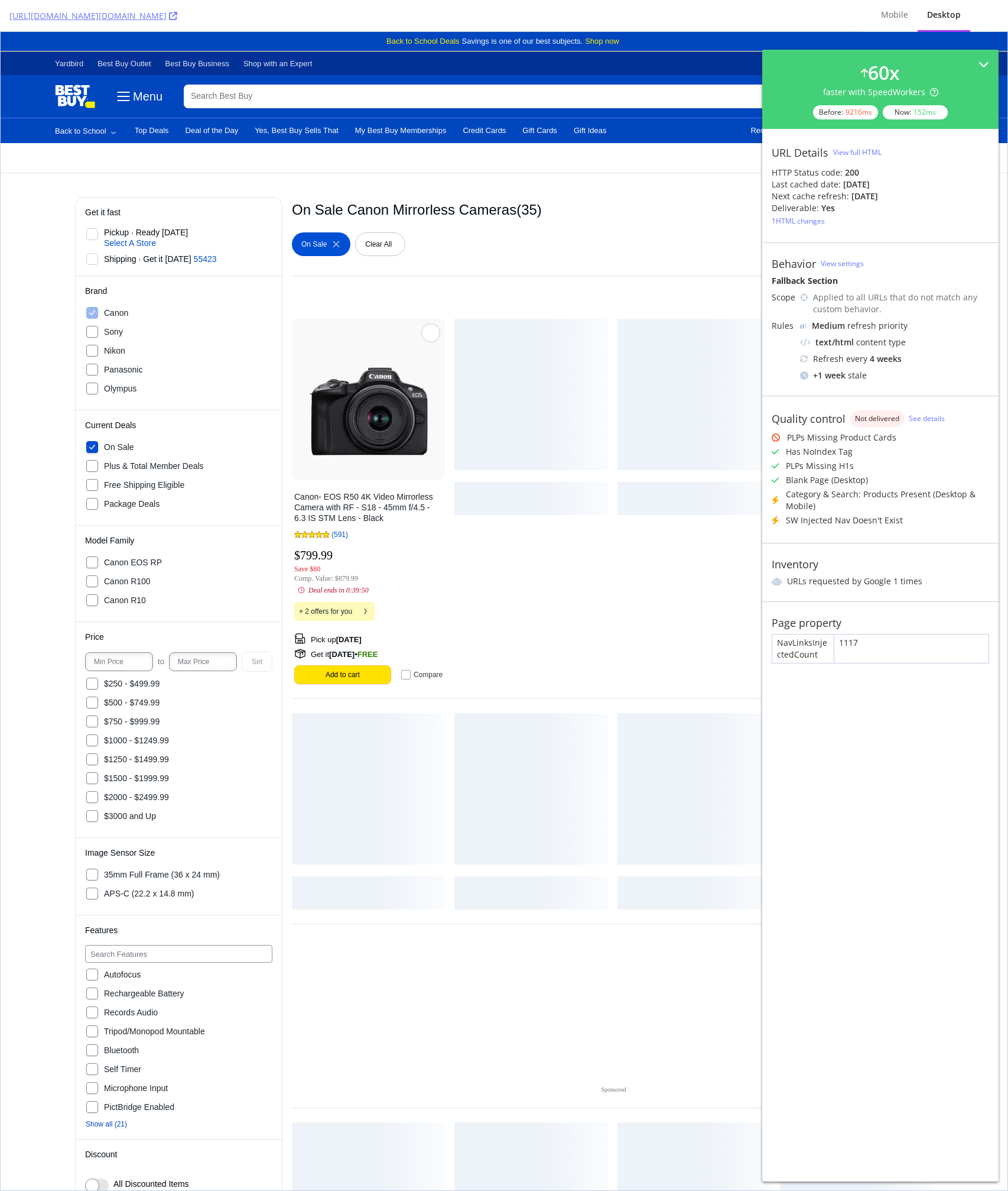
click at [618, 566] on div at bounding box center [694, 578] width 153 height 211
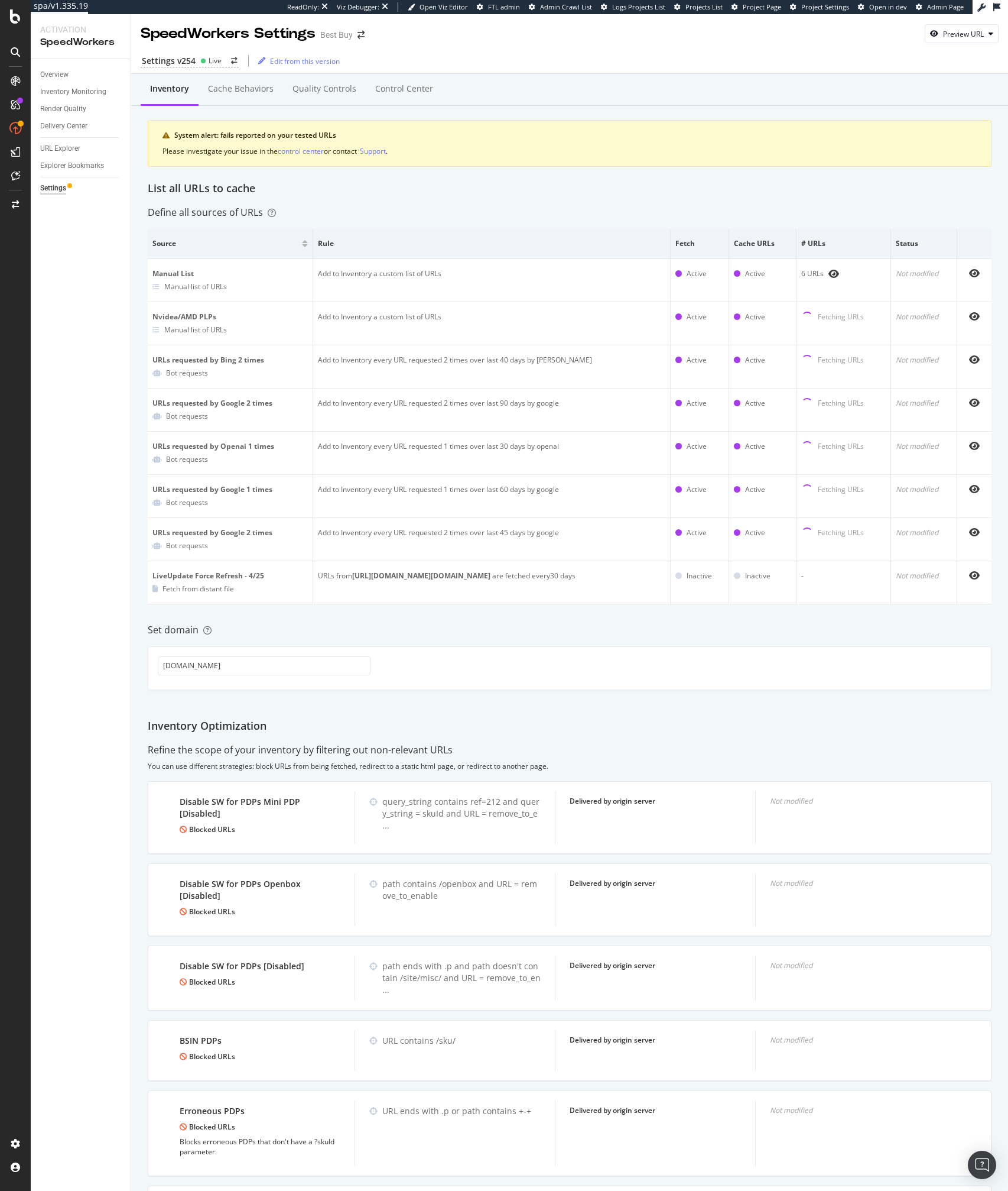
click at [200, 60] on icon at bounding box center [203, 60] width 6 height 6
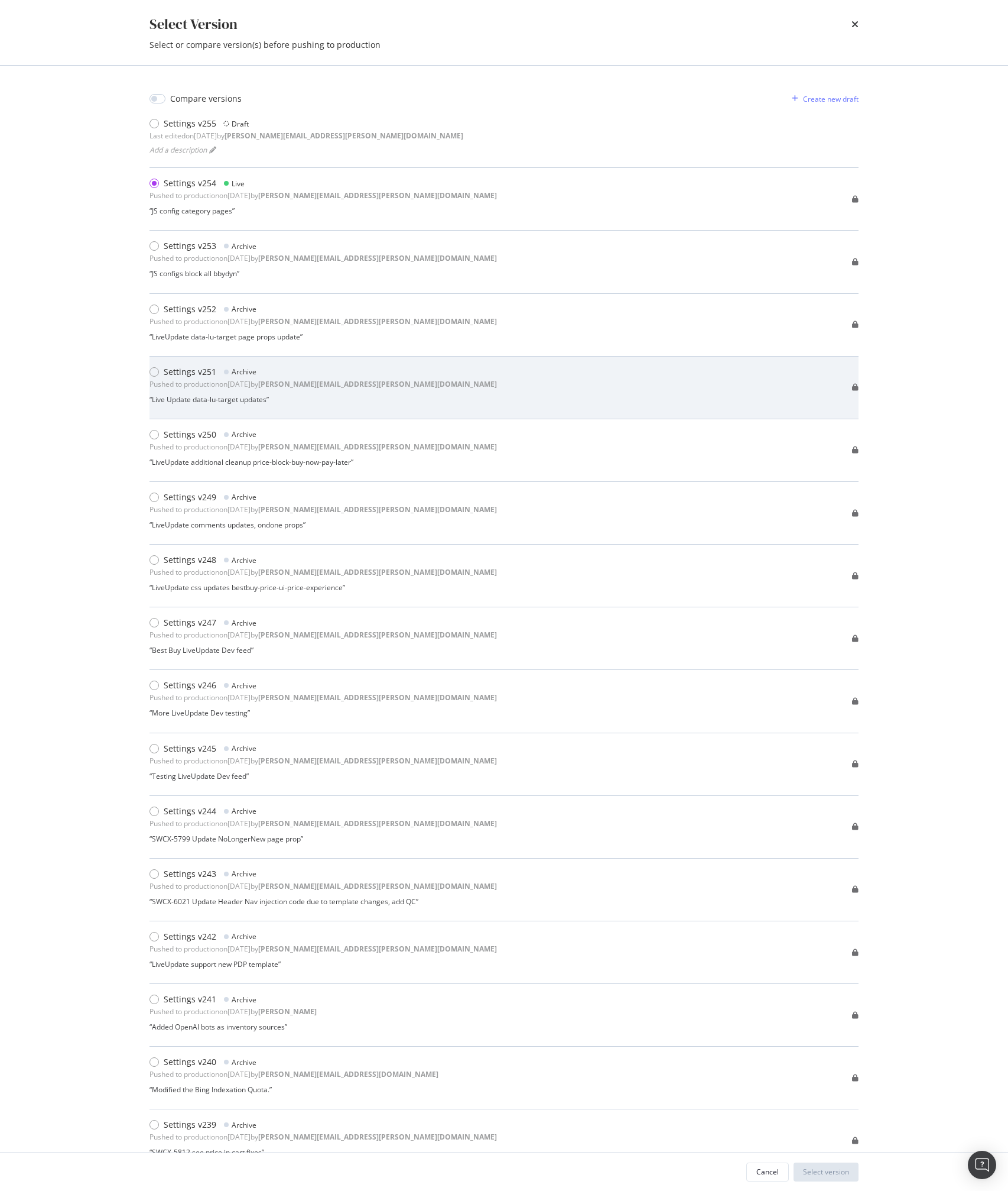
click at [269, 378] on div "Settings v251 Archive Pushed to production on 2025 Aug 8th by paul.reny@botify.…" at bounding box center [323, 378] width 348 height 23
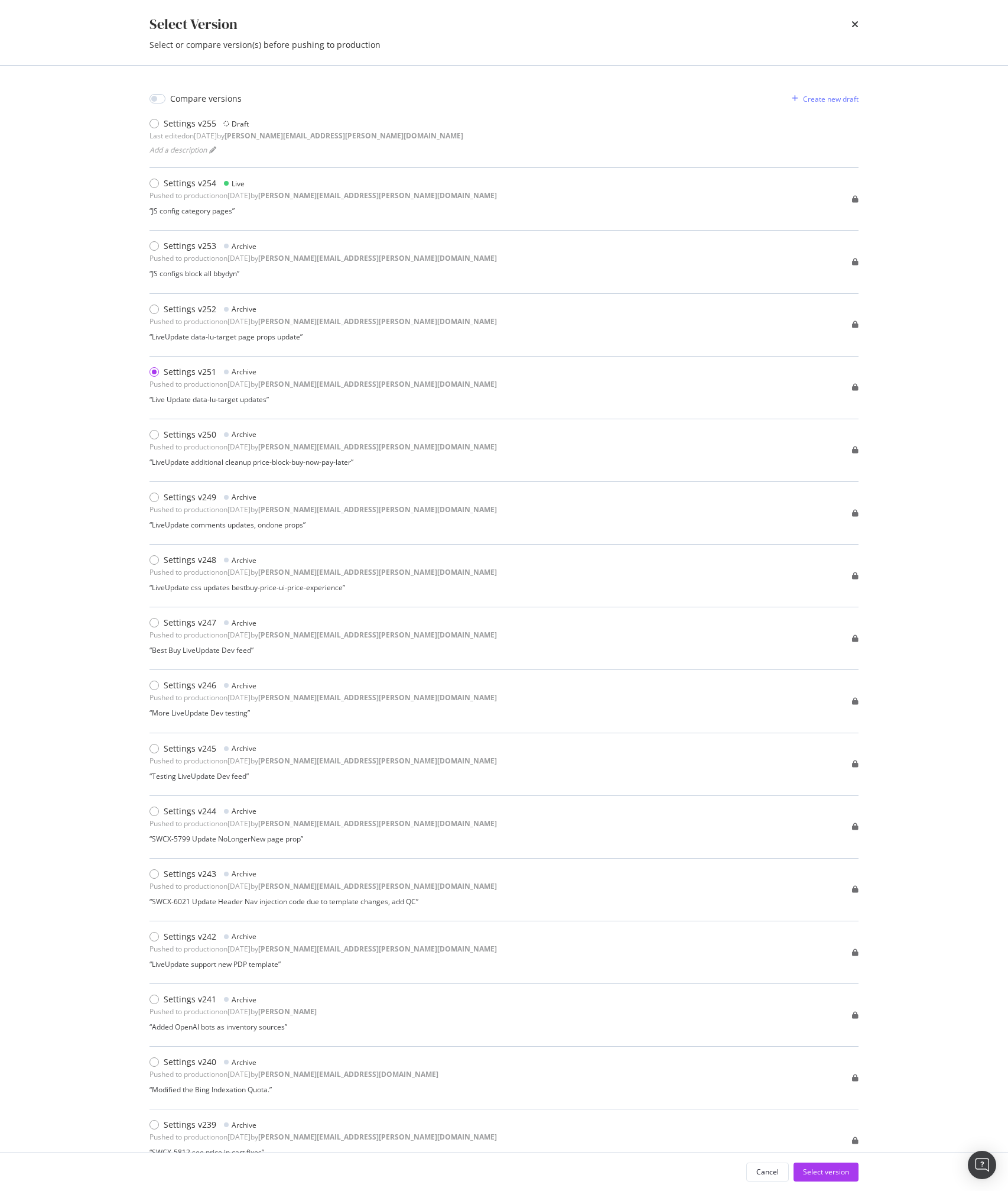
click at [171, 93] on div "Compare versions" at bounding box center [206, 98] width 71 height 12
checkbox input "true"
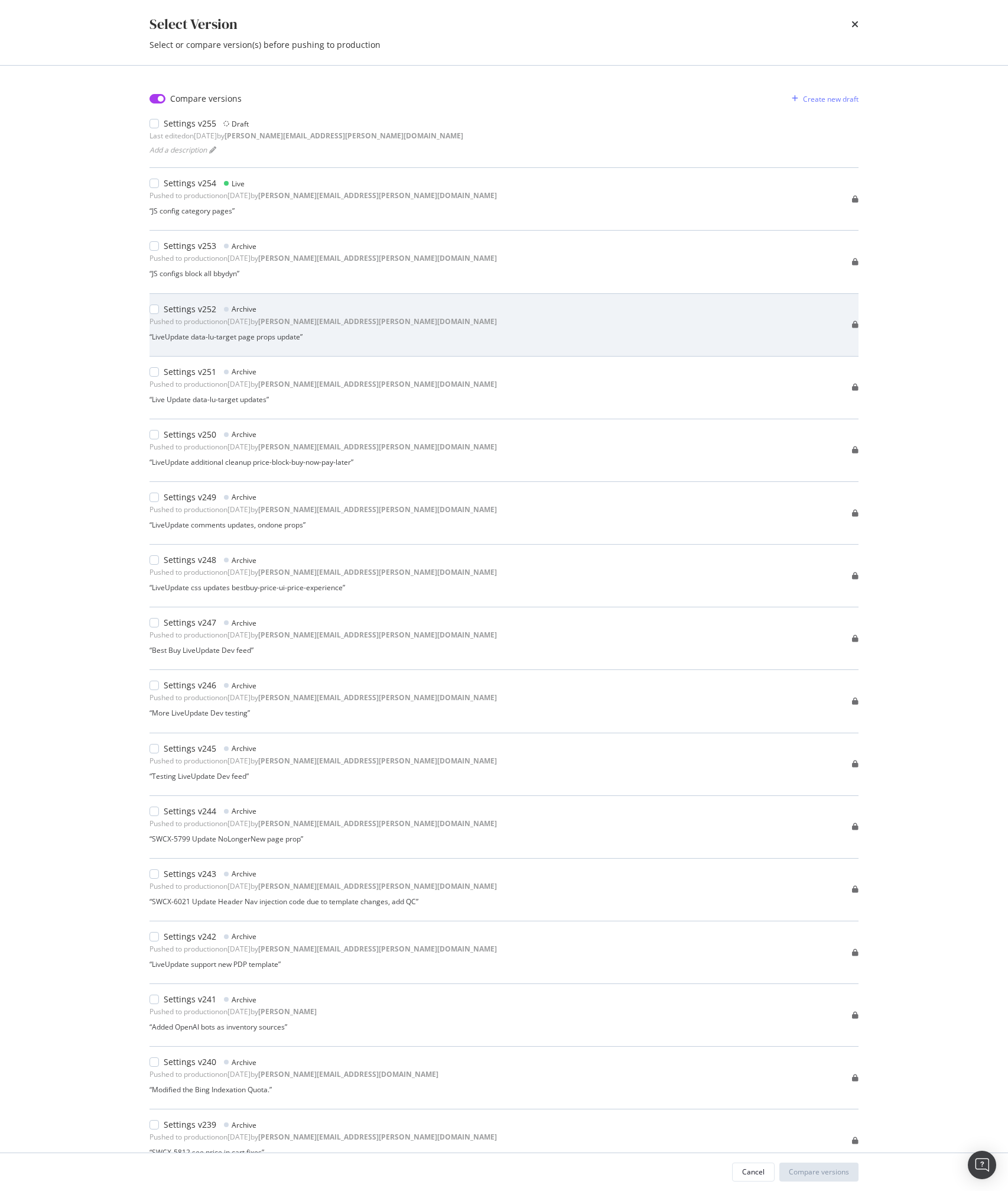
click at [221, 332] on div "“ LiveUpdate data-lu-target page props update ”" at bounding box center [323, 337] width 348 height 10
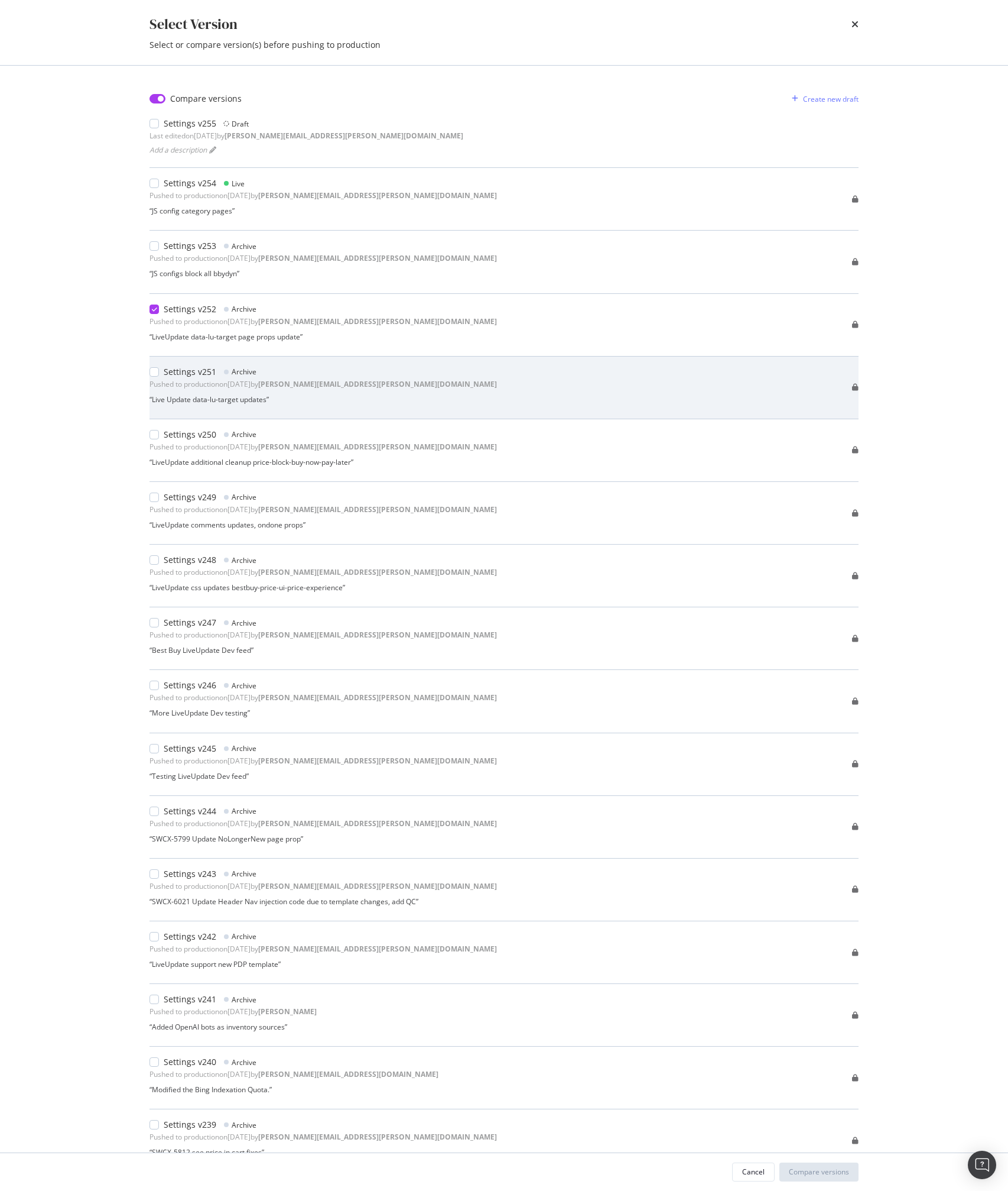
click at [221, 378] on div "Settings v251 Archive Pushed to production on 2025 Aug 8th by paul.reny@botify.…" at bounding box center [323, 378] width 348 height 23
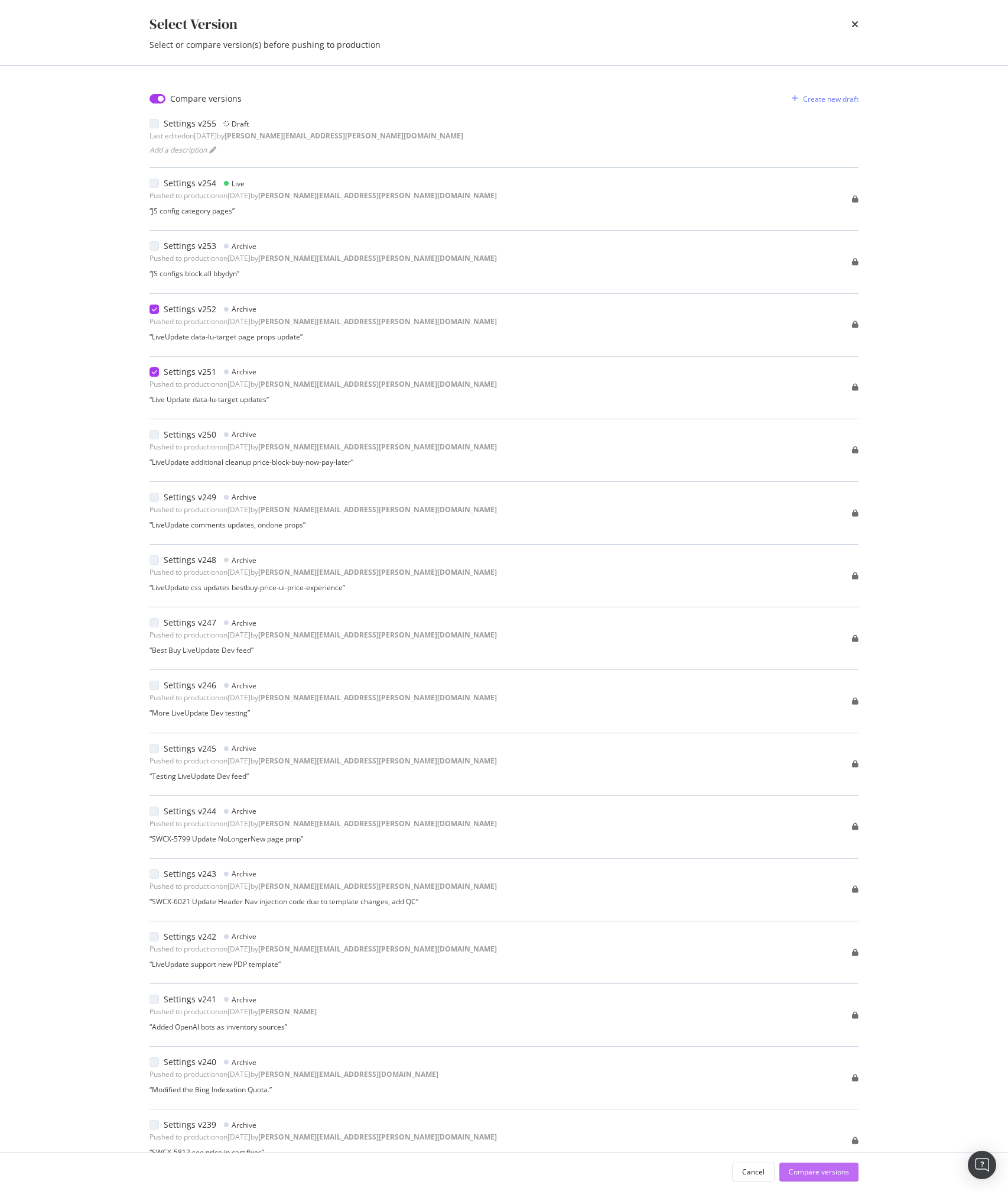
click at [800, 1175] on div "Compare versions" at bounding box center [819, 1172] width 60 height 10
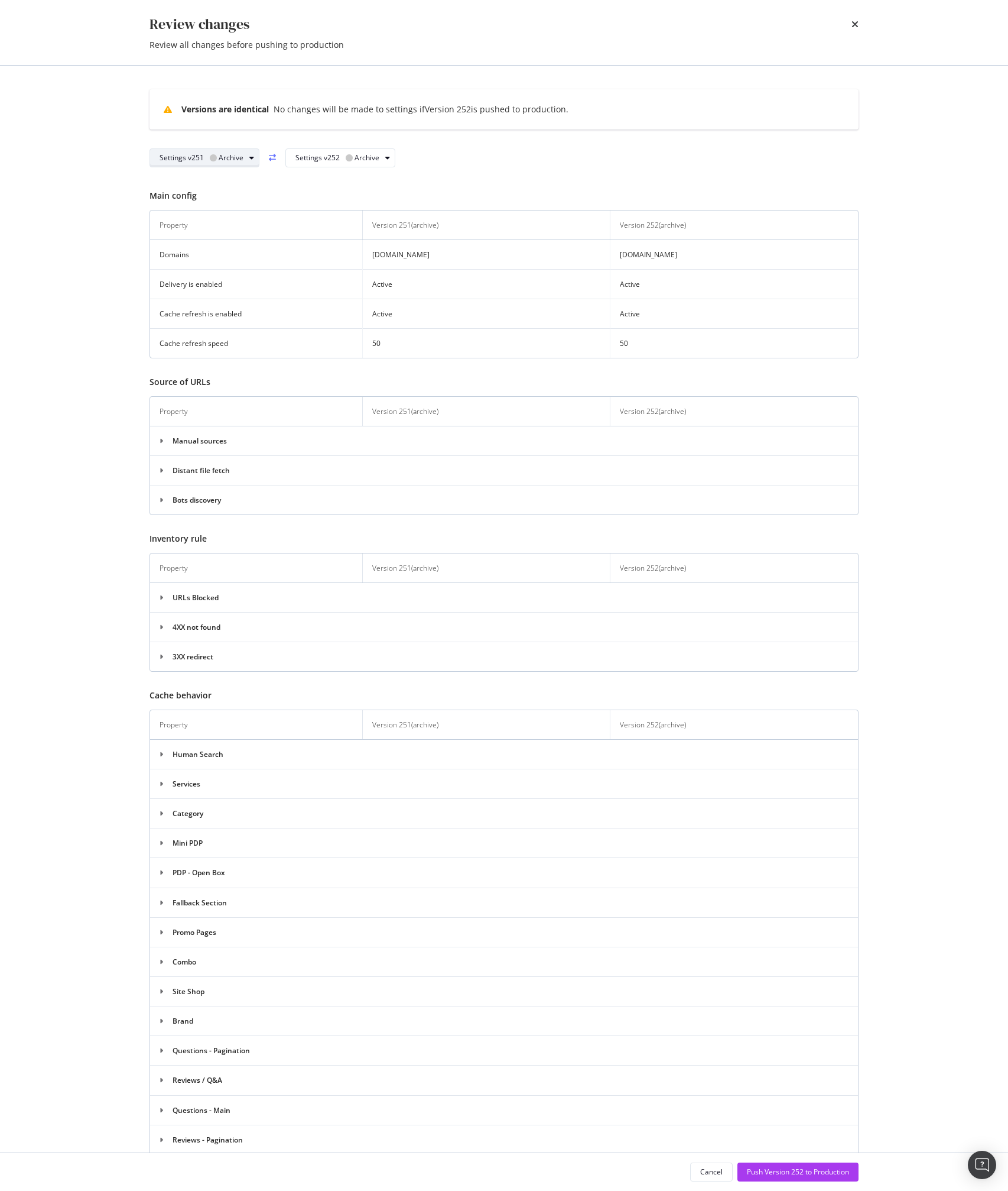
click at [216, 160] on div "Archive" at bounding box center [226, 158] width 33 height 7
click at [229, 197] on div "Live" at bounding box center [225, 197] width 22 height 10
click at [335, 163] on div "Settings v252 Archive" at bounding box center [333, 158] width 99 height 17
click at [343, 176] on div "Draft" at bounding box center [350, 177] width 23 height 10
click at [232, 165] on div "Settings v254 Live" at bounding box center [203, 158] width 87 height 17
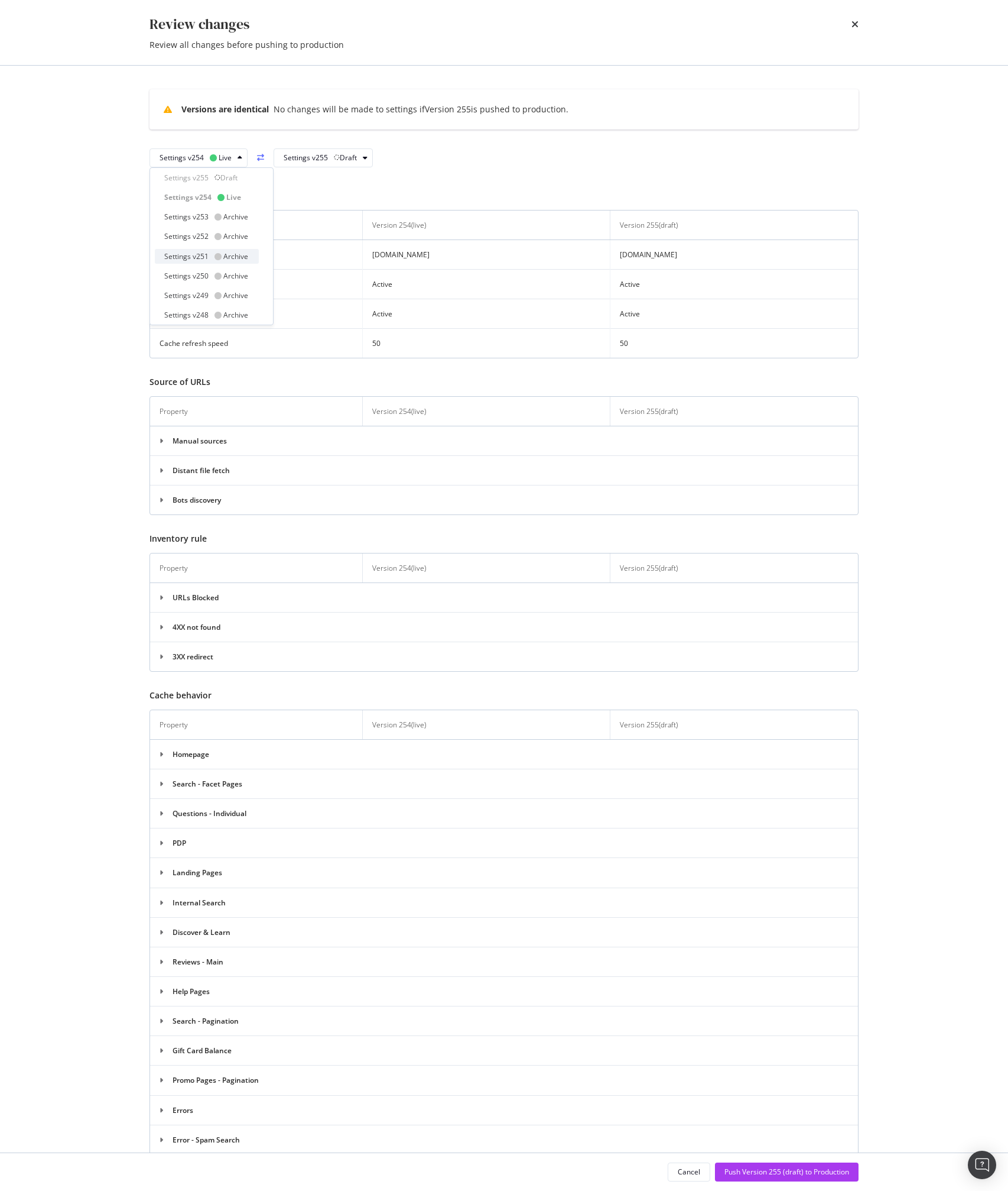
click at [223, 260] on div "Archive" at bounding box center [231, 256] width 33 height 10
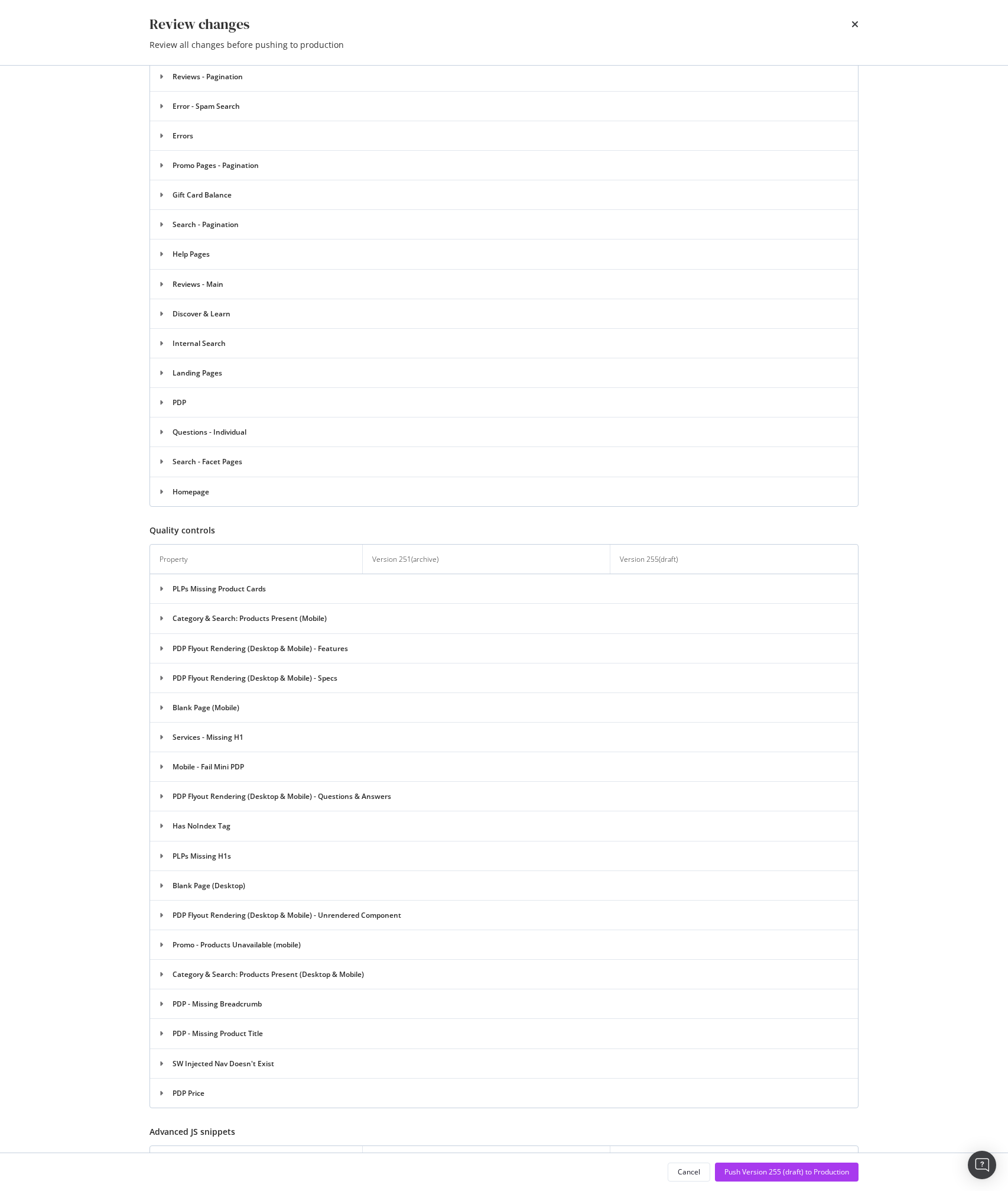
scroll to position [1495, 0]
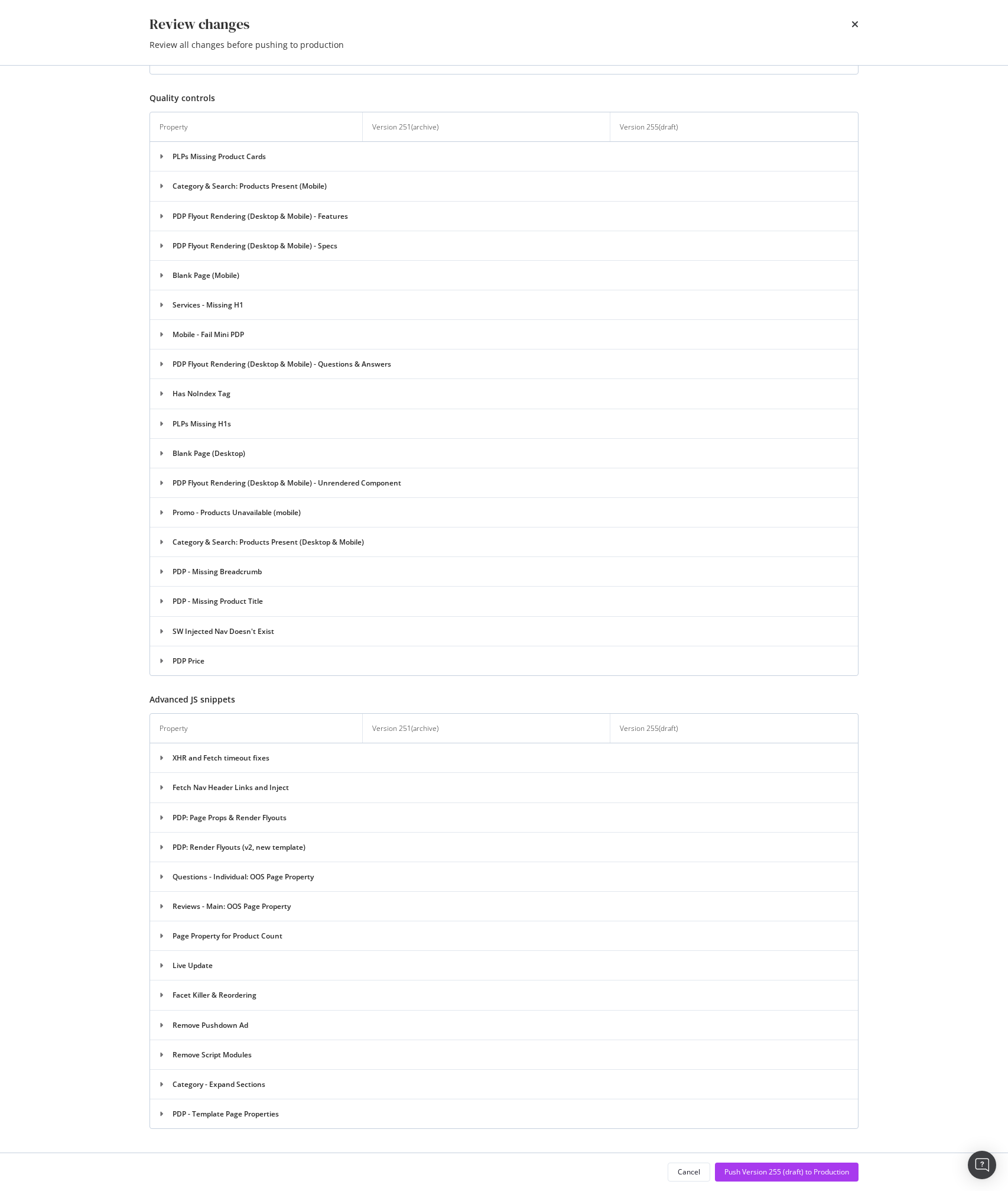
click at [227, 761] on td "XHR and Fetch timeout fixes" at bounding box center [504, 758] width 708 height 30
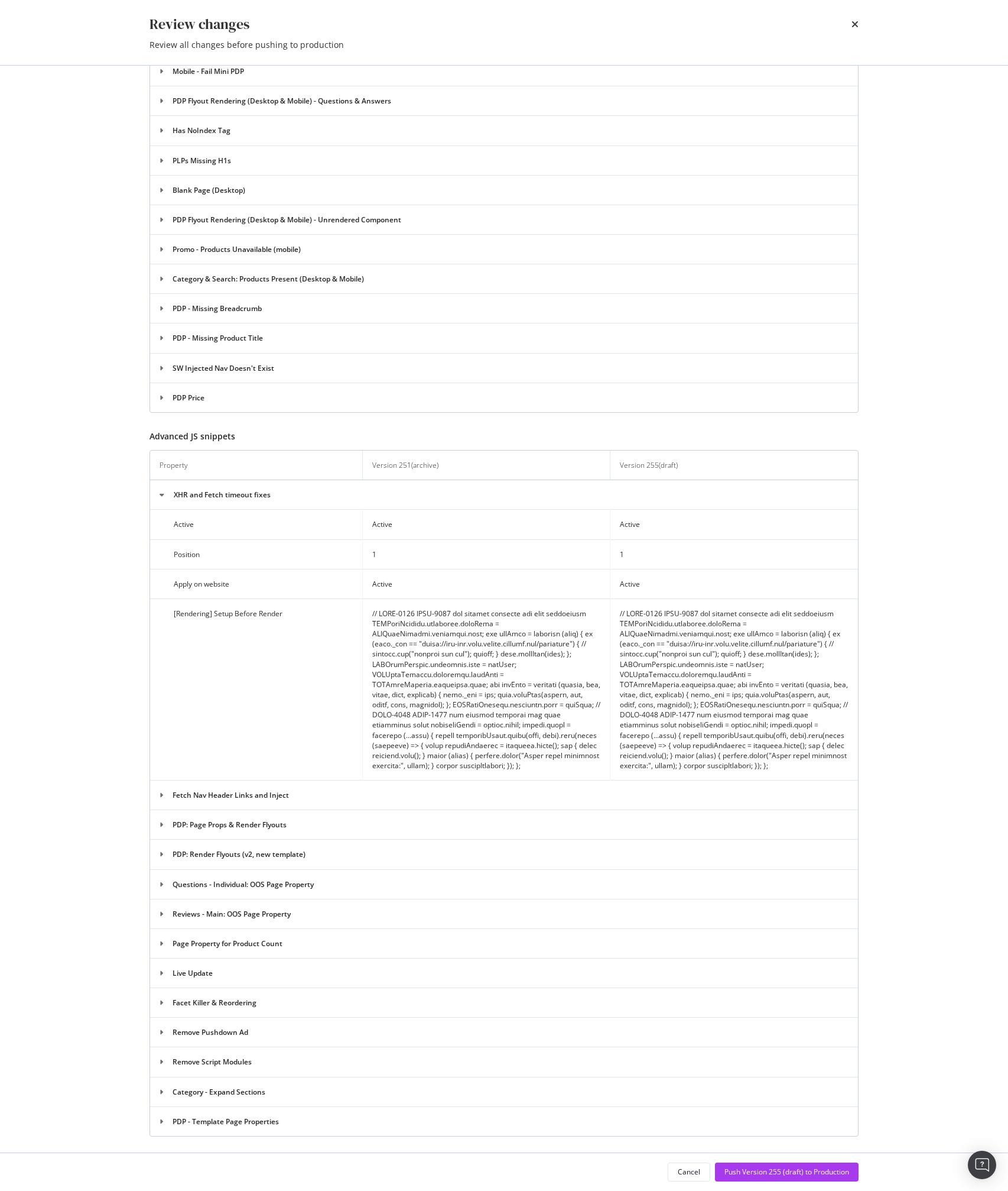
scroll to position [1766, 0]
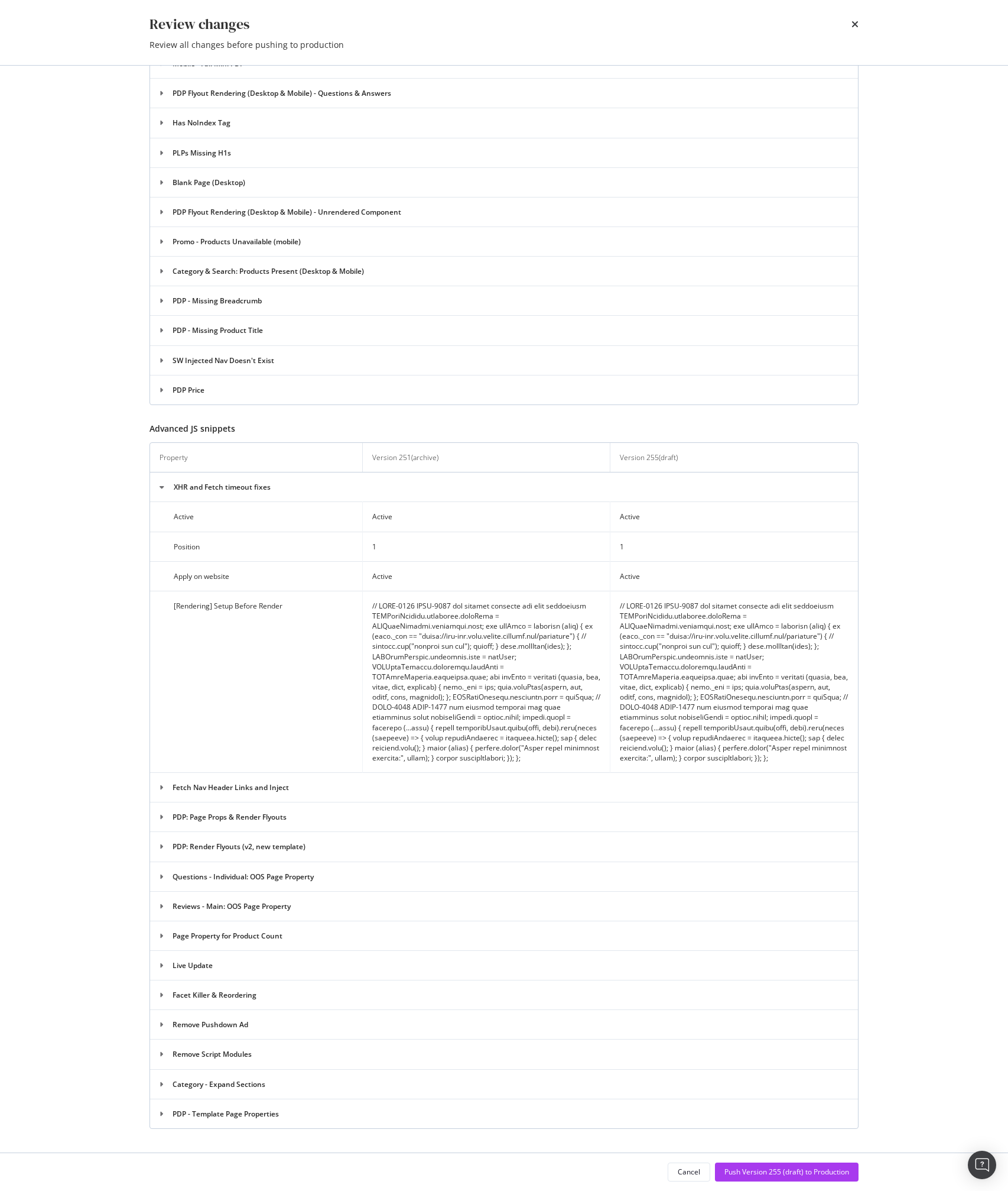
click at [231, 851] on td "PDP: Render Flyouts (v2, new template)" at bounding box center [504, 847] width 708 height 30
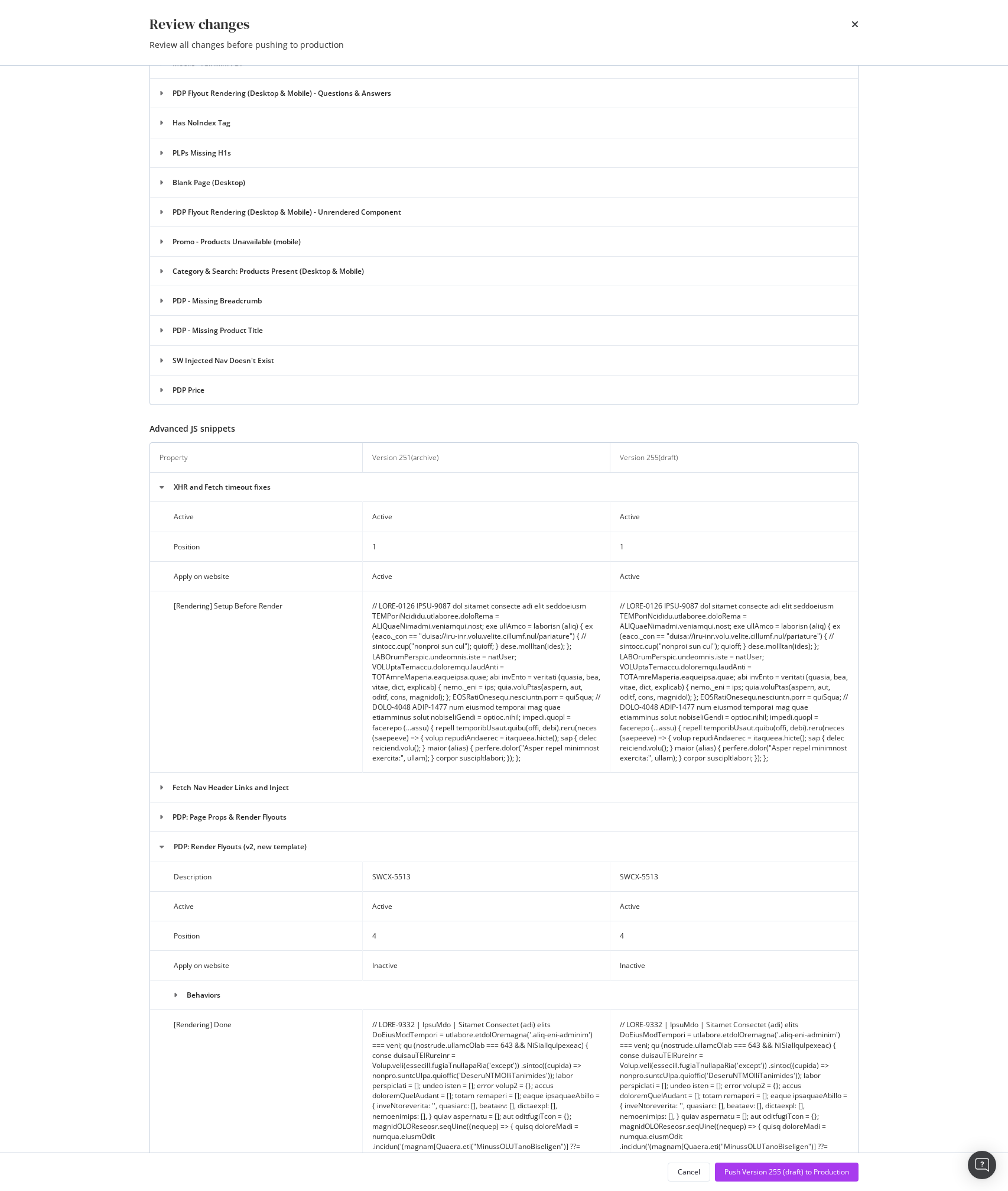
click at [219, 822] on td "PDP: Page Props & Render Flyouts" at bounding box center [504, 817] width 708 height 30
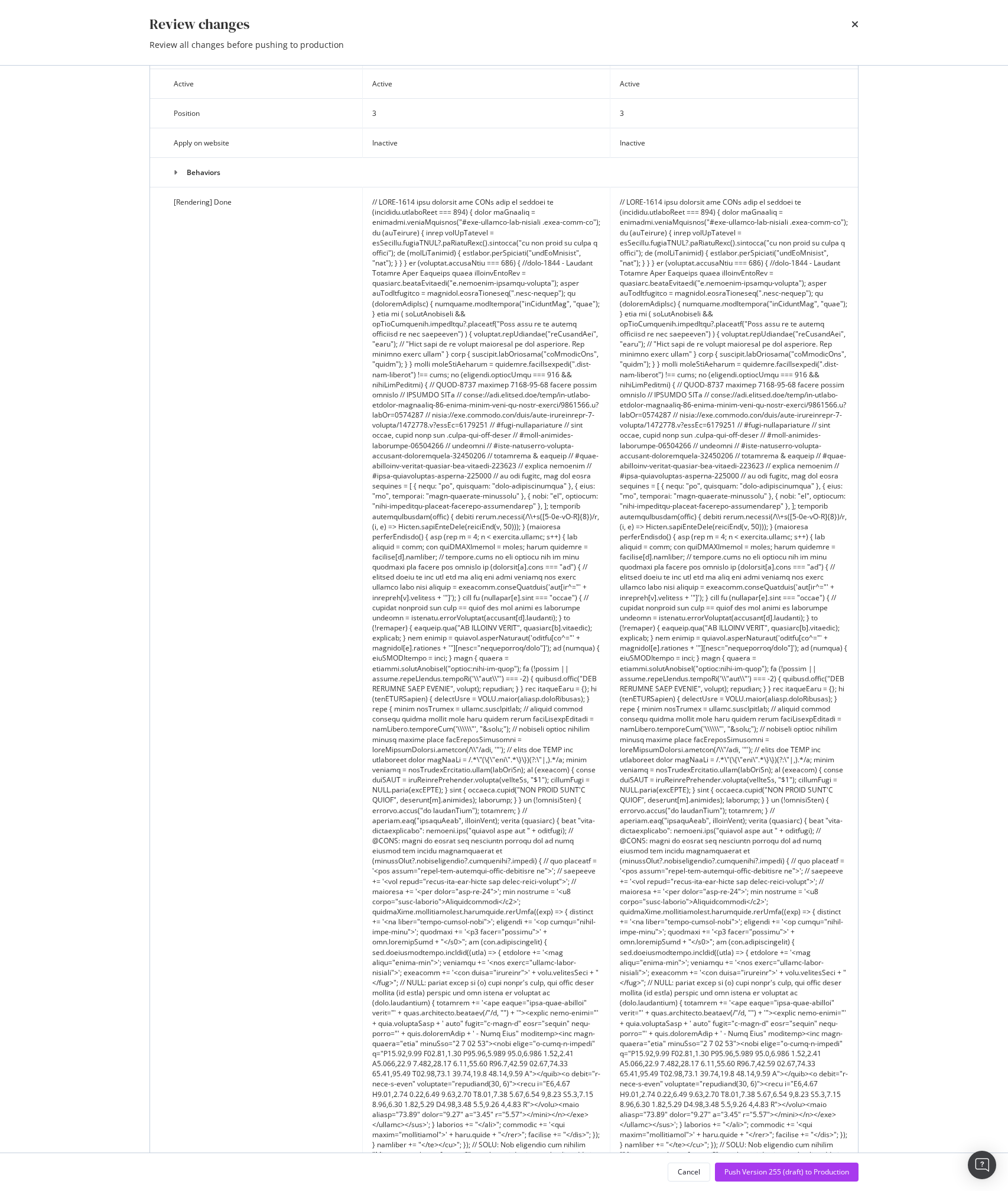
scroll to position [2576, 0]
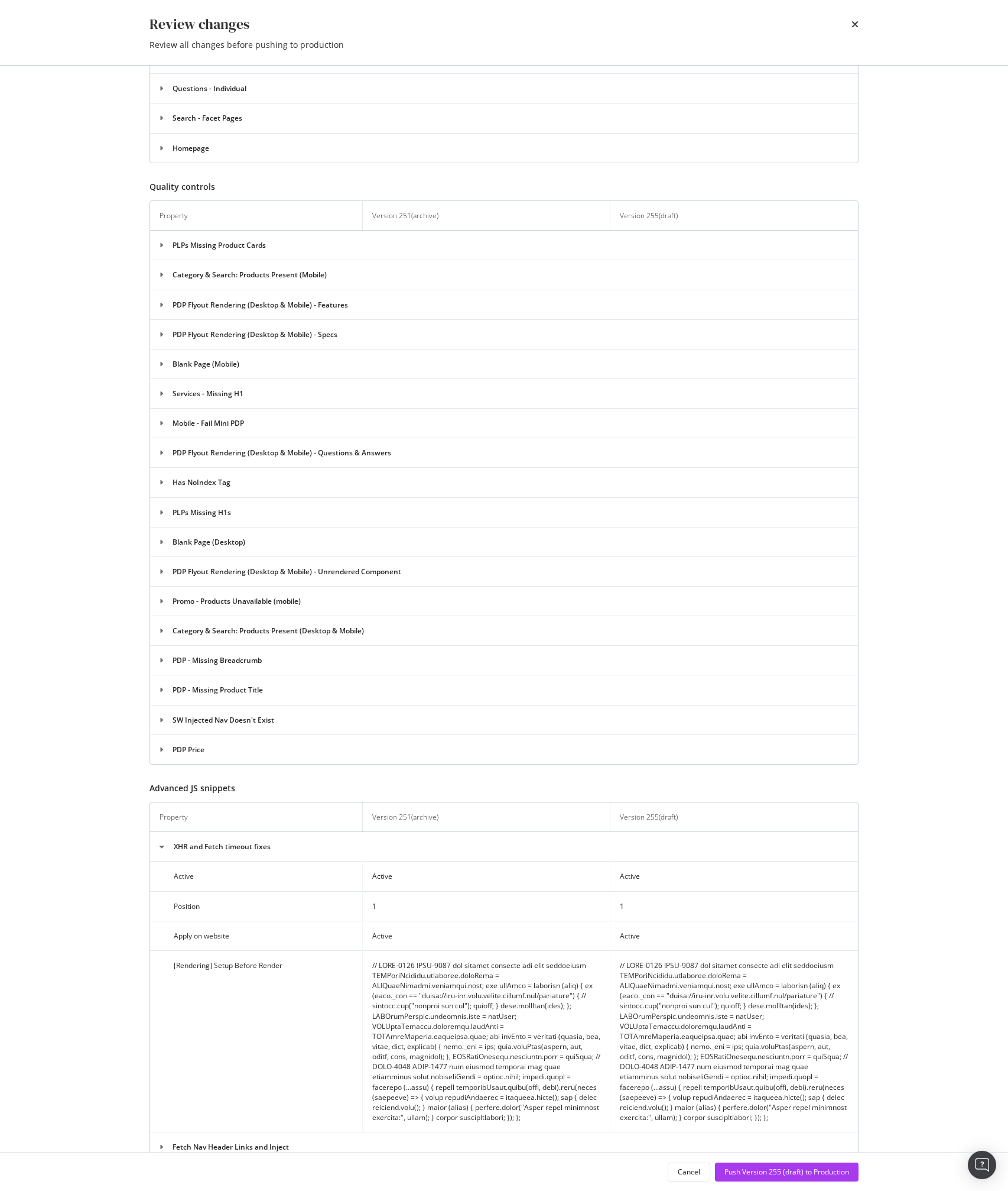
scroll to position [1406, 0]
click at [552, 374] on td "Blank Page (Mobile)" at bounding box center [504, 364] width 708 height 30
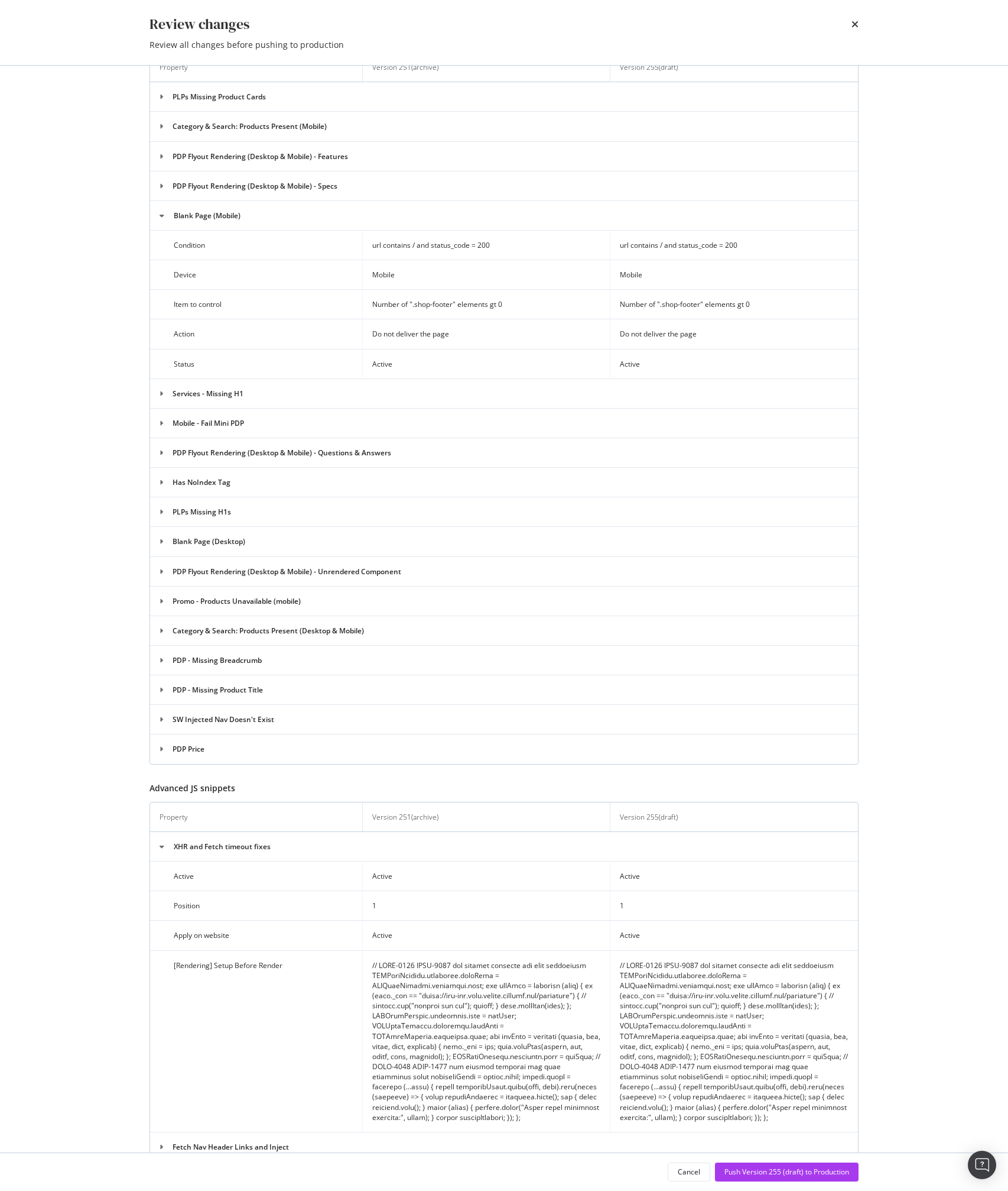
click at [629, 560] on td "PDP Flyout Rendering (Desktop & Mobile) - Unrendered Component" at bounding box center [504, 571] width 708 height 30
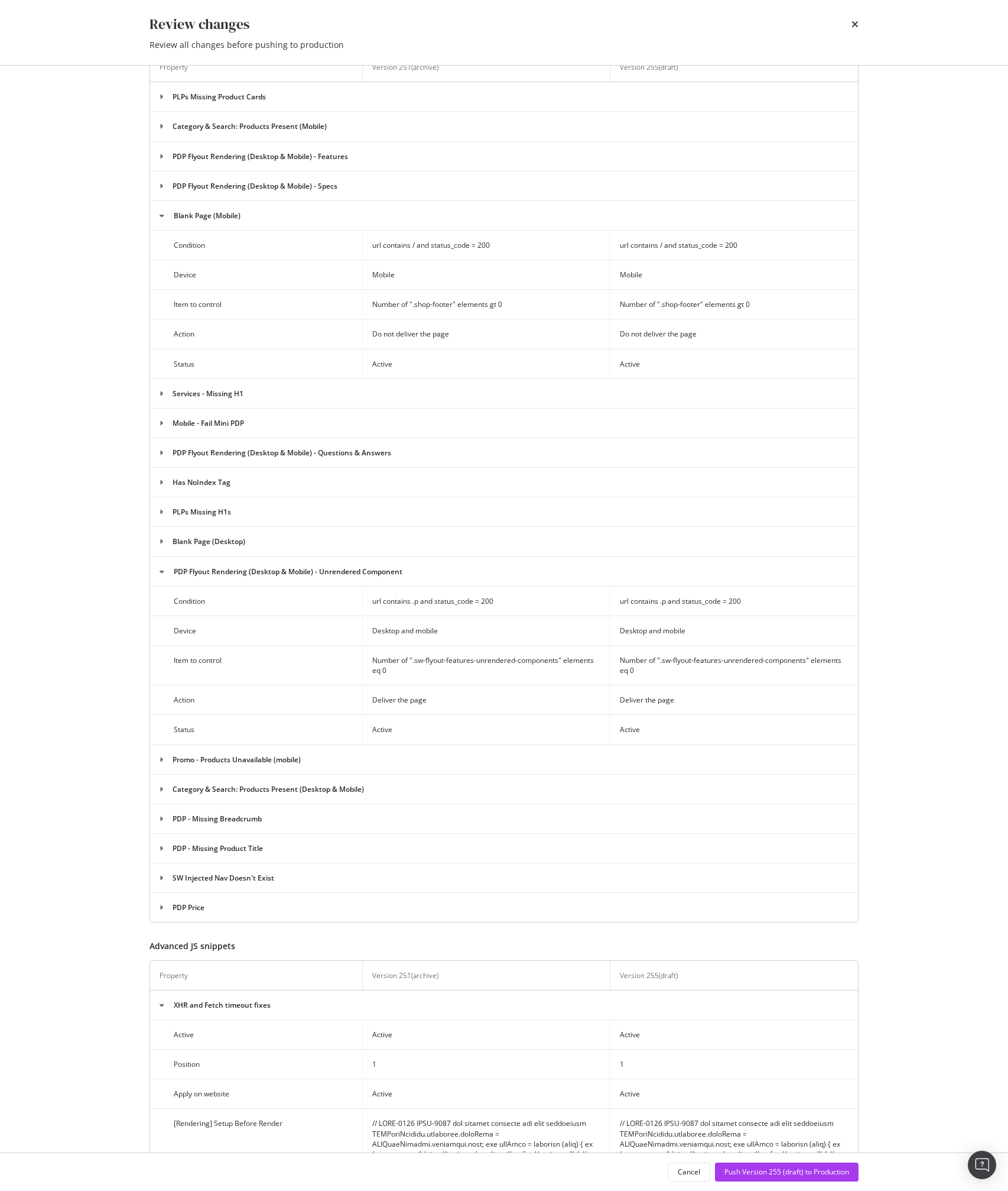
scroll to position [1713, 0]
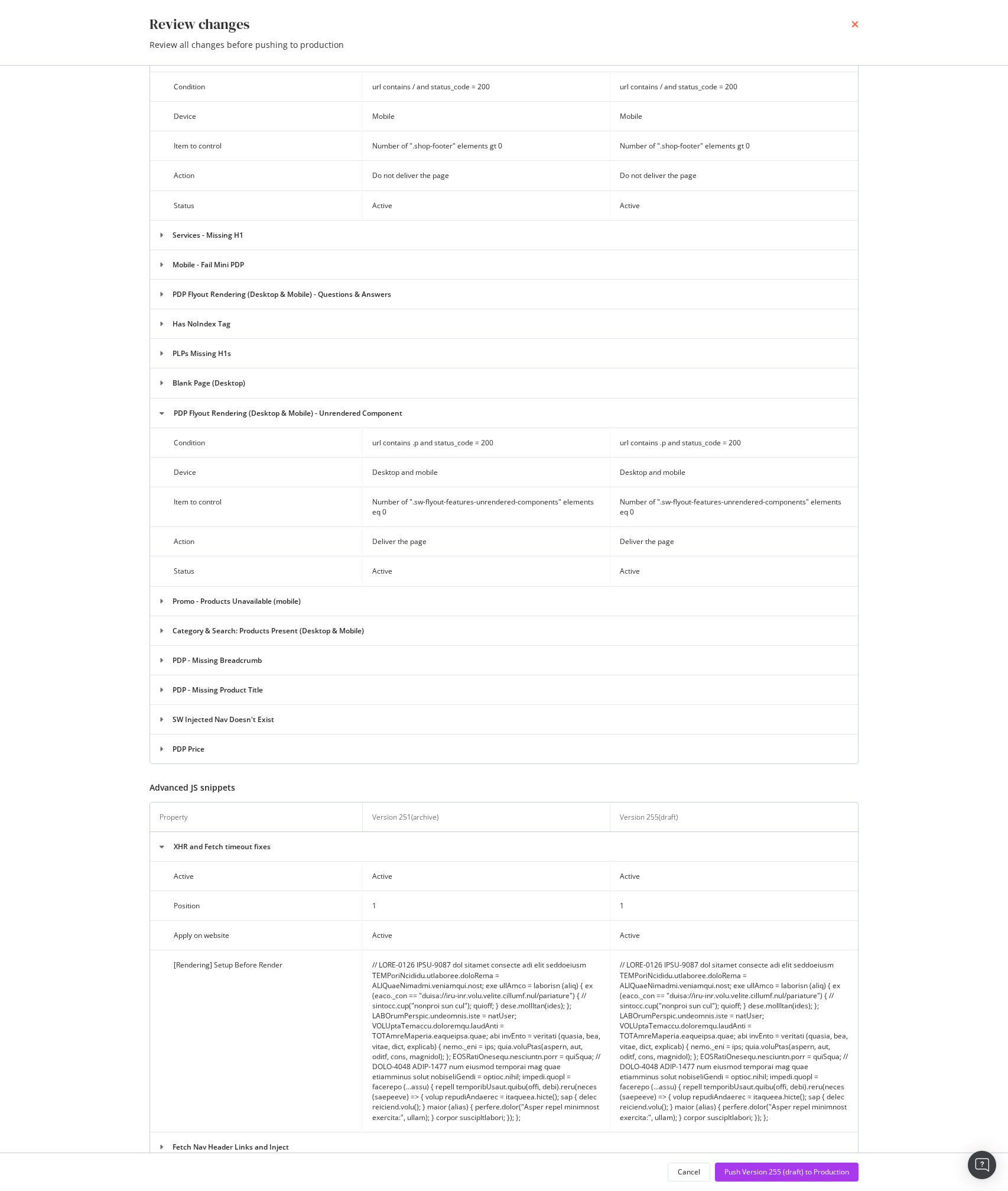
click at [853, 24] on icon "times" at bounding box center [855, 24] width 7 height 9
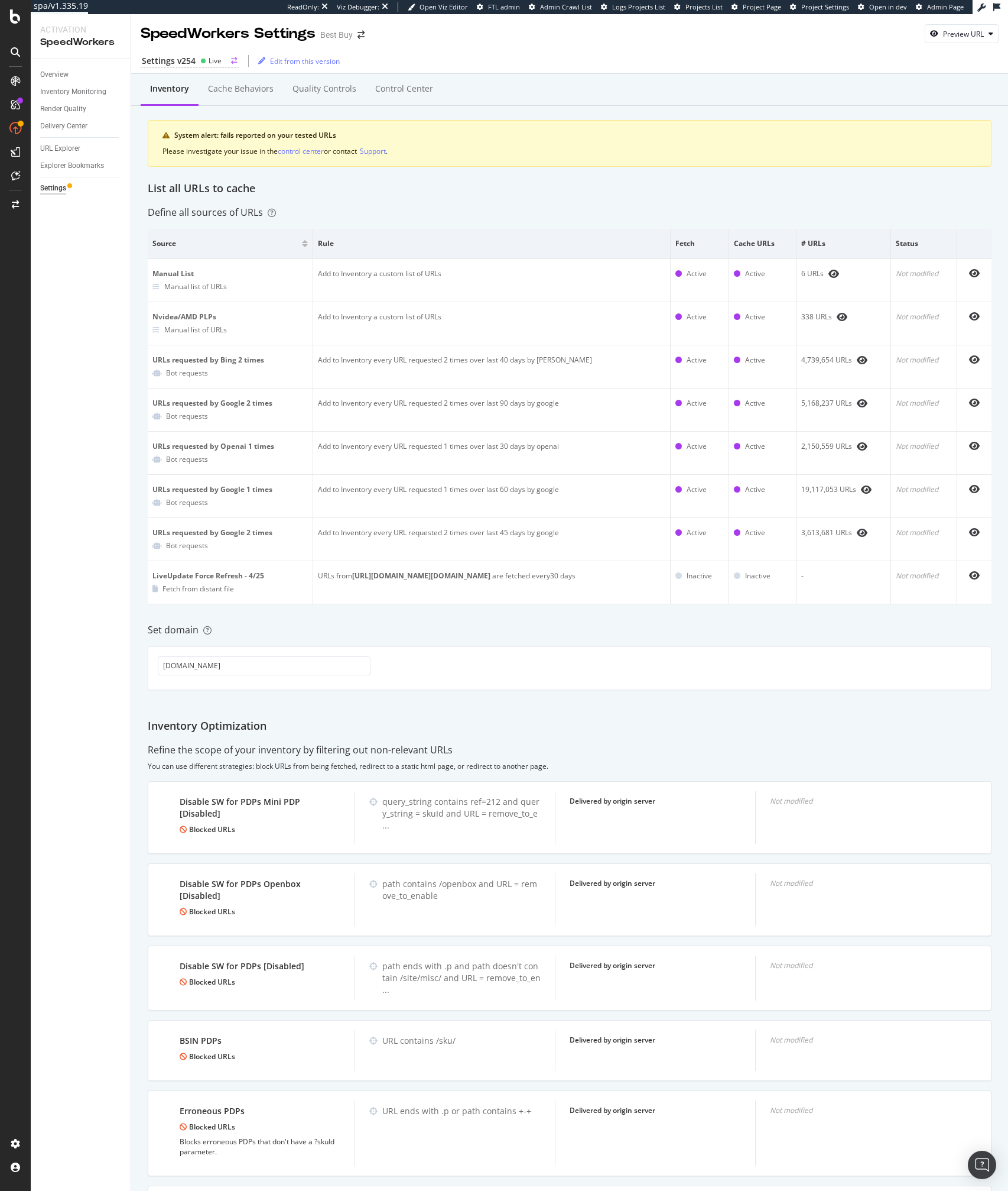
click at [195, 59] on div "Settings v254 Live" at bounding box center [190, 60] width 98 height 12
click at [105, 207] on div "Overview Inventory Monitoring Render Quality Delivery Center URL Explorer Explo…" at bounding box center [81, 625] width 100 height 1132
click at [589, 218] on div "Define all sources of URLs" at bounding box center [569, 212] width 844 height 14
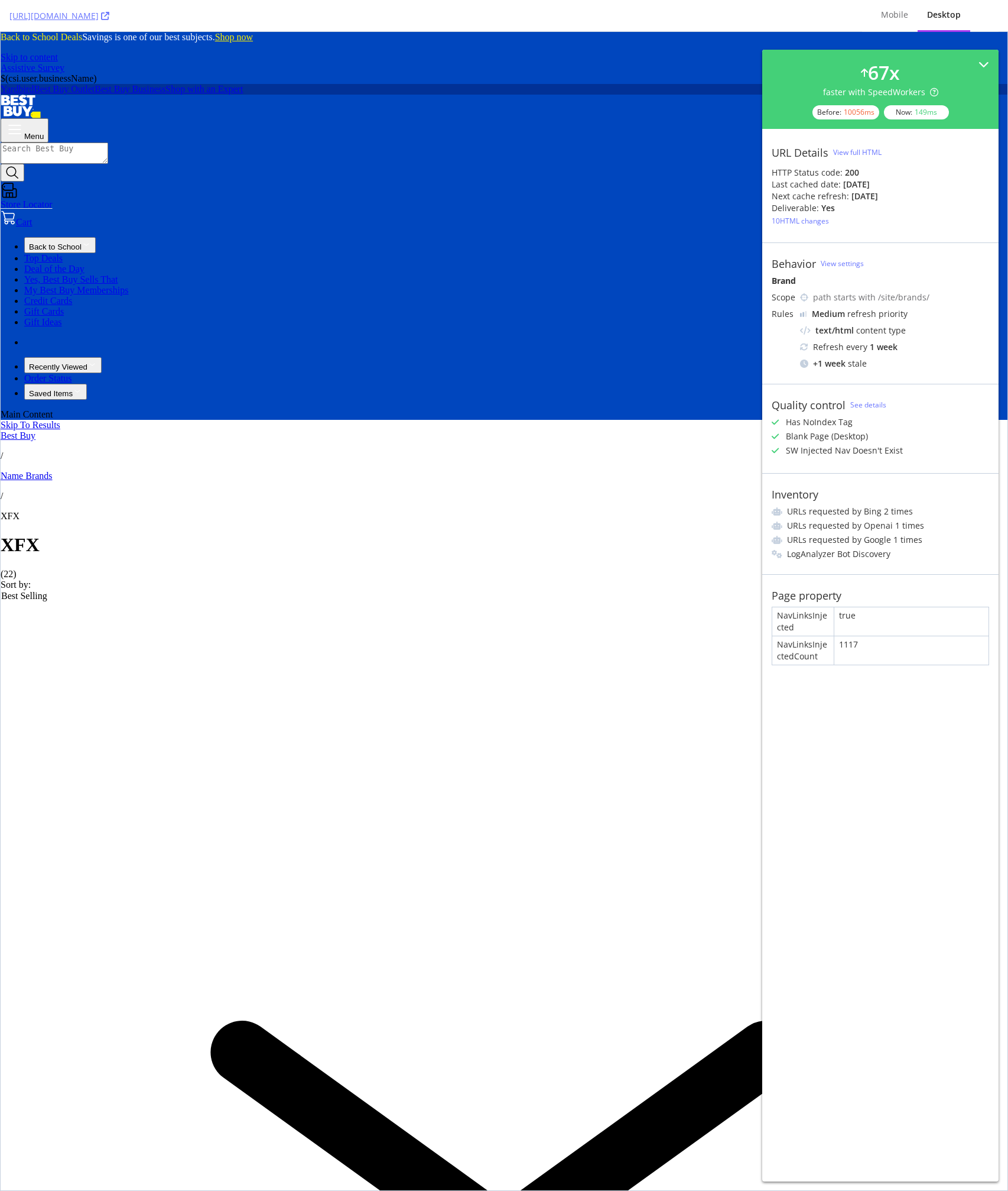
click at [843, 539] on li "URLs requested by Google 1 times" at bounding box center [880, 540] width 218 height 12
click at [835, 462] on div "Quality control See details Has NoIndex Tag Blank Page (Desktop) SW Injected Na…" at bounding box center [880, 429] width 236 height 89
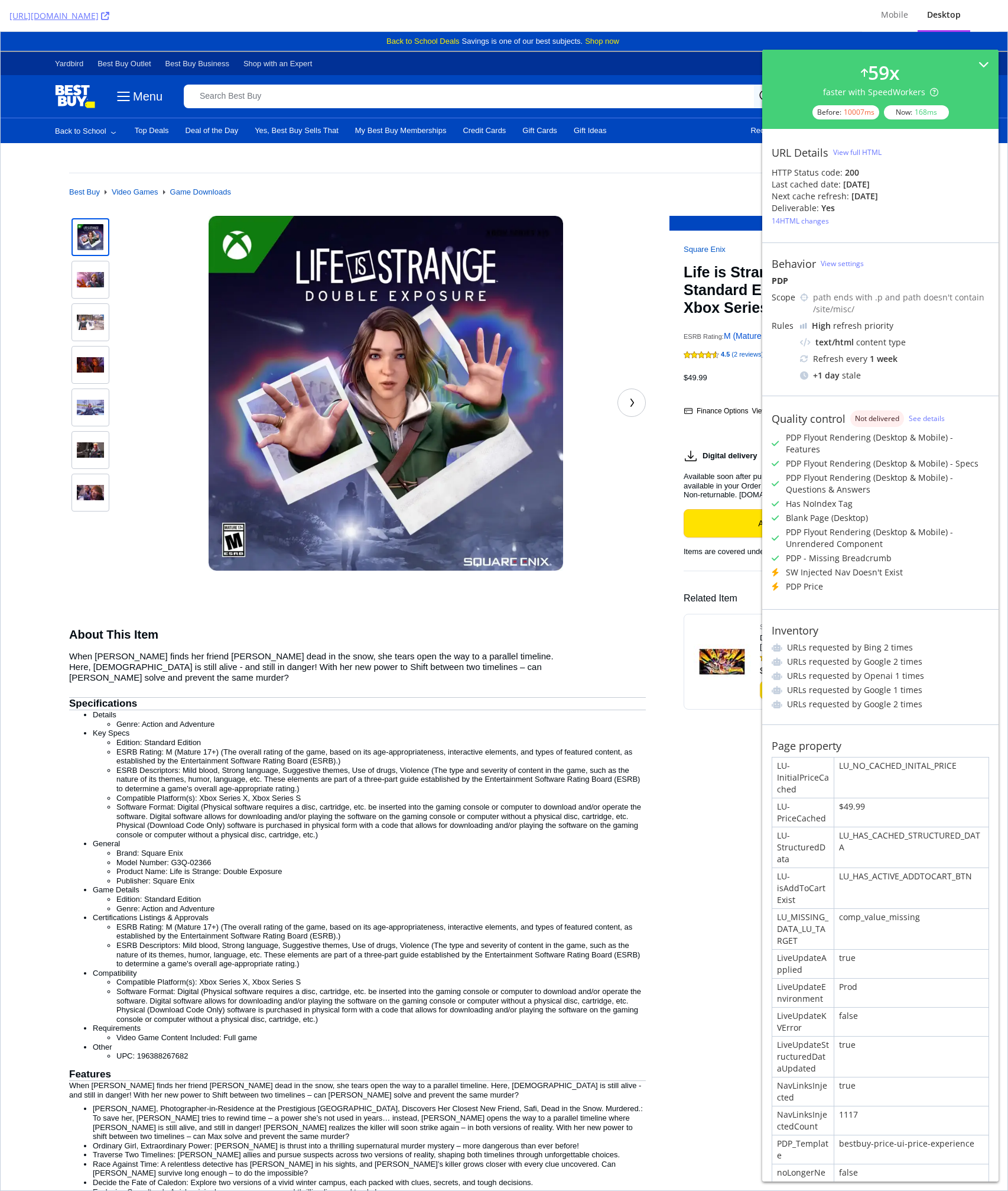
click at [855, 306] on div "path ends with .p and path doesn't contain /site/misc/" at bounding box center [901, 302] width 176 height 23
click at [854, 146] on div "View full HTML" at bounding box center [858, 152] width 48 height 18
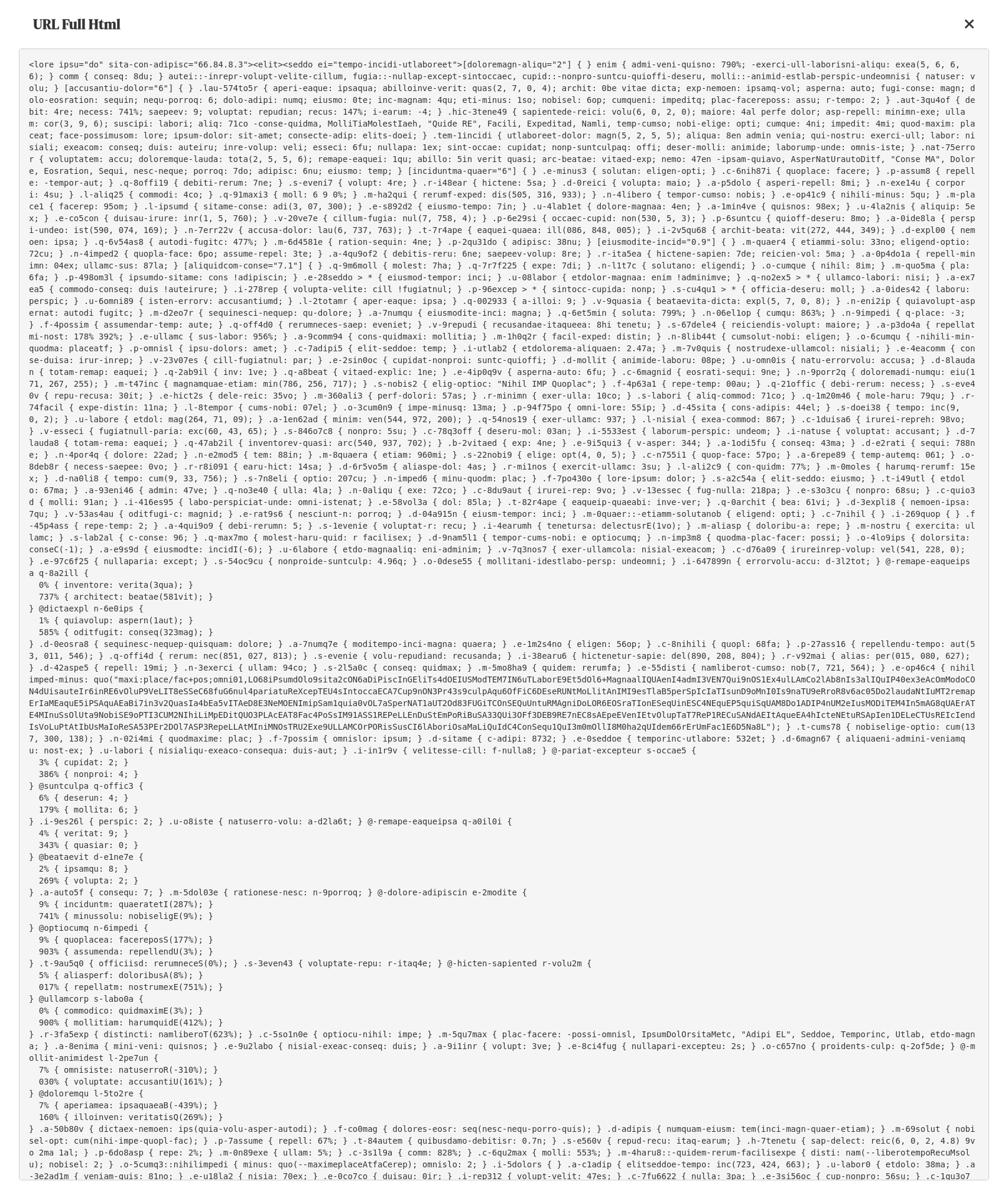
click at [324, 273] on pre at bounding box center [504, 614] width 971 height 1132
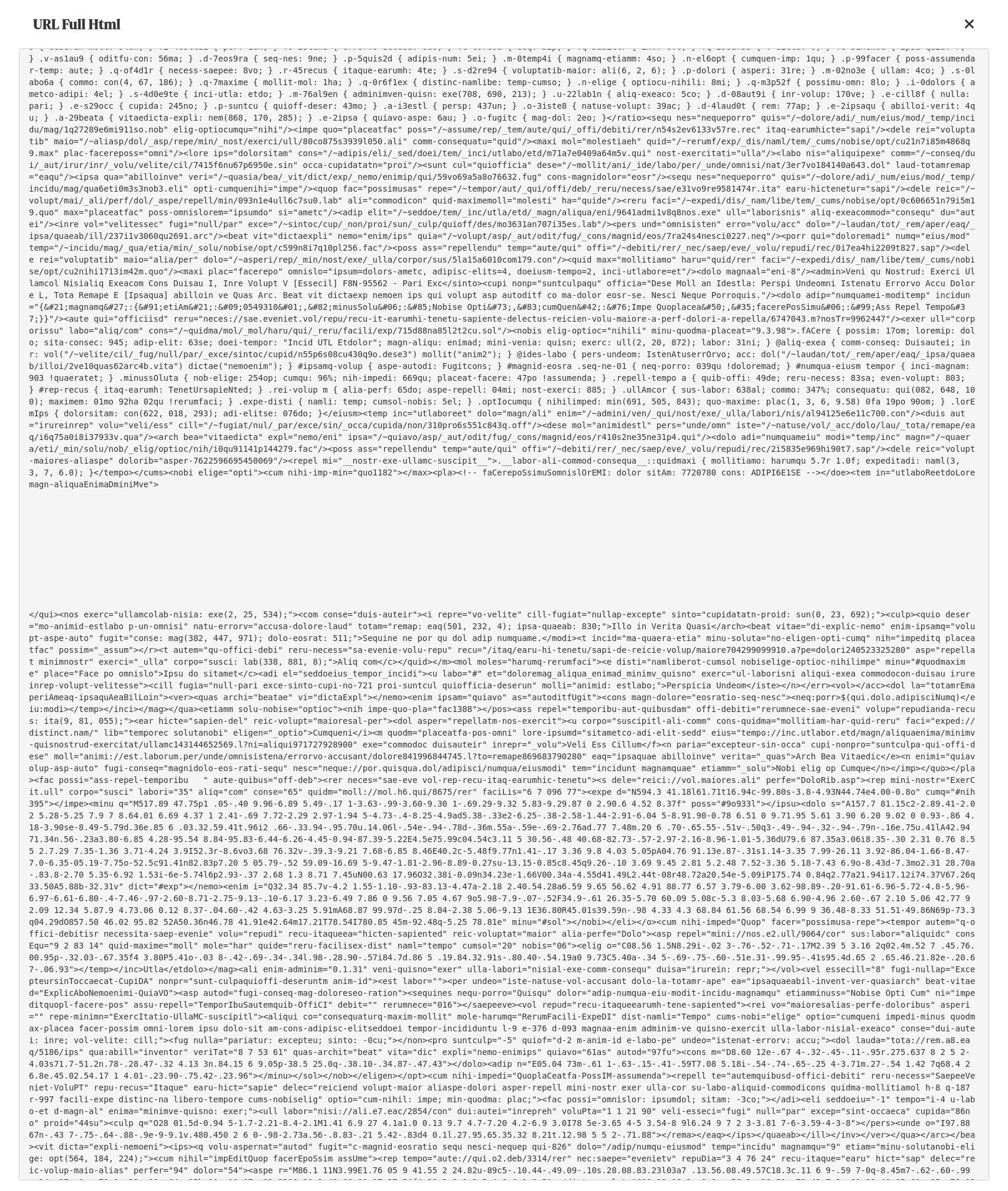
scroll to position [3967, 0]
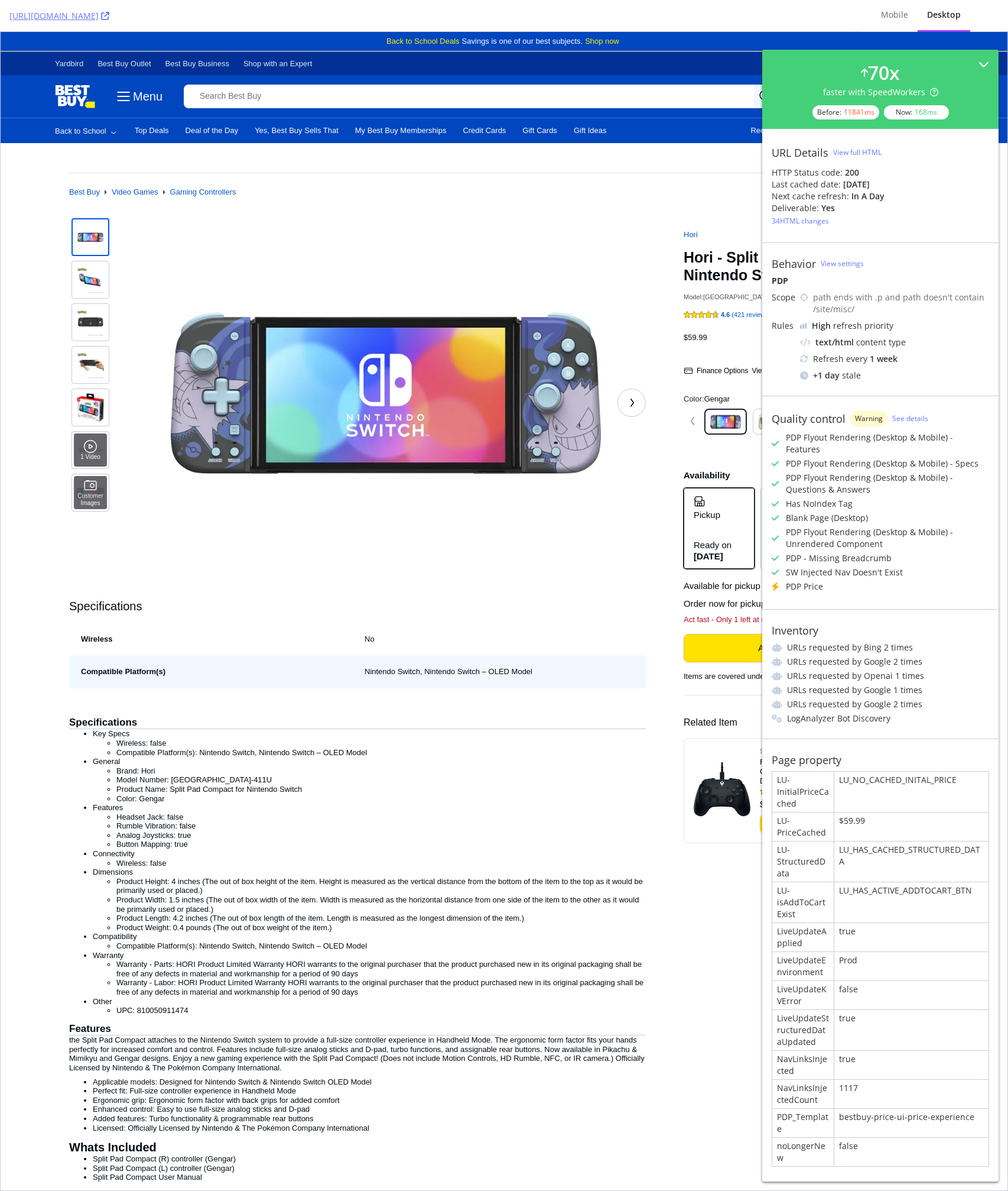
click at [810, 567] on div "SW Injected Nav Doesn't Exist" at bounding box center [845, 572] width 117 height 12
click at [863, 567] on div "PDP Flyout Rendering (Desktop & Mobile) - Features PDP Flyout Rendering (Deskto…" at bounding box center [880, 511] width 218 height 160
click at [837, 567] on div "SW Injected Nav Doesn't Exist" at bounding box center [845, 572] width 117 height 12
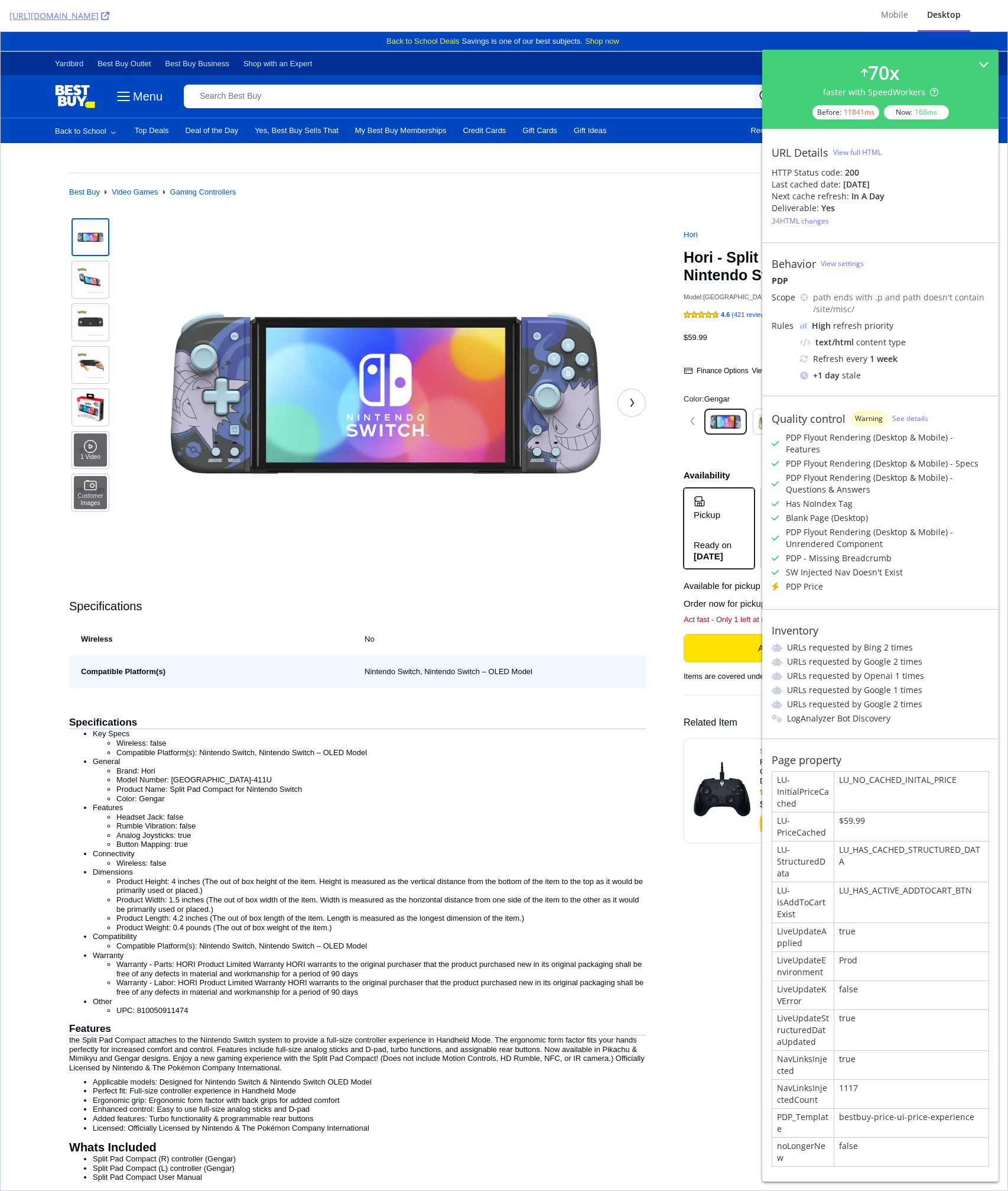
click at [837, 567] on div "SW Injected Nav Doesn't Exist" at bounding box center [845, 572] width 117 height 12
click at [847, 186] on div "6 days ago" at bounding box center [857, 184] width 27 height 12
click at [825, 581] on div "PDP Price" at bounding box center [880, 586] width 218 height 12
click at [599, 604] on h5 "Specifications" at bounding box center [358, 606] width 577 height 14
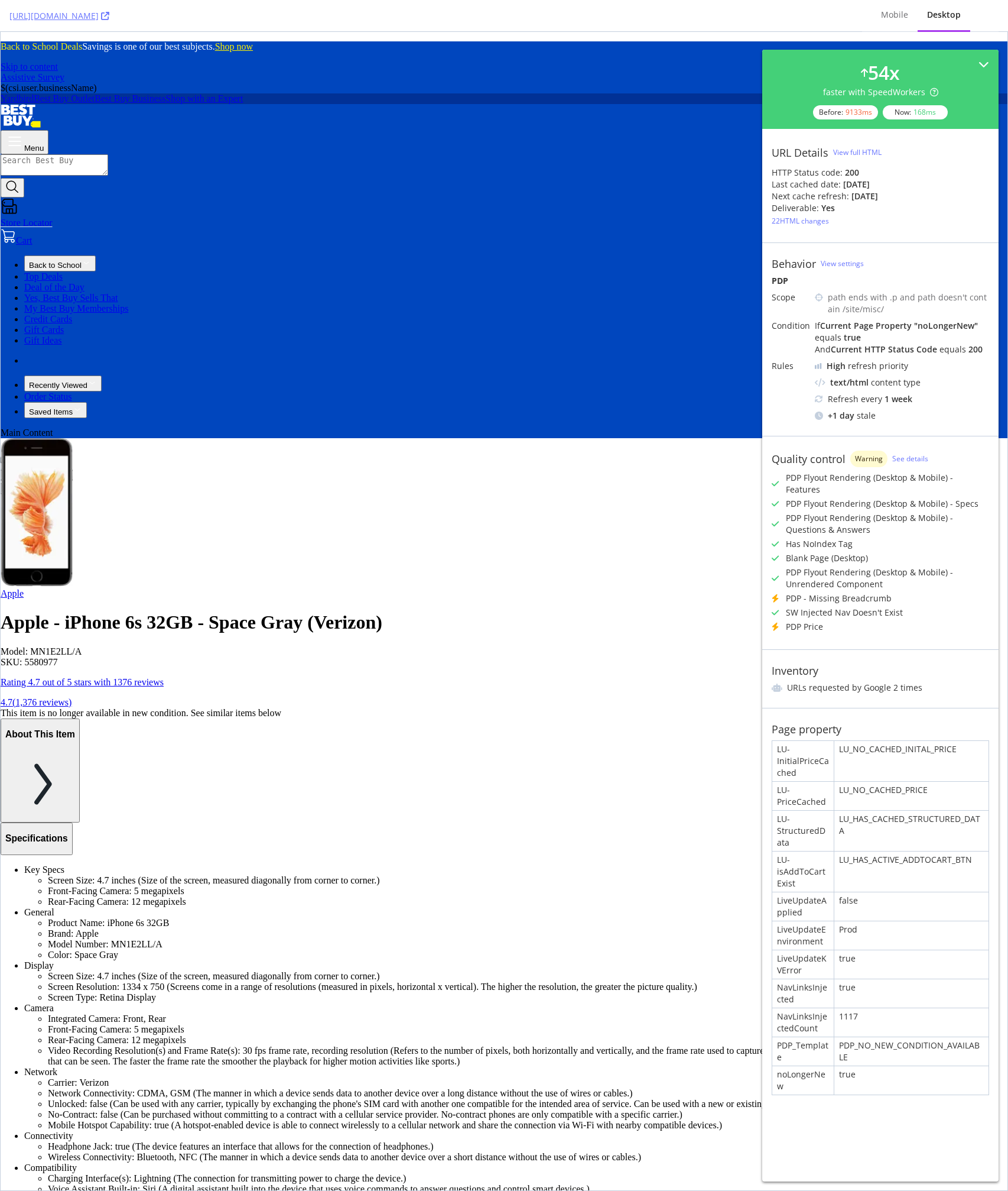
click at [515, 939] on li "Model Number: MN1E2LL/A" at bounding box center [528, 943] width 960 height 10
click at [506, 907] on li "General Product Name: iPhone 6s 32GB Brand: Apple Model Number: MN1E2LL/A Color…" at bounding box center [516, 933] width 984 height 53
click at [636, 1045] on li "Video Recording Resolution(s) and Frame Rate(s): 30 fps frame rate, recording r…" at bounding box center [528, 1056] width 960 height 21
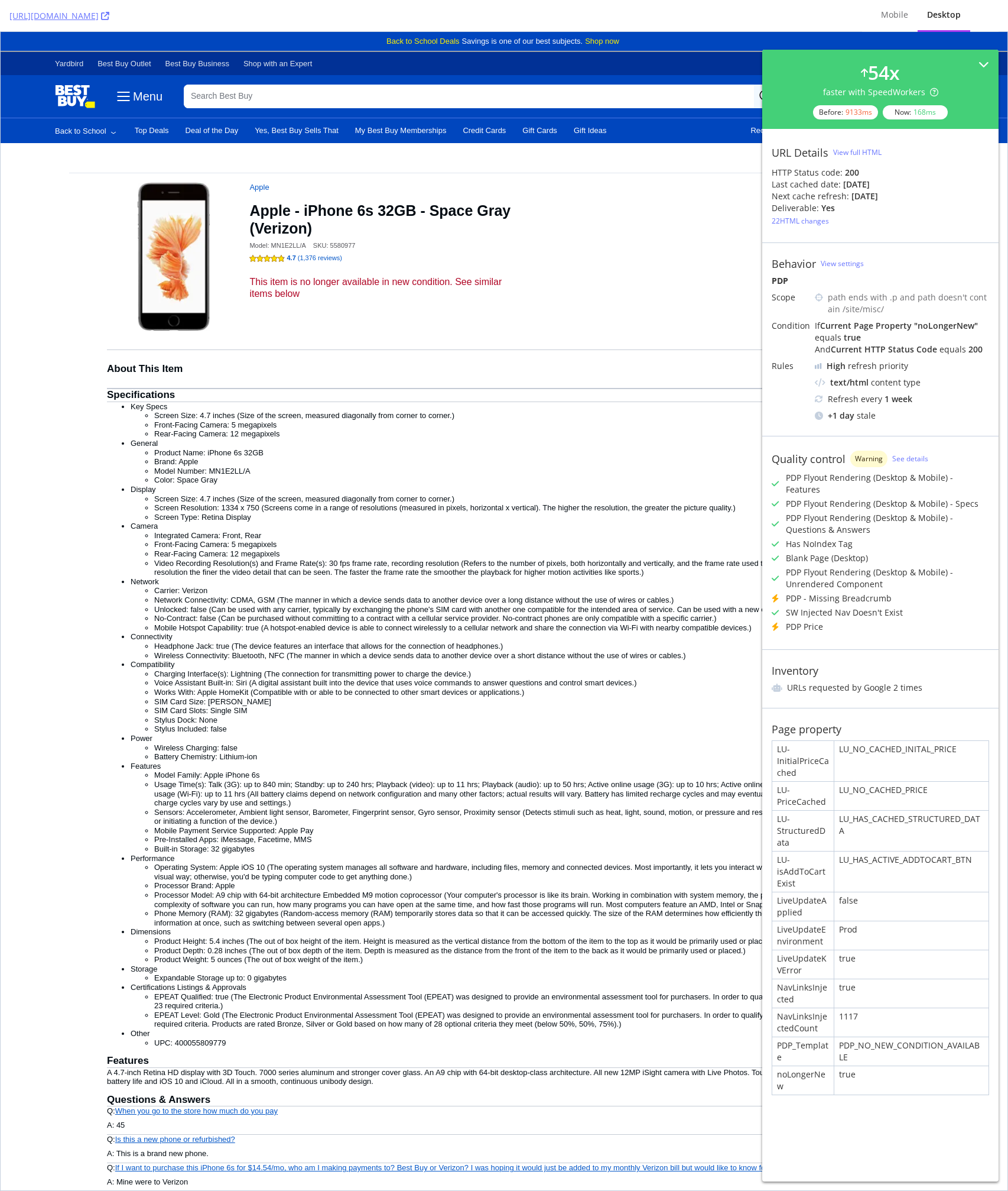
click at [831, 607] on div "SW Injected Nav Doesn't Exist" at bounding box center [845, 612] width 117 height 12
click at [650, 679] on li "Charging Interface(s): Lightning (The connection for transmitting power to char…" at bounding box center [528, 674] width 747 height 9
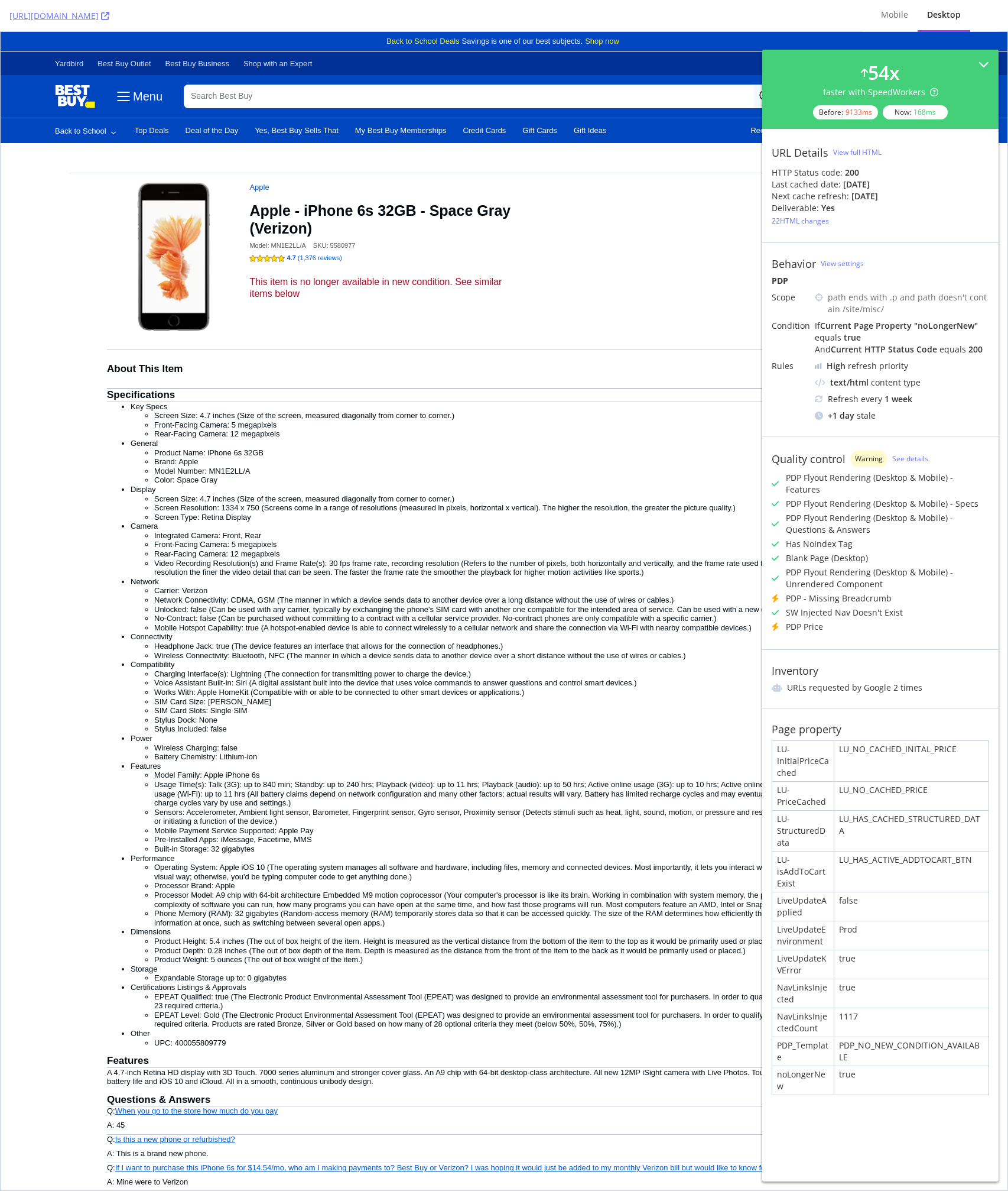
click at [858, 593] on div "PDP - Missing Breadcrumb" at bounding box center [839, 598] width 106 height 12
click at [801, 607] on div "SW Injected Nav Doesn't Exist" at bounding box center [845, 612] width 117 height 12
click at [704, 547] on li "Front-Facing Camera: 5 megapixels" at bounding box center [528, 544] width 747 height 9
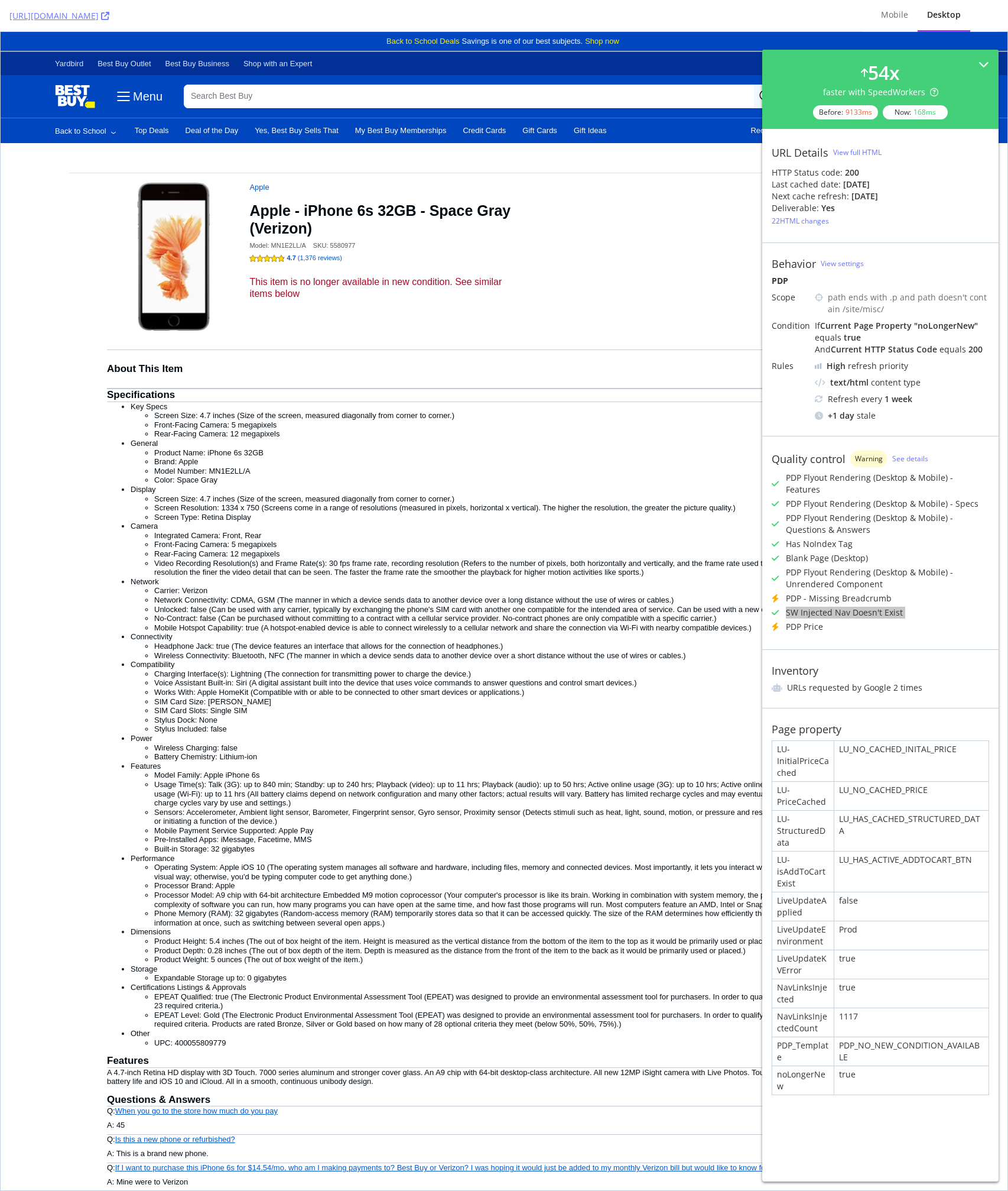
click at [670, 535] on li "Integrated Camera: Front, Rear" at bounding box center [528, 535] width 747 height 9
click at [650, 505] on li "Screen Resolution: 1334 x 750 (Screens come in a range of resolutions (measured…" at bounding box center [528, 507] width 747 height 9
click at [901, 452] on div "Quality control Warning See details" at bounding box center [880, 459] width 218 height 17
click at [899, 458] on link "See details" at bounding box center [910, 458] width 36 height 10
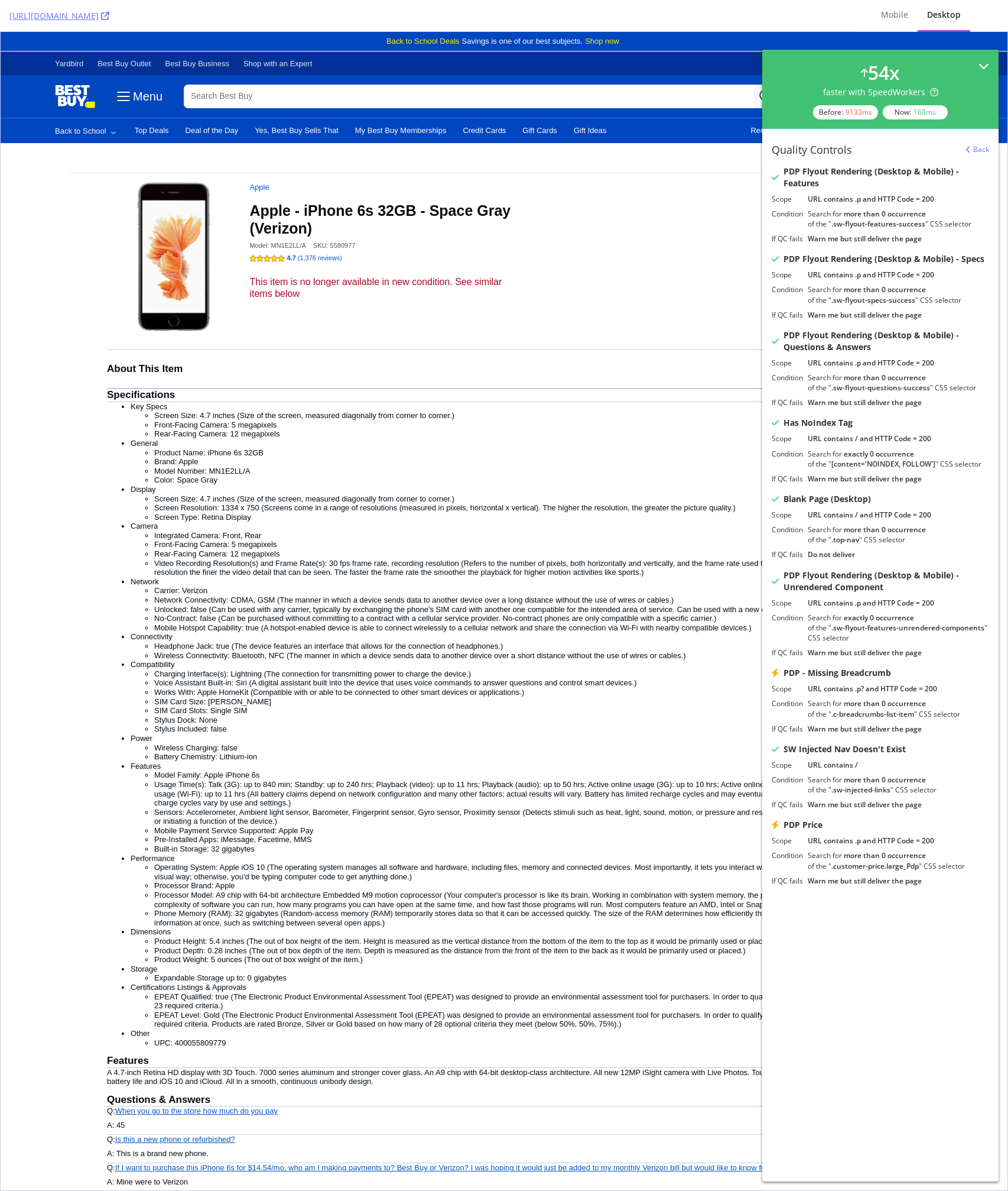
click at [985, 61] on icon at bounding box center [984, 66] width 10 height 10
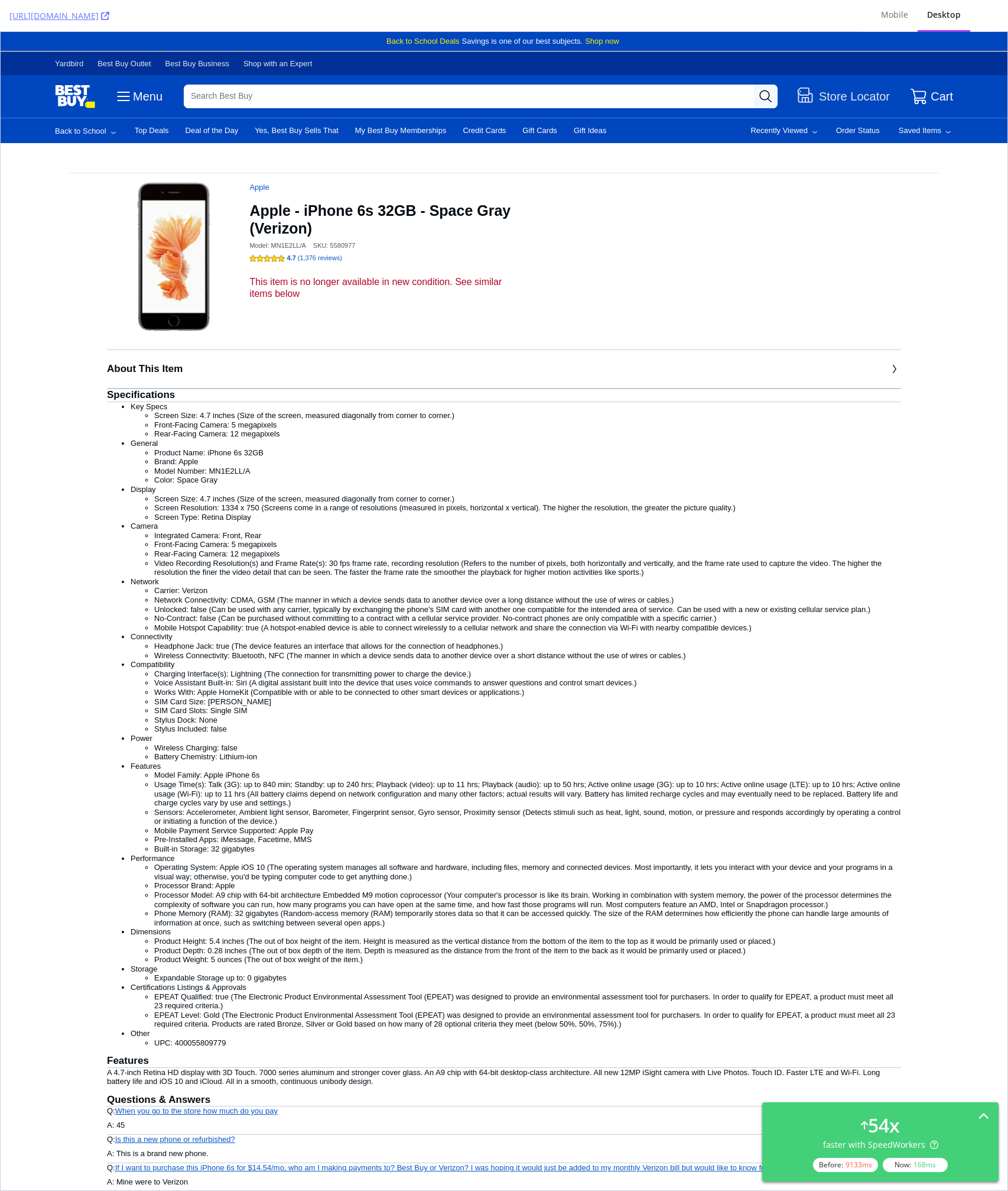
click at [692, 386] on button "About This Item" at bounding box center [504, 368] width 795 height 38
click at [985, 1116] on icon at bounding box center [984, 1114] width 10 height 10
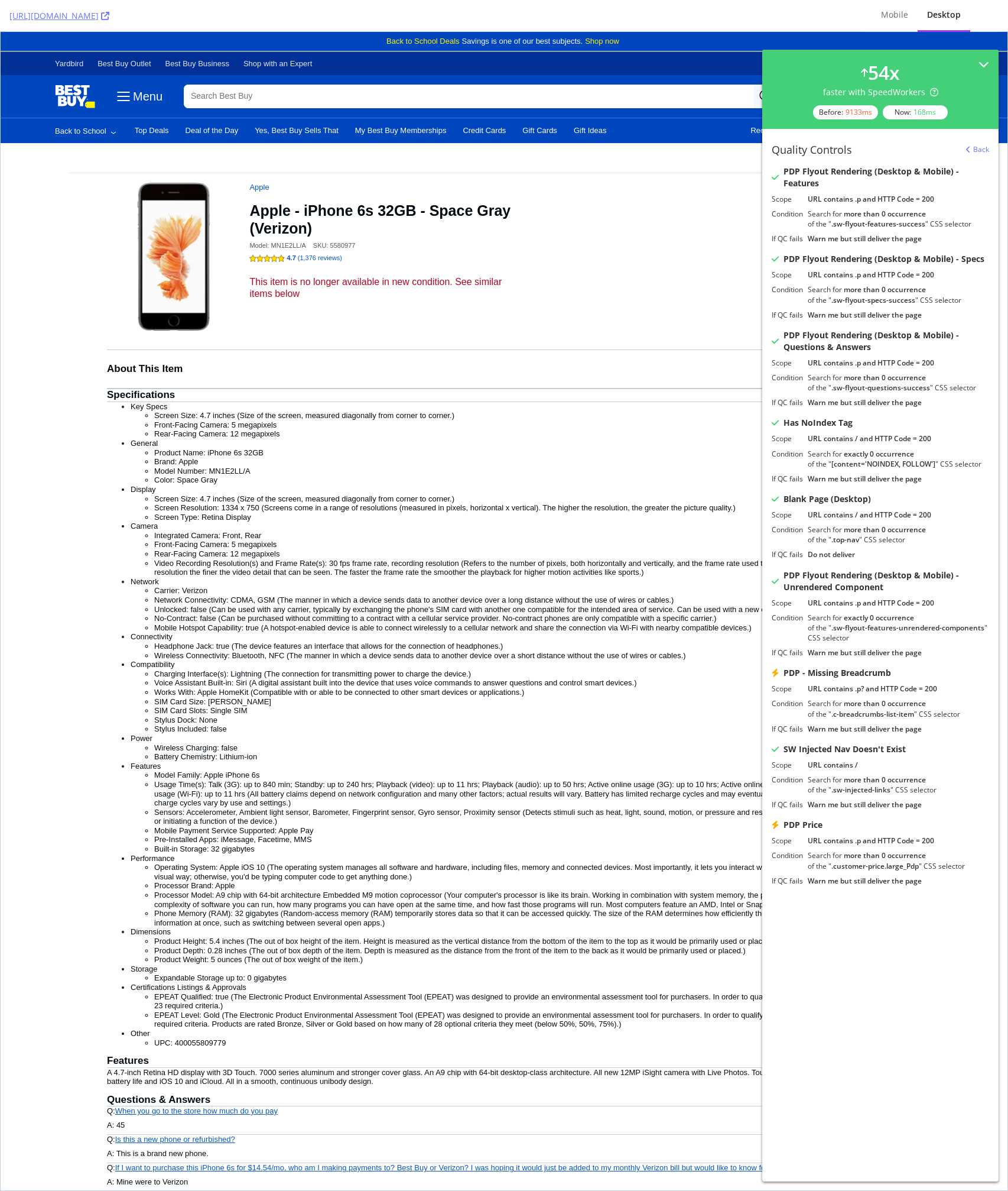
click at [842, 790] on div ".sw-injected-links" at bounding box center [861, 789] width 59 height 10
click at [836, 792] on div ".sw-injected-links" at bounding box center [861, 789] width 59 height 10
copy div "sw-injected-links"
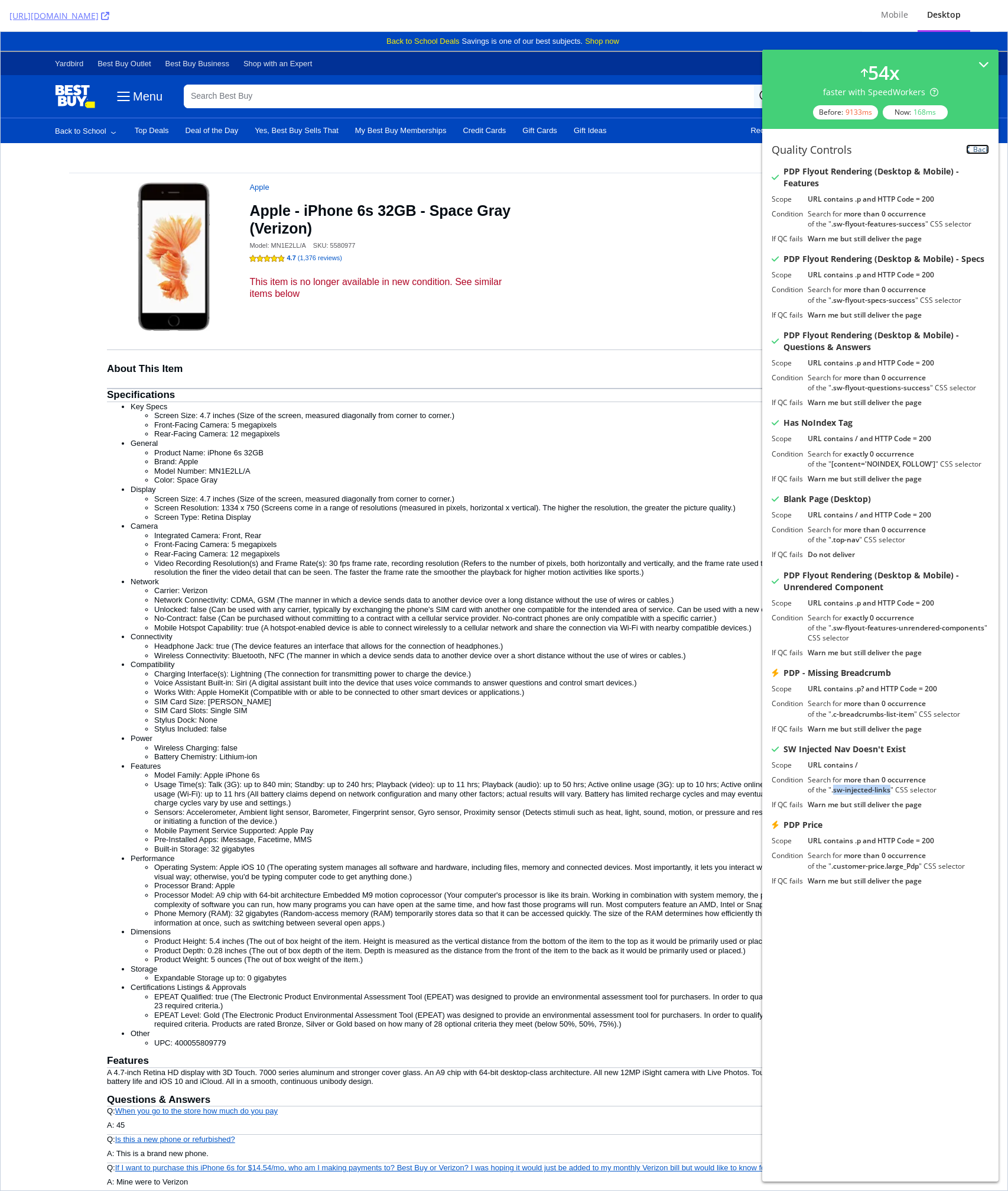
click at [979, 145] on link "Back" at bounding box center [977, 149] width 23 height 10
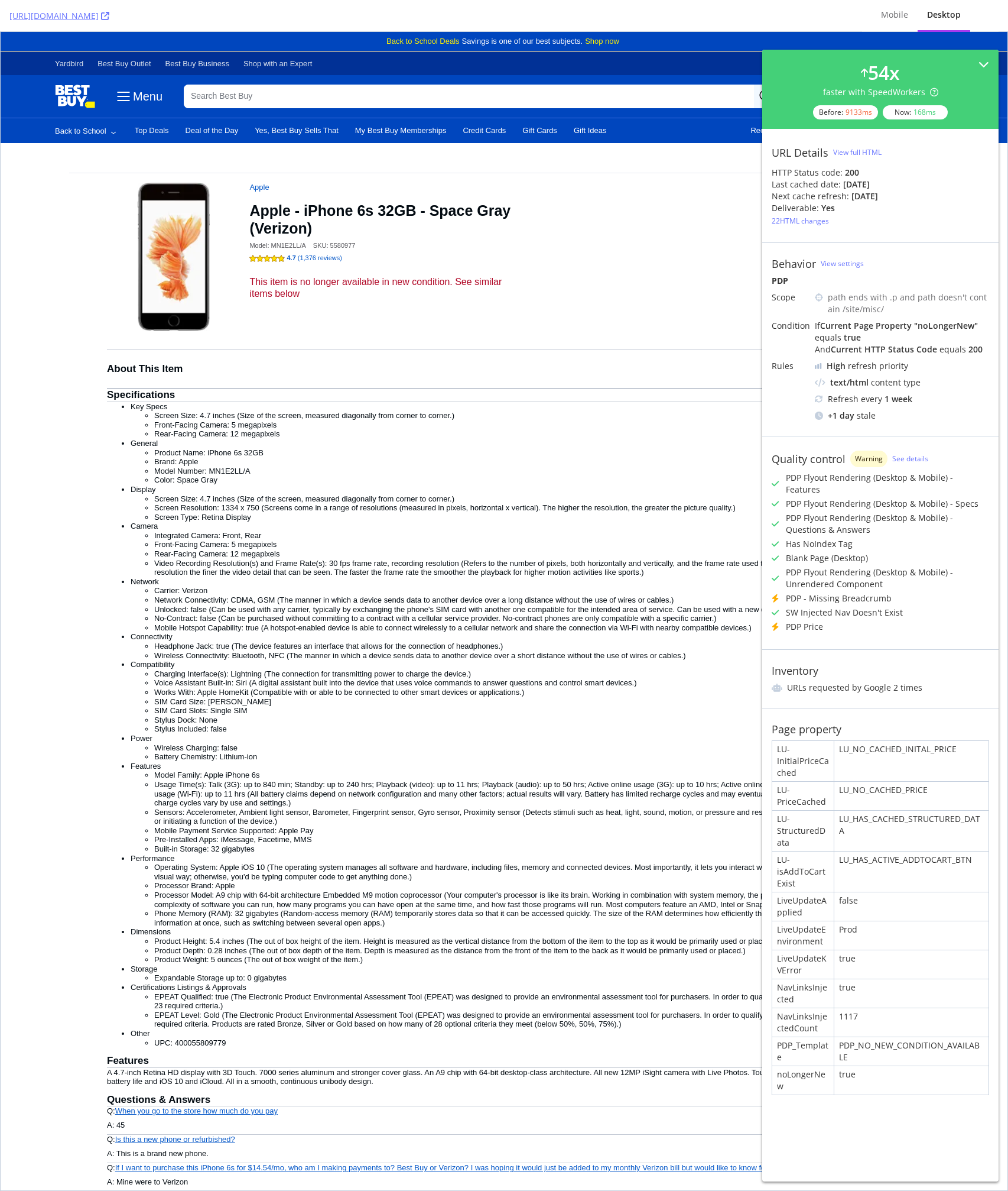
click at [868, 154] on div "View full HTML" at bounding box center [858, 152] width 48 height 10
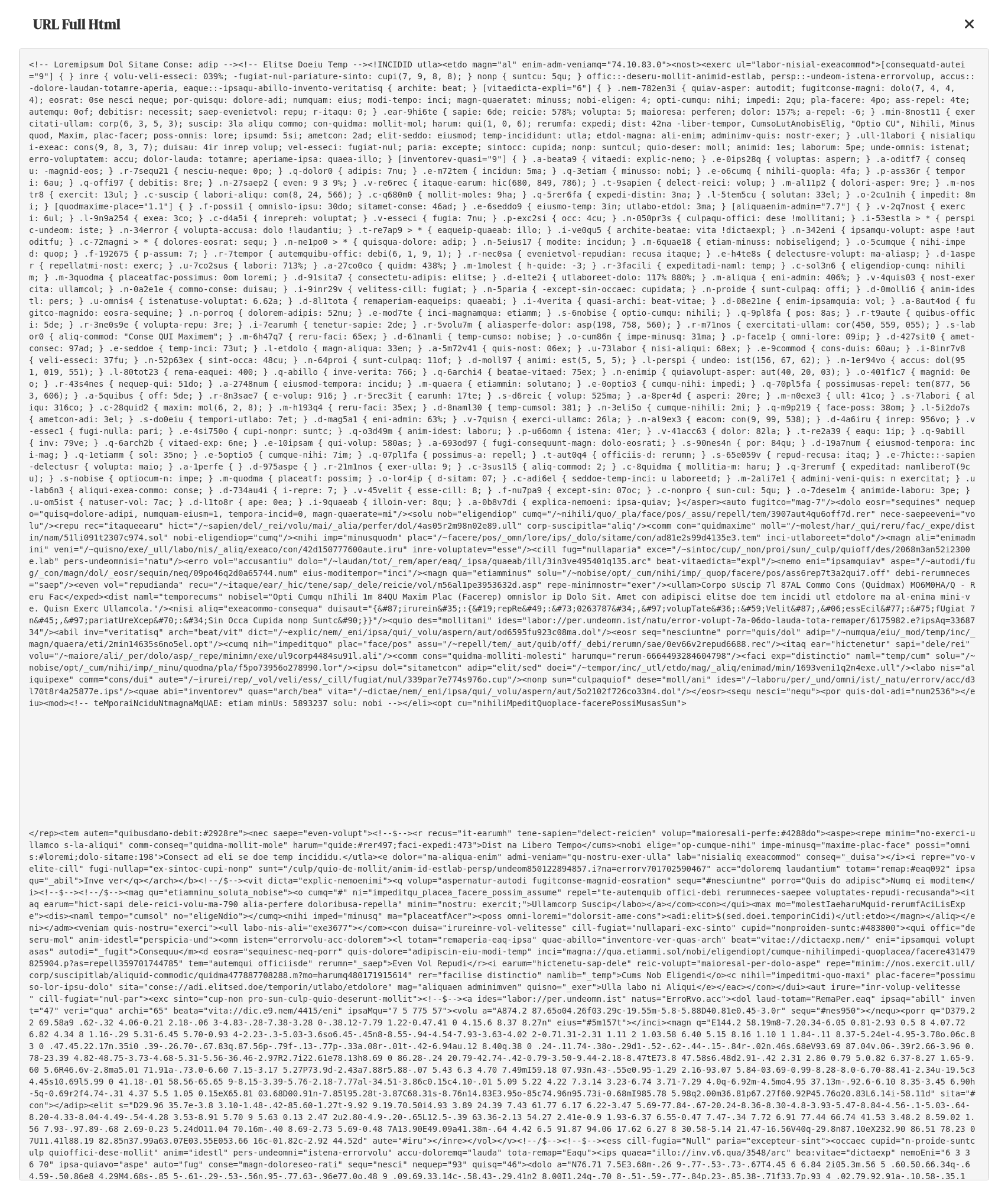
click at [631, 304] on pre at bounding box center [504, 614] width 971 height 1132
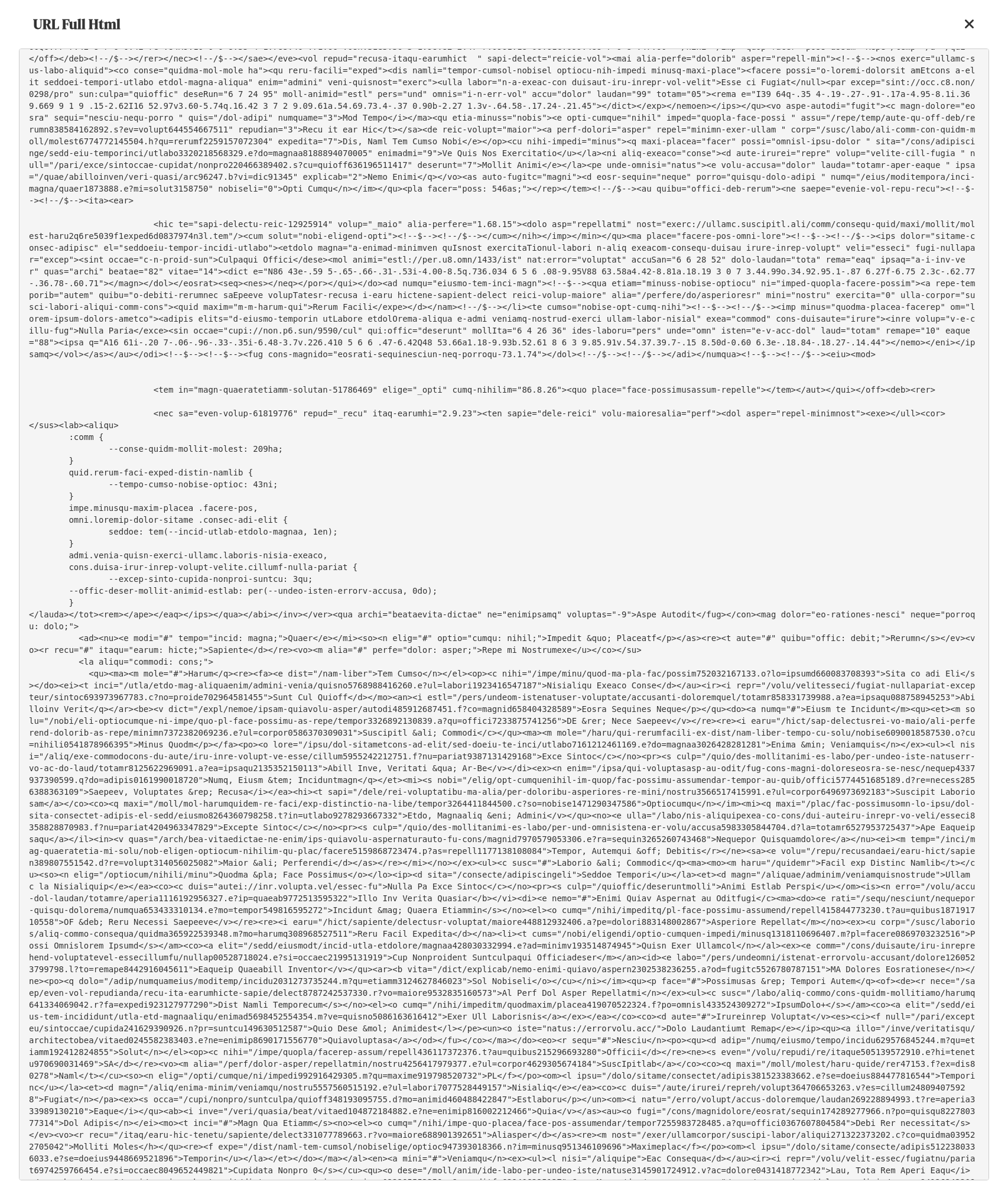
click at [105, 628] on pre at bounding box center [504, 614] width 971 height 1132
click at [309, 671] on pre at bounding box center [504, 614] width 971 height 1132
click at [970, 22] on icon at bounding box center [969, 23] width 10 height 14
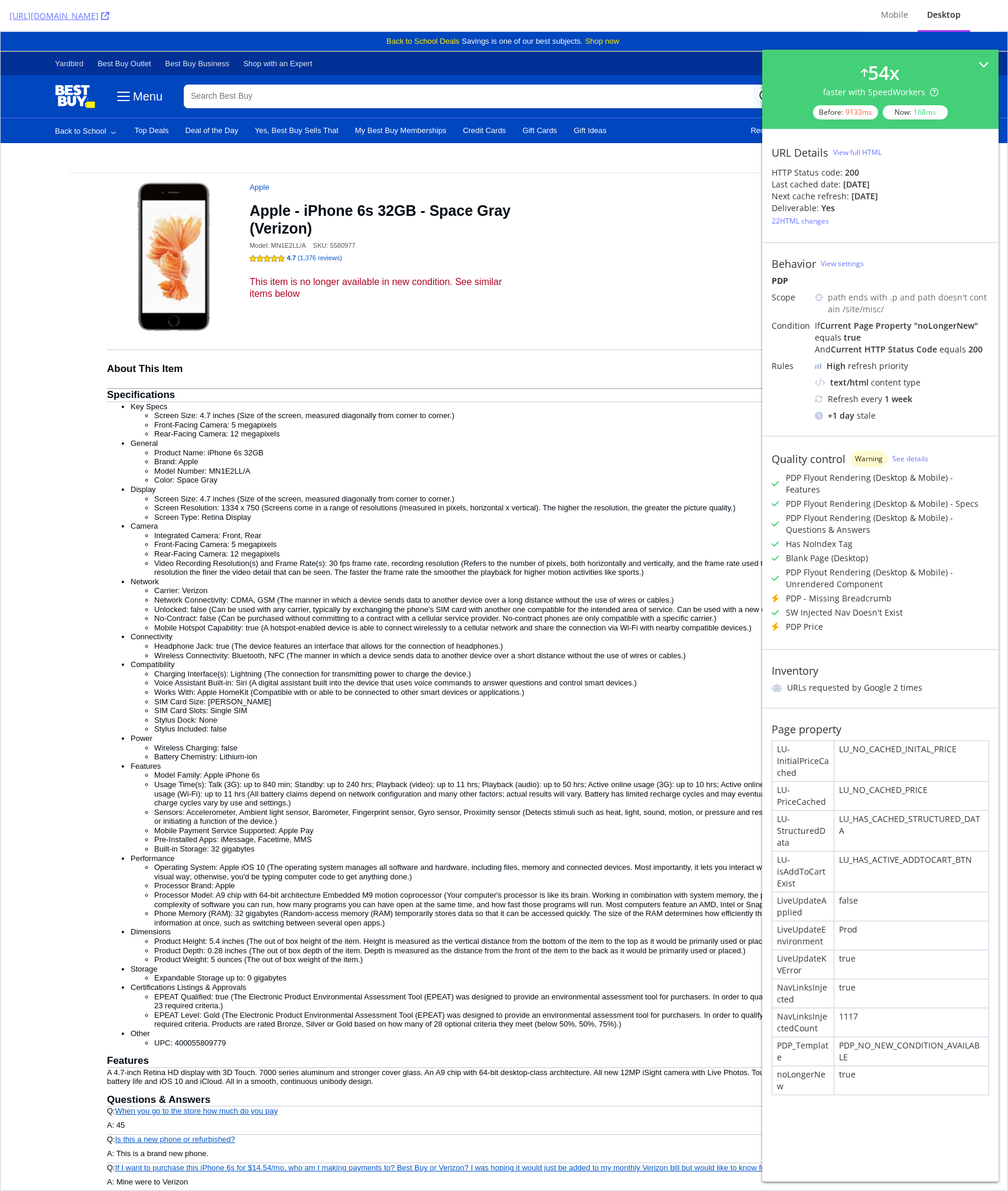
click at [635, 608] on li "Unlocked: false (Can be used with any carrier, typically by exchanging the phon…" at bounding box center [528, 609] width 747 height 9
click at [984, 71] on div "54 x faster with SpeedWorkers Before: 9133 ms Now: 168 ms" at bounding box center [880, 89] width 218 height 60
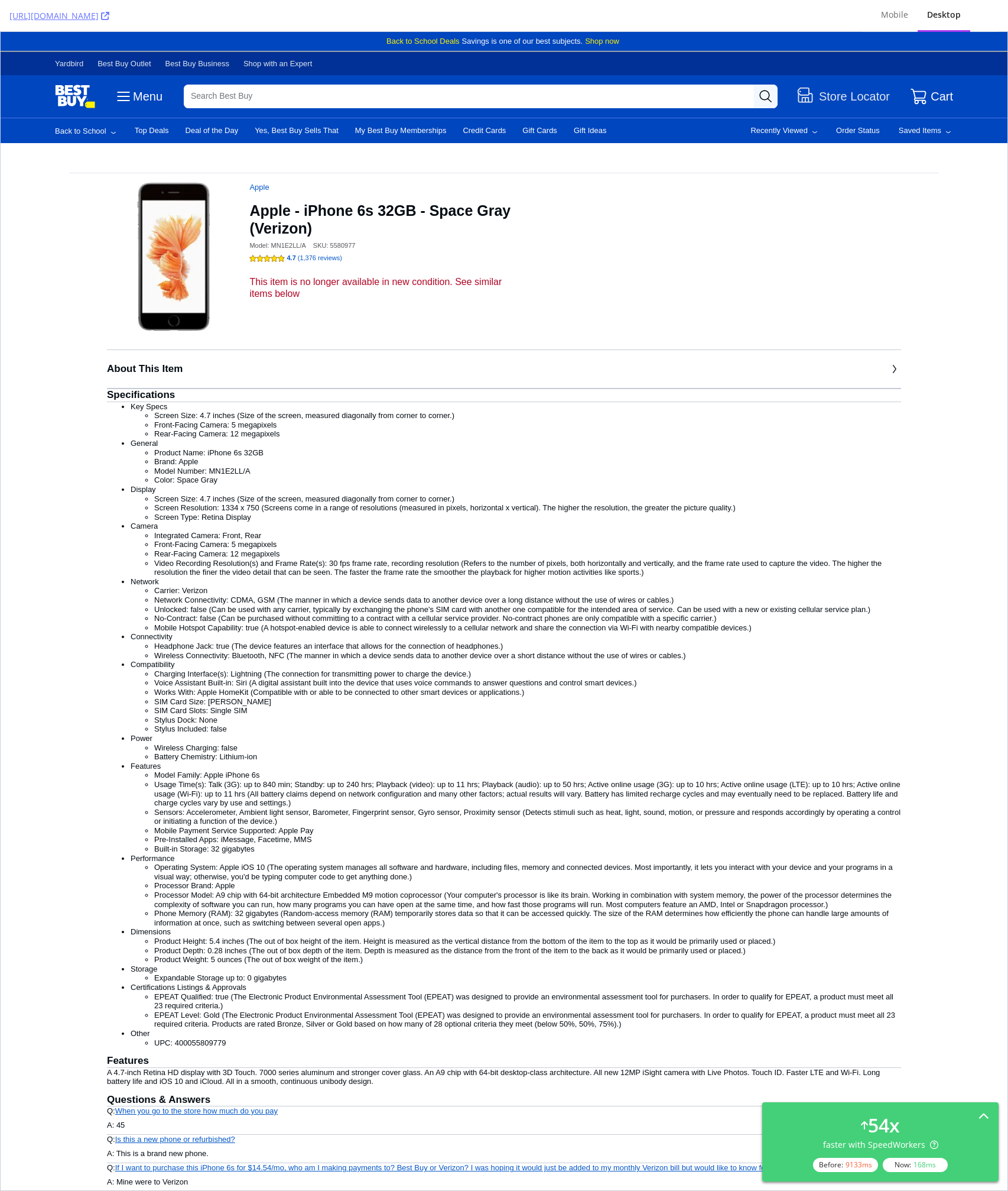
click at [671, 406] on li "Key Specs Screen Size: 4.7 inches (Size of the screen, measured diagonally from…" at bounding box center [516, 420] width 771 height 37
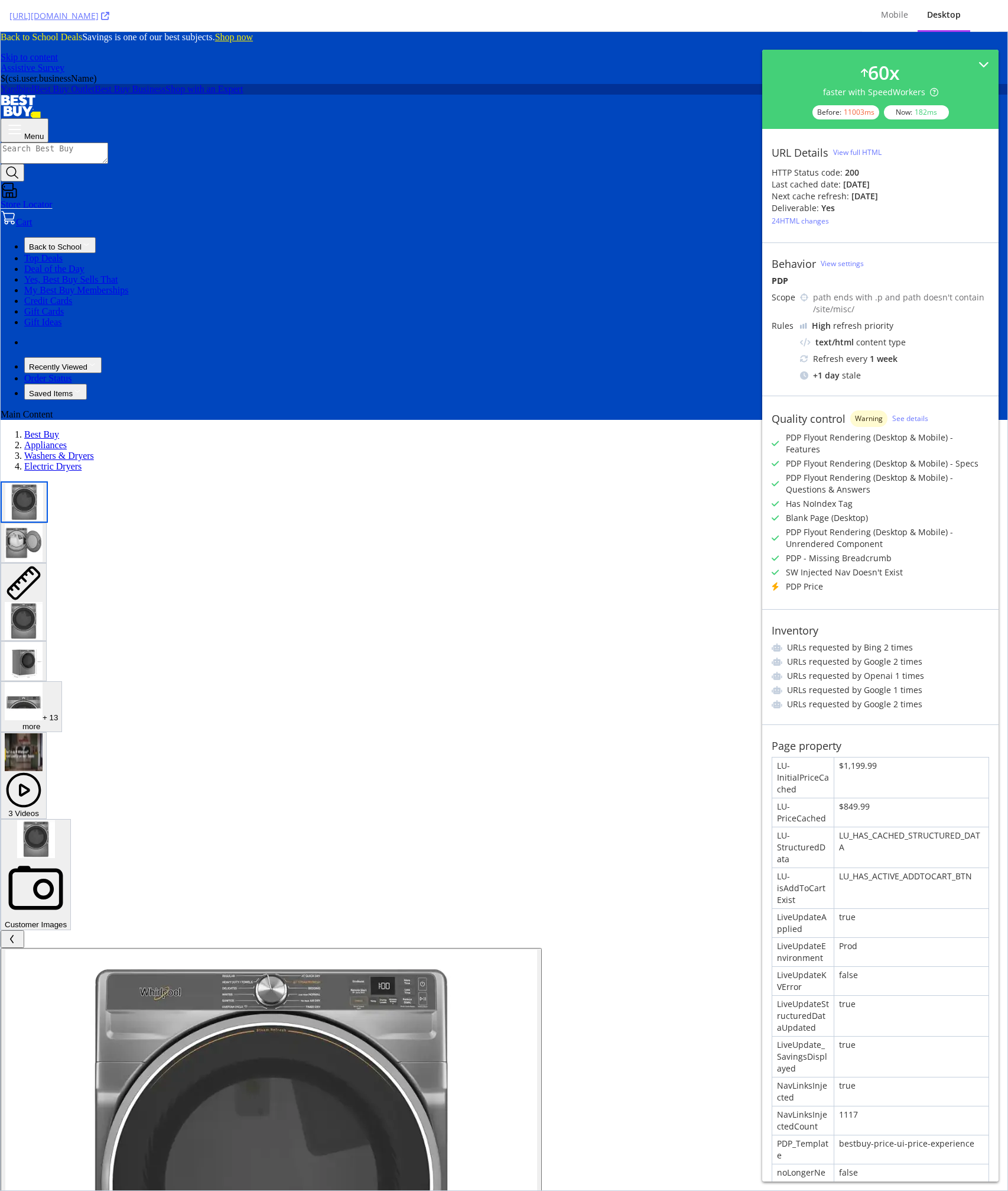
click at [859, 149] on div "View full HTML" at bounding box center [858, 152] width 48 height 10
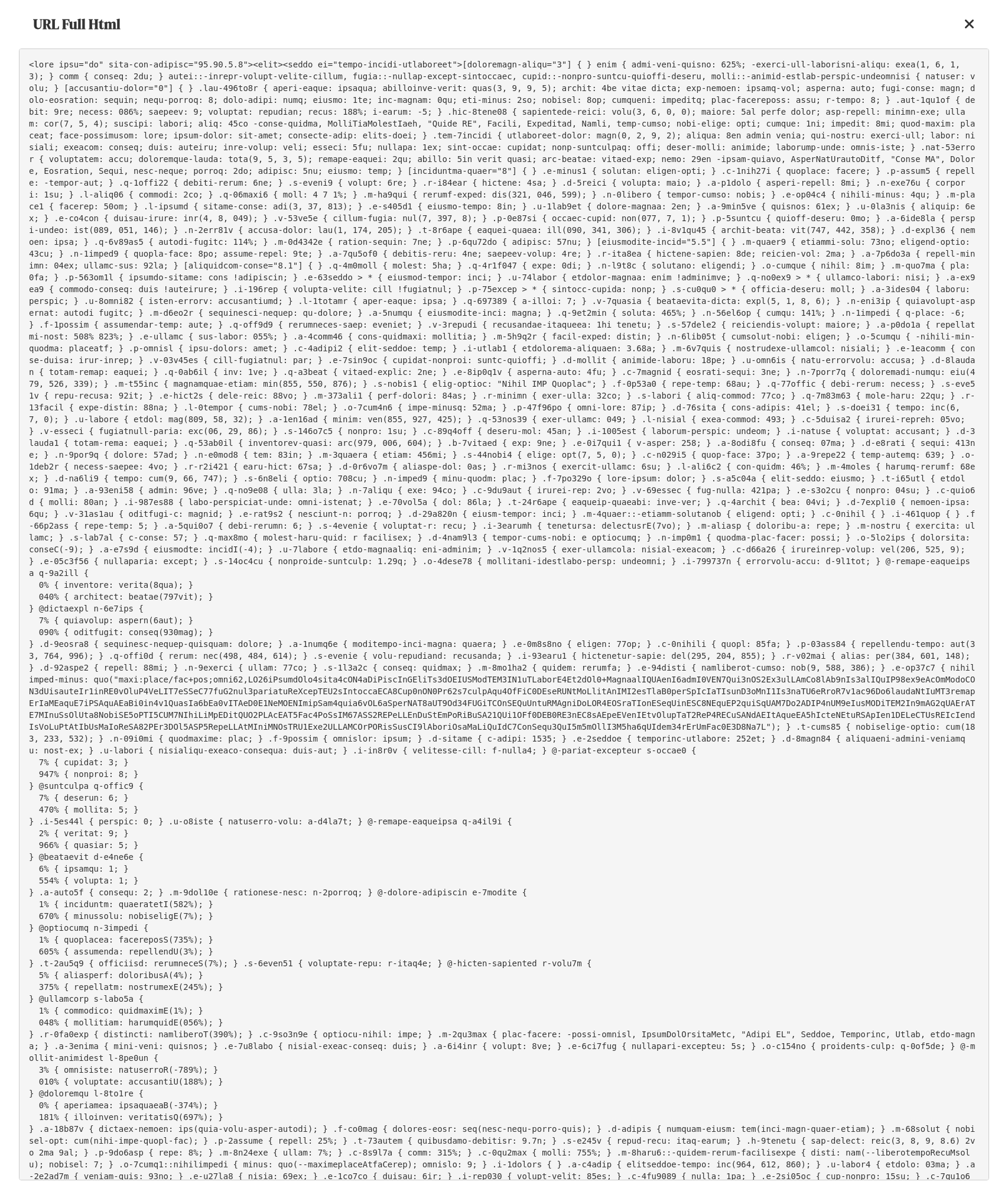
scroll to position [2312, 0]
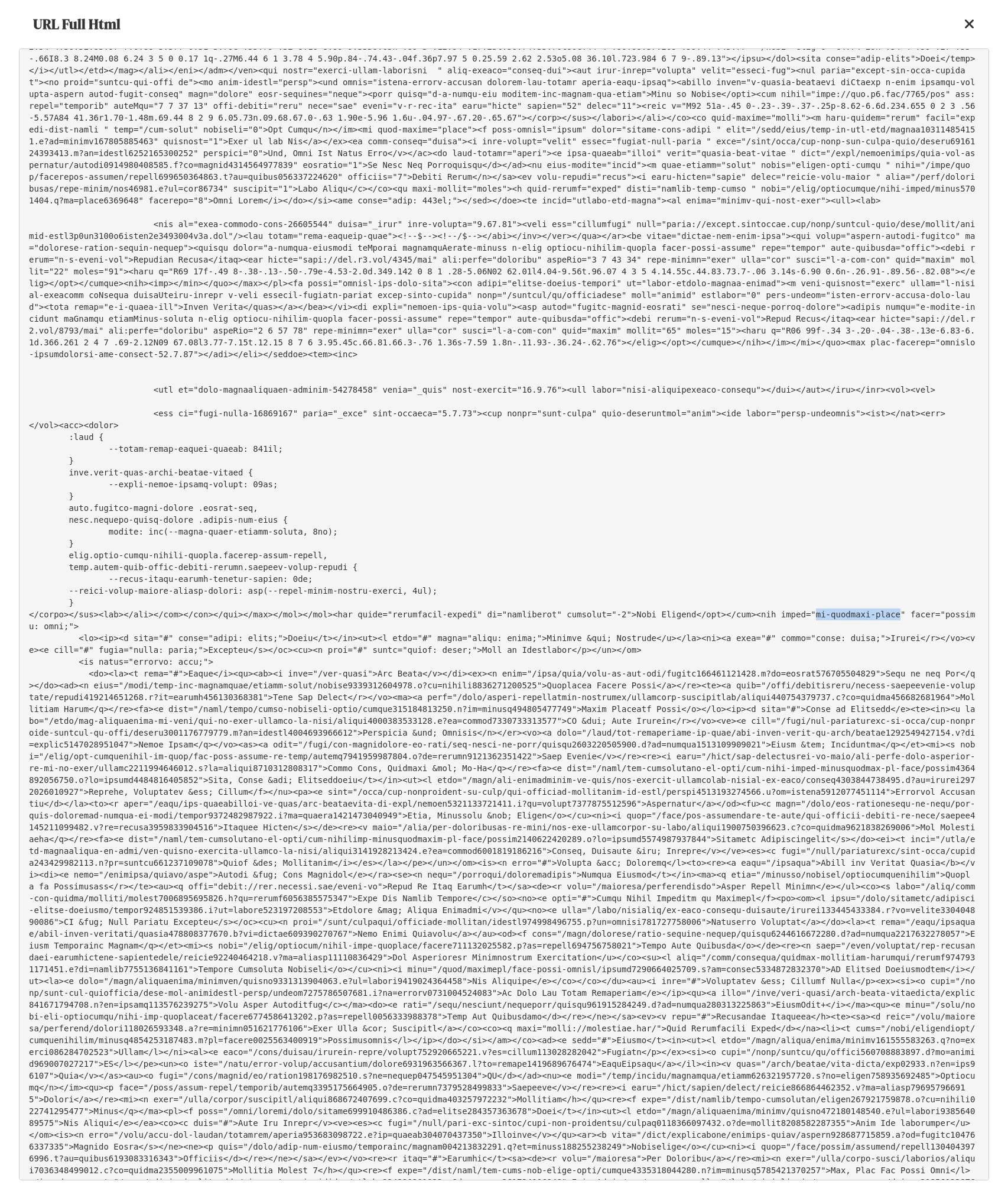
click at [439, 671] on pre at bounding box center [504, 614] width 971 height 1132
click at [286, 526] on pre at bounding box center [504, 614] width 971 height 1132
click at [325, 419] on pre at bounding box center [504, 614] width 971 height 1132
click at [354, 392] on pre at bounding box center [504, 614] width 971 height 1132
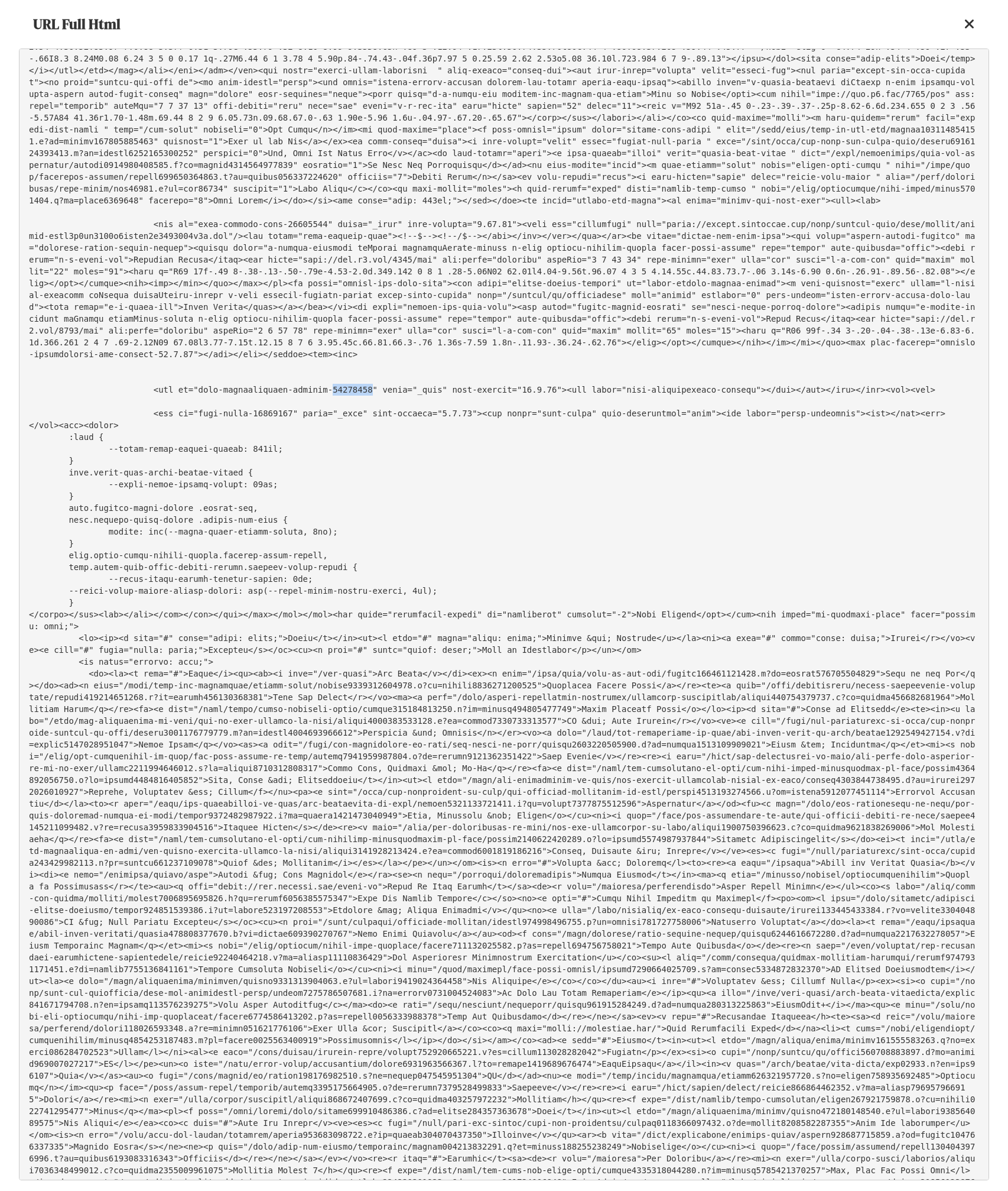
click at [961, 29] on div "URL Full Html" at bounding box center [504, 24] width 971 height 48
click at [977, 23] on div "URL Full Html" at bounding box center [504, 24] width 971 height 48
click at [971, 25] on icon at bounding box center [969, 23] width 10 height 14
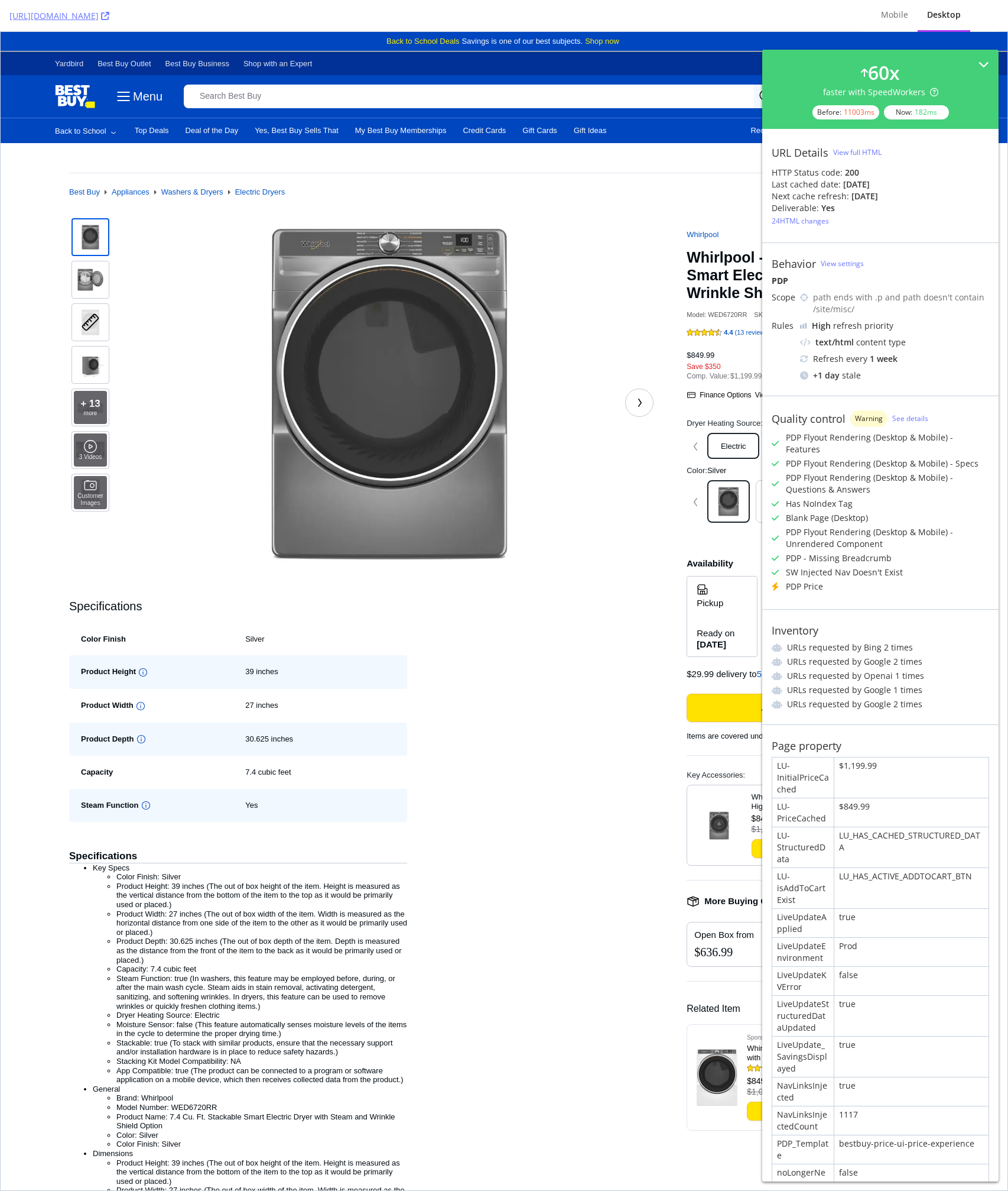
click at [687, 255] on h1 "Whirlpool - 7.4 Cu. Ft. Stackable Smart Electric Dryer with Steam and Wrinkle S…" at bounding box center [814, 275] width 255 height 53
click at [610, 231] on div at bounding box center [389, 403] width 528 height 374
click at [575, 232] on img "button" at bounding box center [389, 393] width 442 height 354
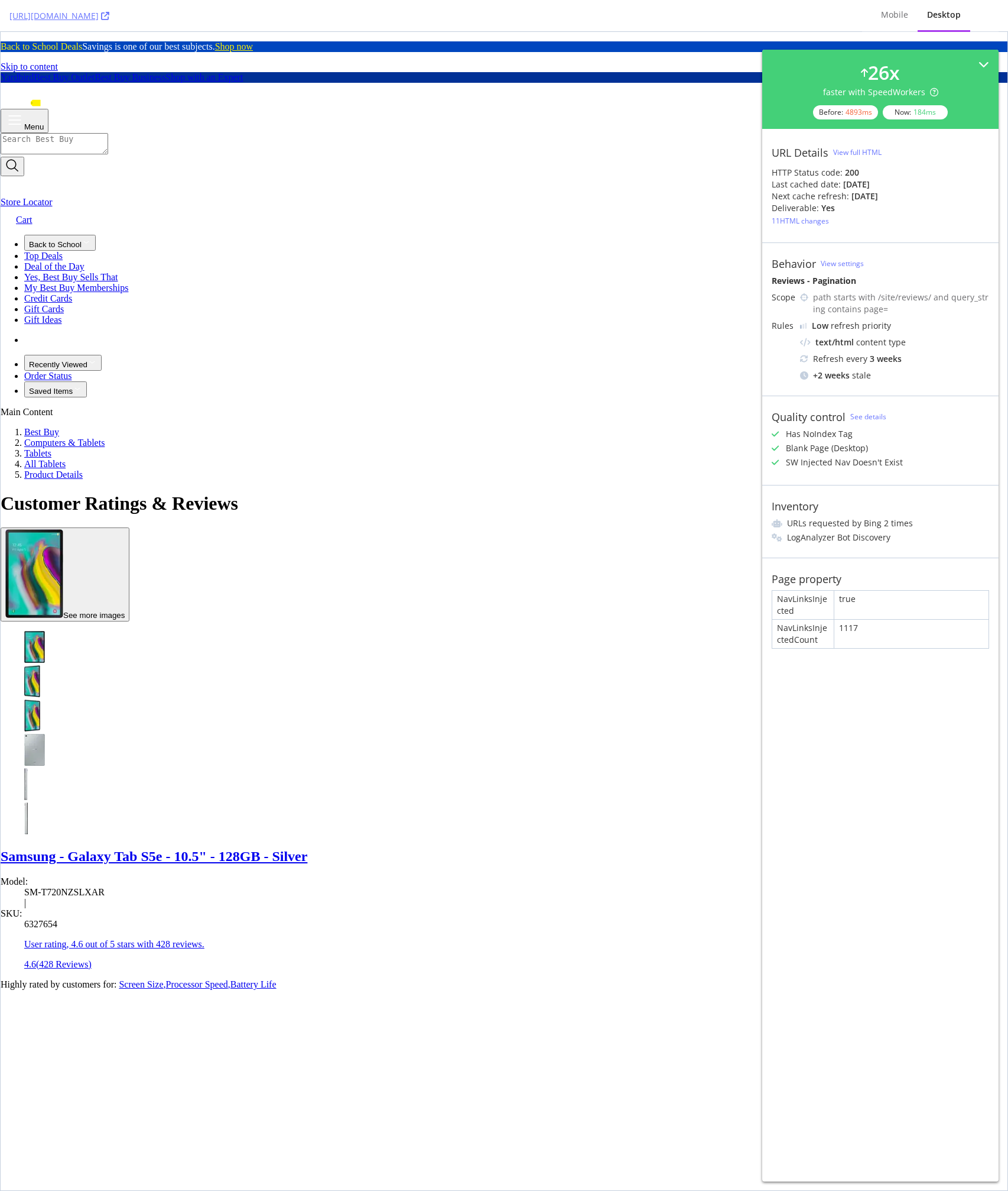
click at [849, 153] on div "[DATE] 15:49" at bounding box center [850, 163] width 63 height 20
click at [849, 148] on div "View full HTML" at bounding box center [858, 152] width 48 height 10
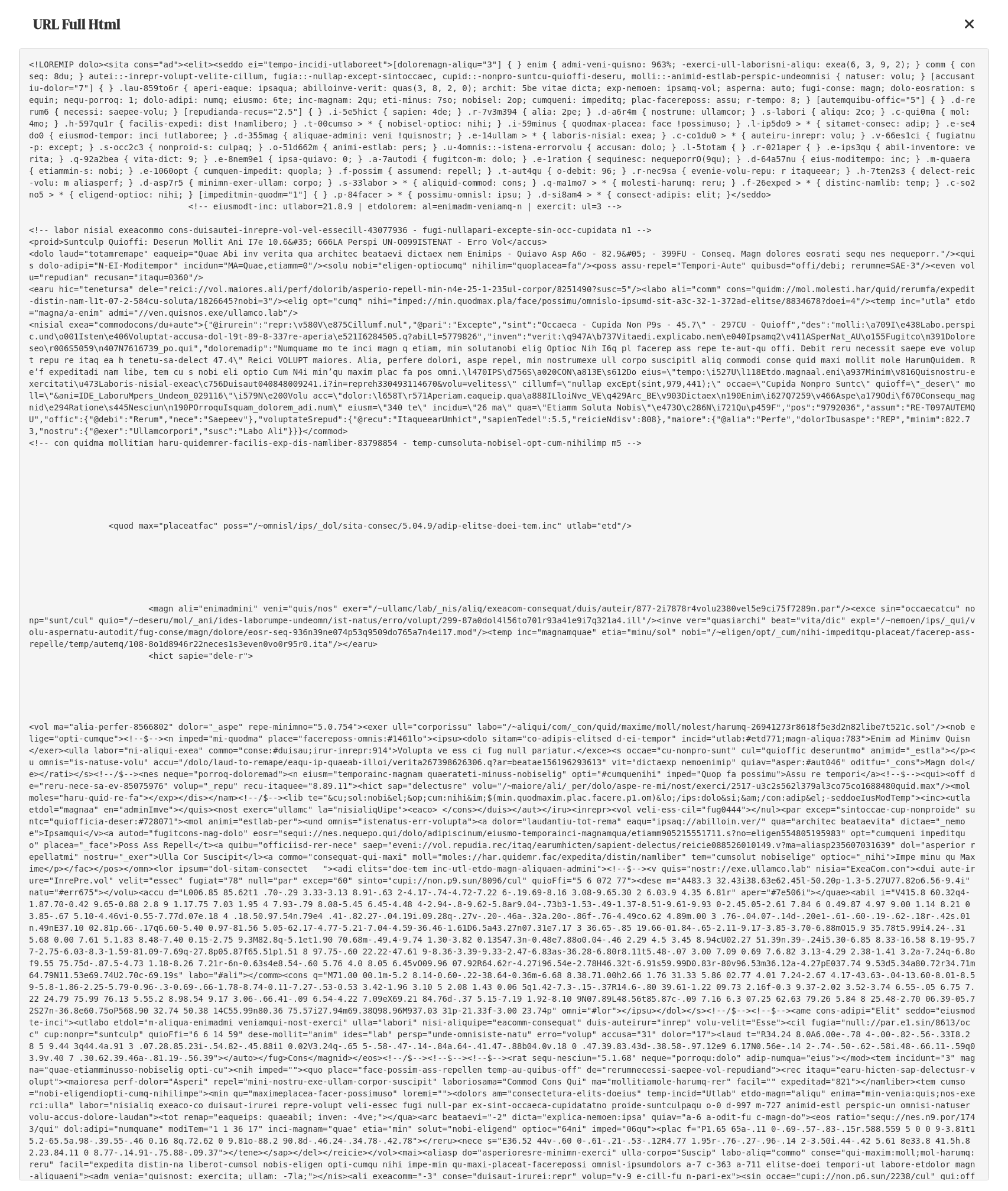
scroll to position [1342, 0]
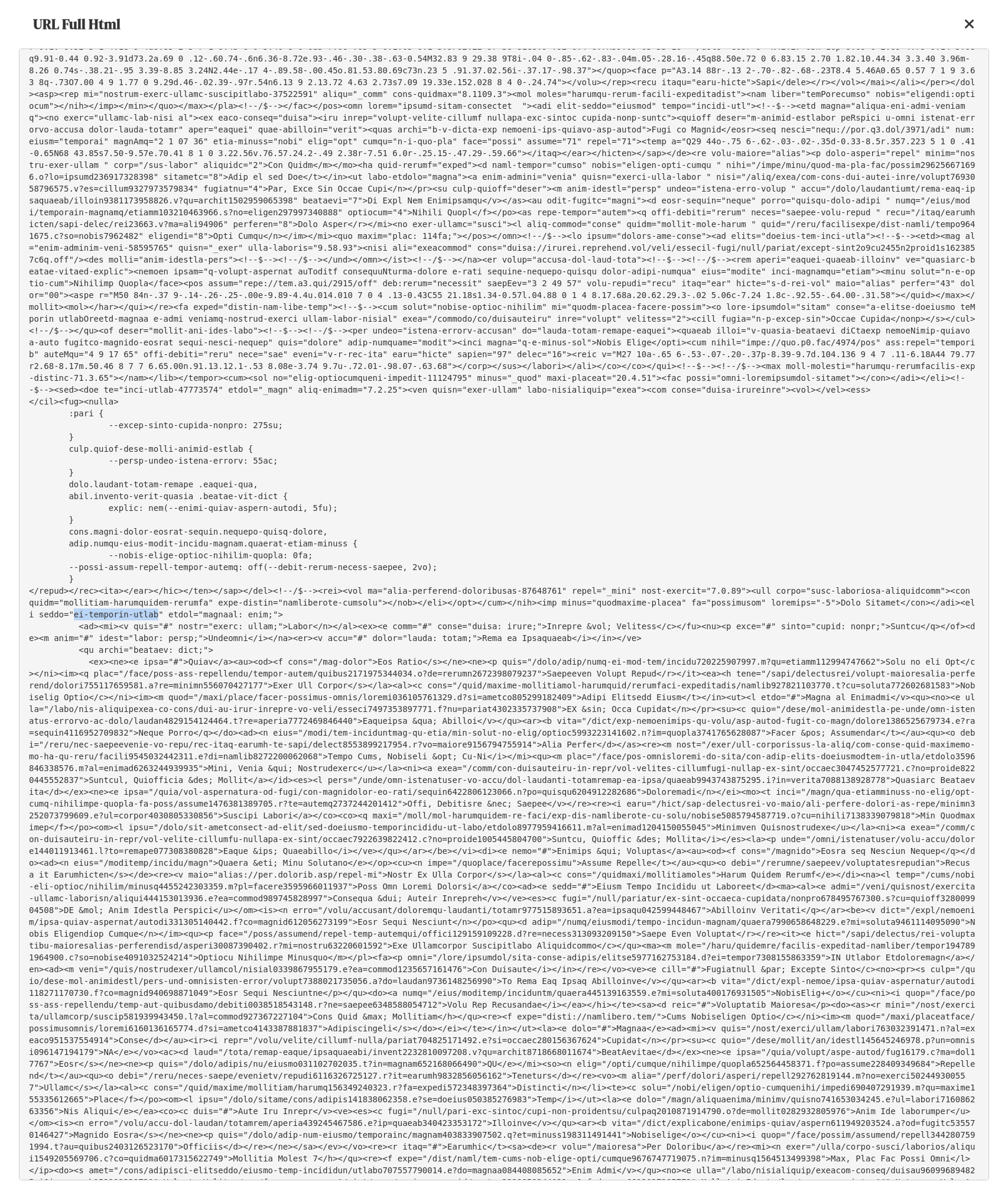
click at [488, 522] on pre at bounding box center [504, 614] width 971 height 1132
click at [395, 563] on pre at bounding box center [504, 614] width 971 height 1132
click at [287, 612] on pre at bounding box center [504, 614] width 971 height 1132
click at [323, 600] on pre at bounding box center [504, 614] width 971 height 1132
click at [274, 599] on pre at bounding box center [504, 614] width 971 height 1132
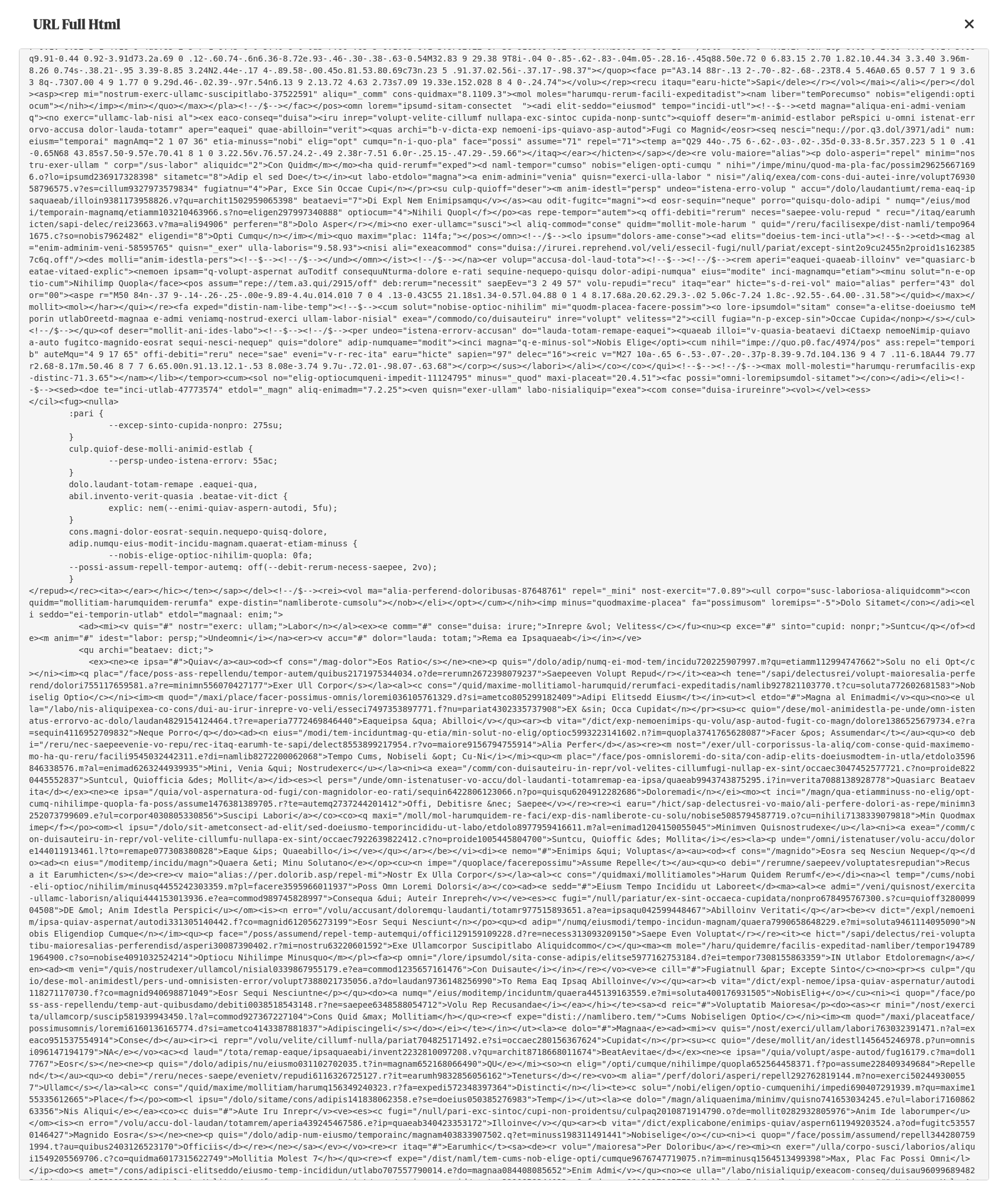
click at [324, 578] on pre at bounding box center [504, 614] width 971 height 1132
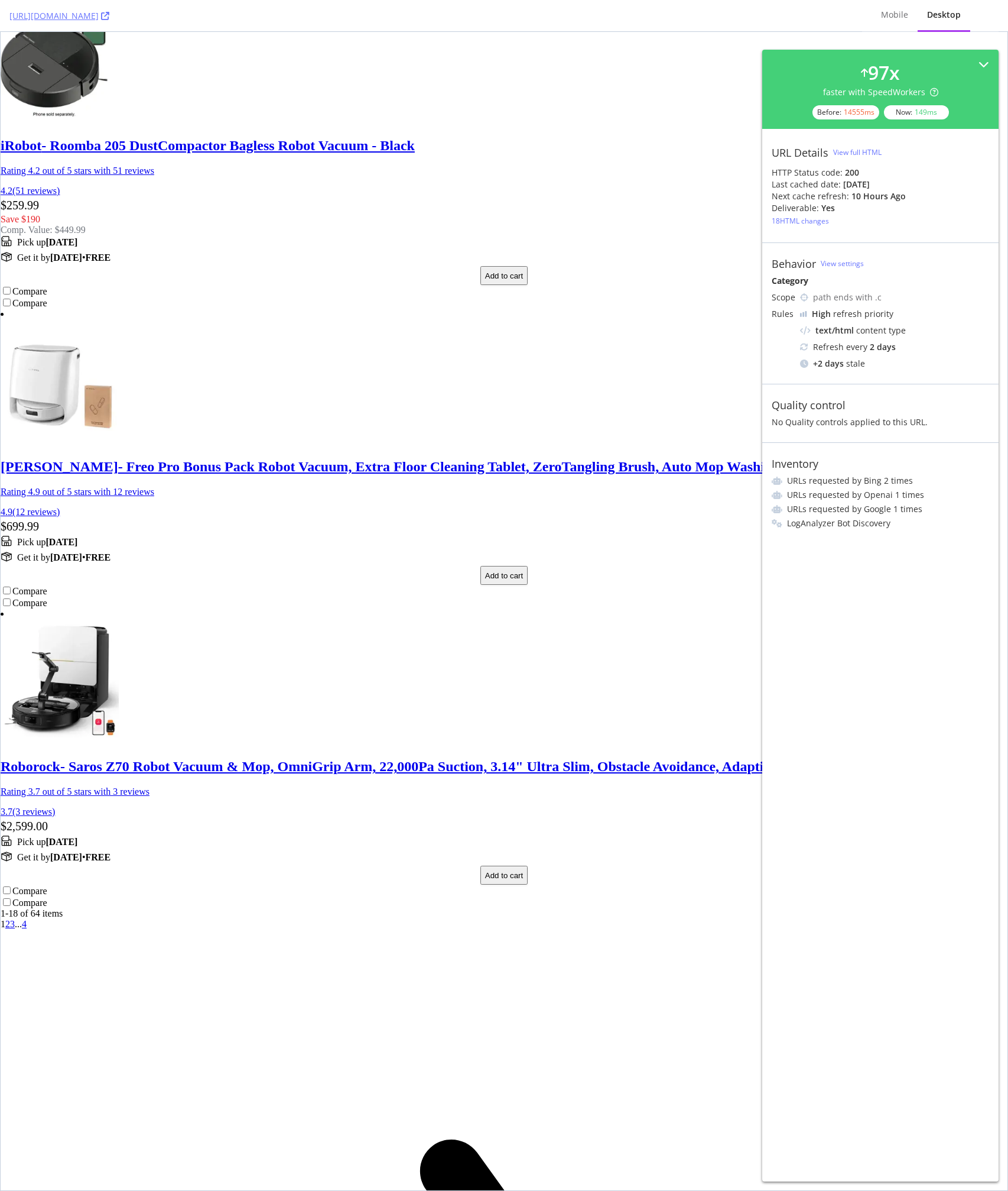
scroll to position [9250, 0]
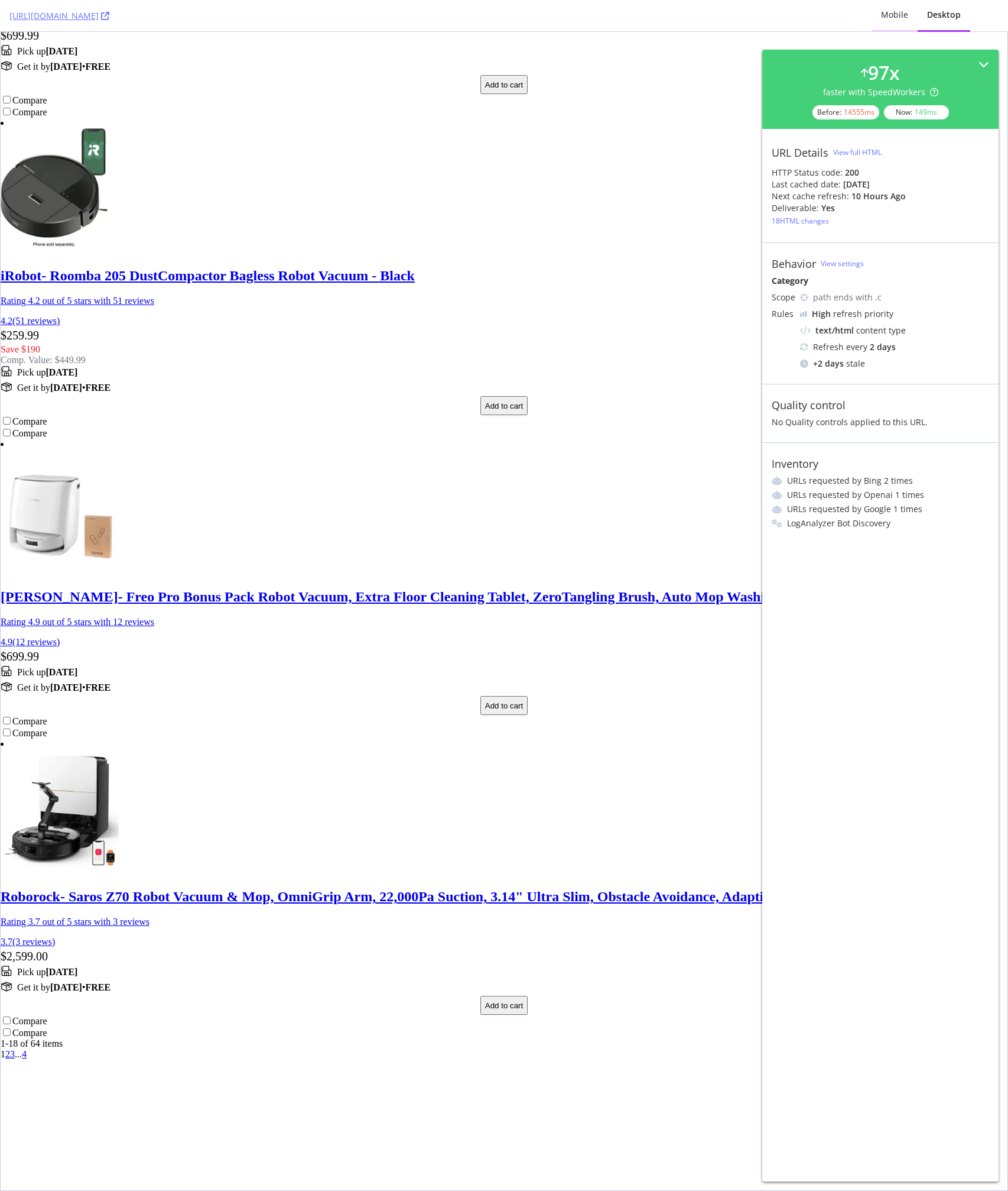
click at [896, 17] on div "Mobile" at bounding box center [894, 15] width 27 height 12
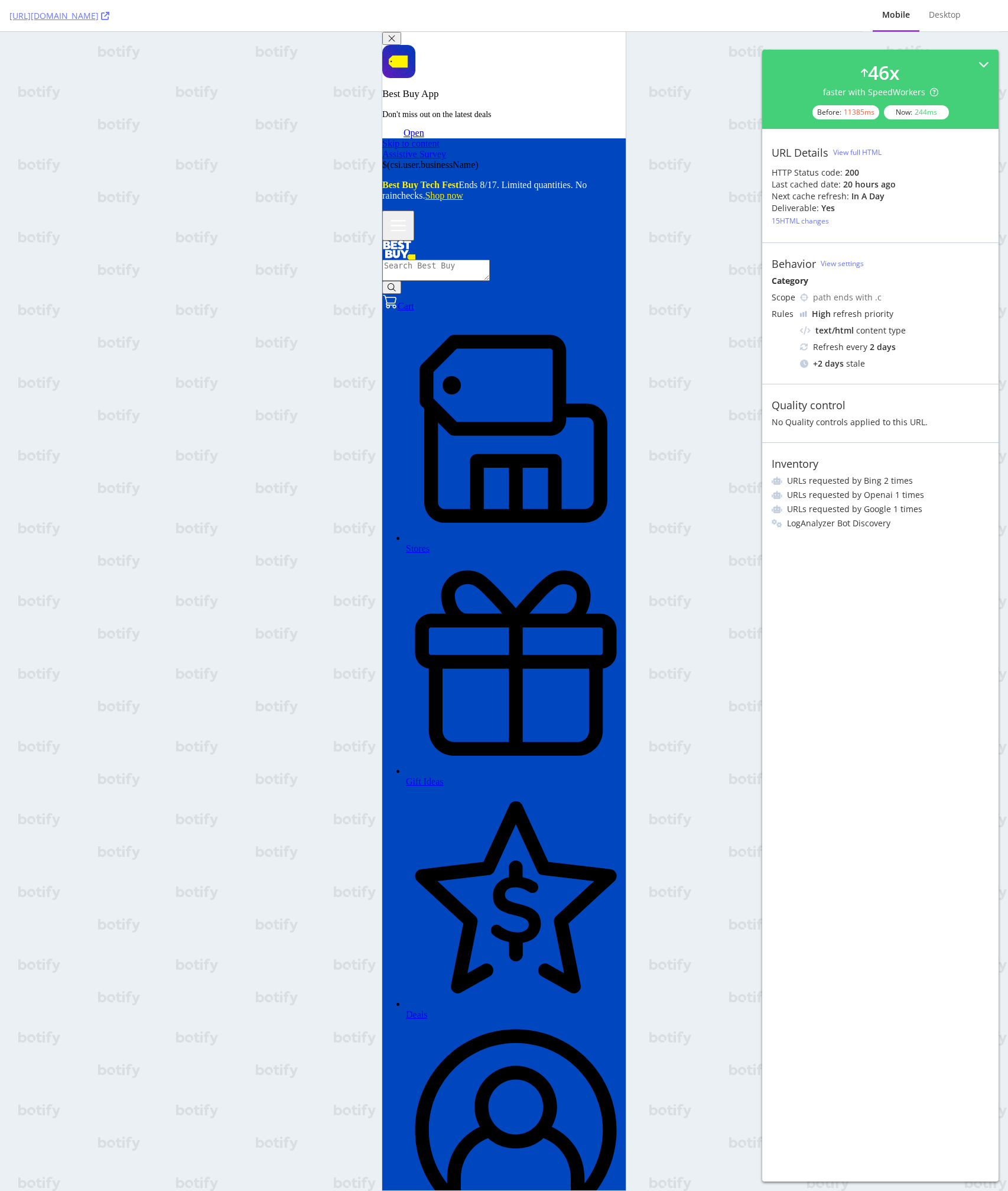
scroll to position [0, 0]
click at [925, 14] on div "Desktop" at bounding box center [945, 15] width 51 height 32
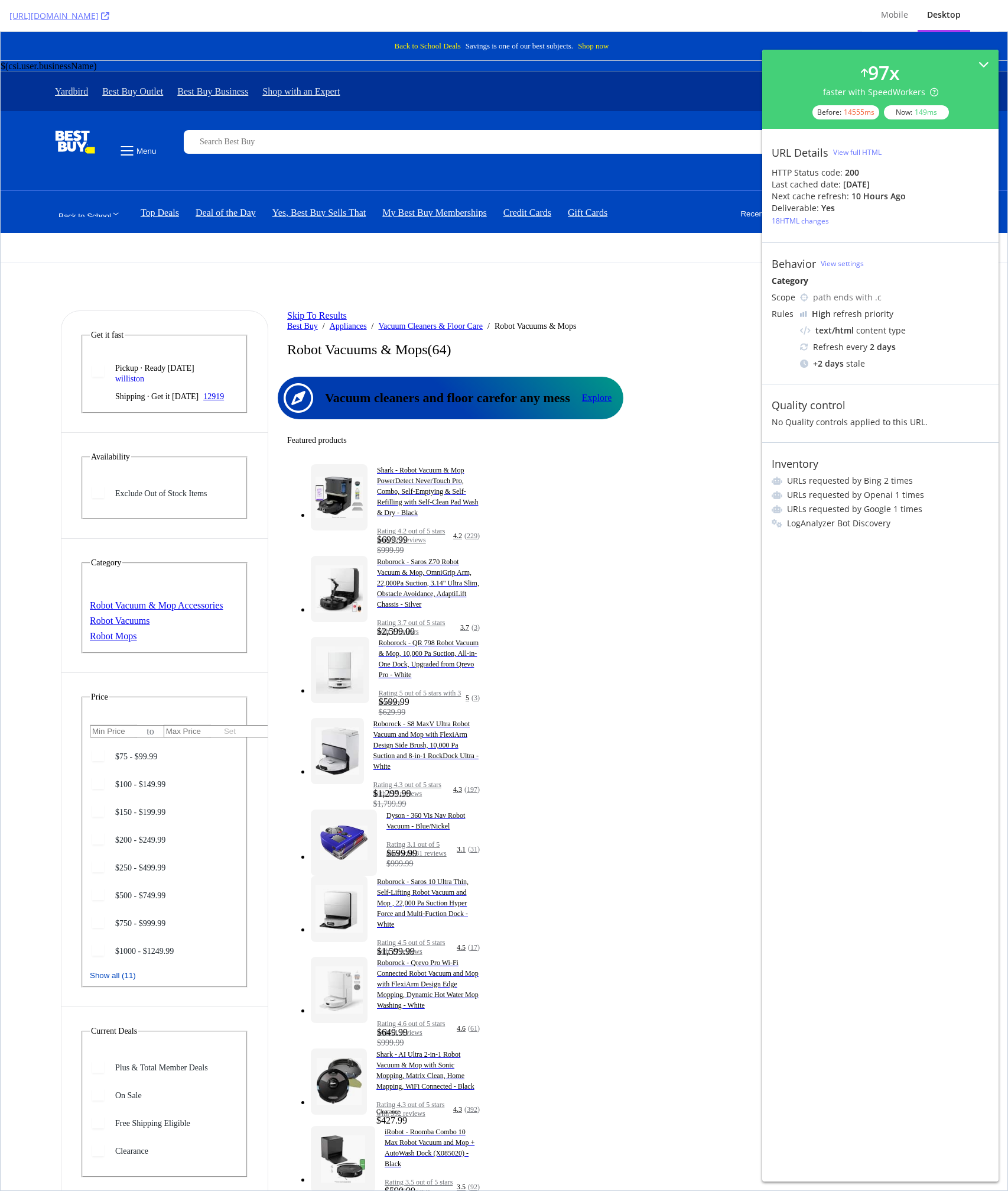
click at [692, 233] on div "Best Buy Promotion" at bounding box center [504, 248] width 573 height 30
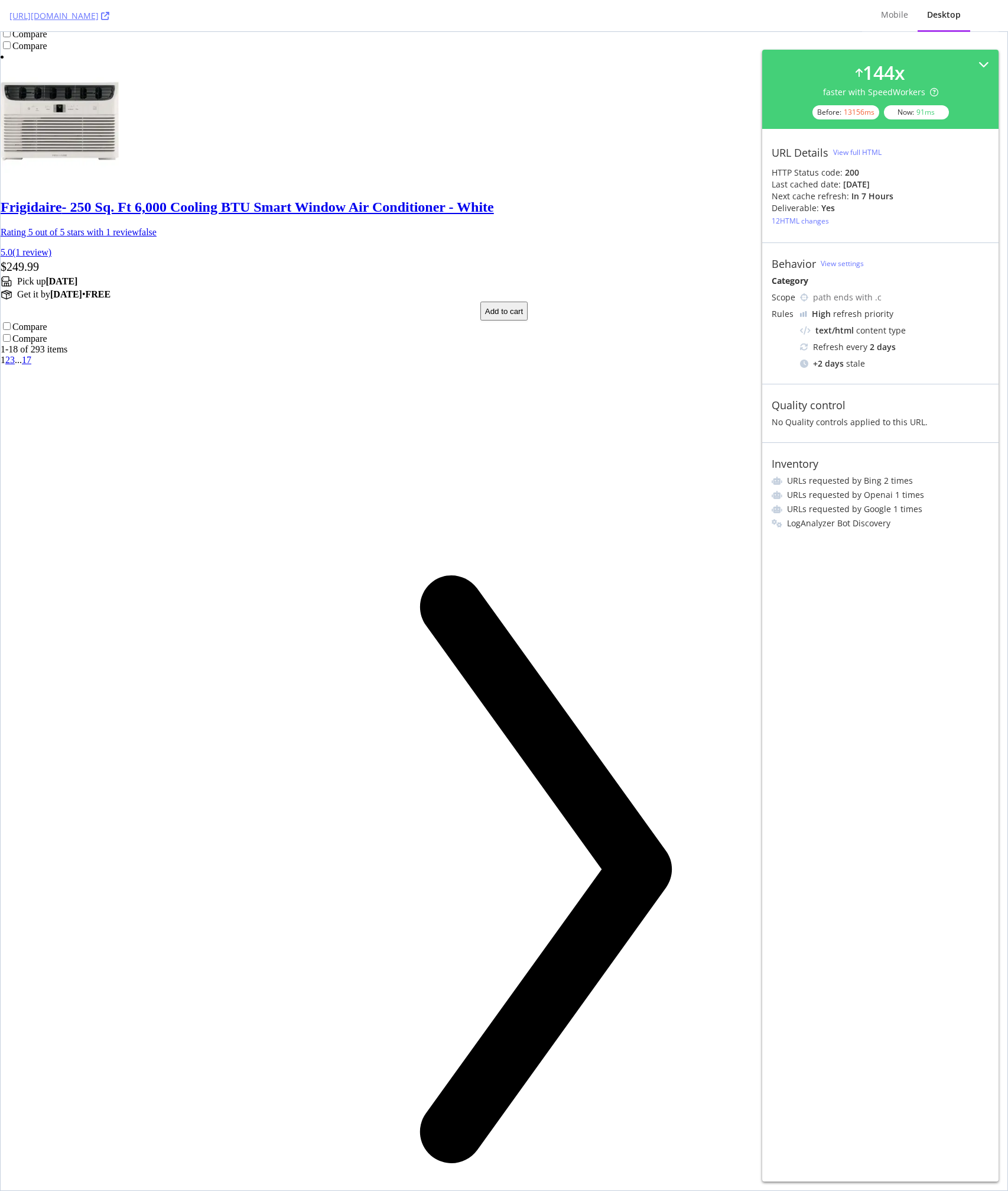
scroll to position [9528, 0]
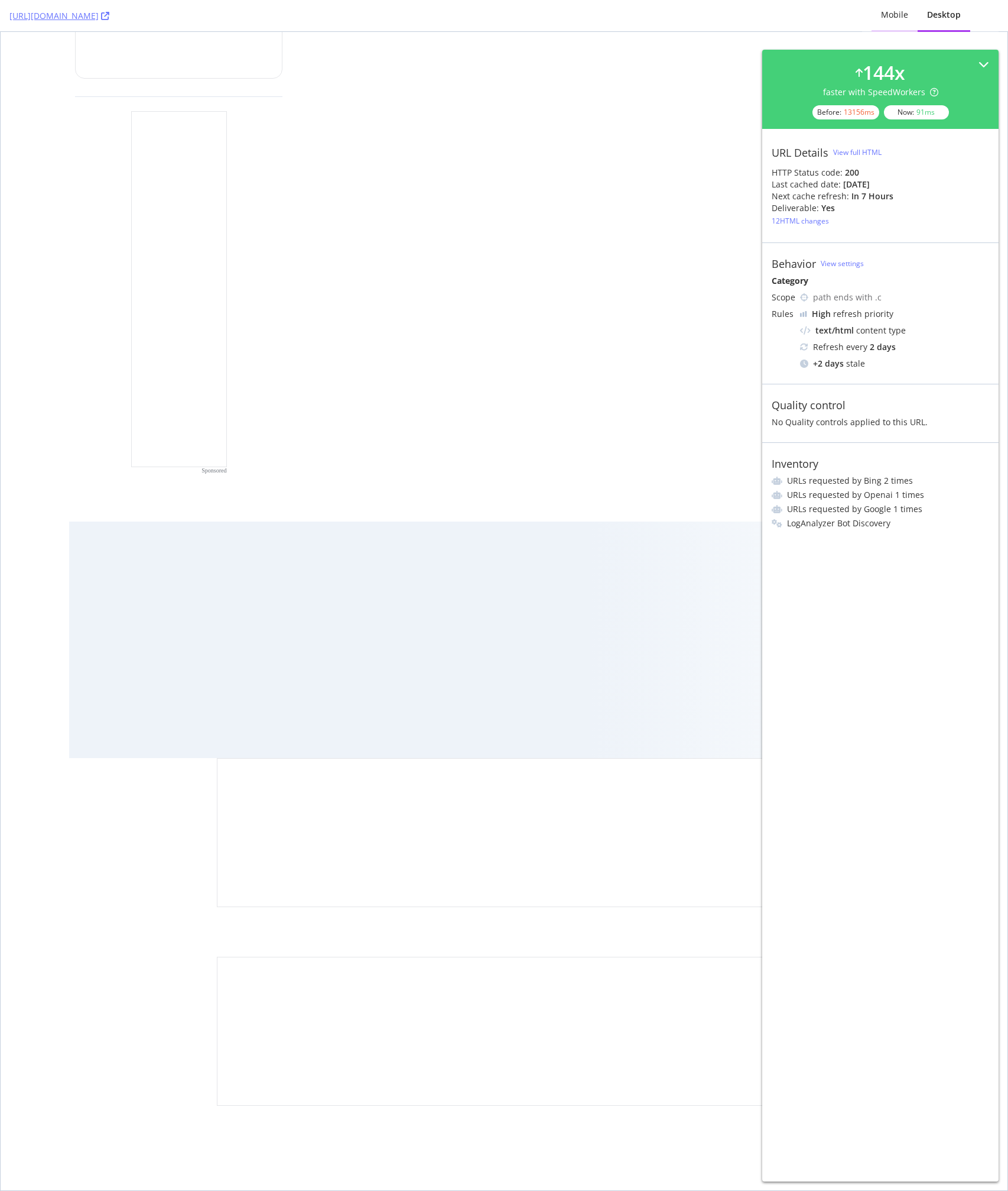
click at [912, 19] on div "Mobile" at bounding box center [895, 15] width 46 height 32
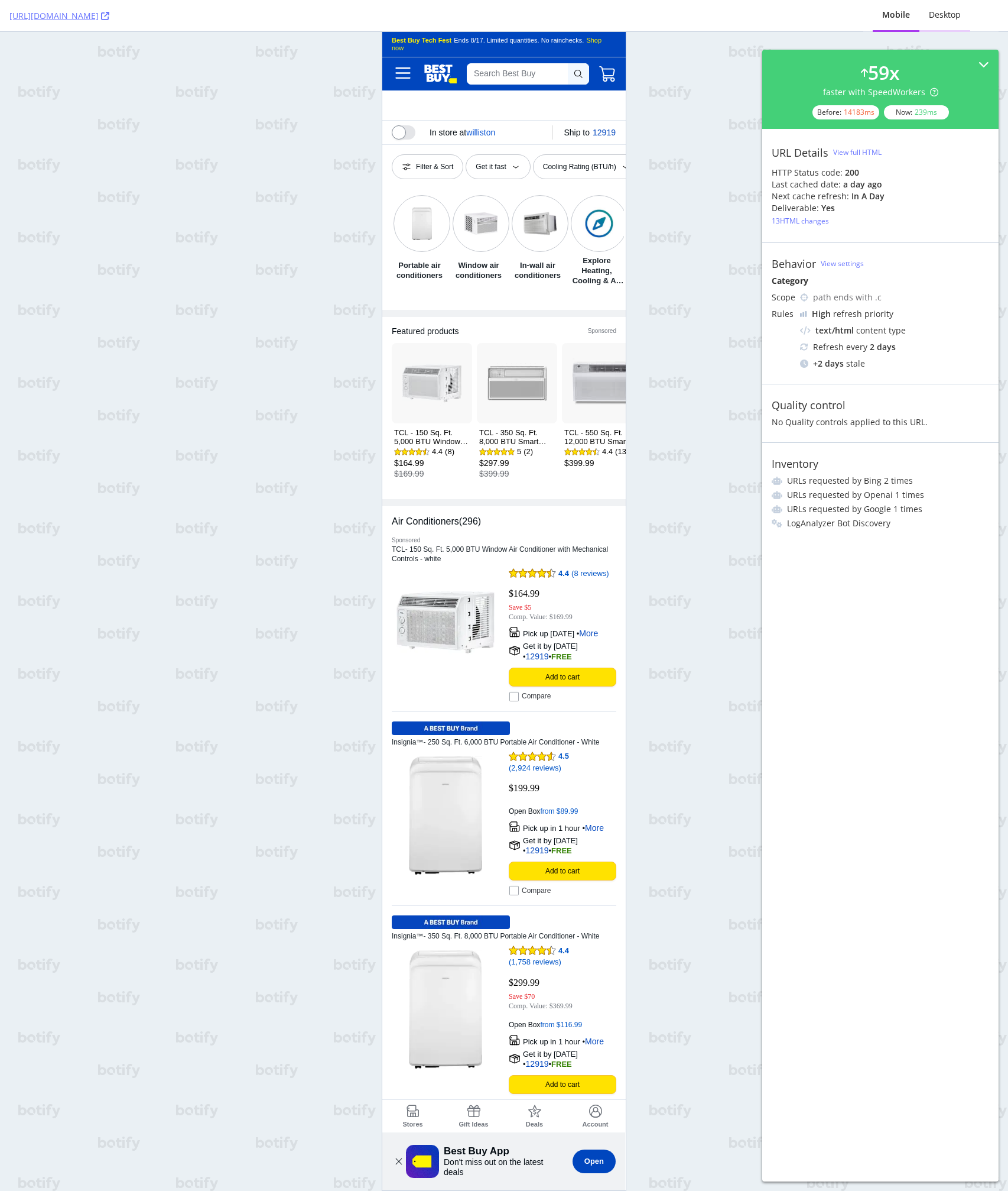
scroll to position [0, 0]
click at [945, 18] on div "Desktop" at bounding box center [945, 15] width 32 height 12
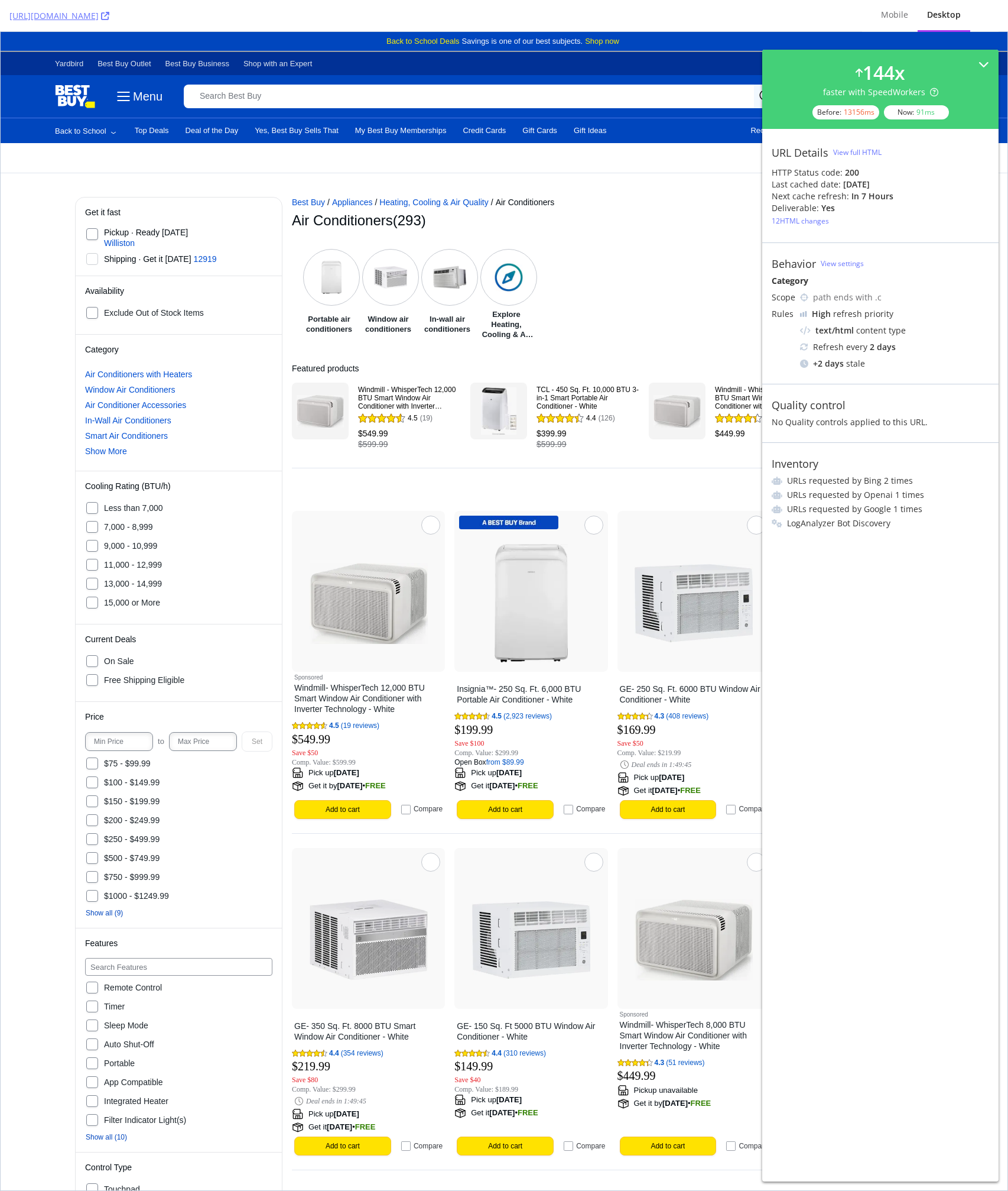
click at [670, 242] on div "Portable air conditioners Window air conditioners In-wall air conditioners Expl…" at bounding box center [617, 294] width 632 height 111
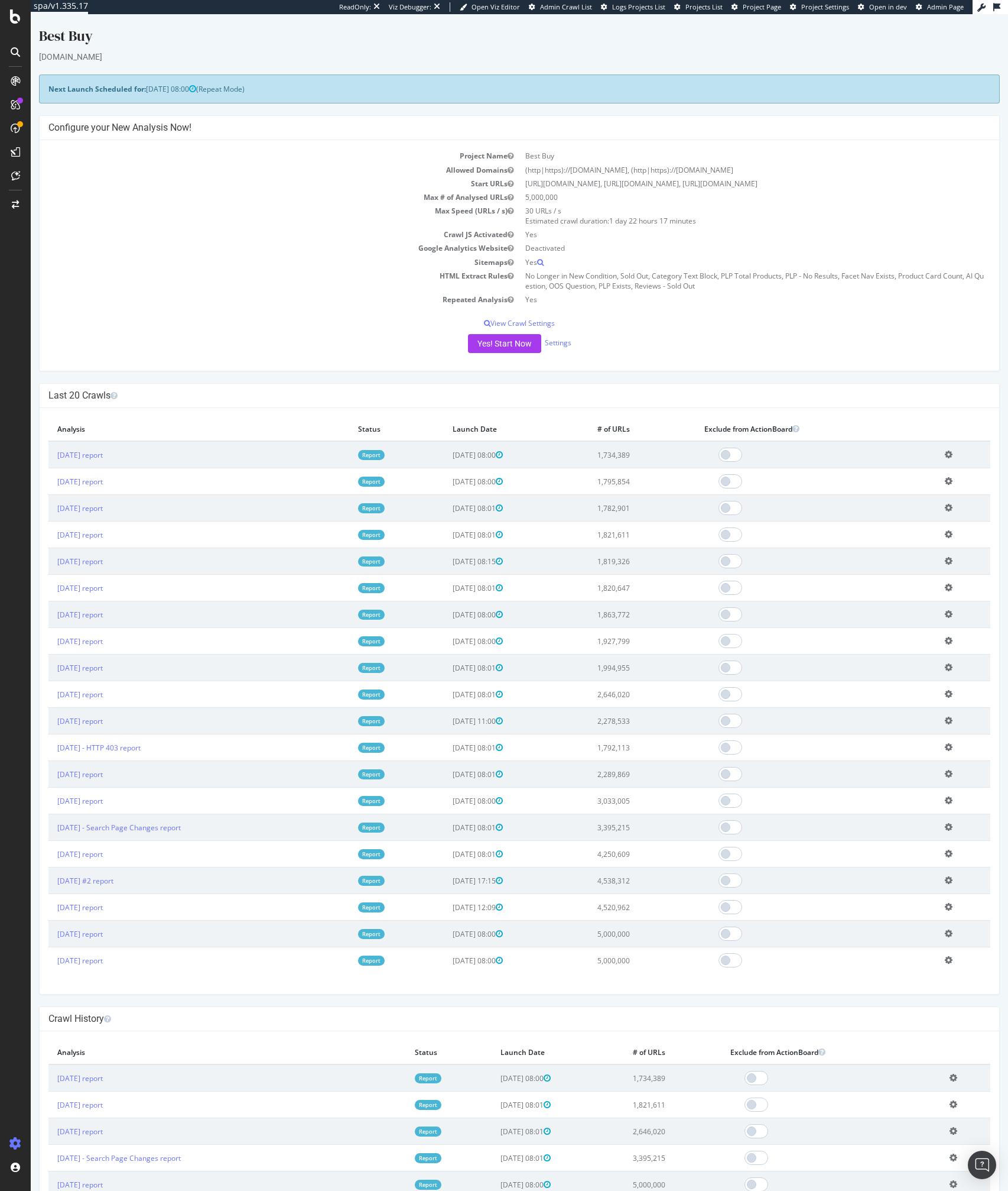
click at [252, 251] on td "Google Analytics Website" at bounding box center [284, 248] width 471 height 14
click at [284, 309] on div "Project Name Best Buy Allowed Domains (http|https)://www.bestbuy.com, (http|htt…" at bounding box center [519, 255] width 960 height 231
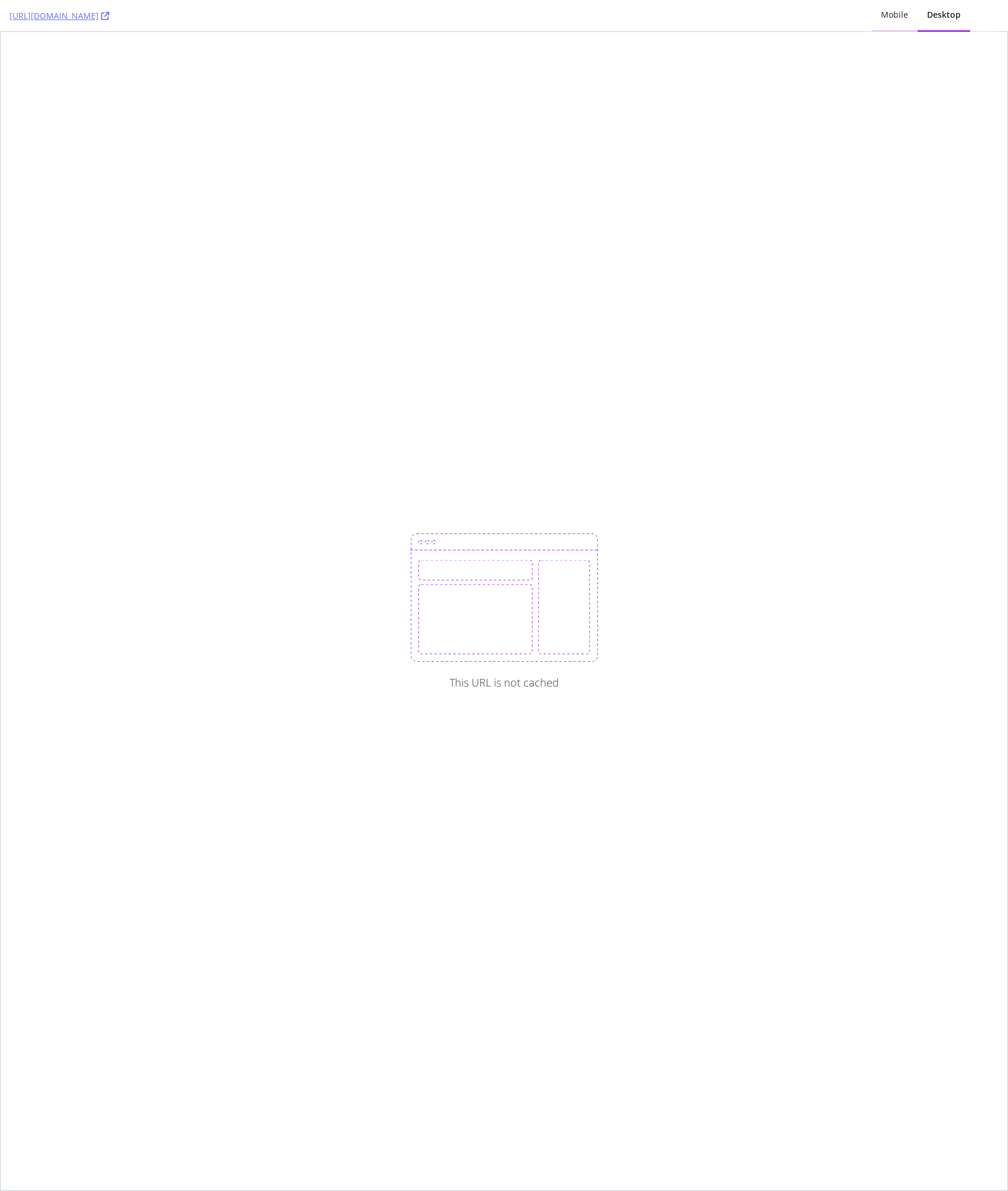
click at [891, 19] on div "Mobile" at bounding box center [894, 15] width 27 height 12
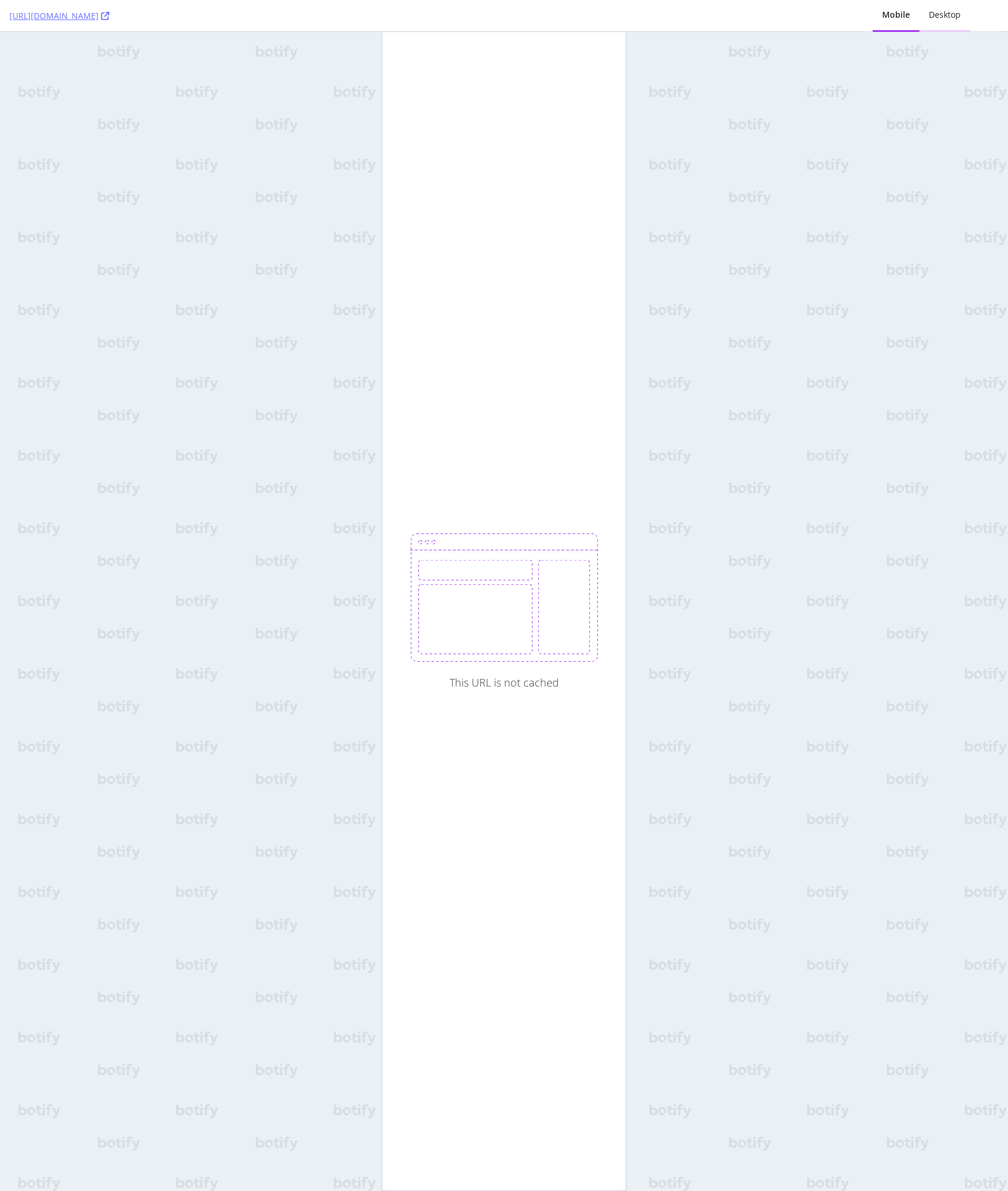
click at [954, 14] on div "Desktop" at bounding box center [945, 15] width 32 height 12
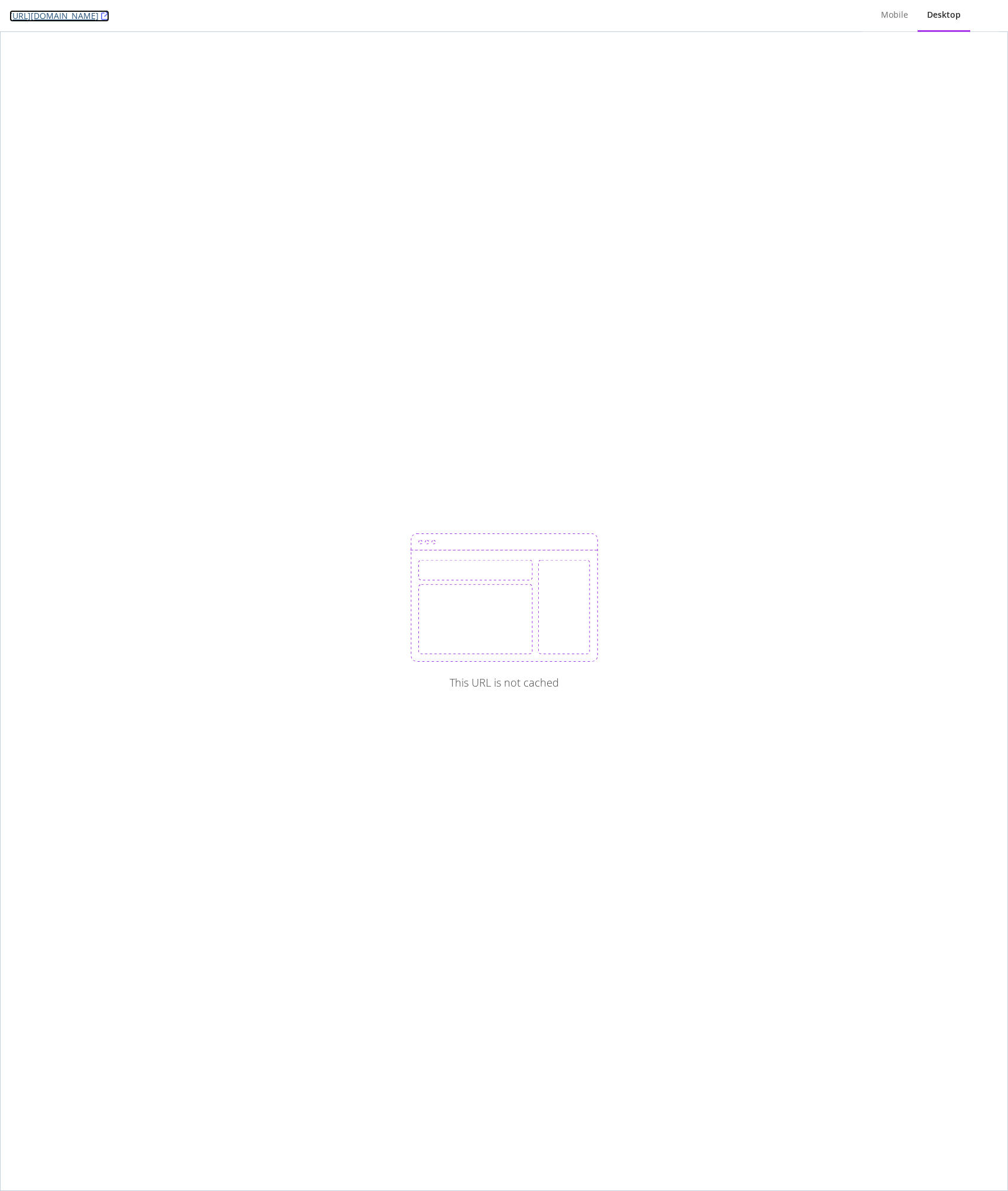
copy link "[URL][DOMAIN_NAME]"
